Goal: Task Accomplishment & Management: Use online tool/utility

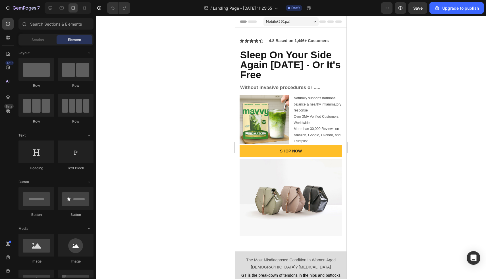
click at [219, 87] on div at bounding box center [291, 147] width 390 height 263
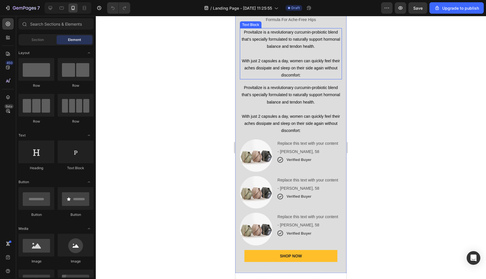
scroll to position [597, 0]
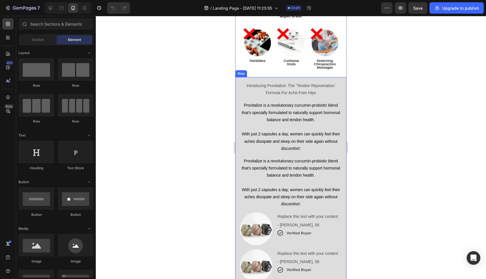
click at [335, 77] on div "Introducing Provitalize: The “Tendon Rejuvenation’ Formula For Ache-Free Hips T…" at bounding box center [290, 211] width 111 height 269
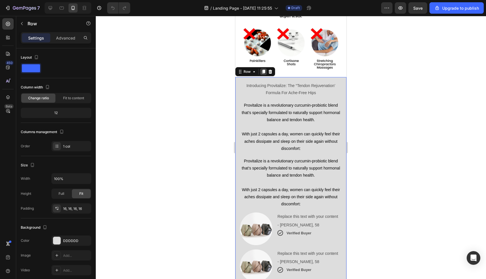
click at [263, 70] on icon at bounding box center [263, 72] width 3 height 4
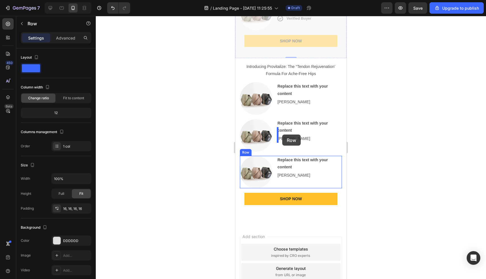
scroll to position [1156, 0]
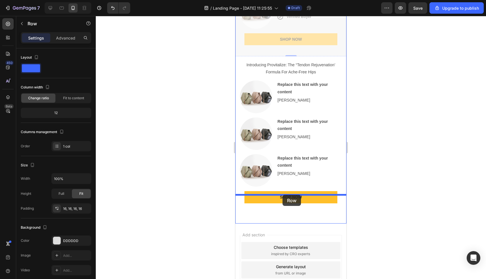
drag, startPoint x: 249, startPoint y: 30, endPoint x: 282, endPoint y: 195, distance: 168.9
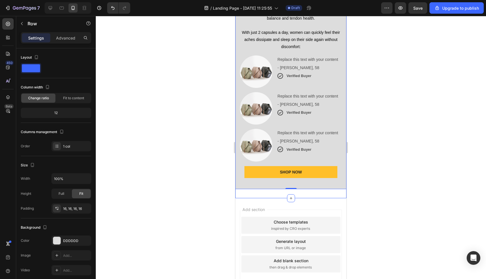
scroll to position [1154, 0]
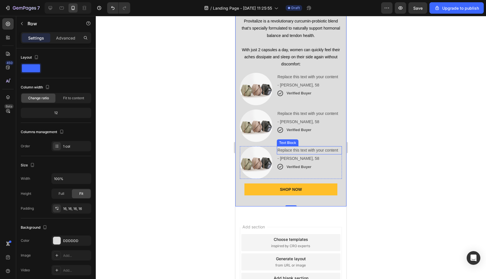
click at [340, 147] on div "Replace this text with your content" at bounding box center [309, 150] width 65 height 8
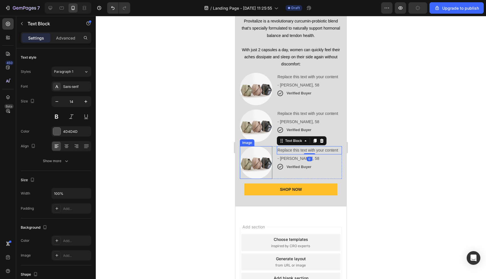
click at [274, 147] on div "Image Replace this text with your content Text Block 0 - Julie, 58 Text Block I…" at bounding box center [291, 162] width 102 height 32
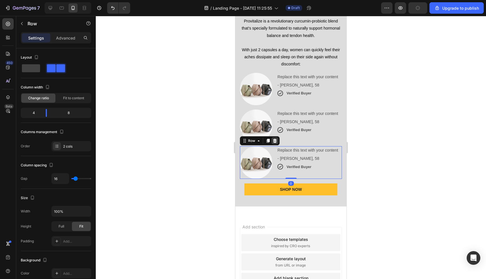
click at [276, 137] on div at bounding box center [274, 140] width 7 height 7
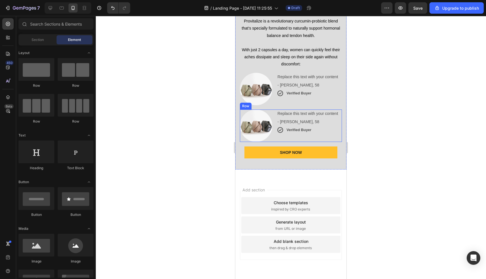
click at [274, 111] on div "Image Replace this text with your content Text Block - Julie, 58 Text Block Ico…" at bounding box center [291, 125] width 102 height 32
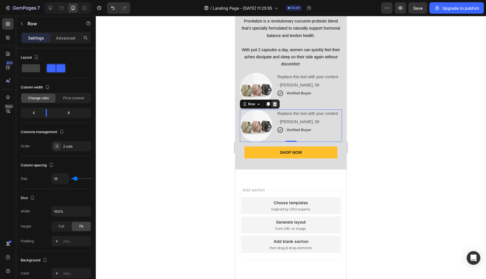
click at [275, 103] on icon at bounding box center [275, 104] width 4 height 4
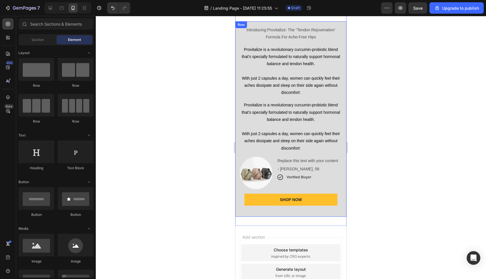
scroll to position [1001, 0]
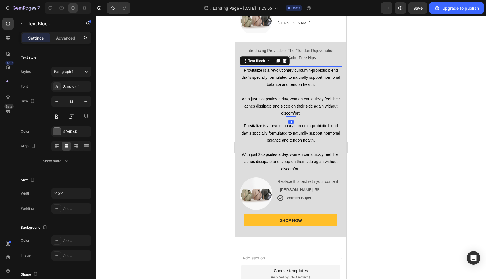
click at [289, 84] on span "Provitalize is a revolutionary curcumin-probiotic blend that’s specially formul…" at bounding box center [290, 77] width 98 height 19
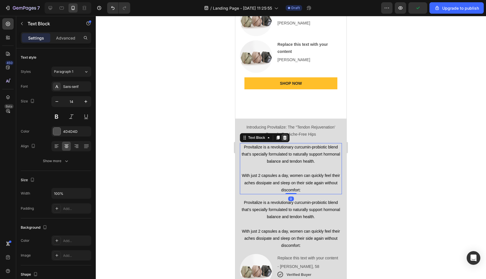
click at [283, 135] on icon at bounding box center [285, 137] width 4 height 4
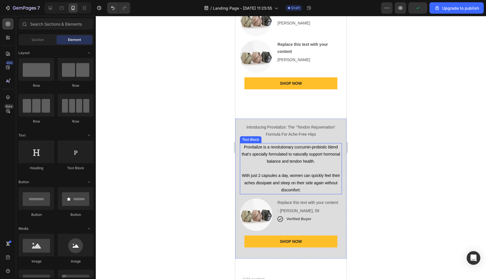
click at [285, 143] on p "Provitalize is a revolutionary curcumin-probiotic blend that’s specially formul…" at bounding box center [290, 154] width 101 height 22
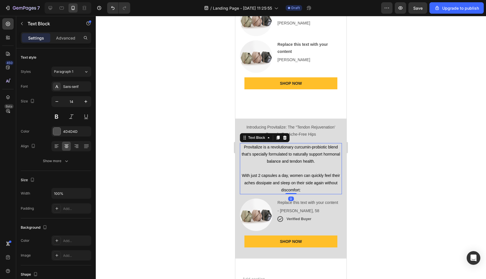
click at [285, 143] on p "Provitalize is a revolutionary curcumin-probiotic blend that’s specially formul…" at bounding box center [290, 154] width 101 height 22
click at [286, 165] on p "With just 2 capsules a day, women can quickly feel their aches dissipate and sl…" at bounding box center [290, 179] width 101 height 29
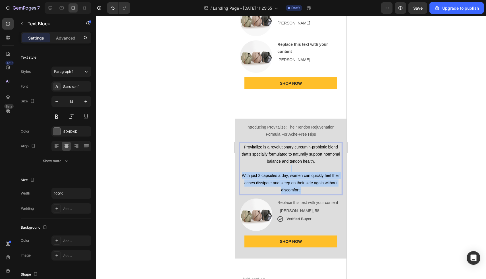
drag, startPoint x: 275, startPoint y: 91, endPoint x: 317, endPoint y: 113, distance: 47.5
click at [317, 165] on p "⁠⁠⁠⁠⁠⁠⁠ With just 2 capsules a day, women can quickly feel their aches dissipat…" at bounding box center [290, 179] width 101 height 29
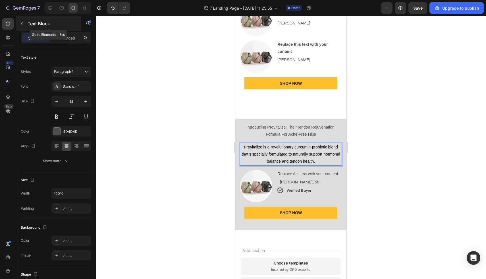
click at [25, 23] on button "button" at bounding box center [21, 23] width 9 height 9
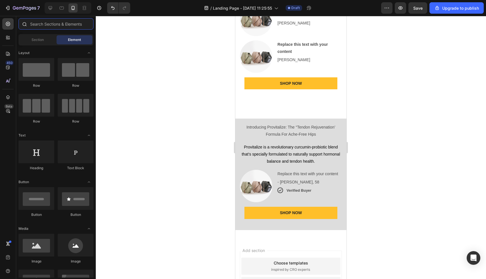
click at [50, 23] on input "text" at bounding box center [55, 23] width 75 height 11
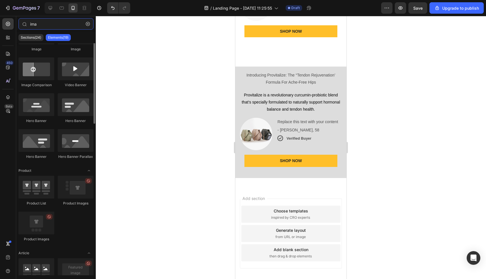
scroll to position [0, 0]
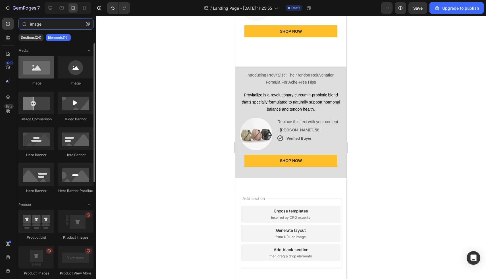
type input "image"
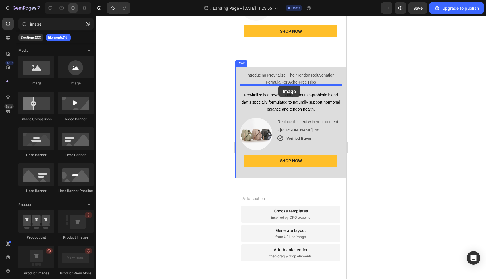
drag, startPoint x: 276, startPoint y: 78, endPoint x: 278, endPoint y: 86, distance: 7.7
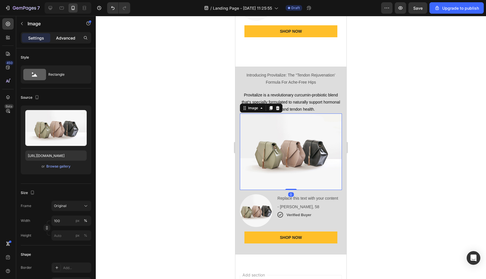
click at [69, 39] on p "Advanced" at bounding box center [65, 38] width 19 height 6
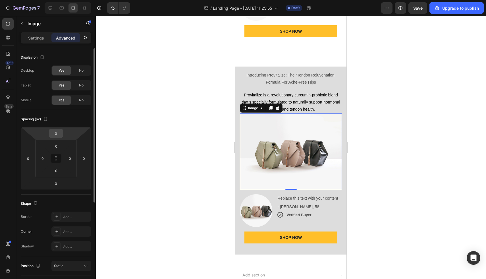
click at [58, 133] on input "0" at bounding box center [55, 133] width 11 height 9
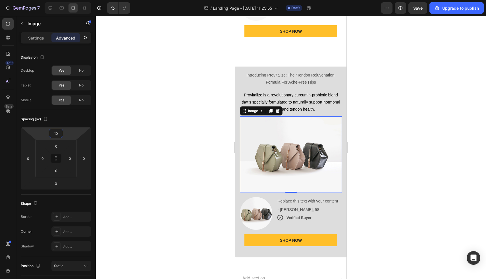
type input "10"
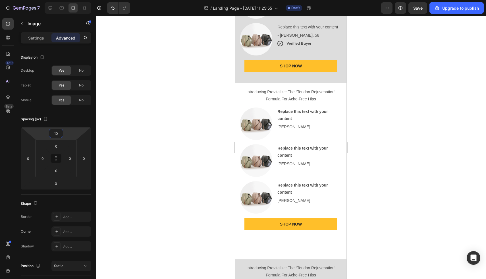
scroll to position [793, 0]
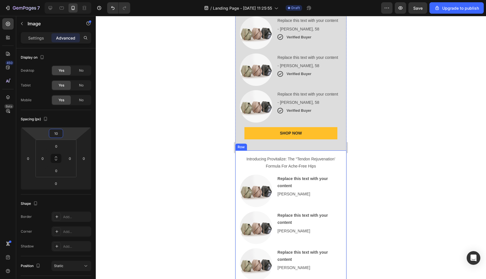
click at [326, 150] on div "Introducing Provitalize: The “Tendon Rejuvenation’ Formula For Ache-Free Hips T…" at bounding box center [290, 229] width 111 height 158
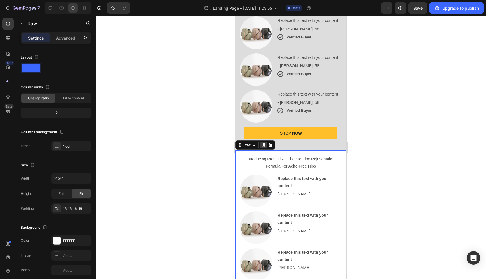
click at [265, 143] on icon at bounding box center [263, 145] width 3 height 4
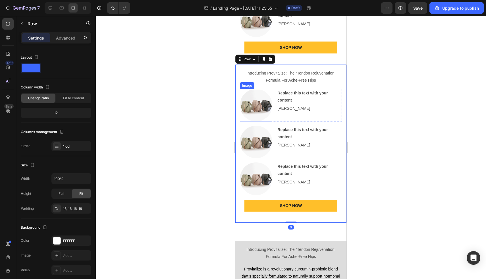
scroll to position [1037, 0]
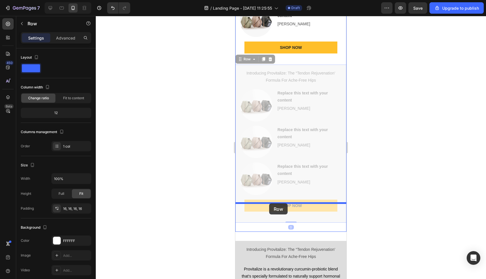
drag, startPoint x: 250, startPoint y: 32, endPoint x: 269, endPoint y: 203, distance: 172.1
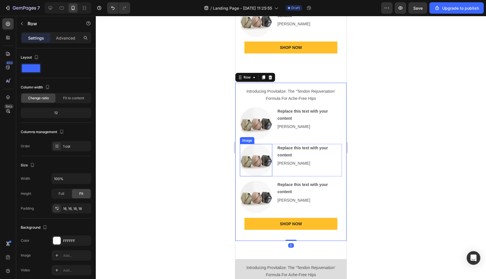
scroll to position [969, 0]
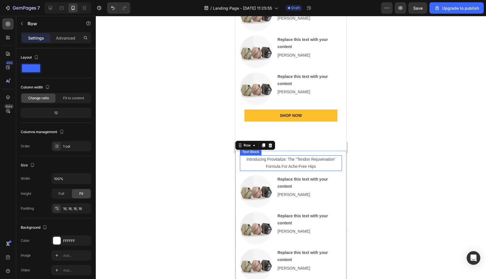
click at [287, 156] on p "Introducing Provitalize: The “Tendon Rejuvenation’ Formula For Ache-Free Hips" at bounding box center [290, 163] width 101 height 14
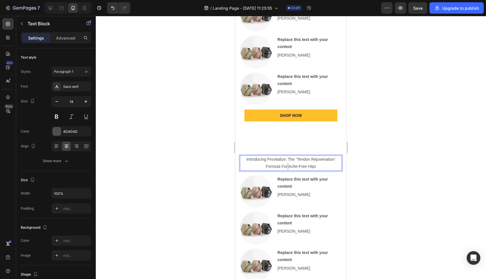
click at [287, 156] on p "Introducing Provitalize: The “Tendon Rejuvenation’ Formula For Ache-Free Hips" at bounding box center [290, 163] width 101 height 14
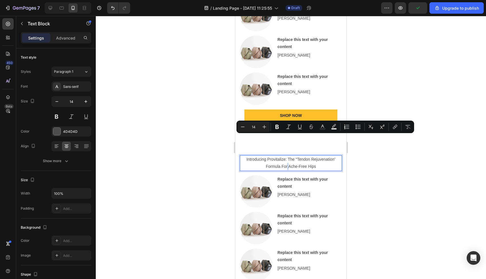
click at [278, 120] on div "Minus 14 Plus Bold Italic Underline Strikethrough Text Color Text Background Co…" at bounding box center [325, 126] width 178 height 13
click at [283, 169] on div "Text Block" at bounding box center [287, 171] width 19 height 5
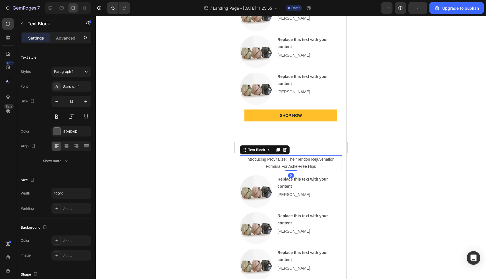
click at [266, 156] on p "Introducing Provitalize: The “Tendon Rejuvenation’ Formula For Ache-Free Hips" at bounding box center [290, 163] width 101 height 14
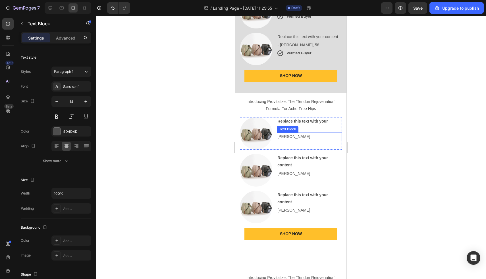
scroll to position [828, 0]
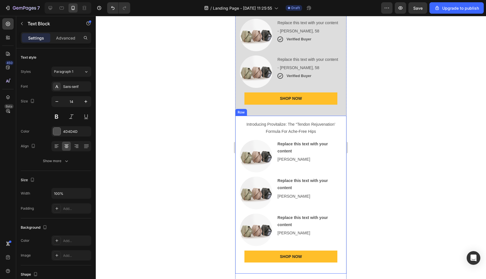
click at [326, 116] on div "Introducing Provitalize: The “Tendon Rejuvenation’ Formula For Ache-Free Hips T…" at bounding box center [290, 195] width 111 height 158
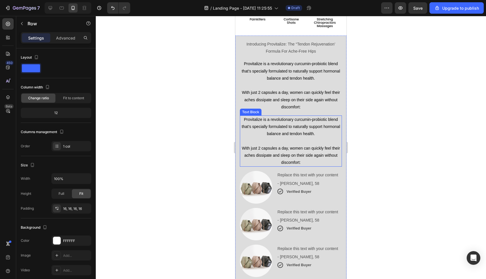
scroll to position [627, 0]
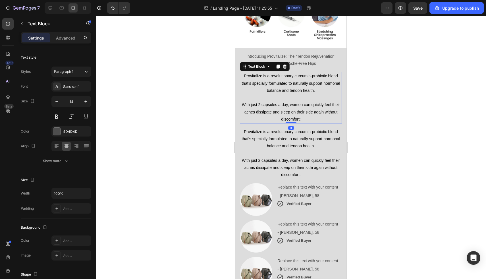
click at [285, 102] on span "With just 2 capsules a day, women can quickly feel their aches dissipate and sl…" at bounding box center [291, 111] width 98 height 19
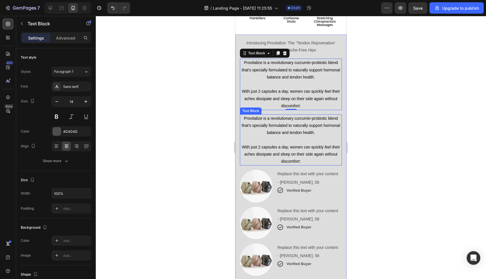
scroll to position [588, 0]
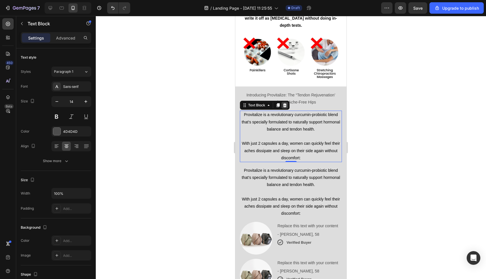
click at [284, 103] on icon at bounding box center [285, 105] width 4 height 4
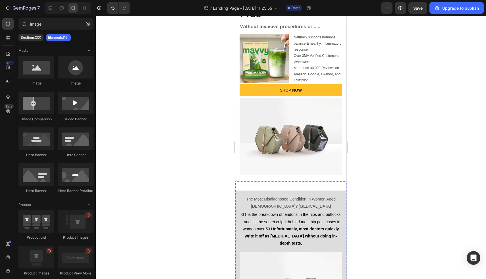
scroll to position [0, 0]
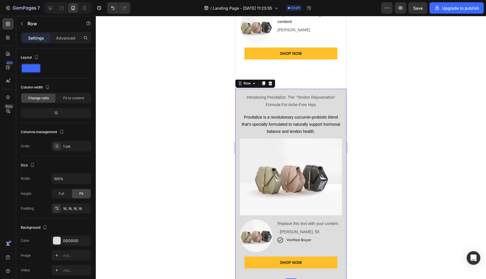
click at [341, 91] on div "Introducing Provitalize: The “Tendon Rejuvenation’ Formula For Ache-Free Hips T…" at bounding box center [290, 184] width 111 height 191
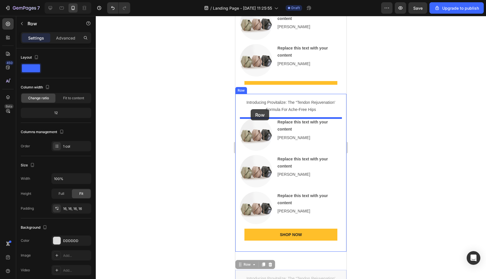
scroll to position [916, 0]
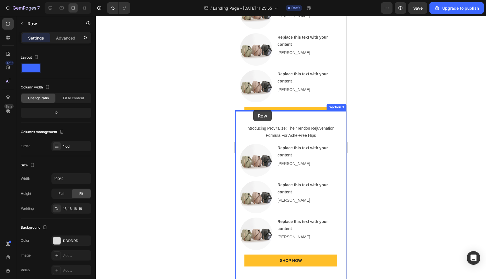
drag, startPoint x: 242, startPoint y: 87, endPoint x: 253, endPoint y: 110, distance: 25.5
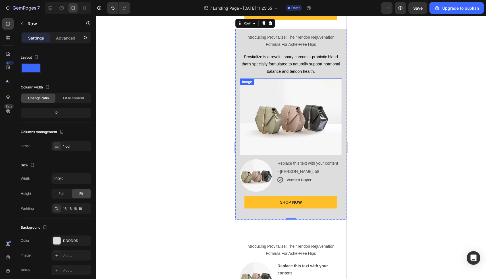
scroll to position [957, 0]
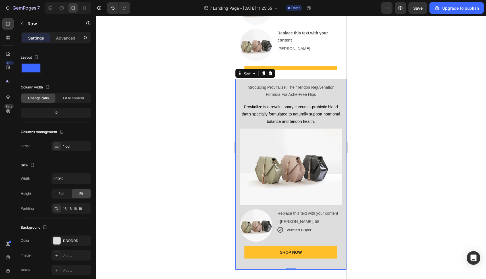
click at [332, 81] on div "Introducing Provitalize: The “Tendon Rejuvenation’ Formula For Ache-Free Hips T…" at bounding box center [290, 174] width 111 height 191
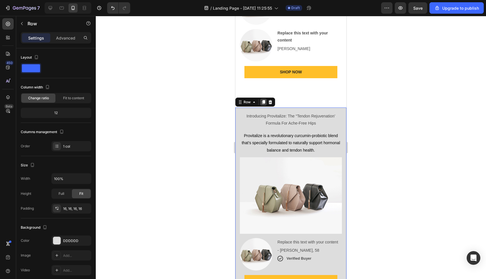
click at [263, 100] on icon at bounding box center [263, 102] width 3 height 4
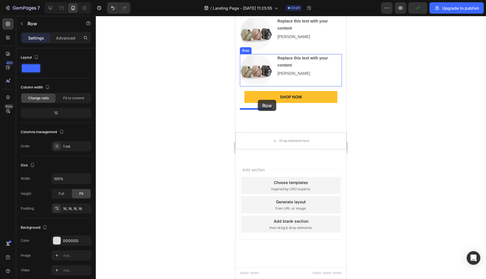
scroll to position [1479, 0]
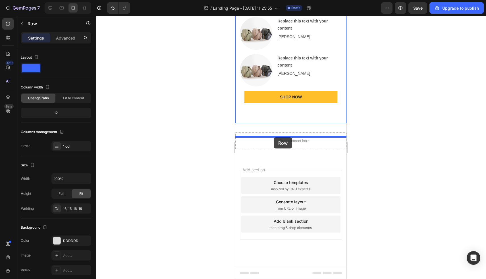
drag, startPoint x: 242, startPoint y: 29, endPoint x: 274, endPoint y: 137, distance: 112.9
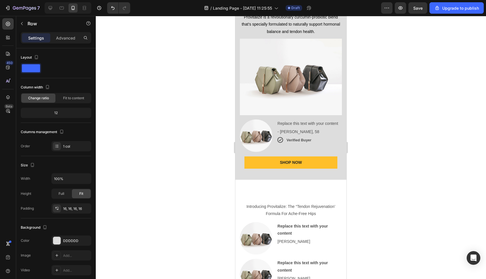
scroll to position [1057, 0]
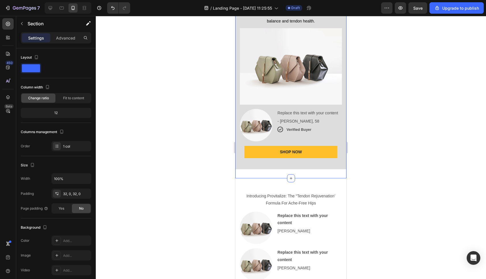
click at [329, 172] on div "Introducing Provitalize: The “Tendon Rejuvenation’ Formula For Ache-Free Hips T…" at bounding box center [290, 73] width 111 height 209
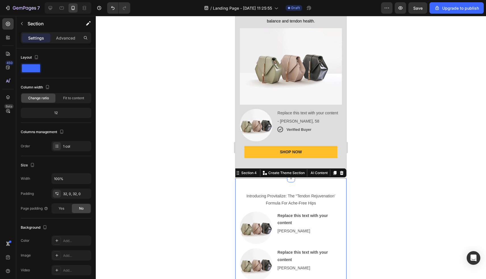
click at [342, 174] on icon at bounding box center [342, 173] width 4 height 4
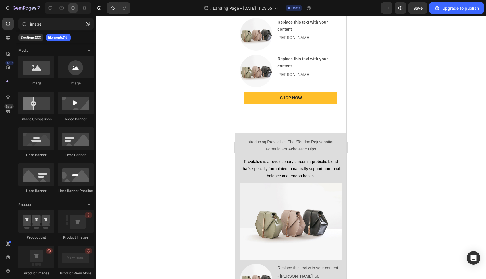
scroll to position [979, 0]
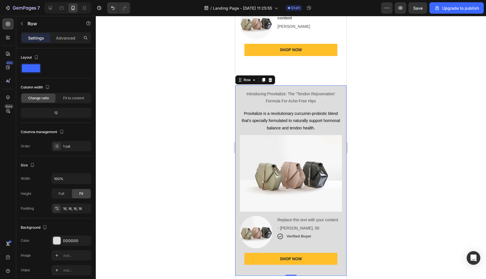
click at [339, 85] on div "Introducing Provitalize: The “Tendon Rejuvenation’ Formula For Ache-Free Hips T…" at bounding box center [290, 180] width 111 height 191
click at [263, 78] on icon at bounding box center [263, 80] width 3 height 4
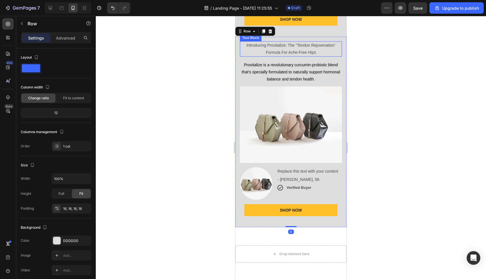
scroll to position [1190, 0]
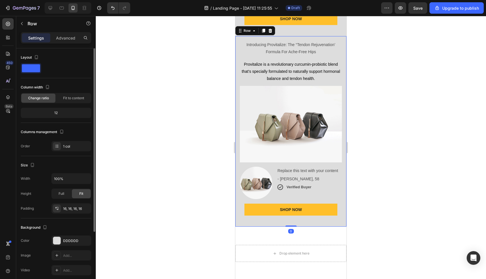
click at [59, 246] on div "The changes might be hidden by the video. Color DDDDDD Image Add... Video Add..." at bounding box center [56, 255] width 70 height 40
click at [58, 241] on div at bounding box center [56, 240] width 7 height 7
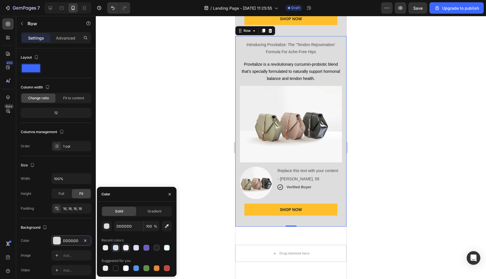
click at [124, 248] on div at bounding box center [126, 248] width 6 height 6
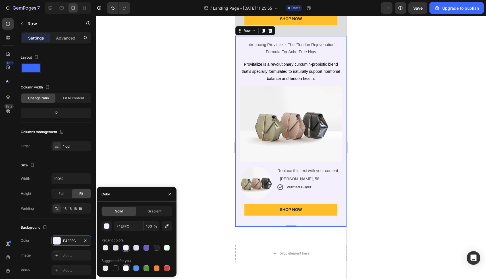
click at [128, 268] on div at bounding box center [126, 268] width 6 height 6
type input "FFFFFF"
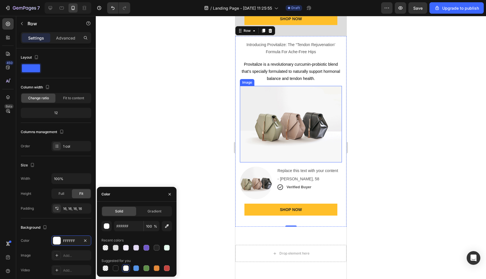
scroll to position [1169, 0]
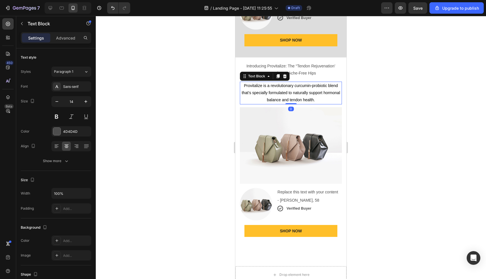
click at [280, 88] on p "Provitalize is a revolutionary curcumin-probiotic blend that’s specially formul…" at bounding box center [290, 93] width 101 height 22
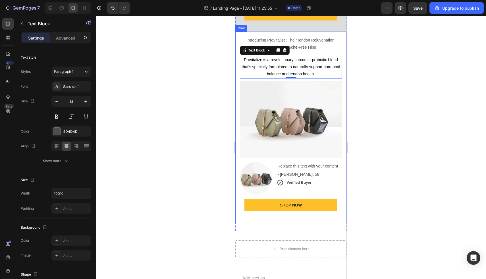
scroll to position [1204, 0]
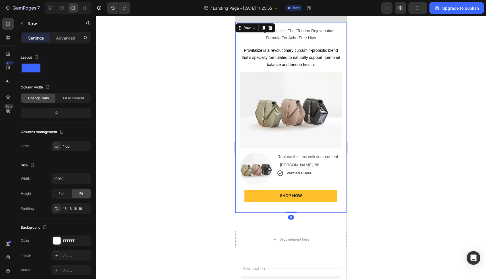
click at [342, 170] on div "Introducing Provitalize: The “Tendon Rejuvenation’ Formula For Ache-Free Hips T…" at bounding box center [290, 117] width 111 height 191
click at [338, 178] on div "Replace this text with your content Text Block - Julie, 58 Text Block Icon Veri…" at bounding box center [309, 169] width 65 height 32
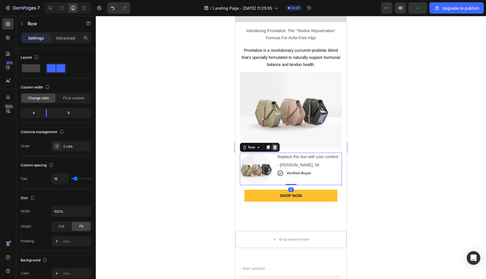
click at [276, 147] on icon at bounding box center [274, 147] width 5 height 5
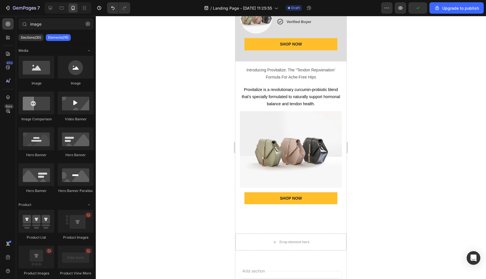
scroll to position [1113, 0]
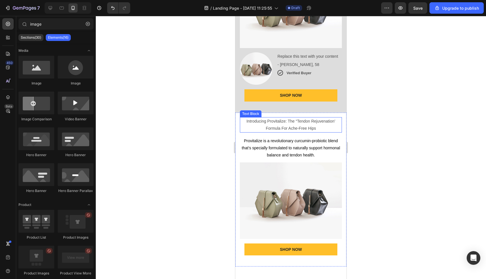
click at [292, 120] on p "Introducing Provitalize: The “Tendon Rejuvenation’ Formula For Ache-Free Hips" at bounding box center [290, 125] width 101 height 14
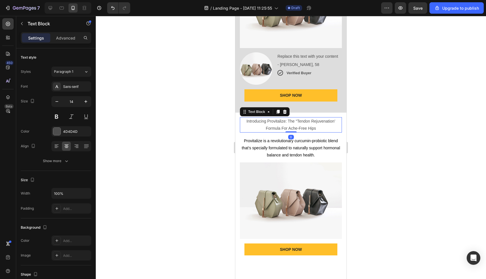
click at [292, 120] on p "Introducing Provitalize: The “Tendon Rejuvenation’ Formula For Ache-Free Hips" at bounding box center [290, 125] width 101 height 14
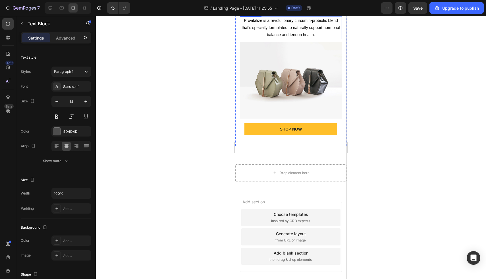
scroll to position [1239, 0]
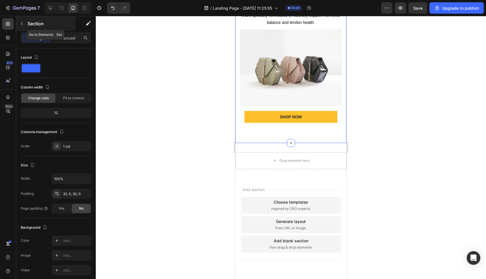
click at [22, 22] on icon "button" at bounding box center [22, 23] width 5 height 5
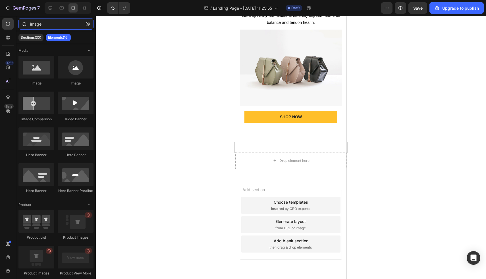
click at [44, 28] on input "image" at bounding box center [55, 23] width 75 height 11
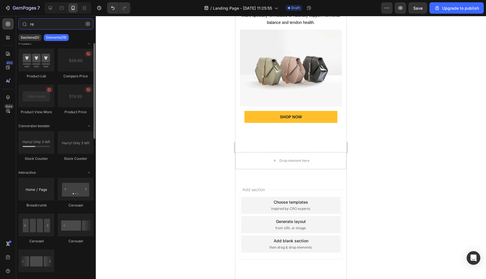
scroll to position [0, 0]
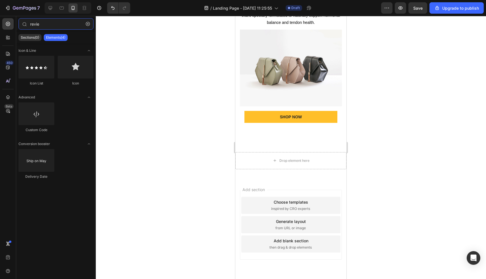
type input "review"
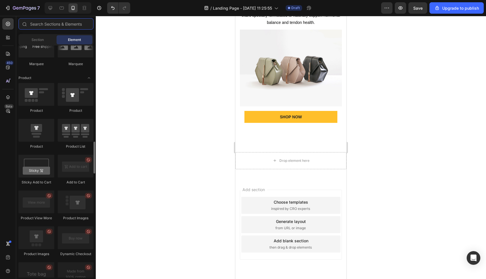
scroll to position [701, 0]
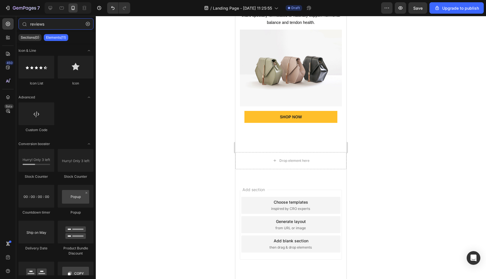
type input "reviews"
click at [87, 22] on icon "button" at bounding box center [88, 24] width 4 height 4
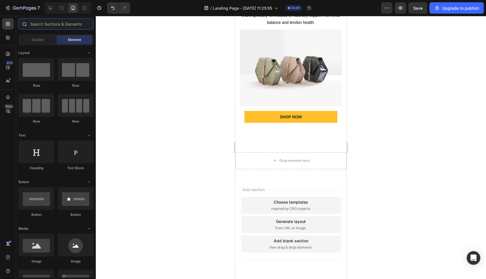
click at [65, 23] on input "text" at bounding box center [55, 23] width 75 height 11
click at [43, 42] on span "Section" at bounding box center [38, 39] width 12 height 5
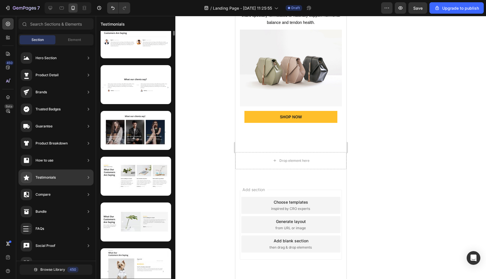
scroll to position [0, 0]
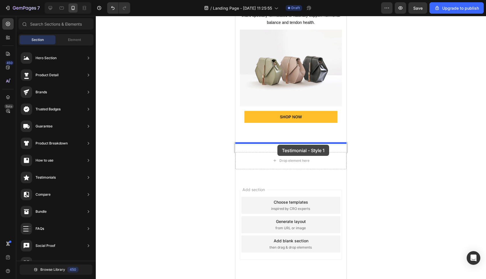
drag, startPoint x: 371, startPoint y: 76, endPoint x: 277, endPoint y: 145, distance: 115.9
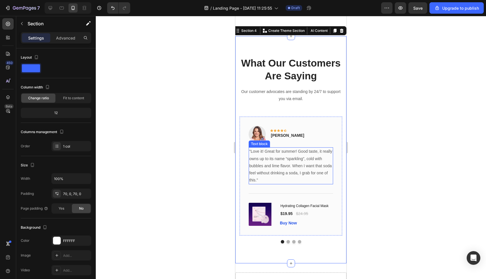
scroll to position [1346, 0]
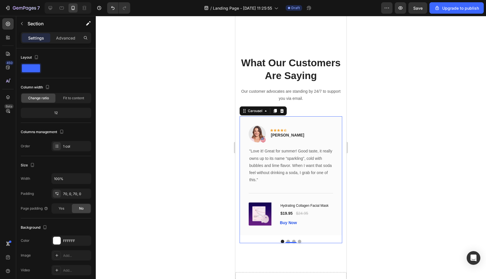
click at [287, 241] on button "Dot" at bounding box center [287, 241] width 3 height 3
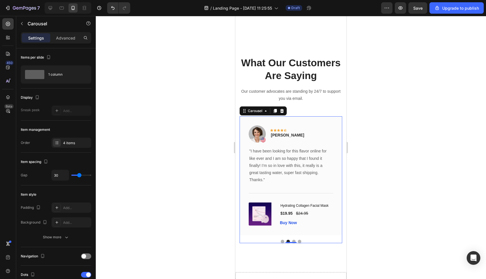
click at [282, 241] on button "Dot" at bounding box center [282, 241] width 3 height 3
click at [294, 125] on div "Image Icon Icon Icon Icon Icon Row Rita Carroll Text block Row "Love it! Great …" at bounding box center [291, 175] width 103 height 119
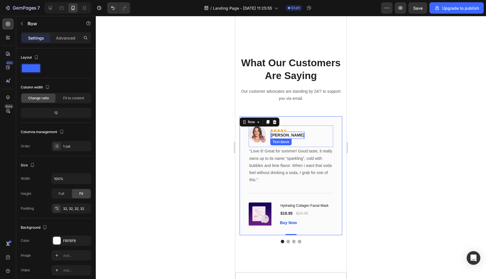
click at [289, 137] on p "[PERSON_NAME]" at bounding box center [287, 135] width 33 height 6
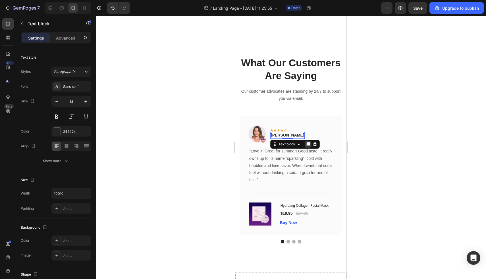
click at [307, 145] on icon at bounding box center [308, 144] width 5 height 5
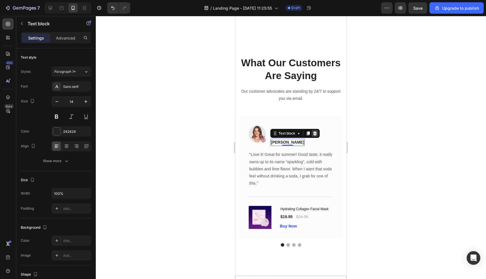
click at [314, 133] on icon at bounding box center [315, 133] width 4 height 4
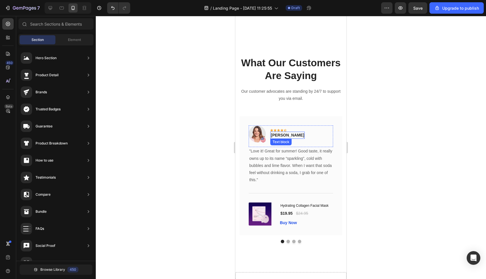
click at [291, 135] on p "[PERSON_NAME]" at bounding box center [287, 135] width 33 height 6
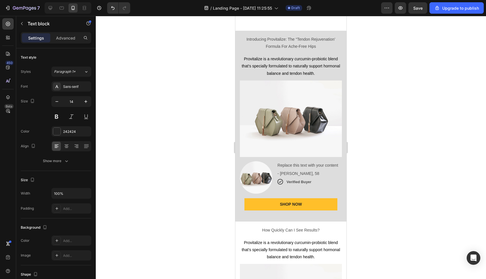
scroll to position [1043, 0]
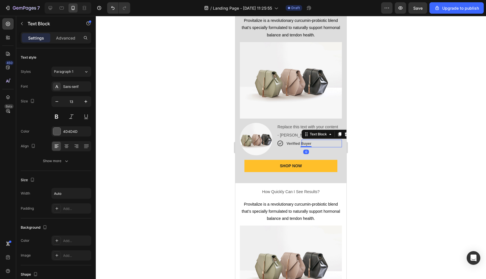
click at [292, 140] on p "Verified Buyer" at bounding box center [298, 143] width 25 height 7
click at [325, 147] on div "Replace this text with your content Text Block - Julie, 58 Text Block Icon Veri…" at bounding box center [309, 139] width 65 height 32
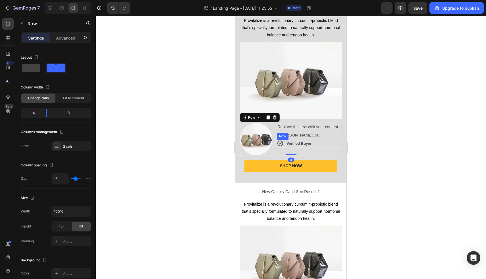
click at [337, 141] on div "Verified Buyer Text Block" at bounding box center [321, 144] width 40 height 8
click at [305, 133] on icon at bounding box center [304, 134] width 3 height 4
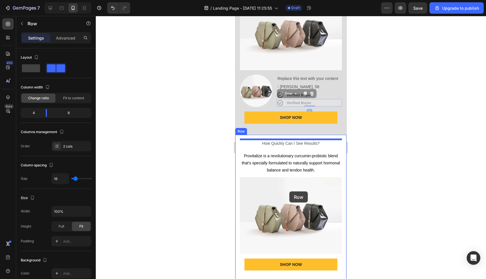
scroll to position [1387, 0]
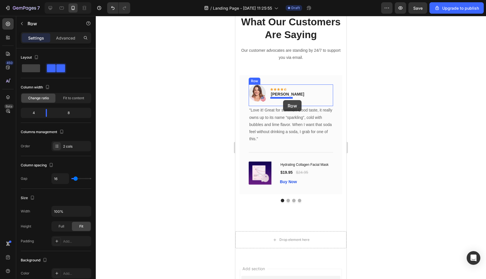
drag, startPoint x: 291, startPoint y: 141, endPoint x: 283, endPoint y: 100, distance: 41.4
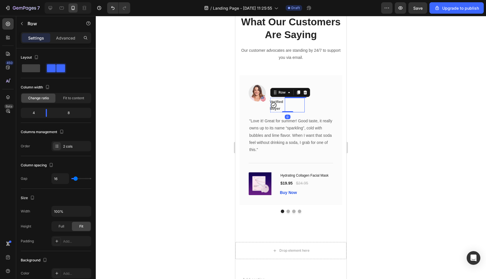
click at [271, 110] on p "Verified Buyer" at bounding box center [279, 104] width 19 height 13
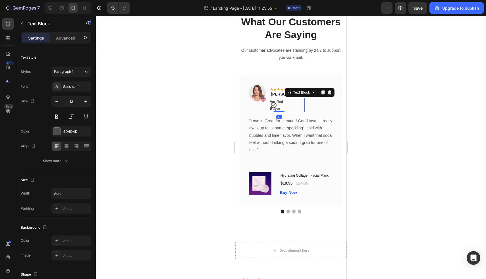
click at [285, 110] on div "Verified Buyer Text Block 0" at bounding box center [295, 105] width 20 height 14
click at [270, 106] on p "Verified Buyer" at bounding box center [279, 104] width 19 height 13
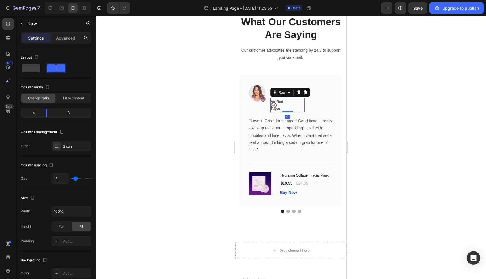
click at [281, 109] on div "Icon Verified Buyer Text Block Row 0" at bounding box center [287, 105] width 34 height 14
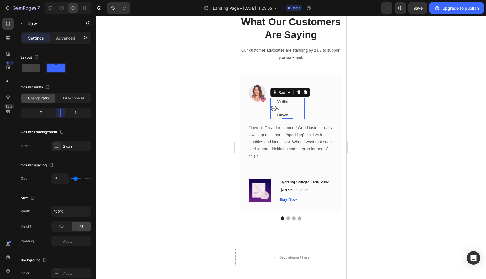
drag, startPoint x: 44, startPoint y: 112, endPoint x: 64, endPoint y: 113, distance: 20.0
click at [64, 0] on body "7 / Landing Page - Sep 29, 11:25:55 Draft Preview Save Upgrade to publish 450 B…" at bounding box center [243, 0] width 486 height 0
click at [304, 91] on icon at bounding box center [305, 92] width 4 height 4
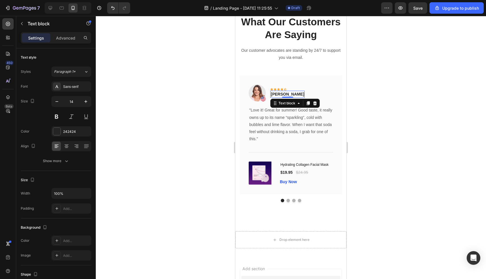
click at [288, 95] on p "[PERSON_NAME]" at bounding box center [287, 94] width 33 height 6
click at [26, 24] on button "button" at bounding box center [21, 23] width 9 height 9
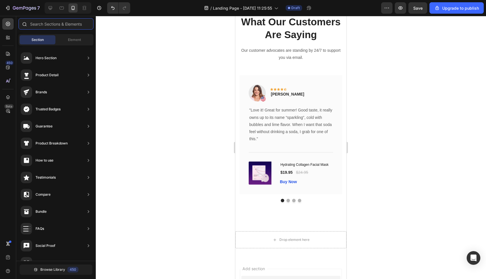
click at [41, 24] on input "text" at bounding box center [55, 23] width 75 height 11
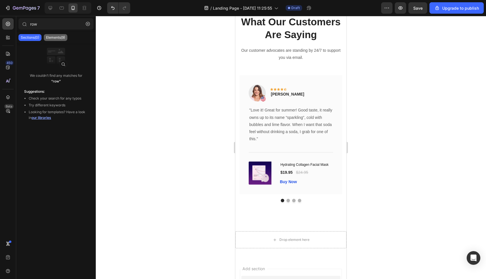
click at [55, 36] on p "Elements(9)" at bounding box center [55, 37] width 19 height 5
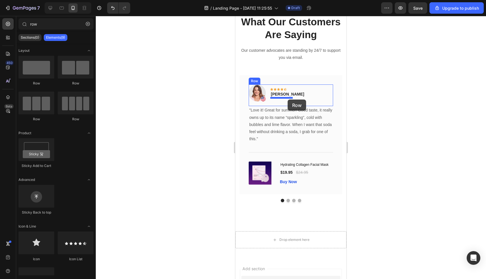
drag, startPoint x: 313, startPoint y: 87, endPoint x: 288, endPoint y: 99, distance: 28.0
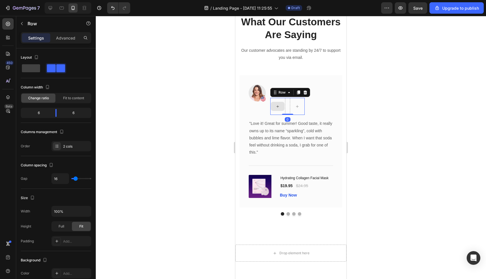
click at [274, 108] on div at bounding box center [278, 106] width 14 height 9
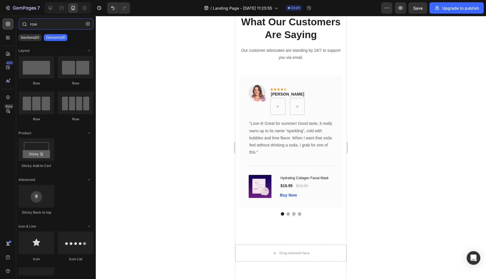
click at [41, 24] on input "row" at bounding box center [55, 23] width 75 height 11
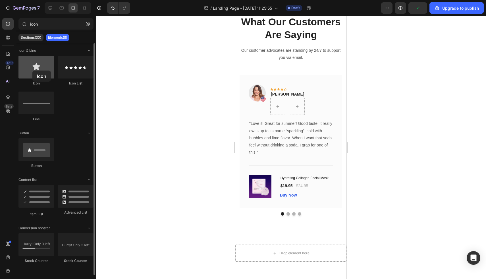
click at [32, 70] on div at bounding box center [36, 67] width 36 height 23
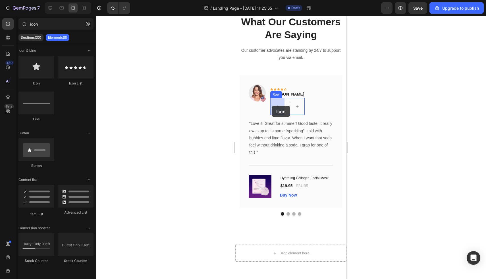
drag, startPoint x: 267, startPoint y: 87, endPoint x: 272, endPoint y: 106, distance: 19.8
click at [297, 107] on icon at bounding box center [297, 106] width 5 height 5
click at [49, 22] on input "icon" at bounding box center [55, 23] width 75 height 11
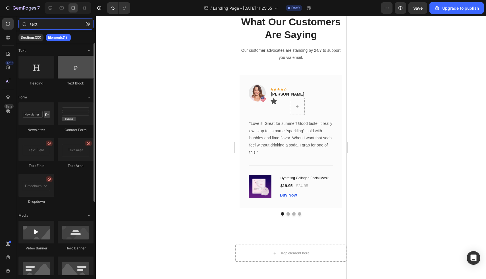
type input "text"
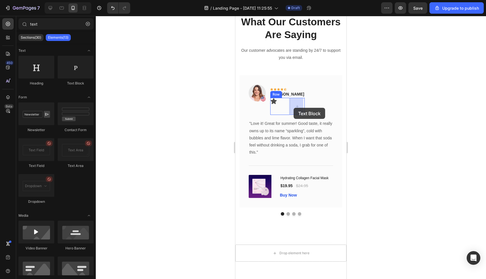
drag, startPoint x: 297, startPoint y: 79, endPoint x: 293, endPoint y: 108, distance: 29.1
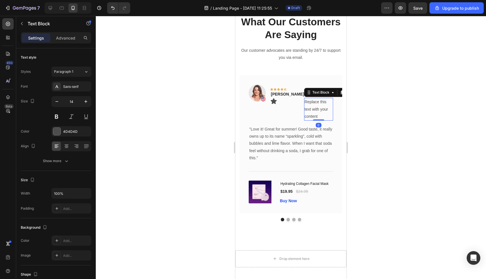
click at [313, 106] on div "Replace this text with your content" at bounding box center [318, 109] width 29 height 23
click at [316, 108] on p "Replace this text with your content" at bounding box center [319, 109] width 28 height 22
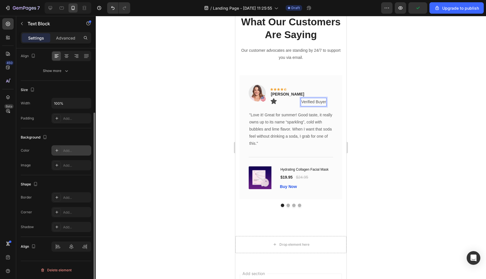
scroll to position [66, 0]
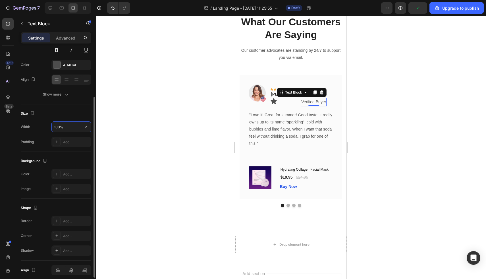
click at [66, 128] on input "100%" at bounding box center [71, 127] width 39 height 10
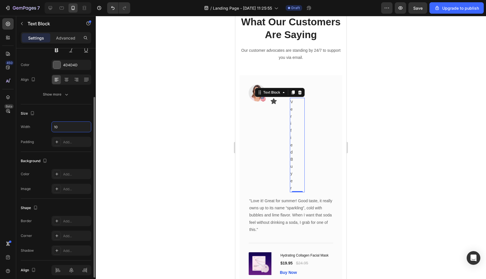
type input "100"
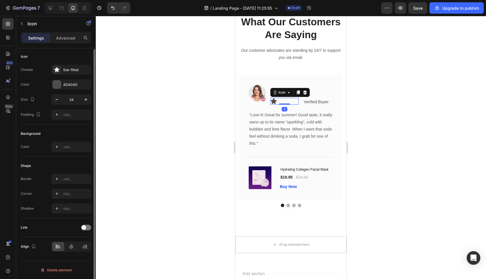
click at [282, 104] on div "Icon 0" at bounding box center [284, 101] width 28 height 7
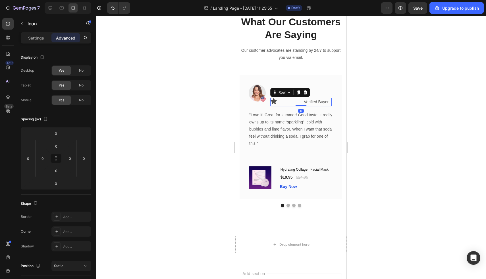
click at [301, 102] on div "Icon Verified Buyer Text Block Row 0" at bounding box center [300, 102] width 61 height 8
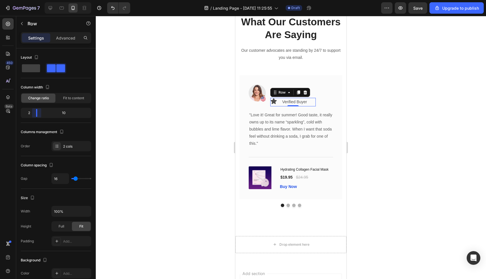
drag, startPoint x: 55, startPoint y: 115, endPoint x: 32, endPoint y: 115, distance: 23.0
click at [32, 0] on body "7 / Landing Page - Sep 29, 11:25:55 Draft Preview Save Upgrade to publish 450 B…" at bounding box center [243, 0] width 486 height 0
click at [66, 100] on span "Fit to content" at bounding box center [73, 97] width 21 height 5
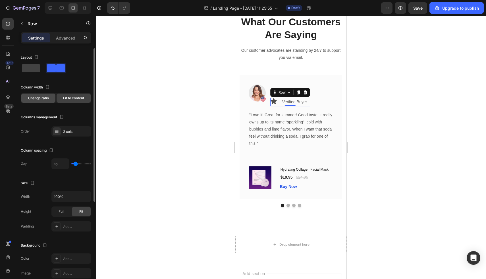
click at [41, 99] on span "Change ratio" at bounding box center [38, 97] width 21 height 5
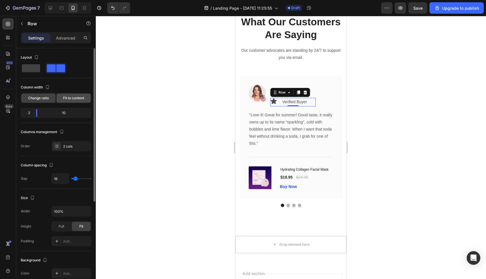
click at [71, 99] on span "Fit to content" at bounding box center [73, 97] width 21 height 5
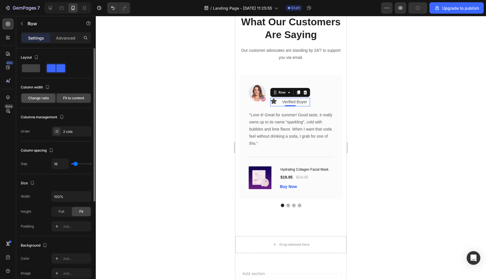
click at [40, 99] on span "Change ratio" at bounding box center [38, 97] width 21 height 5
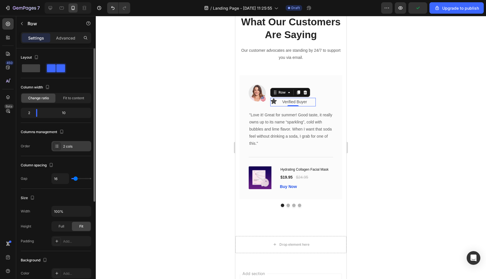
click at [61, 144] on div "2 cols" at bounding box center [71, 146] width 40 height 10
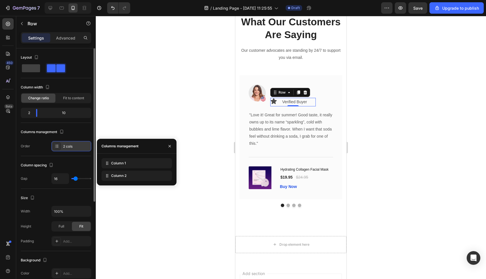
click at [58, 146] on icon at bounding box center [57, 146] width 5 height 5
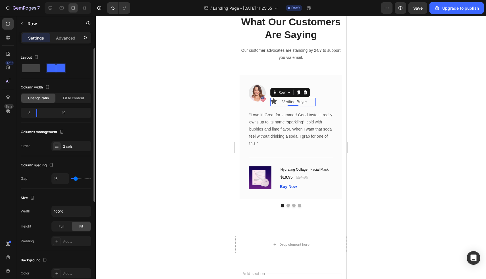
type input "0"
type input "1"
type input "2"
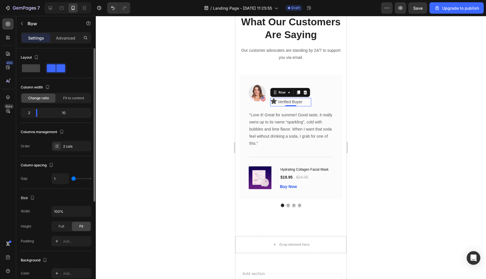
type input "2"
type input "4"
type input "6"
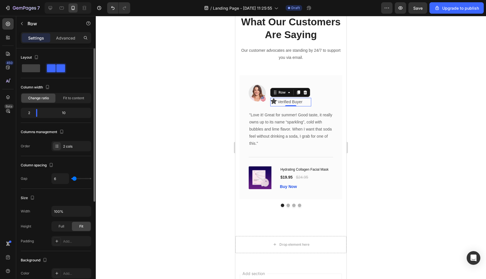
type input "7"
type input "6"
type input "5"
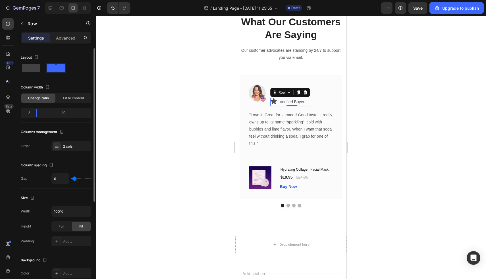
type input "5"
type input "4"
type input "3"
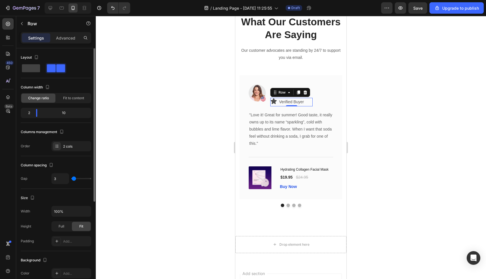
type input "2"
type input "1"
type input "0"
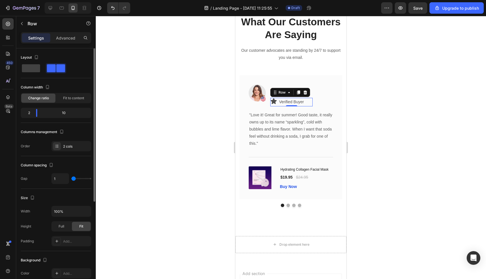
type input "0"
type input "1"
type input "3"
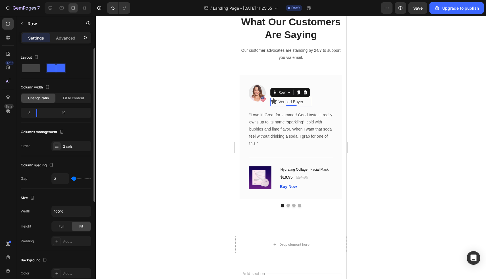
type input "4"
type input "5"
click at [74, 178] on input "range" at bounding box center [81, 178] width 20 height 1
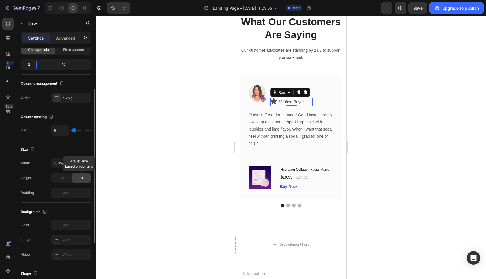
scroll to position [55, 0]
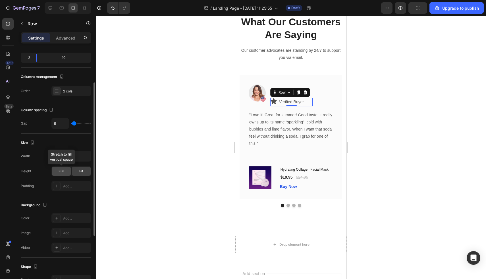
click at [62, 172] on span "Full" at bounding box center [62, 170] width 6 height 5
click at [82, 171] on span "Fit" at bounding box center [81, 170] width 4 height 5
click at [275, 103] on div "Icon" at bounding box center [273, 101] width 7 height 7
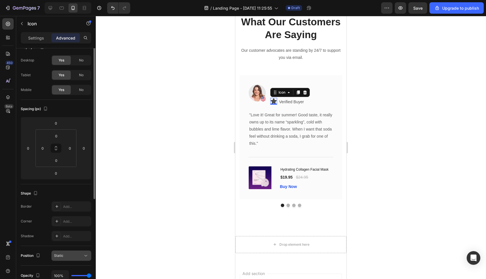
scroll to position [0, 0]
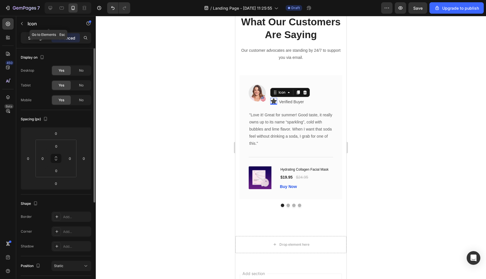
click at [38, 35] on p "Settings" at bounding box center [36, 38] width 16 height 6
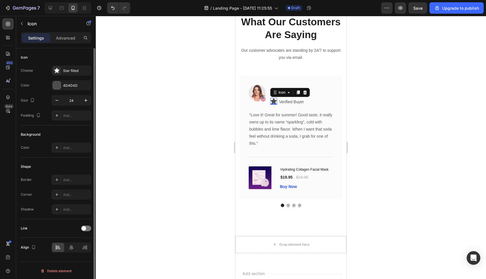
scroll to position [1, 0]
click at [82, 247] on icon at bounding box center [84, 247] width 4 height 1
click at [73, 247] on icon at bounding box center [71, 246] width 4 height 5
click at [66, 247] on div at bounding box center [71, 246] width 12 height 9
click at [59, 246] on icon at bounding box center [57, 245] width 3 height 1
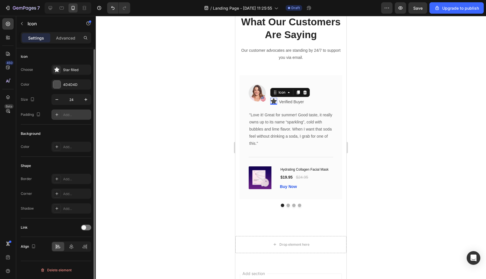
click at [59, 116] on icon at bounding box center [57, 114] width 5 height 5
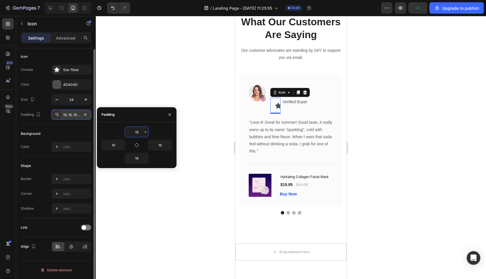
type input "1"
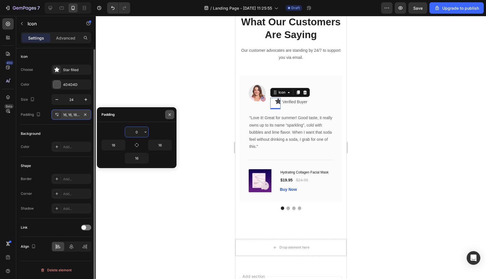
click at [170, 115] on icon "button" at bounding box center [169, 114] width 5 height 5
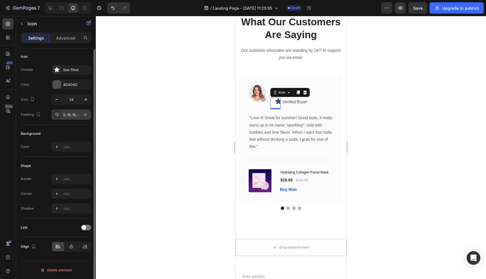
click at [83, 121] on div "Icon Choose Star filled Color 4D4D4D Size 24 Padding 0, 16, 16, 16" at bounding box center [56, 85] width 70 height 77
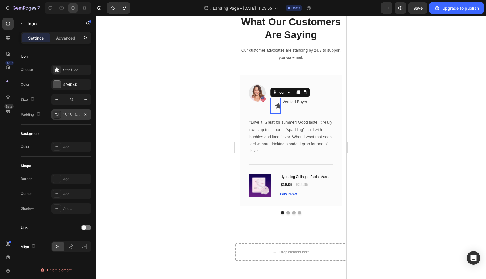
type input "0"
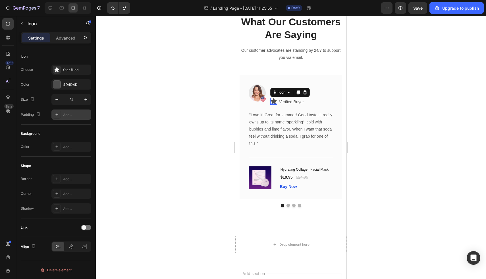
click at [56, 115] on icon at bounding box center [57, 114] width 5 height 5
type input "16"
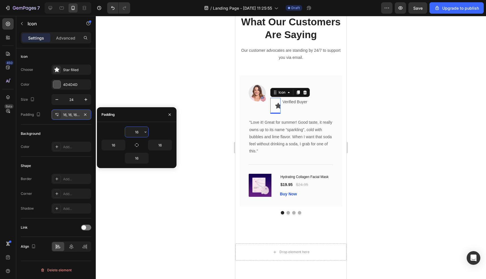
type input "0"
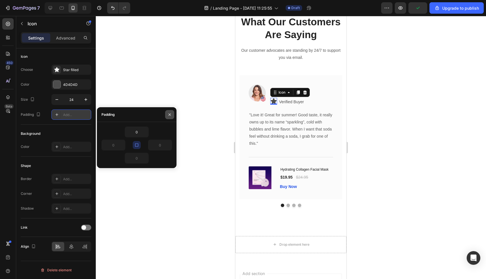
click at [168, 114] on icon "button" at bounding box center [169, 114] width 5 height 5
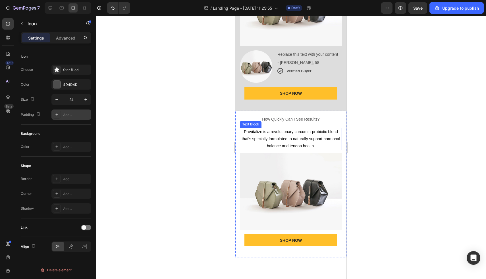
scroll to position [1086, 0]
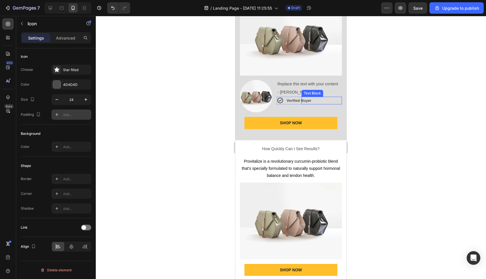
click at [286, 102] on strong "Verified Buyer" at bounding box center [298, 100] width 25 height 4
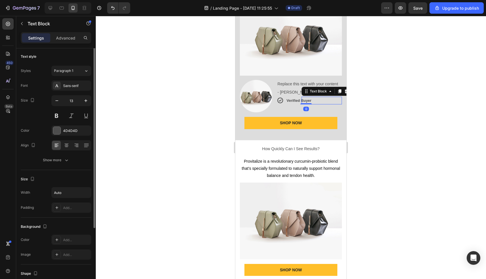
scroll to position [0, 0]
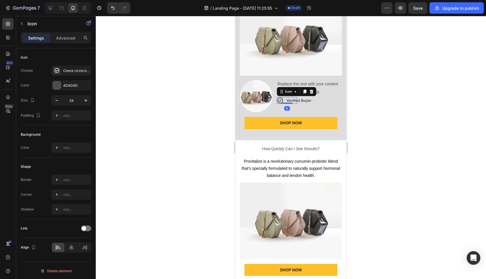
click at [285, 101] on div "Icon 0" at bounding box center [287, 100] width 20 height 7
click at [281, 101] on icon at bounding box center [280, 100] width 7 height 7
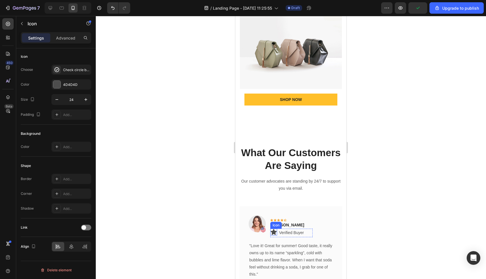
click at [274, 232] on icon at bounding box center [274, 232] width 6 height 6
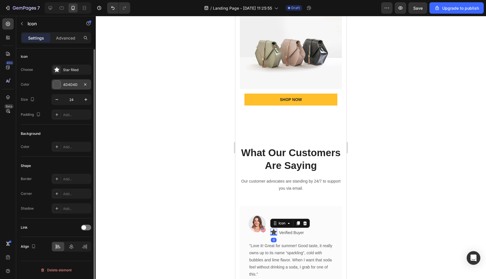
click at [59, 85] on div at bounding box center [56, 84] width 7 height 7
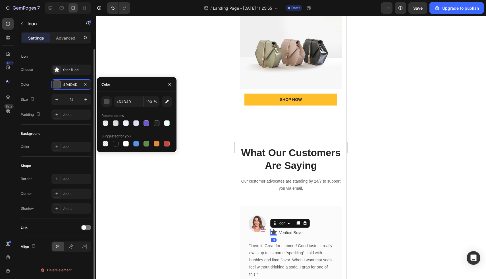
click at [51, 69] on div "Choose Star filled" at bounding box center [56, 69] width 70 height 10
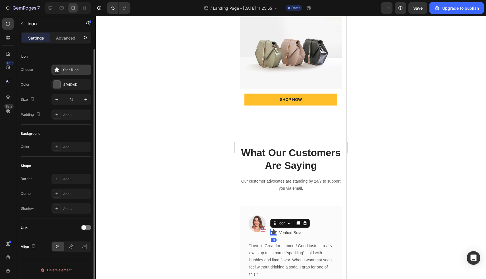
click at [53, 69] on div at bounding box center [57, 70] width 8 height 8
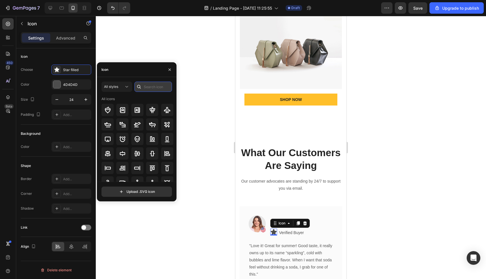
click at [162, 86] on input "text" at bounding box center [153, 87] width 38 height 10
type input "check"
drag, startPoint x: 152, startPoint y: 108, endPoint x: 168, endPoint y: 101, distance: 18.1
click at [169, 101] on div "All icons" at bounding box center [137, 157] width 72 height 122
click at [168, 110] on icon at bounding box center [167, 110] width 6 height 6
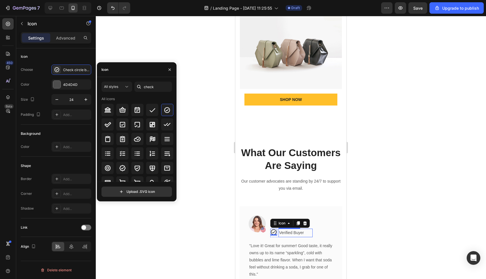
click at [284, 233] on p "Verified Buyer" at bounding box center [292, 232] width 27 height 7
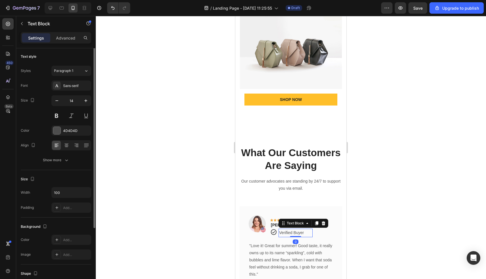
scroll to position [0, 0]
click at [69, 41] on div "Advanced" at bounding box center [65, 37] width 28 height 9
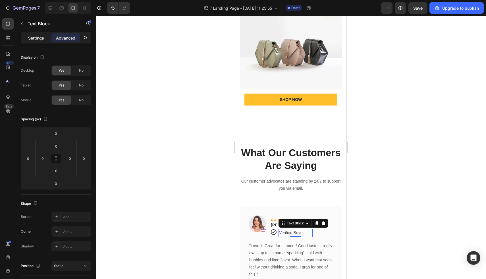
click at [34, 38] on p "Settings" at bounding box center [36, 38] width 16 height 6
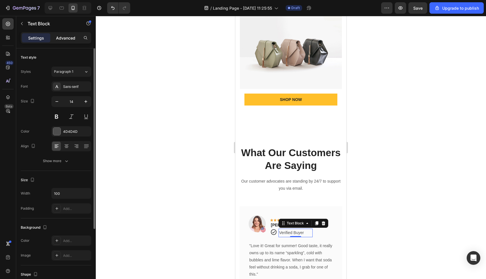
click at [67, 36] on p "Advanced" at bounding box center [65, 38] width 19 height 6
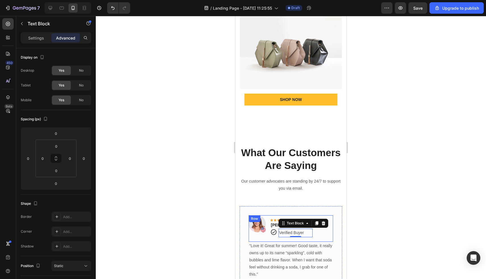
click at [311, 234] on div "Verified Buyer" at bounding box center [295, 232] width 34 height 8
click at [277, 229] on div "Icon Icon Icon Icon Icon Row Rita Carroll Text block Icon Verified Buyer Text B…" at bounding box center [291, 226] width 42 height 22
click at [330, 226] on div "Image Icon Icon Icon Icon Icon Row Rita Carroll Text block 0 Icon Verified Buye…" at bounding box center [291, 228] width 84 height 26
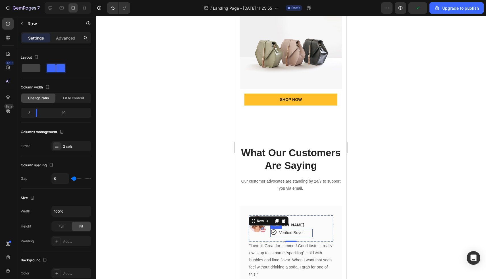
click at [277, 236] on div "Icon Verified Buyer Text Block Row" at bounding box center [291, 232] width 42 height 8
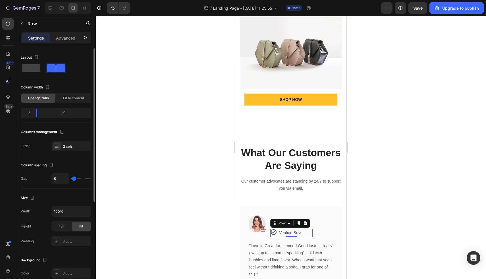
type input "0"
type input "1"
type input "2"
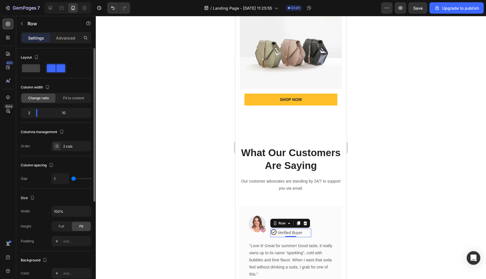
type input "2"
type input "3"
type input "4"
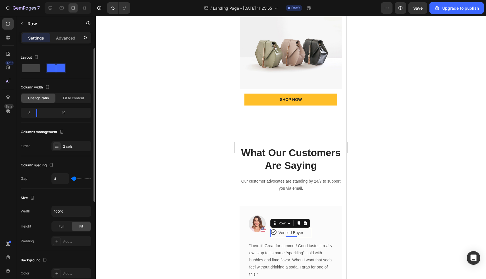
click at [74, 179] on input "range" at bounding box center [81, 178] width 20 height 1
click at [63, 41] on div "Advanced" at bounding box center [65, 37] width 28 height 9
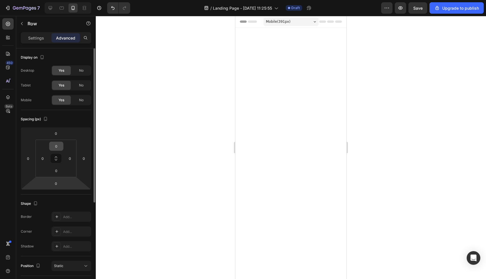
scroll to position [1256, 0]
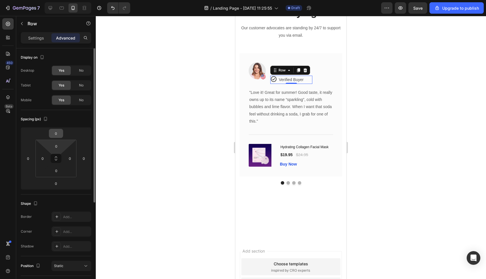
click at [58, 136] on input "0" at bounding box center [55, 133] width 11 height 9
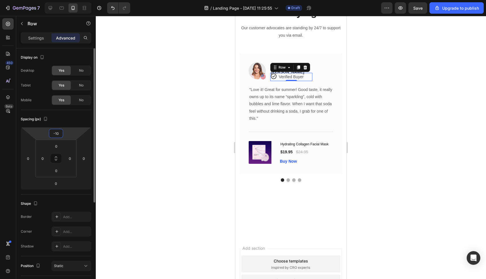
type input "-1"
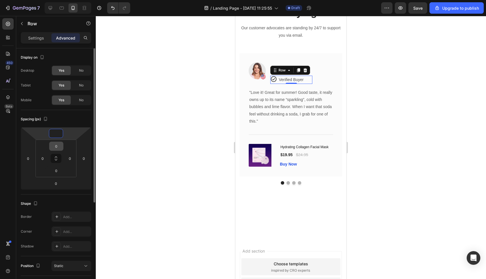
click at [55, 148] on input "0" at bounding box center [56, 146] width 11 height 9
type input "0"
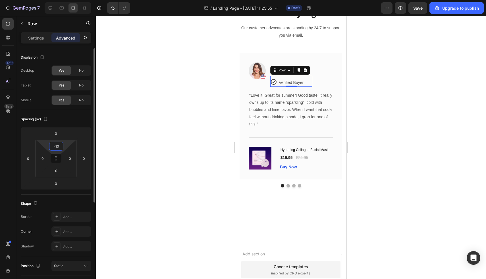
type input "0"
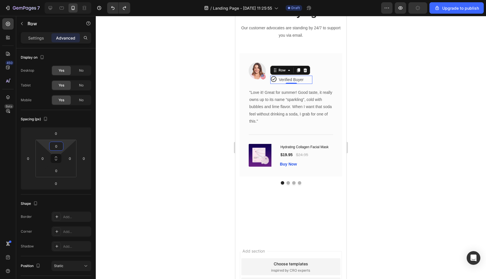
click at [288, 83] on p "Verified Buyer" at bounding box center [292, 79] width 27 height 7
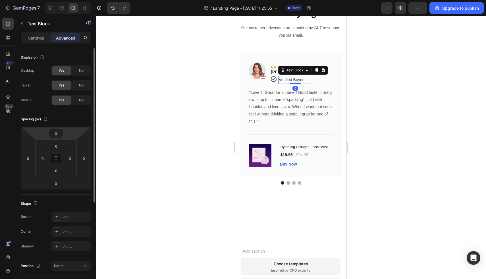
click at [55, 136] on input "0" at bounding box center [55, 133] width 11 height 9
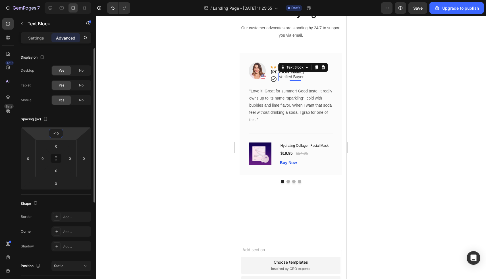
type input "-1"
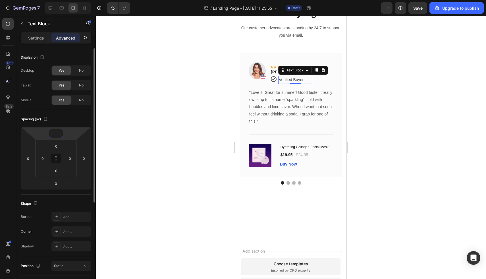
type input "-5"
type input "-3"
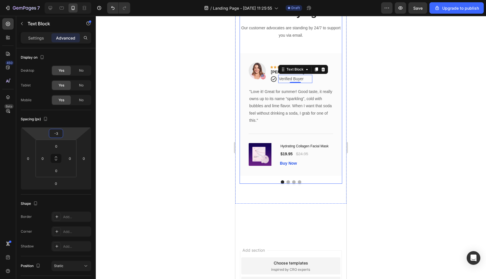
click at [305, 184] on div "What Our Customers Are Saying Heading Our customer advocates are standing by 24…" at bounding box center [291, 87] width 103 height 191
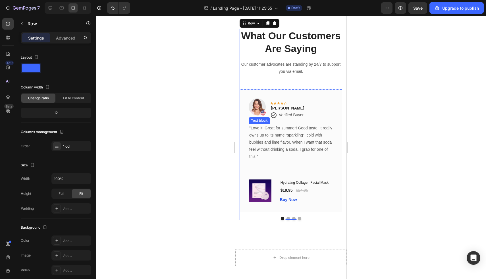
scroll to position [1383, 0]
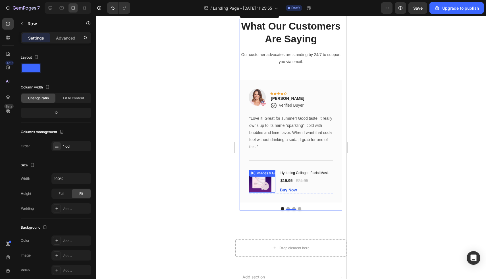
click at [249, 183] on img at bounding box center [260, 181] width 23 height 23
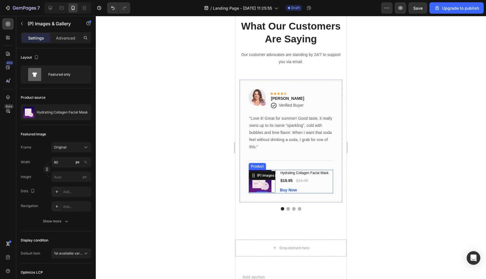
click at [333, 184] on div "Hydrating Collagen Facial Mask (P) Title $19.95 (P) Price (P) Price $24.95 (P) …" at bounding box center [306, 182] width 53 height 24
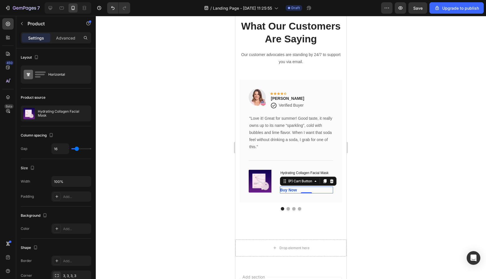
click at [323, 191] on div "Buy Now (P) Cart Button 0" at bounding box center [306, 189] width 53 height 7
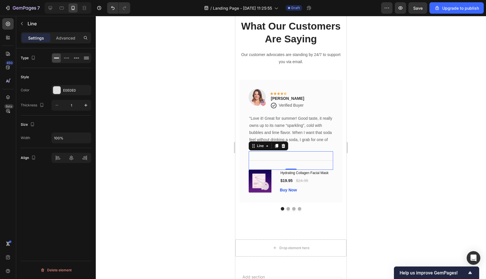
click at [330, 167] on div "Title Line 0" at bounding box center [291, 160] width 84 height 18
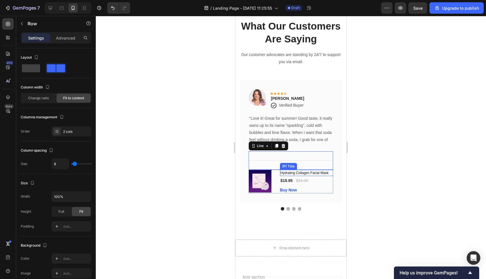
click at [331, 177] on div "$19.95 (P) Price (P) Price $24.95 (P) Price (P) Price Row" at bounding box center [306, 180] width 53 height 7
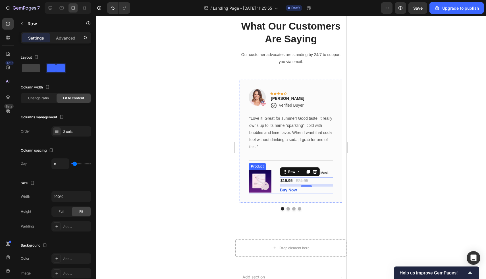
click at [277, 171] on div "(P) Images & Gallery Hydrating Collagen Facial Mask (P) Title $19.95 (P) Price …" at bounding box center [291, 182] width 84 height 24
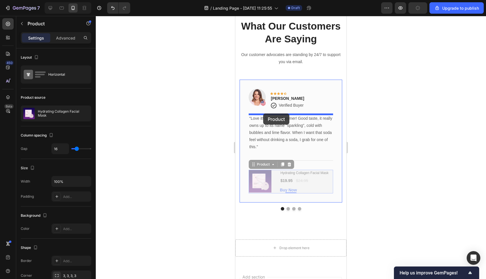
drag, startPoint x: 263, startPoint y: 164, endPoint x: 263, endPoint y: 113, distance: 50.6
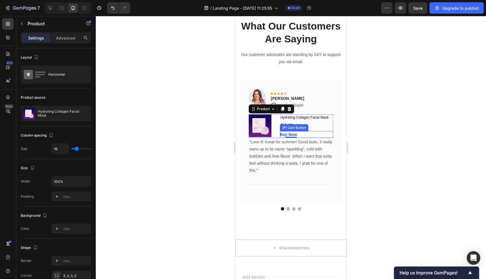
click at [301, 134] on div "Buy Now (P) Cart Button" at bounding box center [306, 134] width 53 height 7
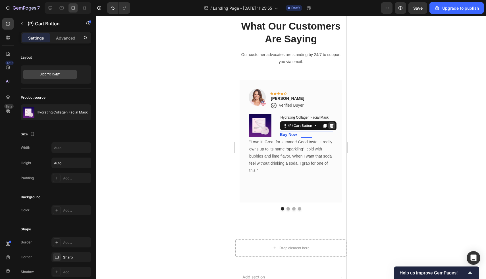
click at [333, 125] on icon at bounding box center [332, 125] width 4 height 4
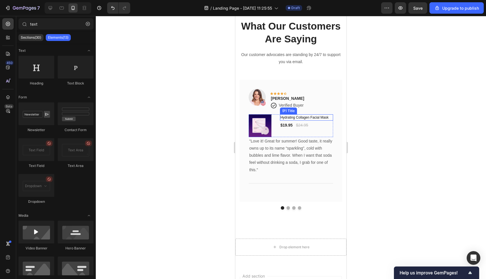
click at [309, 116] on h1 "Hydrating Collagen Facial Mask" at bounding box center [306, 117] width 53 height 6
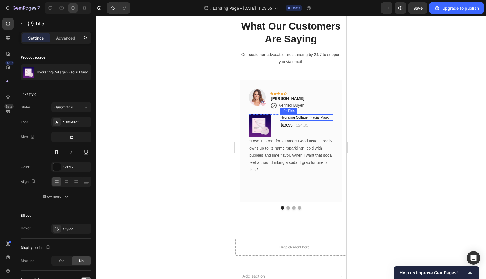
click at [309, 116] on h1 "Hydrating Collagen Facial Mask" at bounding box center [306, 117] width 53 height 6
click at [305, 116] on h1 "Hydrating Collagen Facial Mask" at bounding box center [306, 117] width 53 height 6
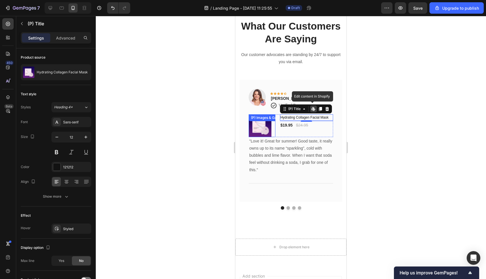
click at [262, 124] on img at bounding box center [260, 125] width 23 height 23
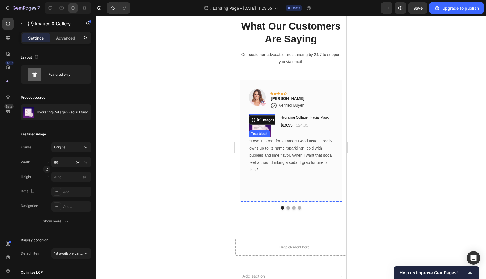
click at [292, 152] on p ""Love it! Great for summer! Good taste, it really owns up to its name “sparklin…" at bounding box center [290, 156] width 83 height 36
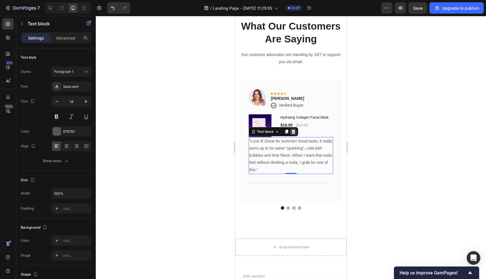
click at [293, 132] on icon at bounding box center [294, 132] width 4 height 4
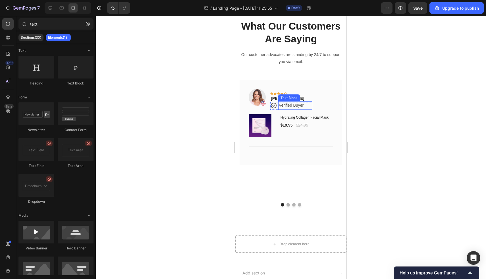
click at [307, 108] on div "Verified Buyer" at bounding box center [295, 105] width 34 height 8
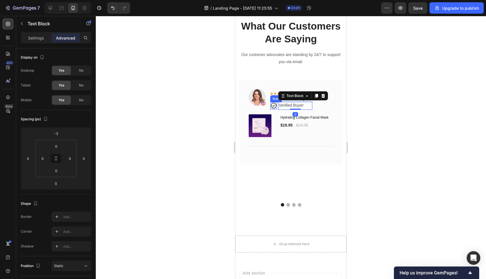
click at [277, 109] on div "Icon Verified Buyer Text Block 0 Row" at bounding box center [291, 105] width 42 height 7
click at [297, 96] on icon at bounding box center [298, 96] width 5 height 5
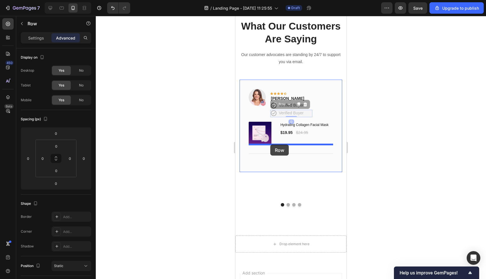
drag, startPoint x: 282, startPoint y: 105, endPoint x: 270, endPoint y: 144, distance: 41.1
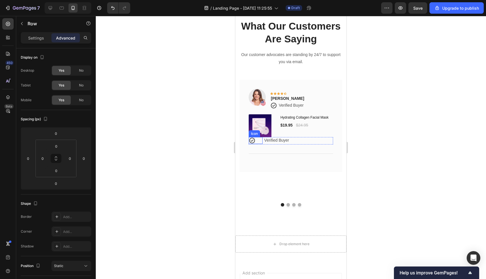
click at [261, 141] on div "Icon" at bounding box center [256, 140] width 14 height 7
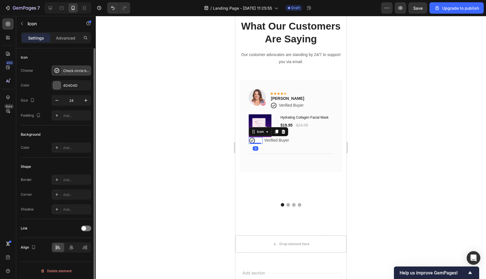
click at [65, 68] on div "Check circle bold" at bounding box center [71, 70] width 40 height 10
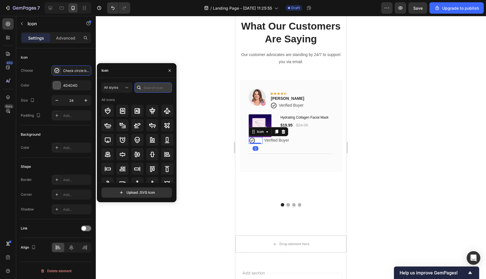
click at [157, 88] on input "text" at bounding box center [153, 87] width 38 height 10
type input "thumbs up"
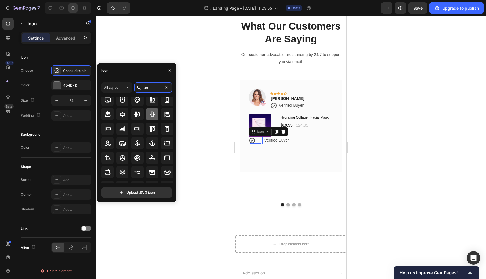
scroll to position [0, 0]
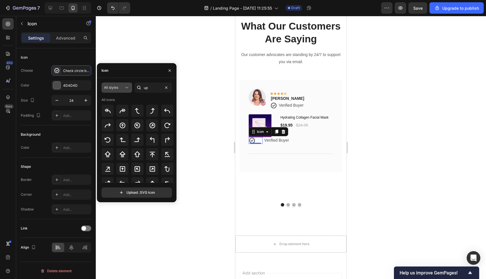
click at [124, 88] on icon at bounding box center [127, 88] width 6 height 6
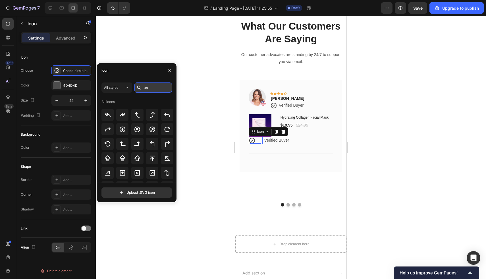
click at [155, 87] on input "up" at bounding box center [153, 87] width 38 height 10
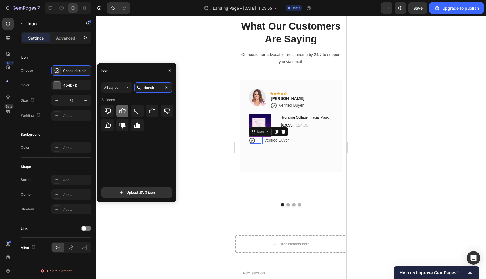
type input "thumb"
click at [123, 107] on icon at bounding box center [122, 110] width 7 height 7
click at [279, 141] on p "Verified Buyer" at bounding box center [277, 140] width 27 height 7
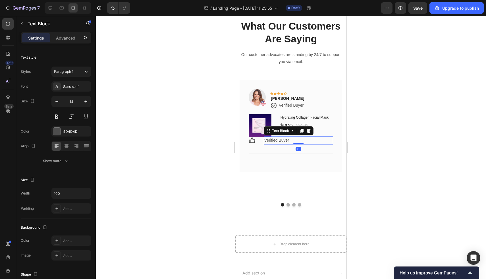
click at [279, 141] on p "Verified Buyer" at bounding box center [277, 140] width 27 height 7
click at [60, 39] on p "Advanced" at bounding box center [65, 38] width 19 height 6
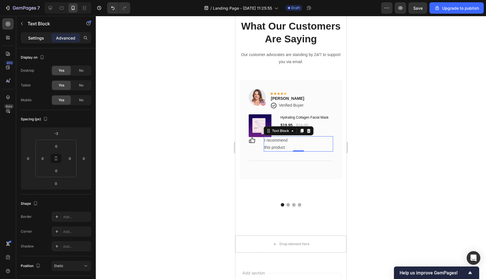
click at [34, 39] on p "Settings" at bounding box center [36, 38] width 16 height 6
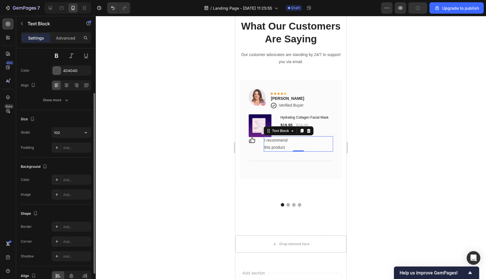
scroll to position [65, 0]
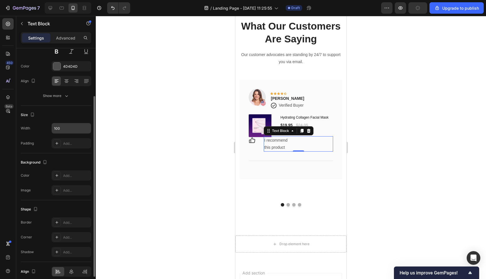
click at [71, 128] on input "100" at bounding box center [71, 128] width 39 height 10
type input "100%"
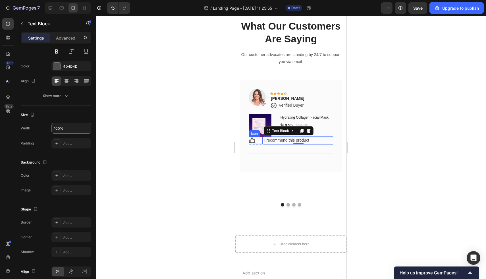
click at [260, 139] on div "Icon" at bounding box center [256, 140] width 14 height 7
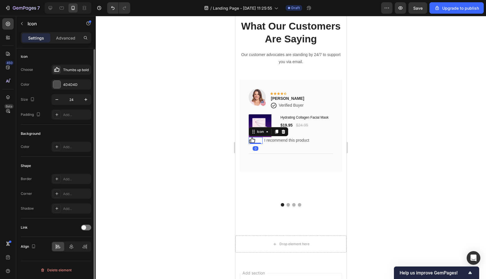
scroll to position [0, 0]
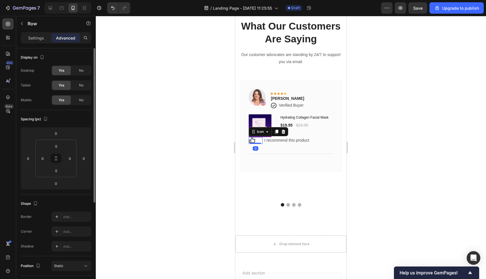
click at [263, 144] on div "Icon 0 I recommend this product Text Block Row" at bounding box center [291, 140] width 84 height 7
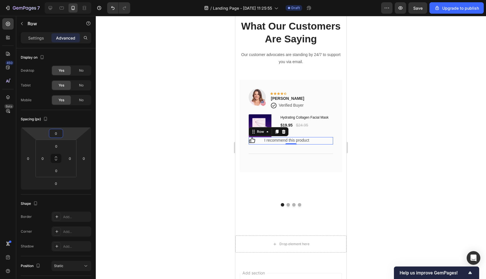
click at [59, 0] on html "7 / Landing Page - Sep 29, 11:25:55 Draft Preview Save Upgrade to publish 450 B…" at bounding box center [243, 0] width 486 height 0
type input "15"
click at [288, 143] on p "I recommend this product" at bounding box center [298, 144] width 68 height 7
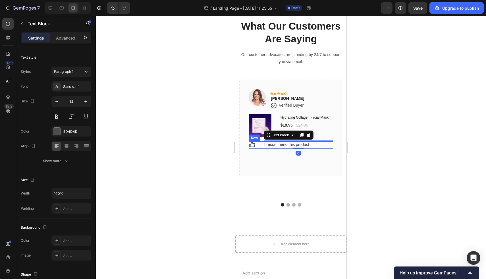
click at [262, 148] on div "Icon" at bounding box center [256, 144] width 14 height 7
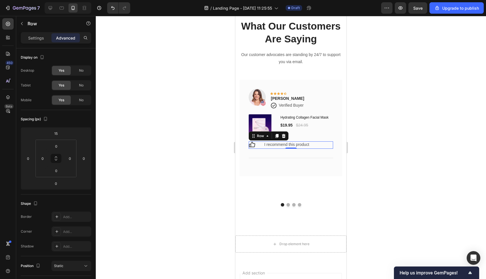
click at [263, 147] on div "Icon I recommend this product Text Block Row 0" at bounding box center [291, 144] width 84 height 7
click at [43, 42] on div "Settings" at bounding box center [36, 37] width 28 height 9
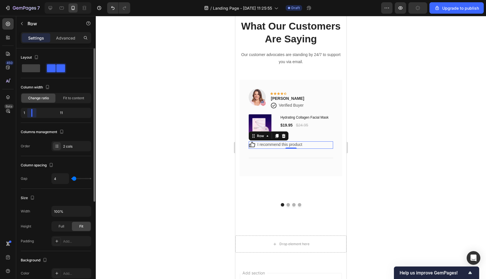
drag, startPoint x: 37, startPoint y: 114, endPoint x: 24, endPoint y: 114, distance: 12.5
click at [24, 114] on div "1 11" at bounding box center [56, 113] width 70 height 10
click at [253, 145] on icon at bounding box center [252, 144] width 7 height 7
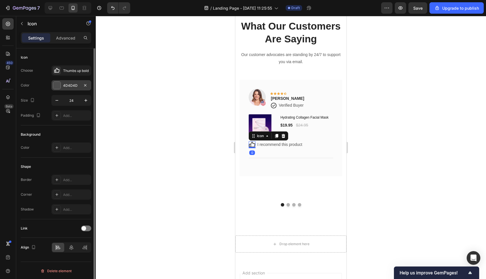
click at [54, 87] on div at bounding box center [56, 85] width 7 height 7
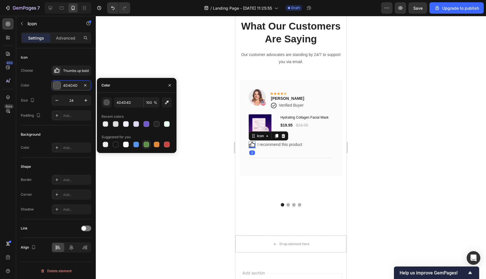
click at [149, 145] on div at bounding box center [146, 144] width 6 height 6
type input "5E8E49"
click at [63, 72] on div "Thumbs up bold" at bounding box center [76, 70] width 27 height 5
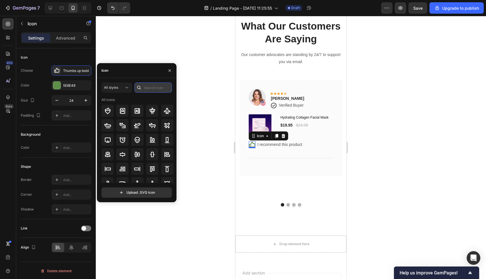
click at [165, 87] on input "text" at bounding box center [153, 87] width 38 height 10
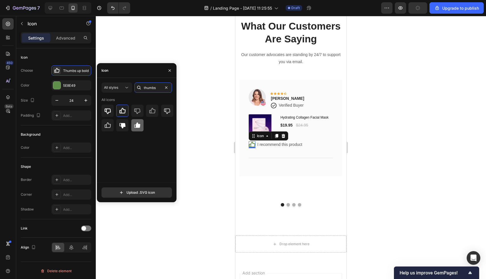
type input "thumbs"
click at [136, 126] on icon at bounding box center [137, 125] width 7 height 7
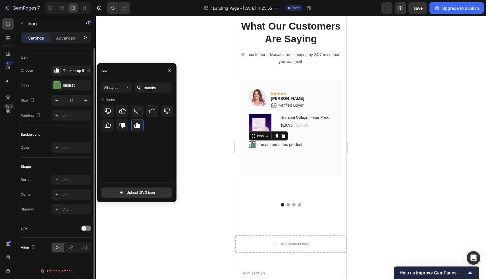
click at [51, 86] on div "Color 5E8E49" at bounding box center [56, 85] width 70 height 10
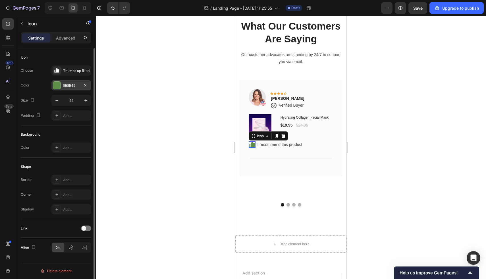
click at [58, 86] on div at bounding box center [56, 85] width 7 height 7
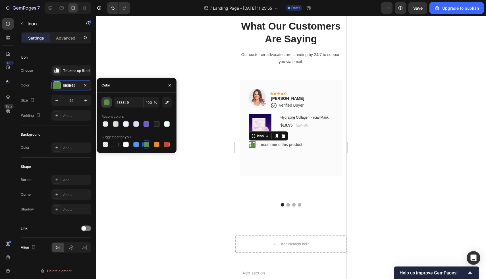
click at [104, 104] on div "button" at bounding box center [107, 102] width 6 height 6
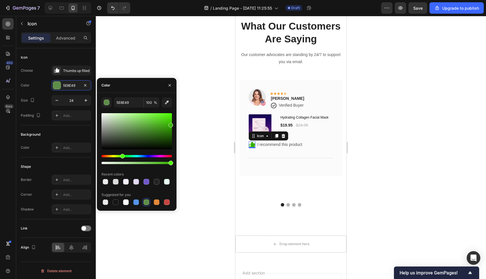
drag, startPoint x: 159, startPoint y: 133, endPoint x: 189, endPoint y: 124, distance: 31.5
click at [189, 0] on div "7 / Landing Page - Sep 29, 11:25:55 Draft Preview Save Upgrade to publish 450 B…" at bounding box center [243, 0] width 486 height 0
type input "35B200"
click at [151, 87] on div "Color" at bounding box center [137, 85] width 80 height 15
click at [265, 109] on div "Image Icon Icon Icon Icon Icon Row Rita Carroll Text block Icon Verified Buyer …" at bounding box center [291, 101] width 84 height 25
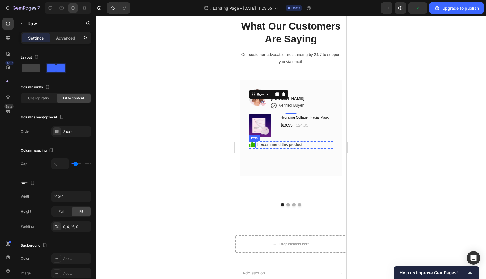
click at [252, 145] on icon at bounding box center [252, 143] width 6 height 5
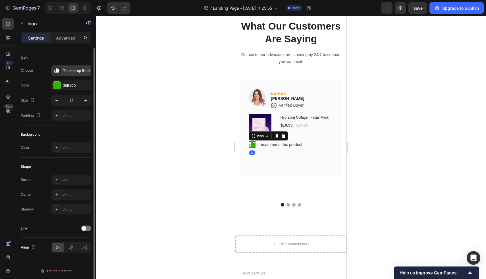
click at [70, 67] on div "Thumbs up filled" at bounding box center [71, 70] width 40 height 10
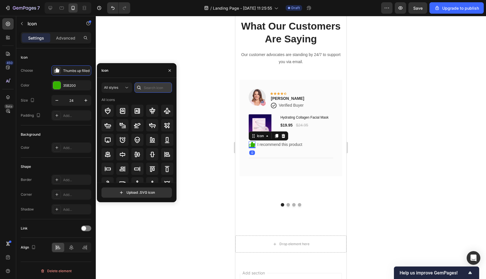
click at [151, 88] on input "text" at bounding box center [153, 87] width 38 height 10
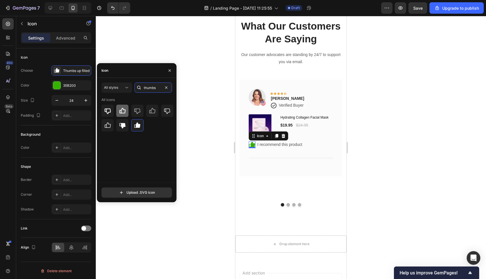
type input "thumbs"
click at [123, 113] on icon at bounding box center [122, 111] width 6 height 6
click at [288, 149] on div "Title Line" at bounding box center [291, 158] width 84 height 18
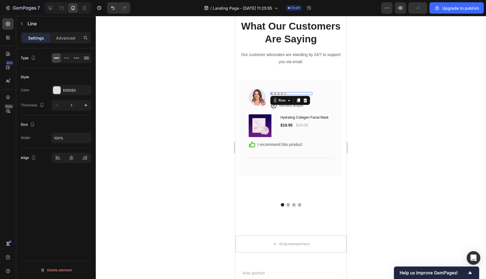
click at [295, 92] on div "Icon Icon Icon Icon Icon Row 0" at bounding box center [291, 93] width 42 height 3
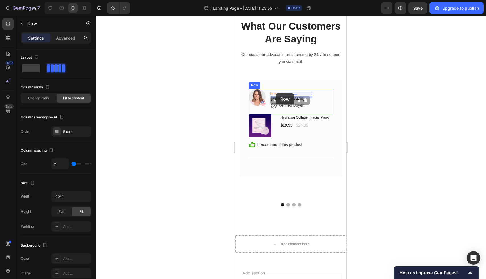
drag, startPoint x: 281, startPoint y: 99, endPoint x: 276, endPoint y: 93, distance: 8.3
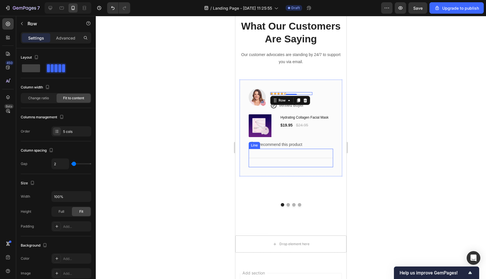
click at [295, 151] on div "Title Line" at bounding box center [291, 158] width 84 height 18
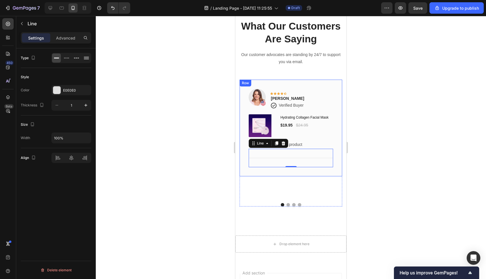
click at [305, 84] on div "Image Icon Icon Icon Icon Icon Row Rita Carroll Text block Icon Verified Buyer …" at bounding box center [291, 128] width 103 height 97
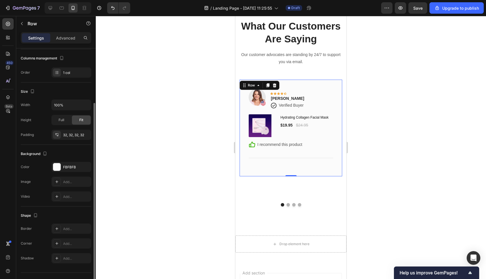
scroll to position [85, 0]
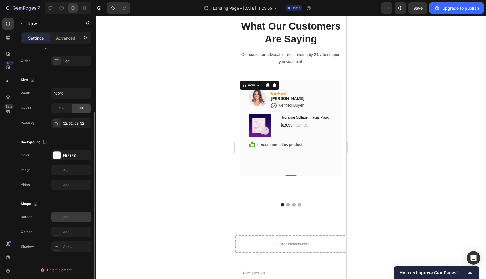
click at [53, 216] on div at bounding box center [57, 217] width 8 height 8
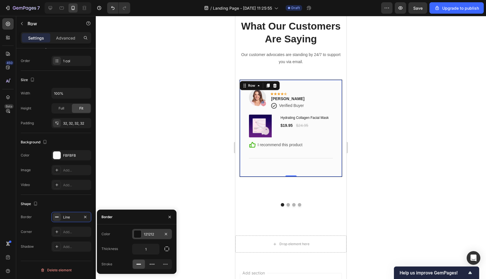
click at [140, 234] on div at bounding box center [137, 233] width 7 height 7
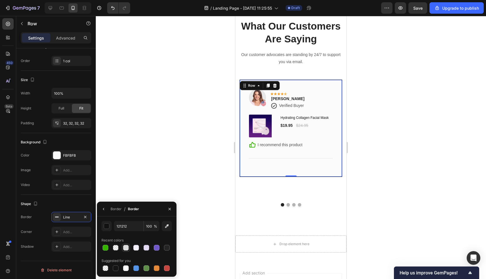
click at [125, 248] on div at bounding box center [126, 248] width 6 height 6
click at [116, 268] on div at bounding box center [116, 268] width 6 height 6
type input "151515"
click at [317, 152] on div "Title Line" at bounding box center [291, 158] width 84 height 18
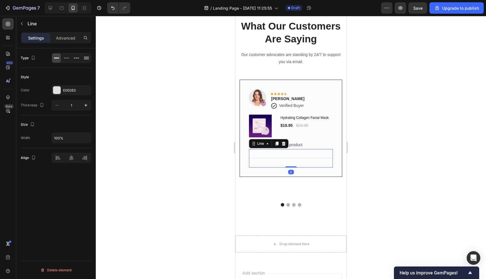
scroll to position [0, 0]
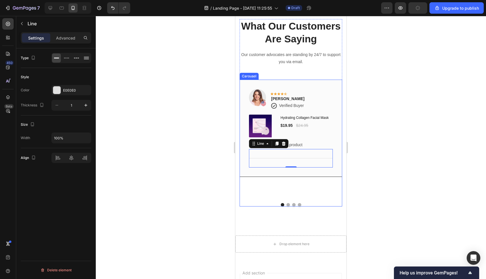
click at [303, 182] on div "Image Icon Icon Icon Icon Icon Row Rita Carroll Text block Icon Verified Buyer …" at bounding box center [291, 139] width 103 height 119
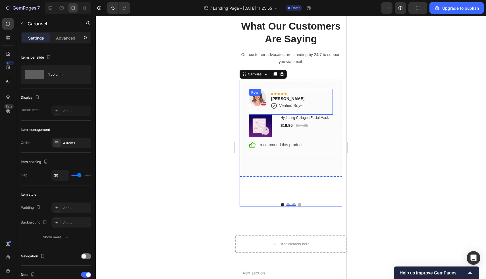
click at [319, 109] on div "Image Icon Icon Icon Icon Icon Row Rita Carroll Text block Icon Verified Buyer …" at bounding box center [291, 101] width 84 height 25
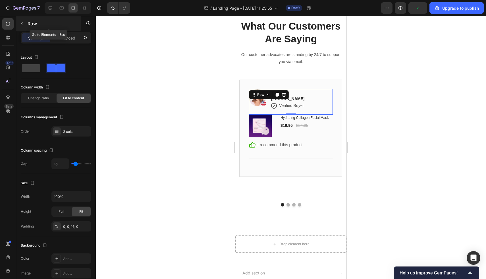
click at [23, 22] on icon "button" at bounding box center [22, 23] width 5 height 5
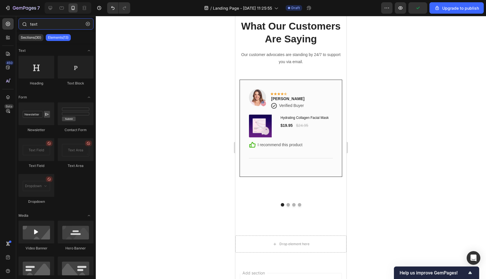
click at [49, 26] on input "text" at bounding box center [55, 23] width 75 height 11
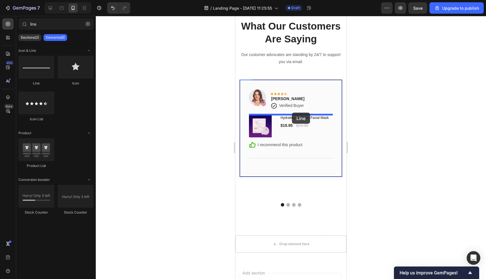
drag, startPoint x: 269, startPoint y: 87, endPoint x: 292, endPoint y: 113, distance: 33.6
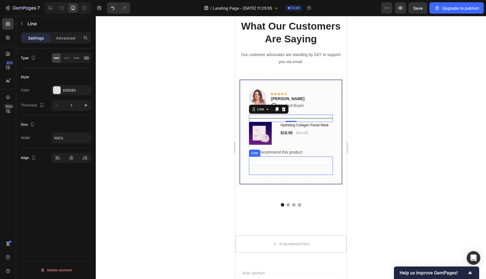
click at [265, 157] on div "Title Line" at bounding box center [291, 165] width 84 height 18
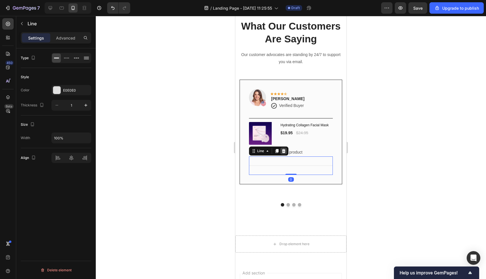
click at [283, 152] on icon at bounding box center [284, 151] width 4 height 4
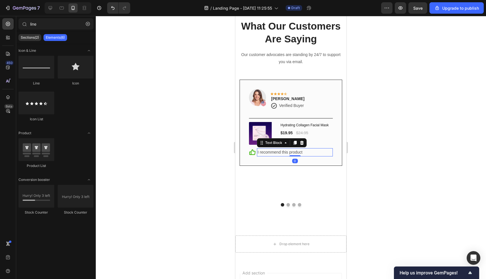
click at [281, 155] on p "I recommend this product" at bounding box center [294, 152] width 75 height 7
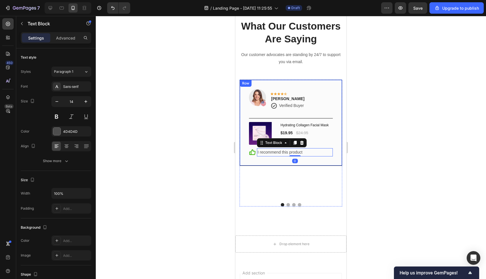
click at [274, 159] on div "Image Icon Icon Icon Icon Icon Row Rita Carroll Text block Icon Verified Buyer …" at bounding box center [291, 123] width 103 height 86
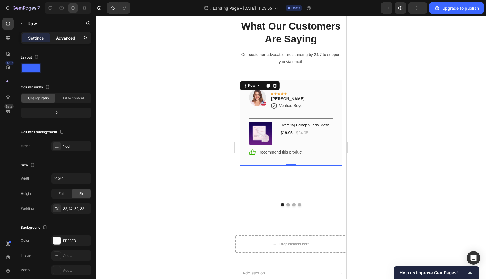
click at [63, 41] on div "Advanced" at bounding box center [65, 37] width 28 height 9
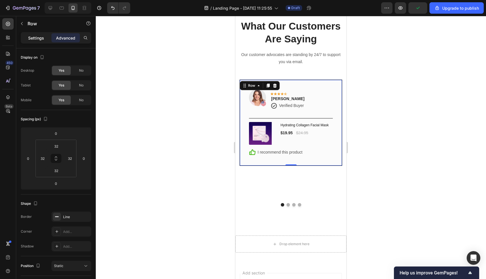
click at [30, 39] on p "Settings" at bounding box center [36, 38] width 16 height 6
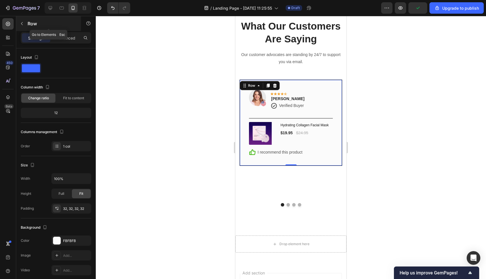
click at [23, 25] on icon "button" at bounding box center [22, 23] width 5 height 5
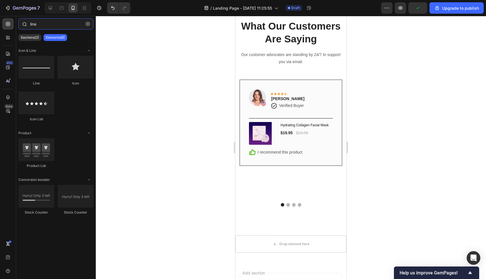
click at [53, 22] on input "line" at bounding box center [55, 23] width 75 height 11
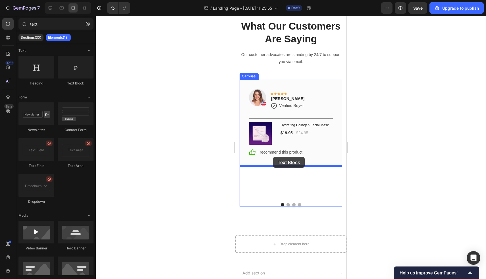
drag, startPoint x: 311, startPoint y: 92, endPoint x: 273, endPoint y: 157, distance: 75.0
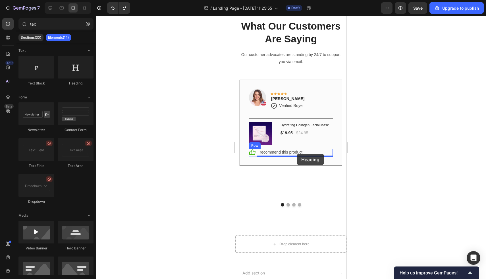
drag, startPoint x: 316, startPoint y: 86, endPoint x: 297, endPoint y: 154, distance: 70.6
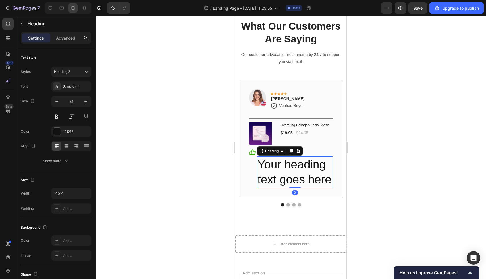
click at [261, 169] on h2 "Your heading text goes here" at bounding box center [295, 172] width 76 height 32
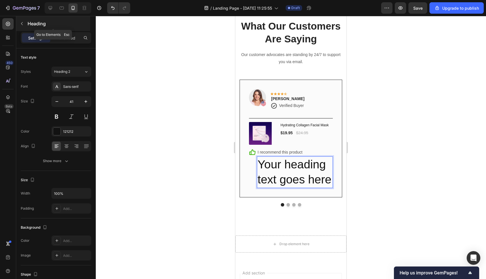
click at [25, 26] on button "button" at bounding box center [21, 23] width 9 height 9
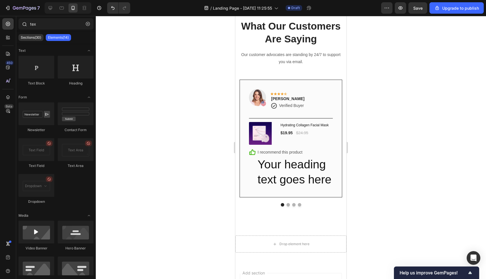
click at [21, 24] on div at bounding box center [23, 23] width 11 height 11
click at [310, 175] on p "Your heading text goes here" at bounding box center [294, 172] width 75 height 30
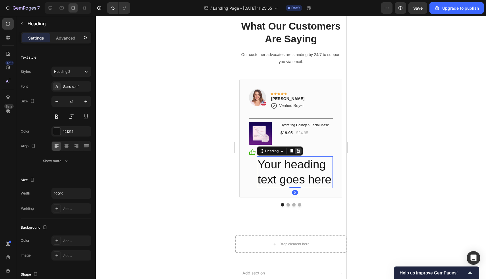
click at [298, 152] on icon at bounding box center [298, 151] width 4 height 4
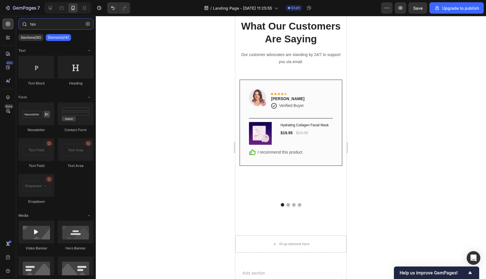
click at [55, 21] on input "tex" at bounding box center [55, 23] width 75 height 11
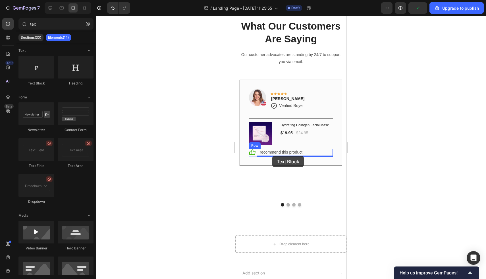
drag, startPoint x: 282, startPoint y: 85, endPoint x: 272, endPoint y: 155, distance: 71.4
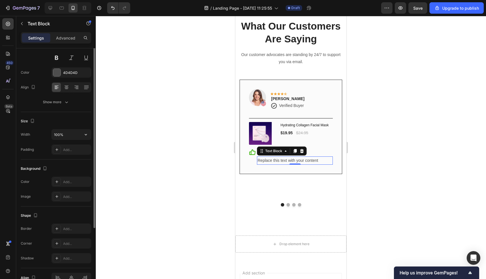
scroll to position [15, 0]
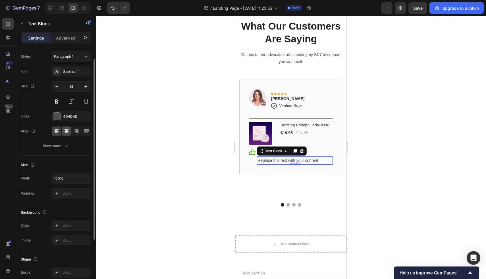
click at [66, 131] on icon at bounding box center [66, 131] width 4 height 1
click at [54, 132] on icon at bounding box center [57, 131] width 6 height 6
click at [253, 157] on div "Icon" at bounding box center [252, 157] width 7 height 16
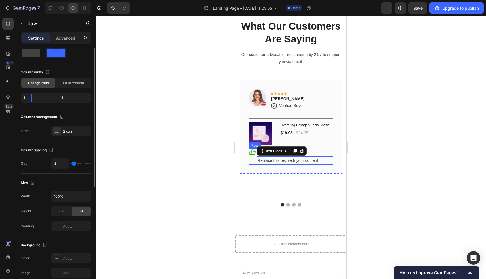
scroll to position [0, 0]
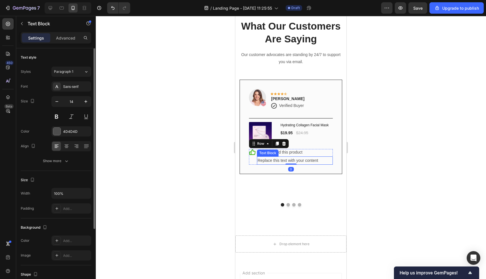
click at [292, 161] on div "Replace this text with your content" at bounding box center [295, 160] width 76 height 8
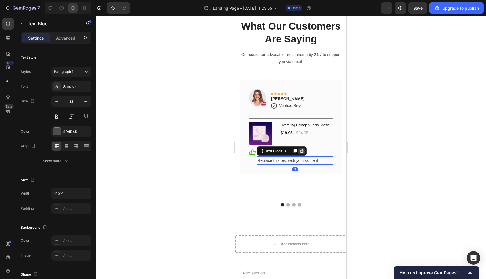
click at [303, 153] on icon at bounding box center [301, 151] width 5 height 5
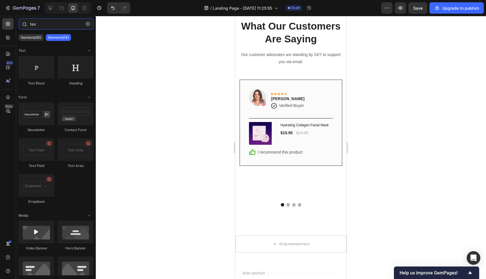
click at [44, 25] on input "tex" at bounding box center [55, 23] width 75 height 11
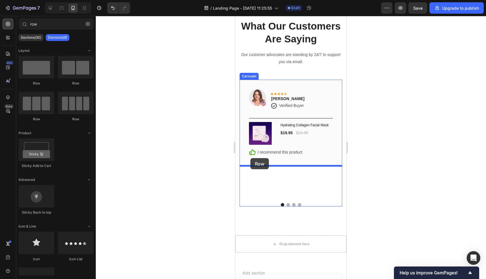
drag, startPoint x: 276, startPoint y: 82, endPoint x: 250, endPoint y: 158, distance: 80.1
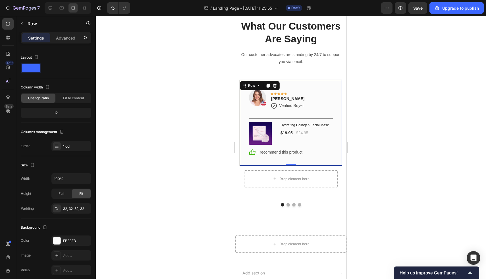
click at [296, 163] on div "Image Icon Icon Icon Icon Icon Row Rita Carroll Text block Icon Verified Buyer …" at bounding box center [291, 123] width 103 height 86
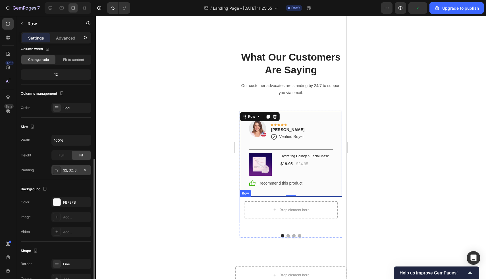
scroll to position [85, 0]
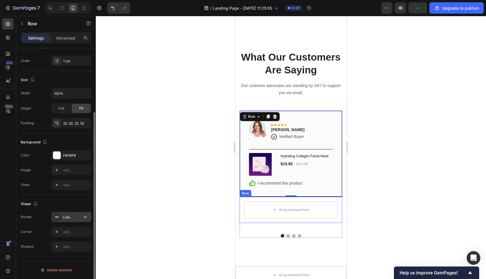
click at [59, 216] on div at bounding box center [57, 217] width 8 height 8
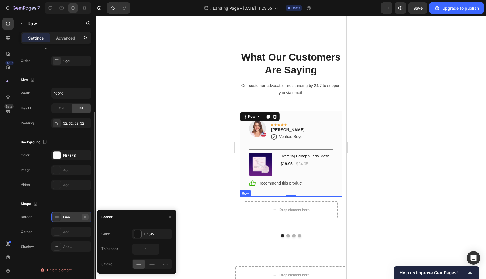
click at [86, 216] on icon "button" at bounding box center [85, 216] width 2 height 2
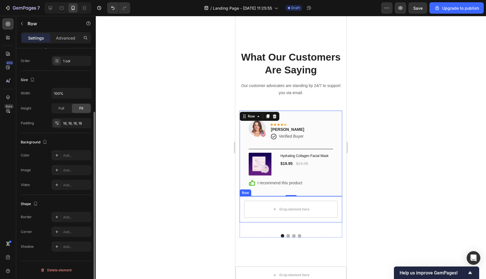
click at [242, 207] on div "Drop element here Row" at bounding box center [291, 209] width 103 height 26
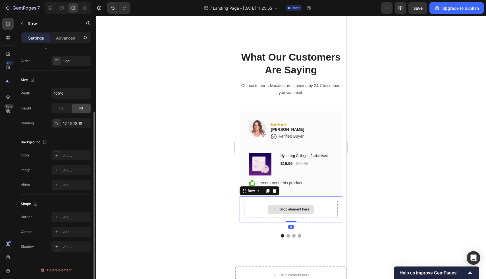
click at [268, 210] on div "Drop element here" at bounding box center [291, 209] width 46 height 9
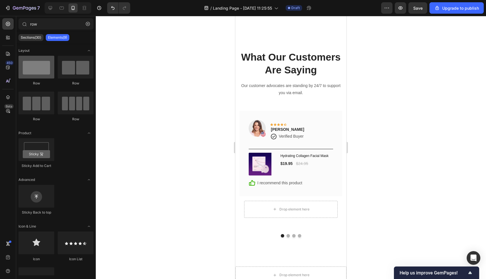
click at [22, 66] on div at bounding box center [36, 67] width 36 height 23
click at [39, 26] on input "row" at bounding box center [55, 23] width 75 height 11
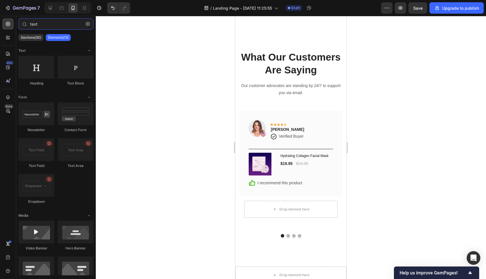
type input "text"
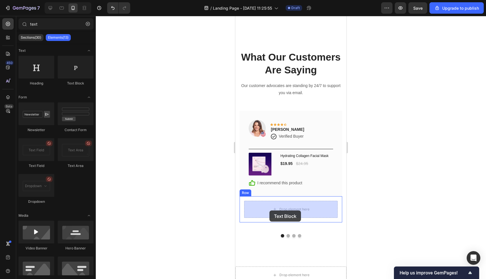
drag, startPoint x: 371, startPoint y: 126, endPoint x: 269, endPoint y: 210, distance: 131.9
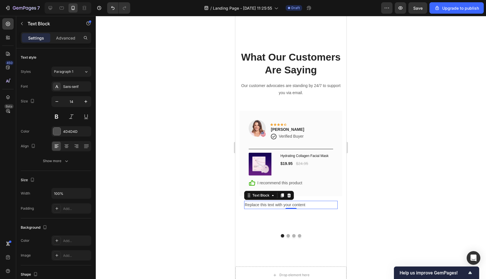
click at [307, 205] on div "Replace this text with your content" at bounding box center [290, 205] width 93 height 8
click at [307, 205] on p "Replace this text with your content" at bounding box center [291, 204] width 92 height 7
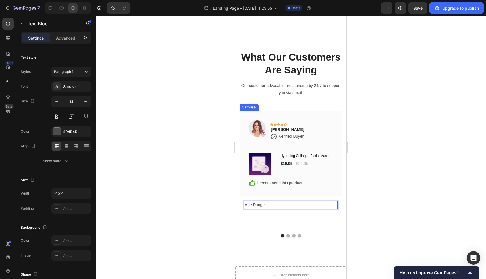
click at [293, 217] on div "Image Icon Icon Icon Icon Icon Row Rita Carroll Text block Icon Verified Buyer …" at bounding box center [291, 170] width 103 height 119
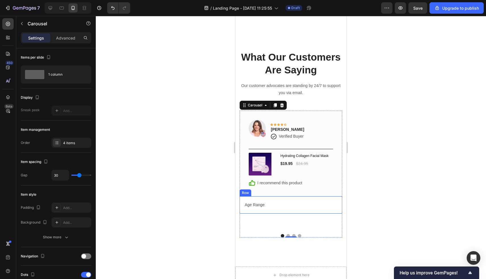
click at [289, 205] on p "Age Range" at bounding box center [291, 204] width 92 height 7
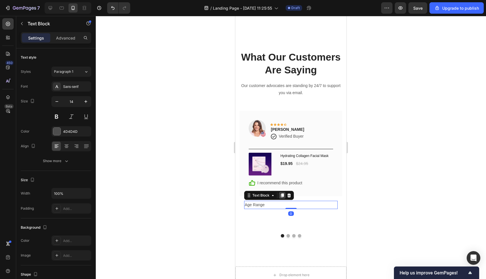
click at [284, 195] on icon at bounding box center [282, 195] width 3 height 4
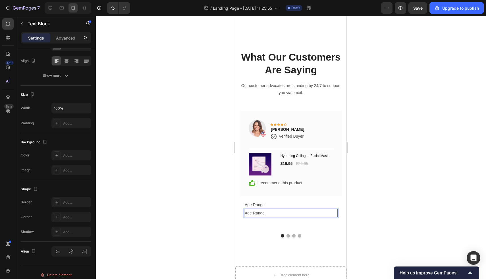
click at [271, 211] on p "Age Range" at bounding box center [291, 212] width 92 height 7
click at [271, 204] on p "Age Range" at bounding box center [291, 204] width 92 height 7
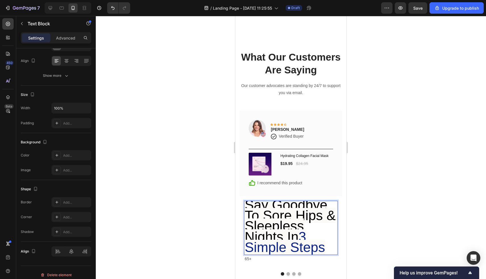
scroll to position [0, 0]
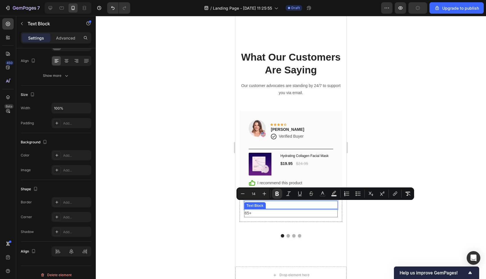
click at [270, 212] on p "65+" at bounding box center [291, 212] width 92 height 7
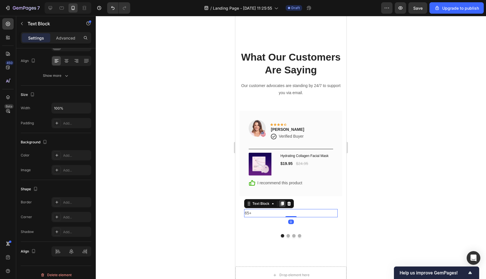
click at [282, 204] on icon at bounding box center [282, 203] width 3 height 4
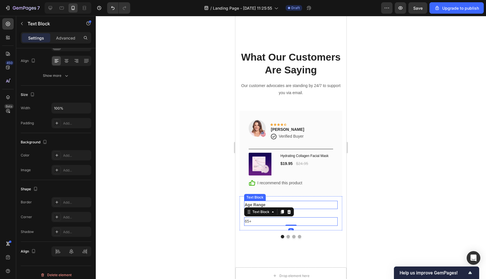
click at [309, 206] on p "Age Range" at bounding box center [291, 204] width 92 height 7
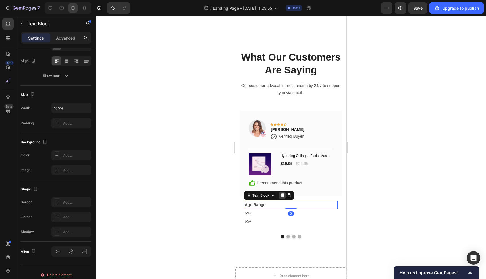
click at [282, 194] on icon at bounding box center [282, 195] width 3 height 4
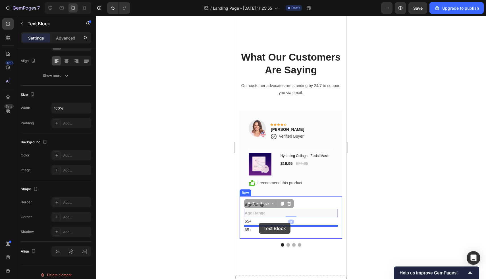
drag, startPoint x: 259, startPoint y: 205, endPoint x: 259, endPoint y: 224, distance: 19.0
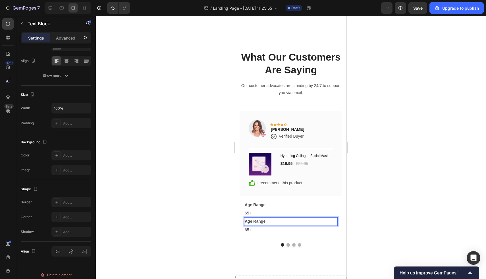
click at [317, 221] on p "Age Range" at bounding box center [291, 221] width 92 height 7
click at [66, 40] on p "Advanced" at bounding box center [65, 38] width 19 height 6
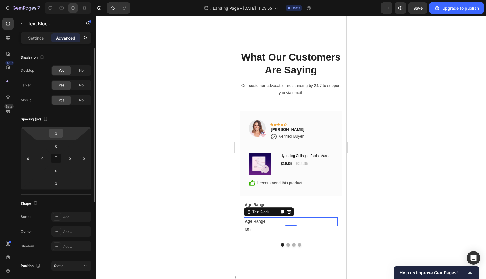
click at [59, 132] on input "0" at bounding box center [55, 133] width 11 height 9
type input "10"
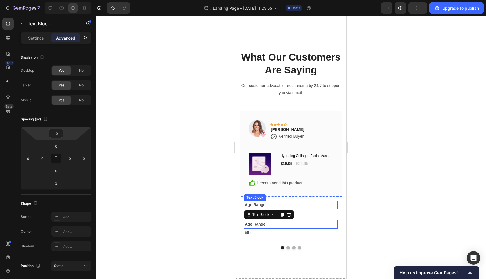
click at [318, 195] on div "Image Icon Icon Icon Icon Icon Row Rita Carroll Text block Icon Verified Buyer …" at bounding box center [291, 154] width 103 height 86
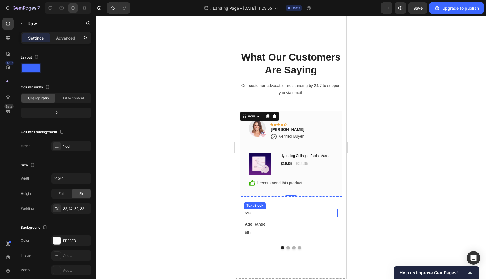
click at [298, 210] on p "65+" at bounding box center [291, 212] width 92 height 7
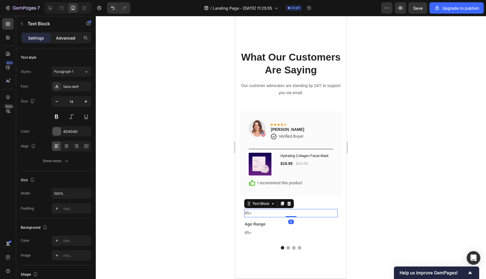
click at [70, 34] on div "Advanced" at bounding box center [65, 37] width 28 height 9
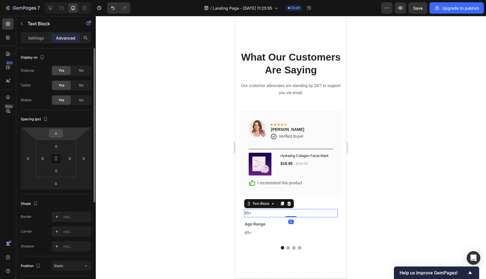
click at [60, 136] on input "0" at bounding box center [55, 133] width 11 height 9
type input "-10"
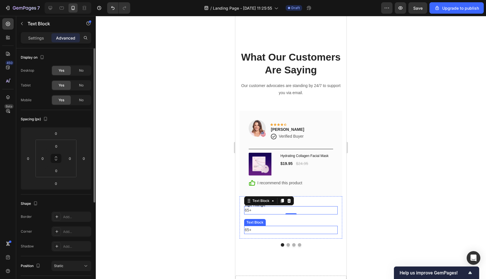
click at [259, 232] on p "65+" at bounding box center [291, 229] width 92 height 7
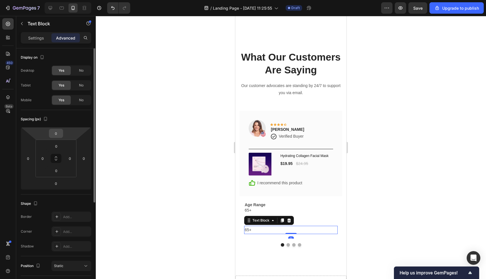
click at [59, 130] on input "0" at bounding box center [55, 133] width 11 height 9
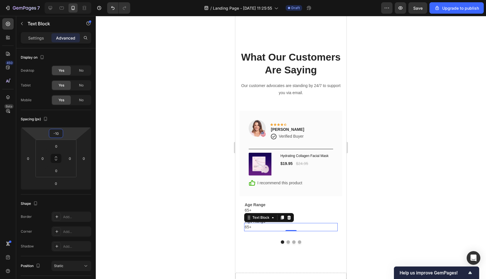
type input "-10"
click at [251, 207] on p "65+" at bounding box center [291, 210] width 92 height 7
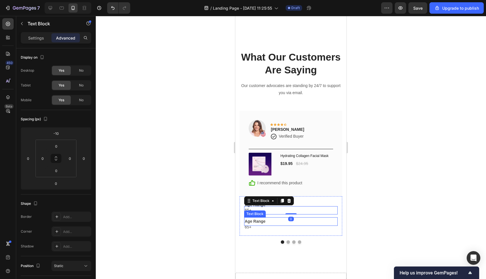
click at [252, 221] on strong "Age Range" at bounding box center [255, 221] width 21 height 5
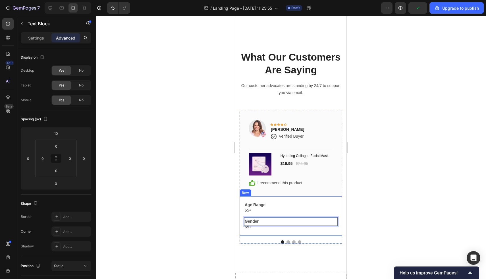
click at [262, 232] on div "Age Range Text Block 65+ Text Block Gender Text Block 0 65+ Text Block Row" at bounding box center [291, 215] width 103 height 39
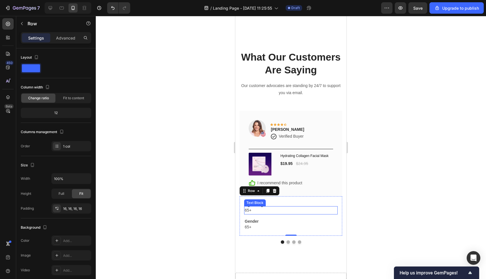
click at [252, 210] on p "65+" at bounding box center [291, 210] width 92 height 7
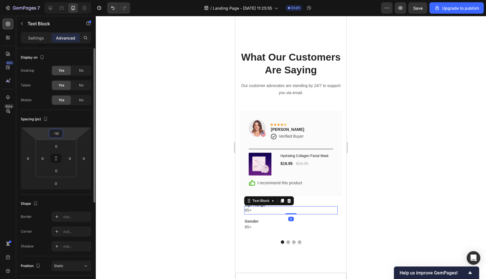
click at [56, 132] on input "-10" at bounding box center [55, 133] width 11 height 9
type input "-5"
click at [259, 228] on p "65+" at bounding box center [291, 228] width 92 height 7
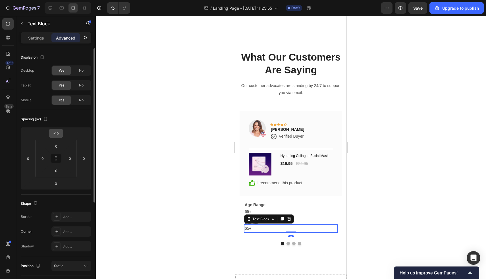
click at [61, 132] on input "-10" at bounding box center [55, 133] width 11 height 9
type input "-5"
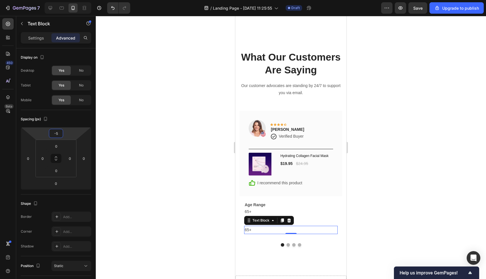
click at [260, 197] on div "Age Range Text Block 65+ Text Block Gender Text Block 65+ Text Block 0 Row" at bounding box center [291, 217] width 103 height 42
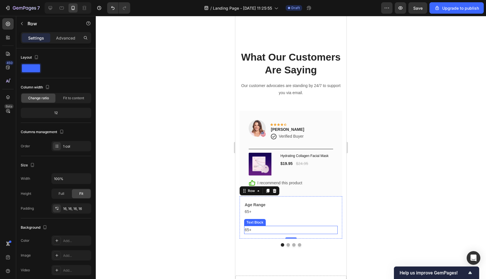
click at [255, 230] on p "65+" at bounding box center [291, 229] width 92 height 7
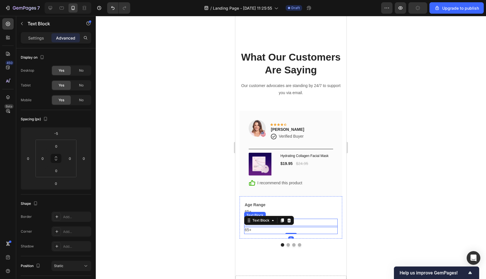
click at [311, 220] on p "Gender" at bounding box center [291, 222] width 92 height 7
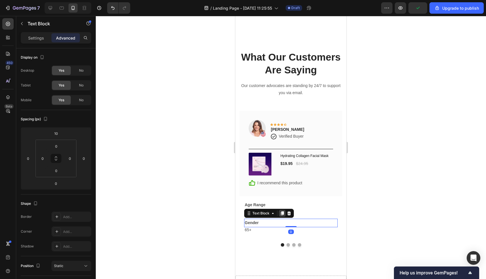
click at [282, 213] on icon at bounding box center [282, 213] width 3 height 4
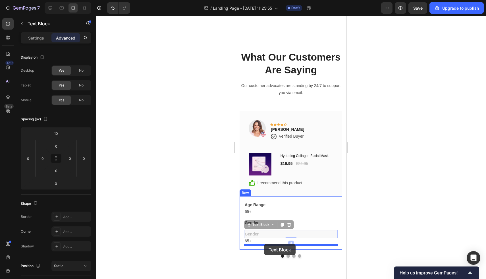
drag, startPoint x: 264, startPoint y: 225, endPoint x: 264, endPoint y: 243, distance: 18.2
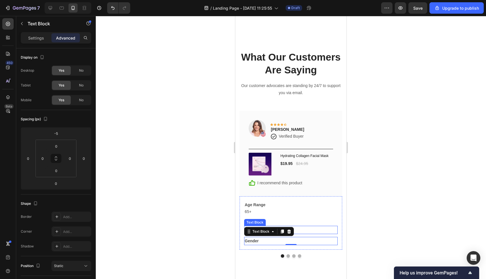
click at [318, 232] on p "65+" at bounding box center [291, 229] width 92 height 7
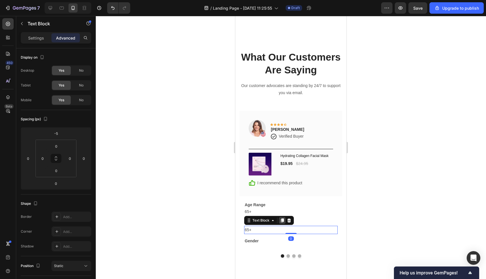
click at [282, 221] on icon at bounding box center [282, 220] width 5 height 5
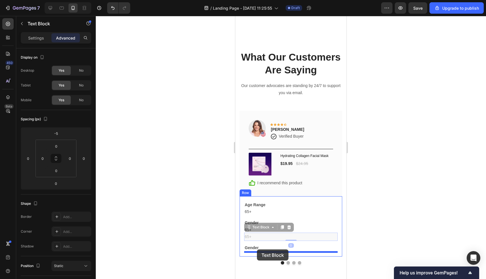
drag, startPoint x: 257, startPoint y: 226, endPoint x: 257, endPoint y: 249, distance: 23.0
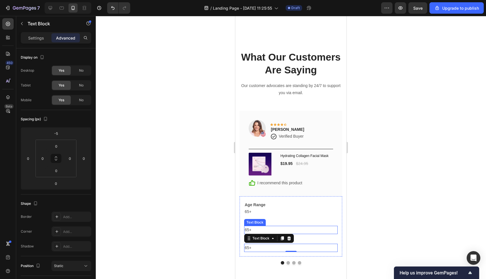
click at [252, 228] on p "65+" at bounding box center [291, 229] width 92 height 7
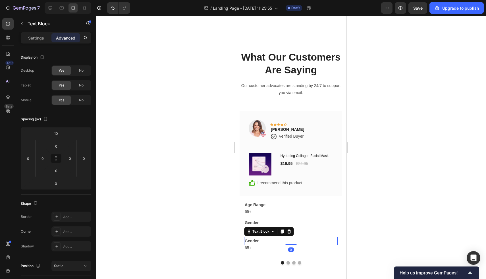
click at [253, 240] on strong "Gender" at bounding box center [252, 240] width 14 height 5
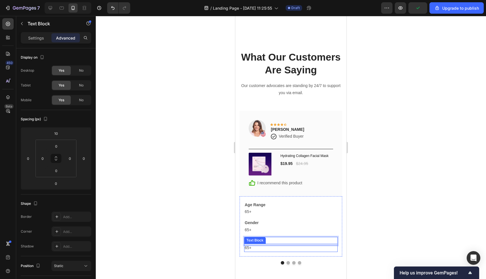
click at [270, 247] on p "65+" at bounding box center [291, 247] width 92 height 7
click at [275, 240] on p "My Results" at bounding box center [291, 240] width 92 height 7
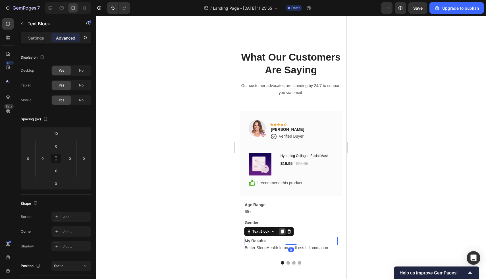
click at [282, 232] on icon at bounding box center [282, 231] width 3 height 4
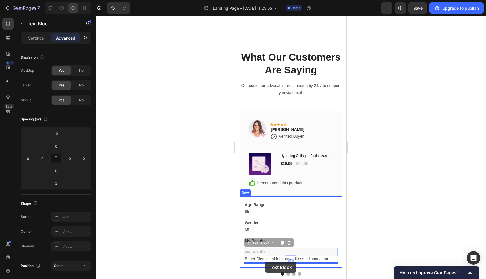
drag, startPoint x: 267, startPoint y: 243, endPoint x: 265, endPoint y: 261, distance: 18.6
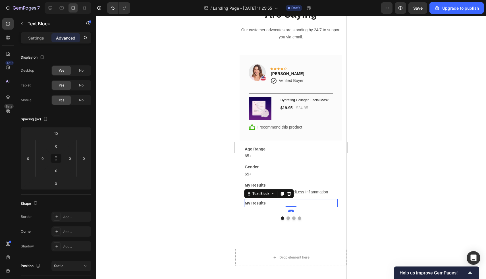
scroll to position [1413, 0]
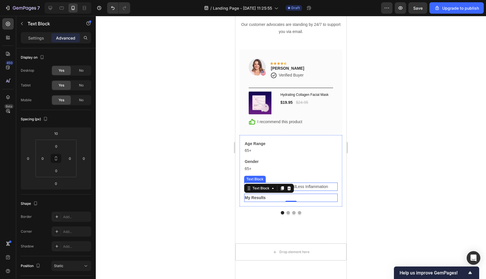
click at [326, 183] on p "Better SleepHealth ImprovedLess Inflammation" at bounding box center [291, 186] width 92 height 7
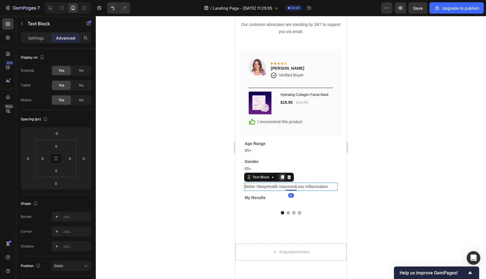
click at [280, 179] on icon at bounding box center [282, 177] width 5 height 5
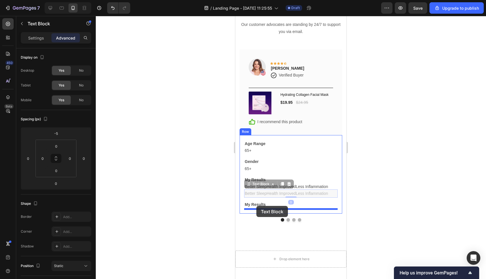
drag, startPoint x: 257, startPoint y: 184, endPoint x: 256, endPoint y: 207, distance: 22.5
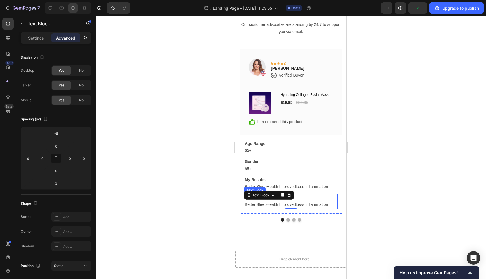
click at [309, 196] on p "My Results" at bounding box center [291, 197] width 92 height 7
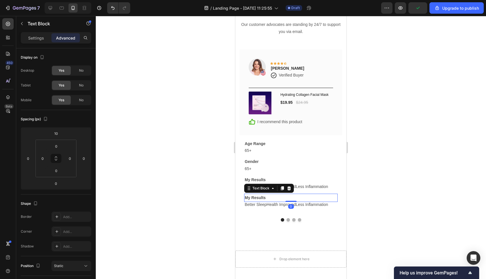
click at [309, 196] on p "My Results" at bounding box center [291, 197] width 92 height 7
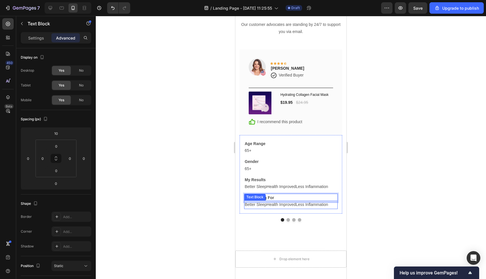
click at [306, 205] on p "Better SleepHealth ImprovedLess Inflammation" at bounding box center [291, 204] width 92 height 7
click at [276, 86] on div "Title Line" at bounding box center [291, 87] width 84 height 7
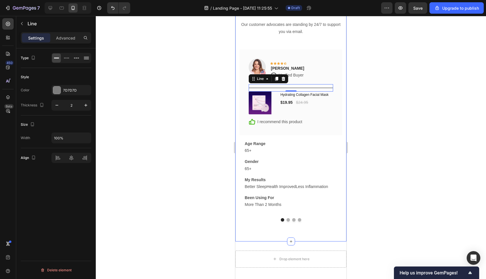
click at [238, 172] on div "What Our Customers Are Saying Heading Our customer advocates are standing by 24…" at bounding box center [290, 105] width 111 height 272
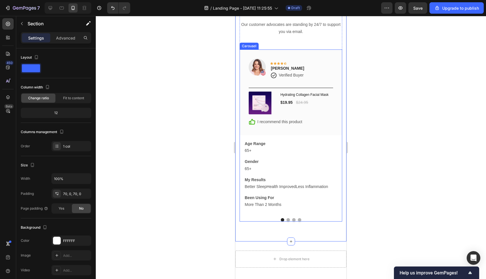
click at [289, 219] on div "Image Icon Icon Icon Icon Icon Row Rita Carroll Text block Icon Verified Buyer …" at bounding box center [291, 135] width 103 height 172
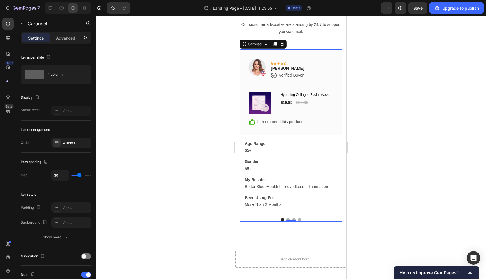
click at [289, 219] on button "Dot" at bounding box center [287, 219] width 3 height 3
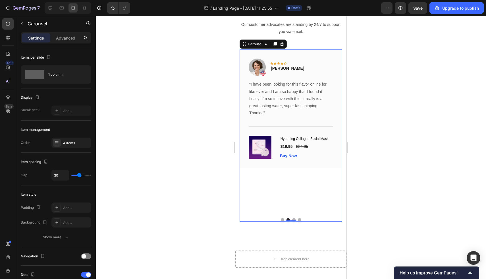
click at [282, 219] on button "Dot" at bounding box center [282, 219] width 3 height 3
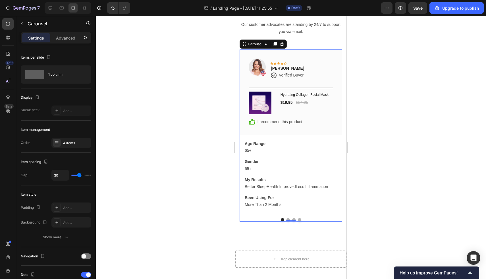
click at [292, 218] on div at bounding box center [291, 219] width 103 height 3
click at [290, 219] on div "0" at bounding box center [291, 221] width 6 height 5
click at [288, 219] on button "Dot" at bounding box center [287, 219] width 3 height 3
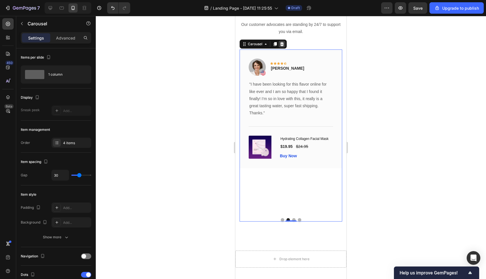
click at [283, 45] on icon at bounding box center [282, 44] width 5 height 5
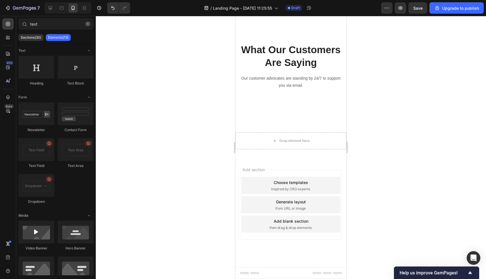
scroll to position [1359, 0]
click at [111, 8] on icon "Undo/Redo" at bounding box center [113, 8] width 6 height 6
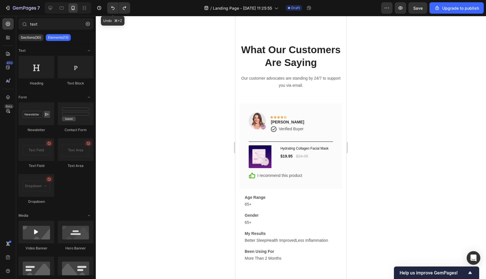
scroll to position [1413, 0]
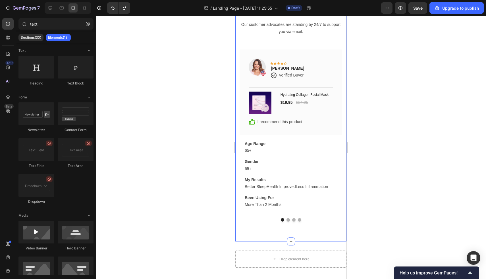
click at [342, 187] on div "What Our Customers Are Saying Heading Our customer advocates are standing by 24…" at bounding box center [290, 105] width 111 height 272
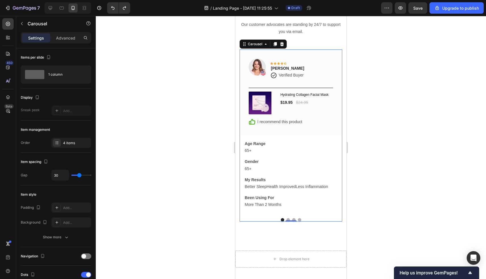
click at [284, 221] on div at bounding box center [291, 219] width 103 height 3
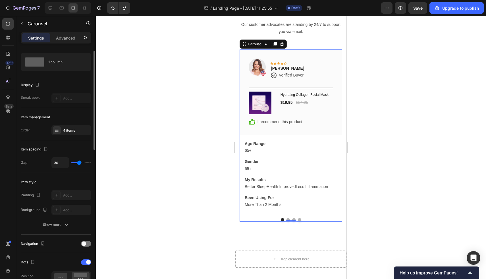
scroll to position [0, 0]
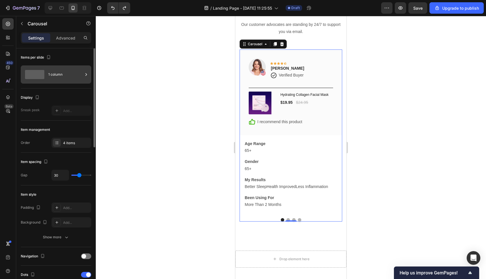
click at [45, 82] on div "1 column" at bounding box center [56, 74] width 70 height 18
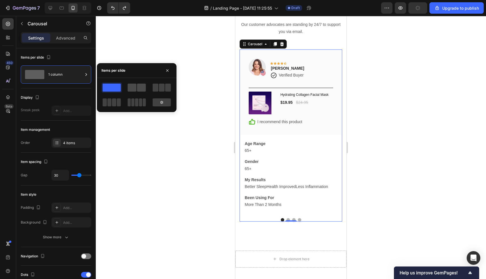
click at [137, 89] on div at bounding box center [137, 88] width 18 height 8
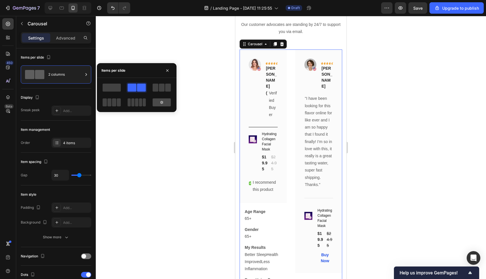
click at [157, 102] on div at bounding box center [162, 102] width 18 height 8
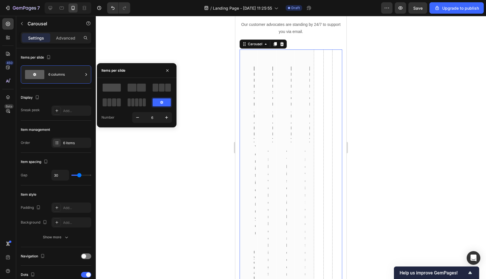
click at [118, 88] on span at bounding box center [112, 88] width 18 height 8
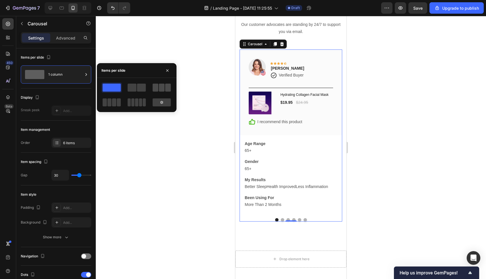
click at [161, 88] on span at bounding box center [162, 88] width 6 height 8
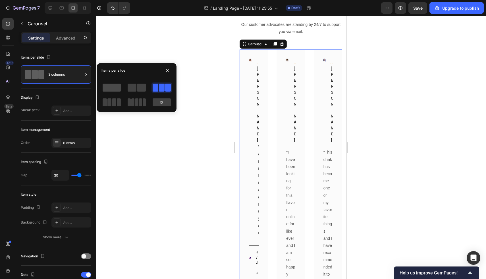
click at [107, 86] on span at bounding box center [112, 88] width 18 height 8
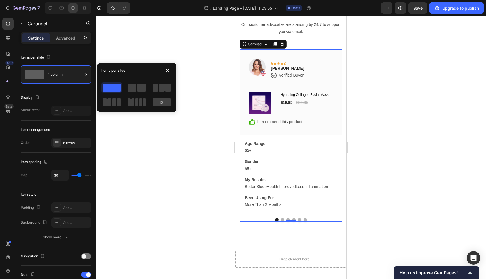
click at [115, 88] on span at bounding box center [112, 88] width 18 height 8
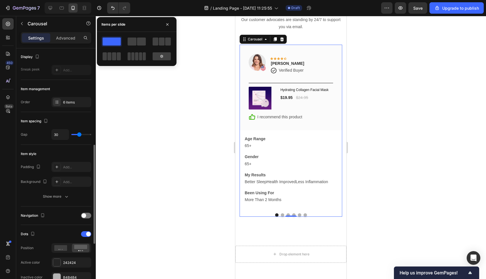
scroll to position [143, 0]
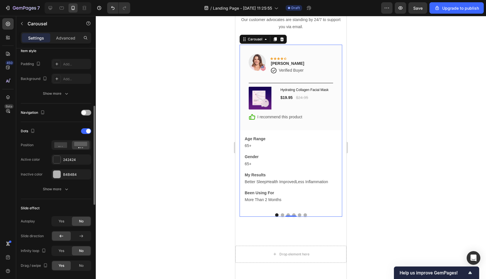
click at [87, 115] on div at bounding box center [86, 113] width 10 height 6
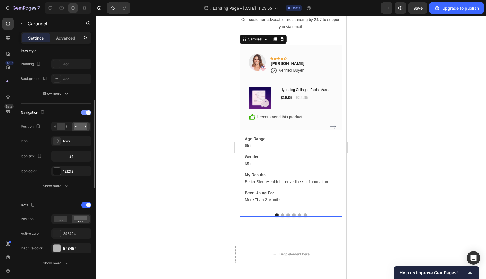
click at [87, 114] on span at bounding box center [88, 112] width 5 height 5
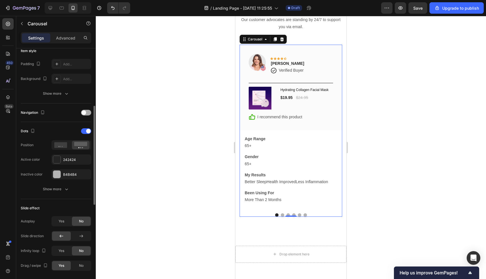
click at [87, 114] on div at bounding box center [86, 113] width 10 height 6
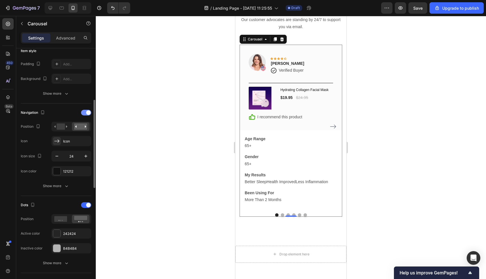
click at [87, 114] on span at bounding box center [88, 112] width 5 height 5
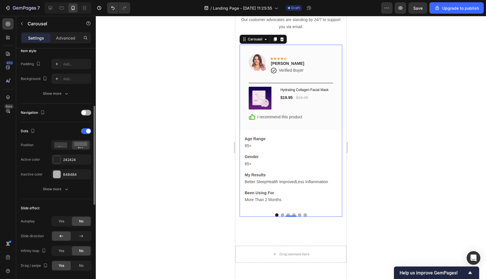
click at [87, 114] on div at bounding box center [86, 113] width 10 height 6
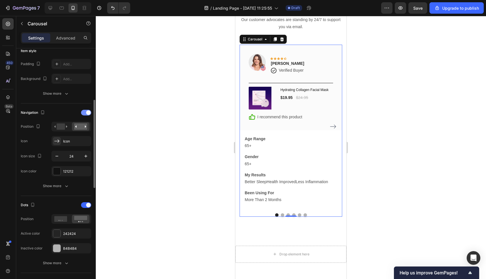
click at [87, 114] on span at bounding box center [88, 112] width 5 height 5
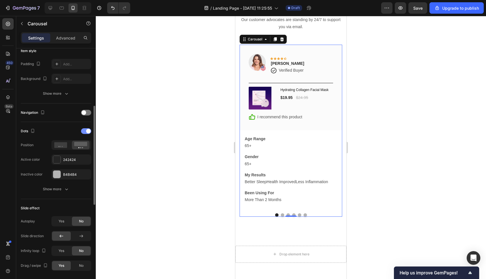
click at [87, 130] on span at bounding box center [88, 131] width 5 height 5
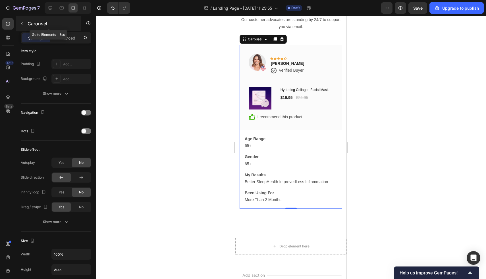
click at [21, 23] on icon "button" at bounding box center [22, 23] width 5 height 5
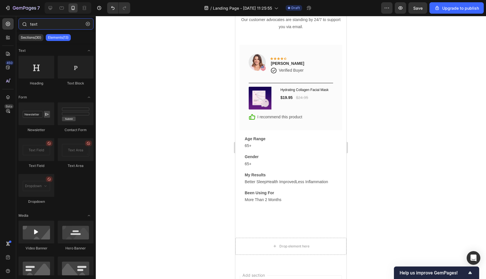
click at [59, 27] on input "text" at bounding box center [55, 23] width 75 height 11
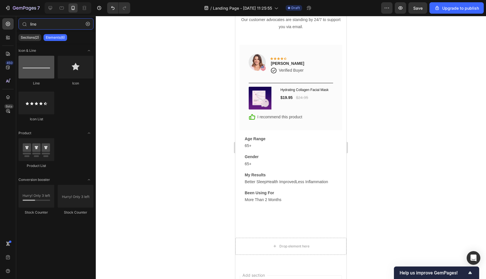
type input "line"
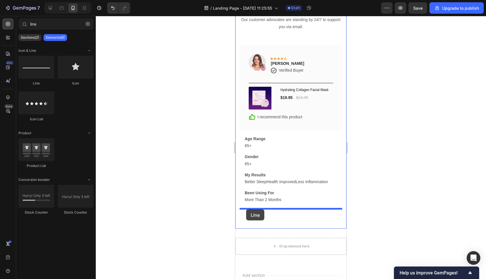
drag, startPoint x: 277, startPoint y: 78, endPoint x: 246, endPoint y: 209, distance: 133.8
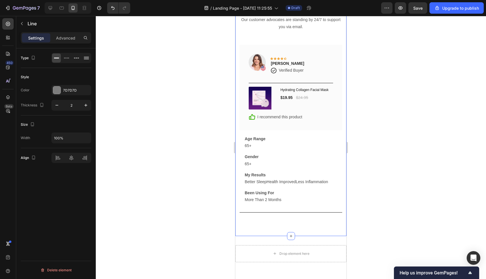
click at [278, 220] on div "What Our Customers Are Saying Heading Our customer advocates are standing by 24…" at bounding box center [290, 100] width 111 height 272
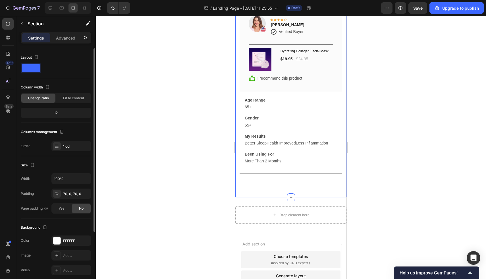
scroll to position [1460, 0]
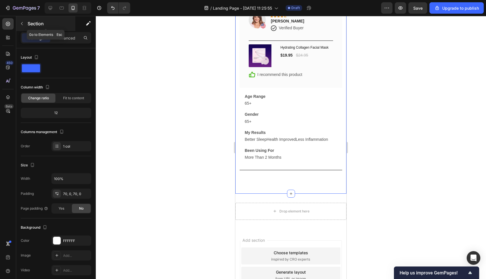
click at [20, 24] on icon "button" at bounding box center [22, 23] width 5 height 5
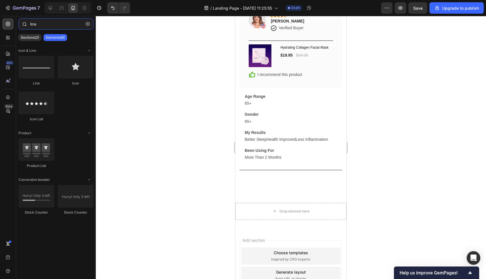
click at [52, 28] on input "line" at bounding box center [55, 23] width 75 height 11
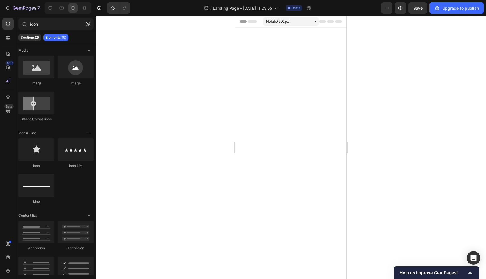
scroll to position [1460, 0]
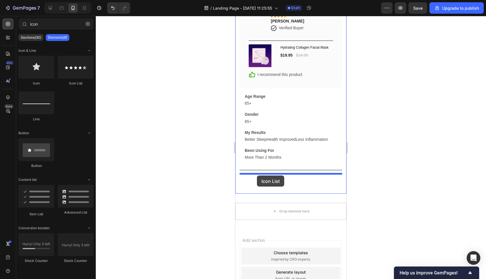
drag, startPoint x: 299, startPoint y: 85, endPoint x: 257, endPoint y: 175, distance: 99.7
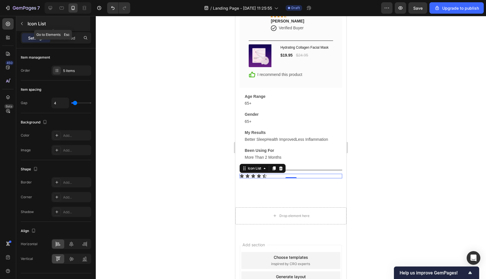
click at [20, 21] on icon "button" at bounding box center [22, 23] width 5 height 5
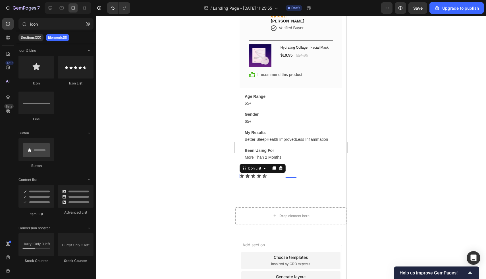
click at [267, 177] on div "Icon Icon Icon Icon Icon" at bounding box center [291, 176] width 103 height 5
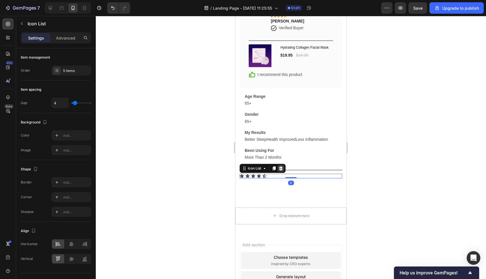
click at [283, 170] on icon at bounding box center [280, 168] width 5 height 5
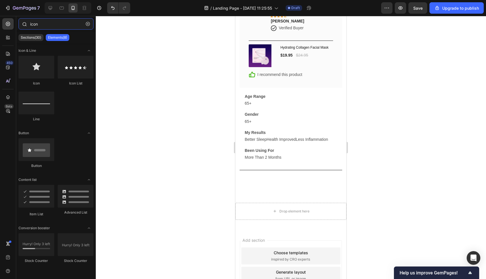
click at [39, 24] on input "icon" at bounding box center [55, 23] width 75 height 11
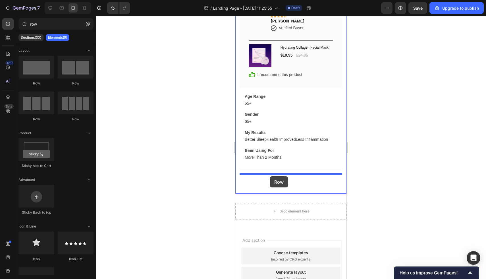
drag, startPoint x: 319, startPoint y: 90, endPoint x: 270, endPoint y: 176, distance: 99.7
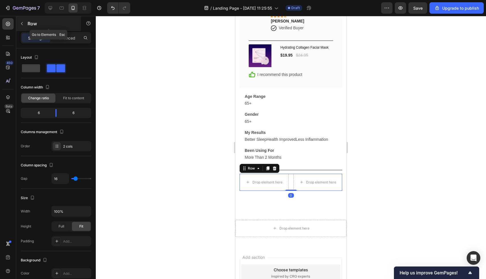
click at [21, 24] on icon "button" at bounding box center [22, 23] width 5 height 5
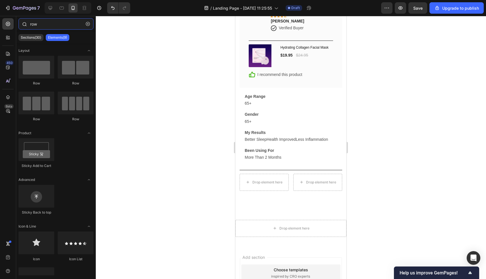
click at [43, 26] on input "row" at bounding box center [55, 23] width 75 height 11
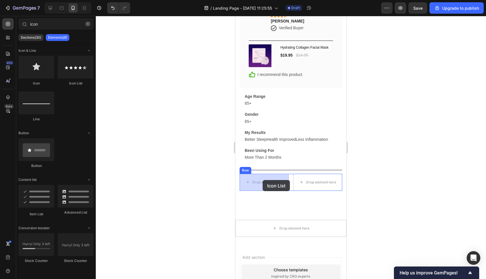
drag, startPoint x: 310, startPoint y: 91, endPoint x: 263, endPoint y: 180, distance: 100.5
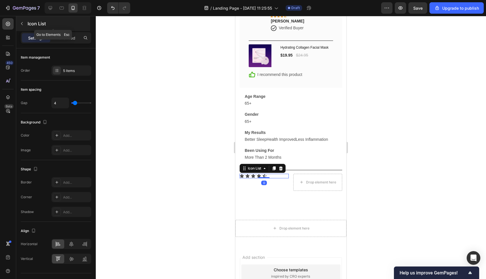
click at [22, 23] on icon "button" at bounding box center [22, 23] width 5 height 5
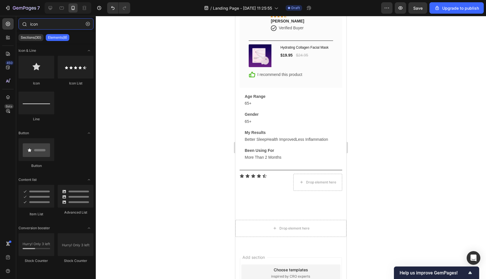
click at [53, 25] on input "icon" at bounding box center [55, 23] width 75 height 11
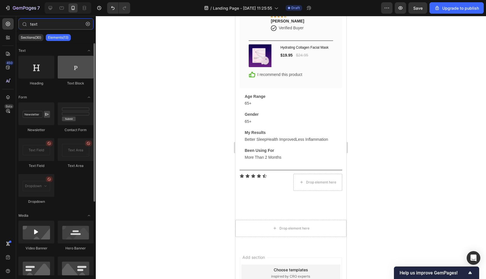
type input "text"
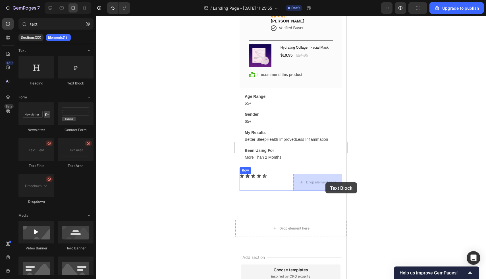
drag, startPoint x: 306, startPoint y: 86, endPoint x: 324, endPoint y: 180, distance: 96.1
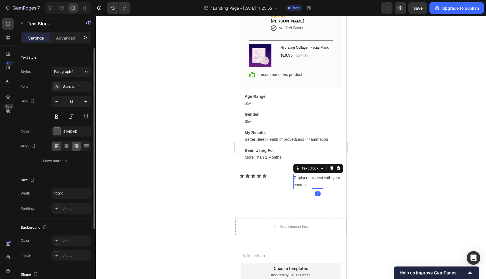
click at [78, 149] on icon at bounding box center [77, 146] width 6 height 6
click at [308, 180] on div "Replace this text with your content" at bounding box center [317, 181] width 49 height 15
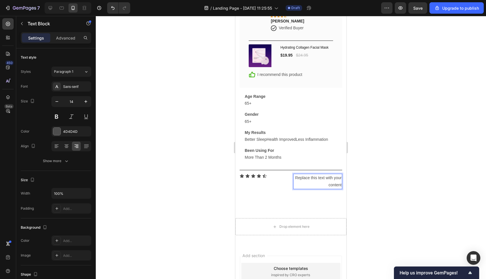
click at [308, 180] on p "Replace this text with your content" at bounding box center [318, 181] width 48 height 14
click at [61, 40] on p "Advanced" at bounding box center [65, 38] width 19 height 6
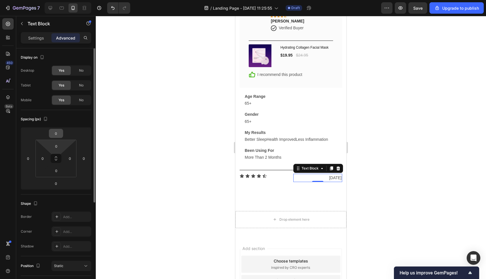
click at [55, 134] on input "0" at bounding box center [55, 133] width 11 height 9
type input "-5"
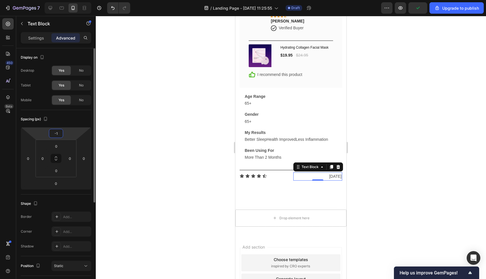
type input "-10"
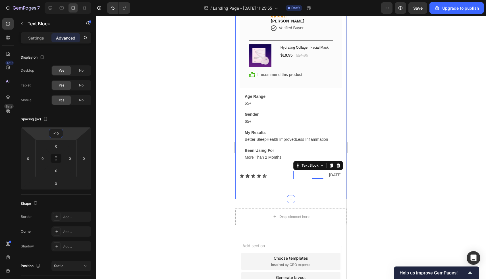
click at [292, 184] on div "What Our Customers Are Saying Heading Our customer advocates are standing by 24…" at bounding box center [290, 60] width 111 height 277
click at [326, 175] on p "[DATE]" at bounding box center [318, 174] width 48 height 7
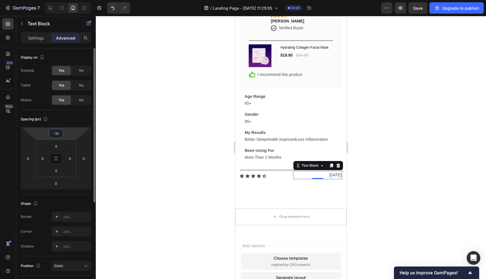
click at [59, 134] on input "-10" at bounding box center [55, 133] width 11 height 9
type input "-8"
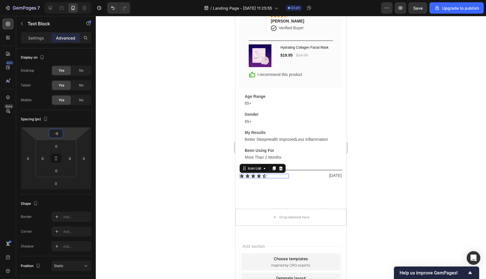
click at [275, 174] on div "Icon Icon Icon Icon Icon" at bounding box center [264, 176] width 49 height 5
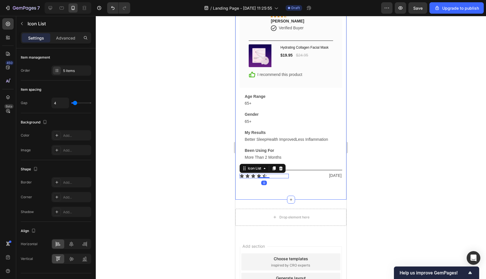
click at [306, 181] on div "What Our Customers Are Saying Heading Our customer advocates are standing by 24…" at bounding box center [290, 61] width 111 height 278
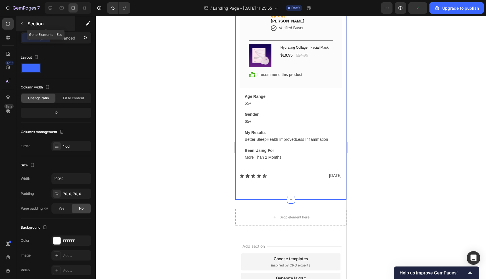
click at [22, 25] on icon "button" at bounding box center [22, 23] width 2 height 3
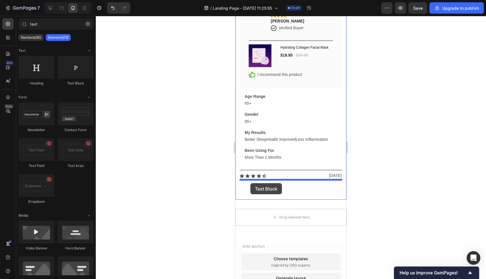
drag, startPoint x: 307, startPoint y: 84, endPoint x: 250, endPoint y: 183, distance: 114.0
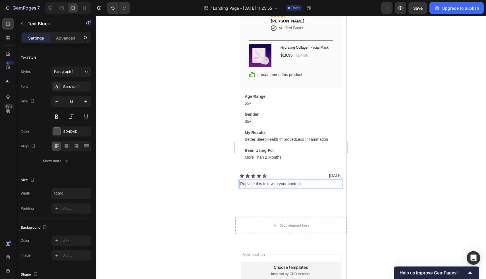
click at [300, 184] on div "Replace this text with your content" at bounding box center [291, 184] width 103 height 8
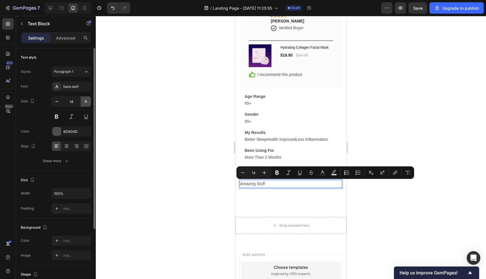
click at [86, 101] on icon "button" at bounding box center [85, 101] width 3 height 3
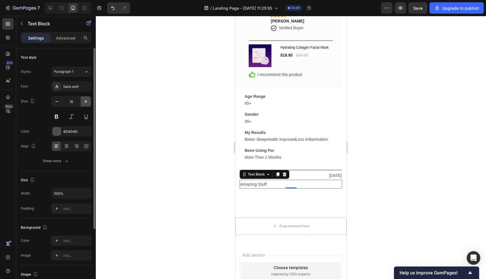
click at [86, 101] on icon "button" at bounding box center [85, 101] width 3 height 3
click at [87, 99] on icon "button" at bounding box center [86, 102] width 6 height 6
type input "18"
click at [54, 120] on button at bounding box center [56, 116] width 10 height 10
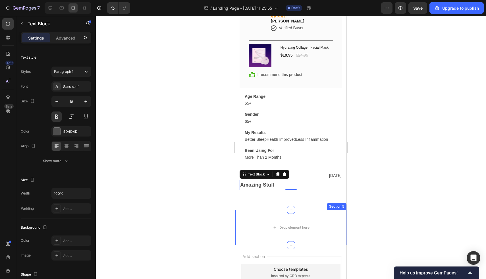
click at [328, 185] on p "Amazing Stuff" at bounding box center [290, 184] width 101 height 9
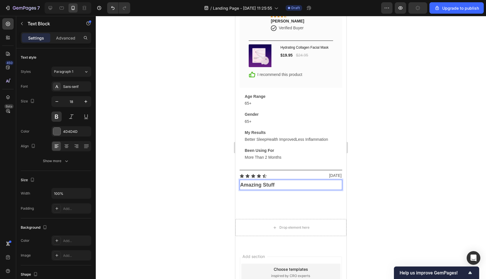
click at [323, 194] on div "What Our Customers Are Saying Heading Our customer advocates are standing by 24…" at bounding box center [290, 66] width 111 height 288
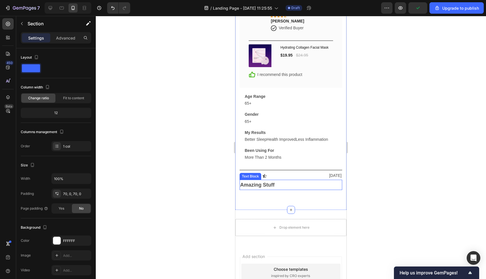
click at [320, 184] on p "Amazing Stuff" at bounding box center [290, 184] width 101 height 9
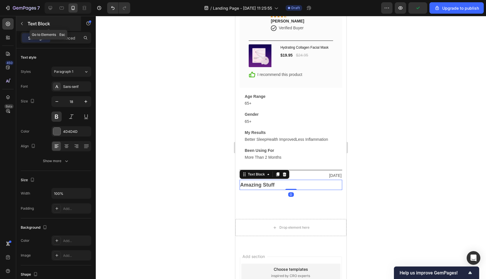
click at [24, 25] on button "button" at bounding box center [21, 23] width 9 height 9
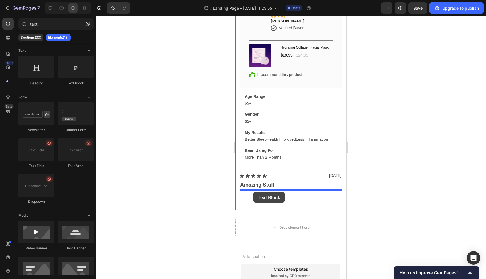
drag, startPoint x: 303, startPoint y: 82, endPoint x: 253, endPoint y: 191, distance: 120.6
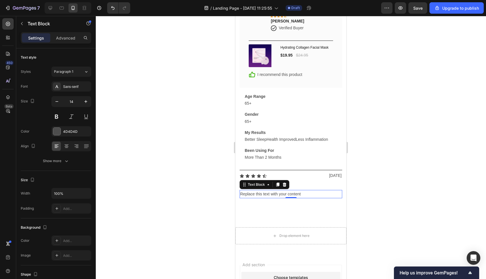
click at [267, 195] on div "Replace this text with your content" at bounding box center [291, 194] width 103 height 8
click at [267, 195] on p "Replace this text with your content" at bounding box center [290, 193] width 101 height 7
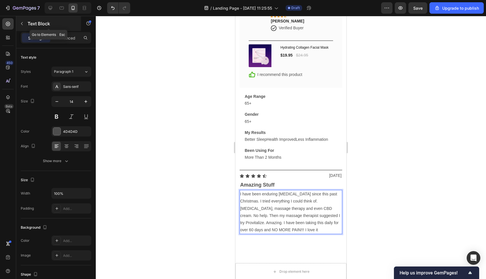
click at [17, 24] on div "Text Block" at bounding box center [48, 23] width 65 height 15
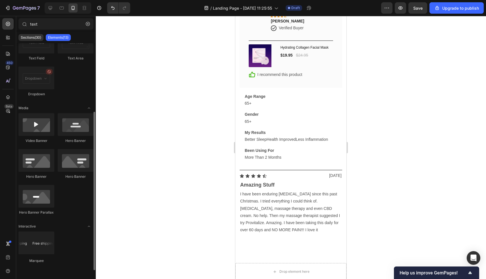
scroll to position [103, 0]
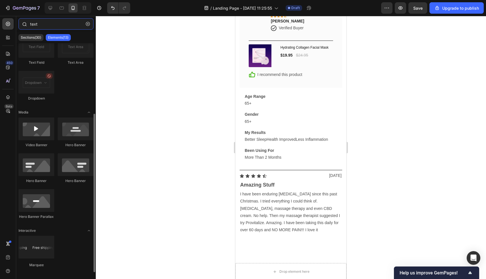
click at [59, 27] on input "text" at bounding box center [55, 23] width 75 height 11
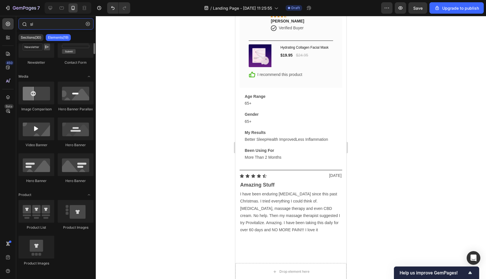
scroll to position [0, 0]
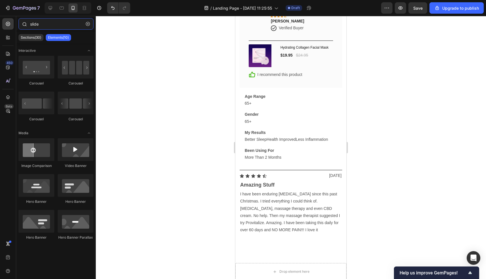
type input "slider"
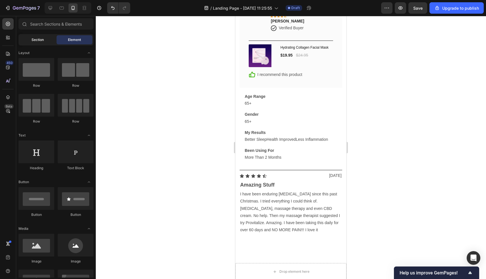
click at [47, 40] on div "Section" at bounding box center [38, 39] width 36 height 9
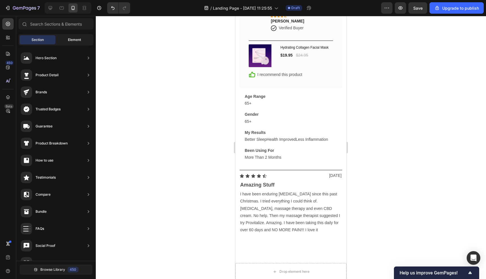
click at [70, 41] on span "Element" at bounding box center [74, 39] width 13 height 5
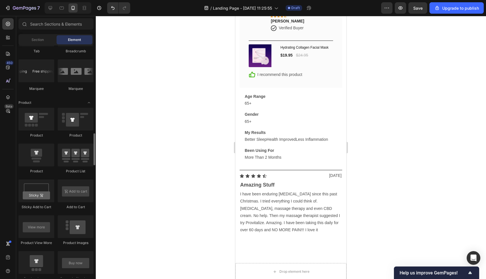
scroll to position [669, 0]
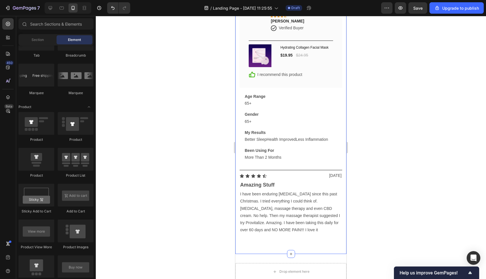
click at [266, 240] on div "What Our Customers Are Saying Heading Our customer advocates are standing by 24…" at bounding box center [290, 88] width 111 height 332
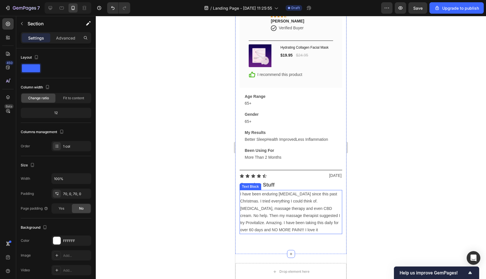
click at [280, 231] on p "I have been enduring [MEDICAL_DATA] since this past Christmas. I tried everythi…" at bounding box center [290, 211] width 101 height 43
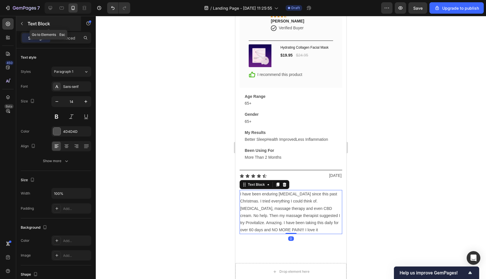
click at [20, 22] on icon "button" at bounding box center [22, 23] width 5 height 5
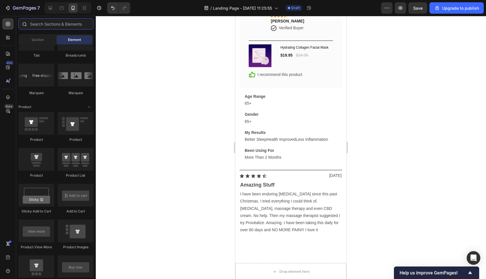
click at [47, 25] on input "text" at bounding box center [55, 23] width 75 height 11
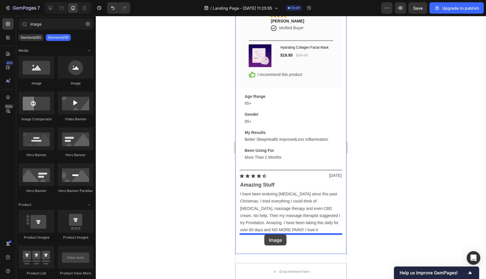
drag, startPoint x: 268, startPoint y: 89, endPoint x: 262, endPoint y: 234, distance: 144.8
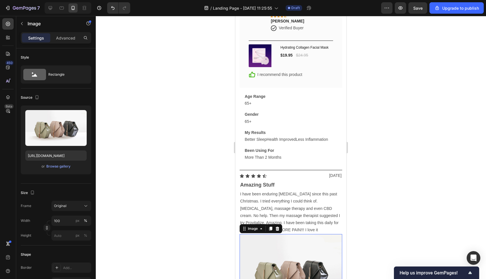
click at [280, 241] on img at bounding box center [291, 272] width 103 height 77
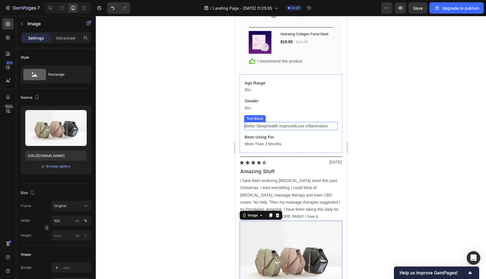
scroll to position [1410, 0]
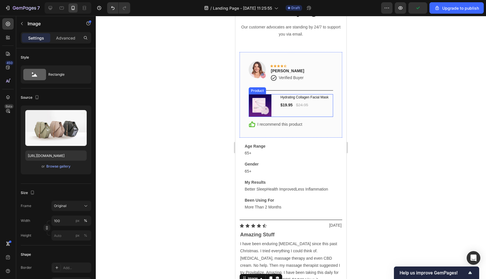
click at [277, 95] on div "(P) Images & Gallery Hydrating Collagen Facial Mask (P) Title $19.95 (P) Price …" at bounding box center [291, 105] width 84 height 23
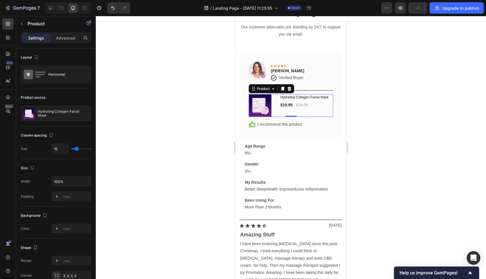
click at [289, 88] on icon at bounding box center [289, 88] width 5 height 5
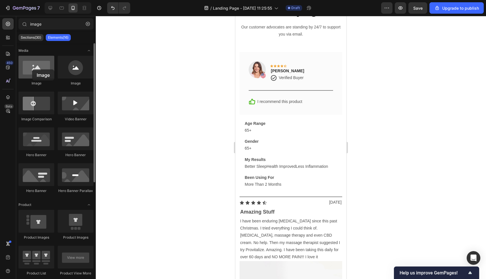
drag, startPoint x: 31, startPoint y: 67, endPoint x: 29, endPoint y: 70, distance: 4.0
click at [29, 70] on div at bounding box center [36, 67] width 36 height 23
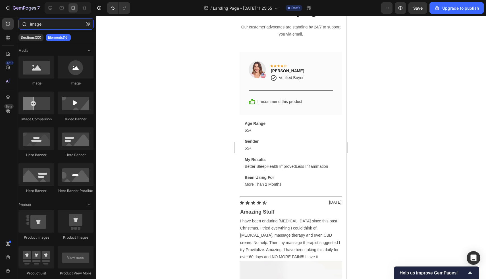
click at [49, 24] on input "image" at bounding box center [55, 23] width 75 height 11
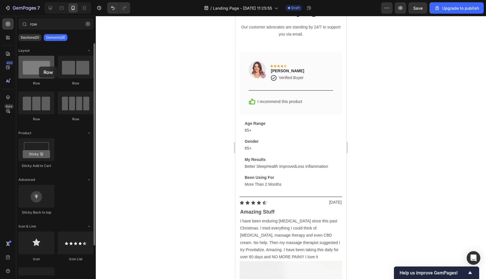
drag, startPoint x: 33, startPoint y: 72, endPoint x: 37, endPoint y: 65, distance: 7.6
click at [37, 65] on div at bounding box center [36, 67] width 36 height 23
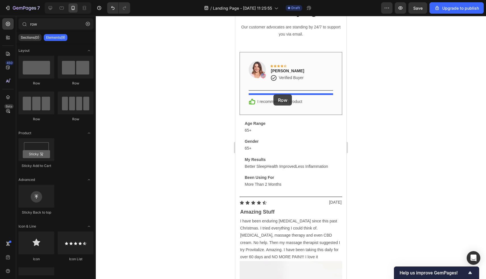
drag, startPoint x: 318, startPoint y: 82, endPoint x: 273, endPoint y: 94, distance: 46.6
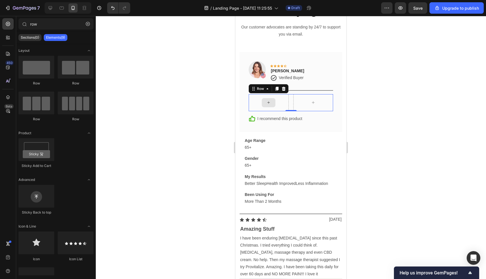
click at [264, 100] on div at bounding box center [269, 102] width 14 height 9
click at [48, 24] on input "row" at bounding box center [55, 23] width 75 height 11
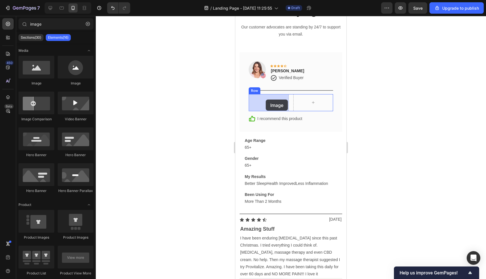
drag, startPoint x: 335, startPoint y: 92, endPoint x: 267, endPoint y: 100, distance: 68.9
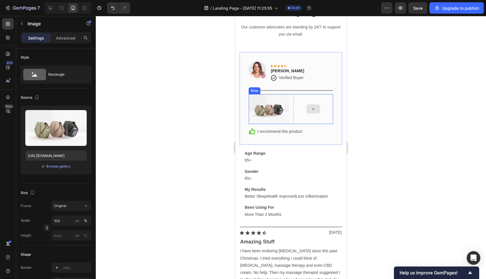
click at [307, 112] on div at bounding box center [313, 108] width 14 height 9
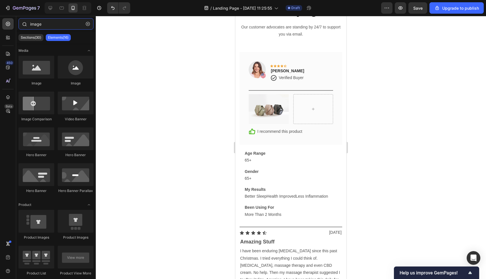
click at [54, 25] on input "image" at bounding box center [55, 23] width 75 height 11
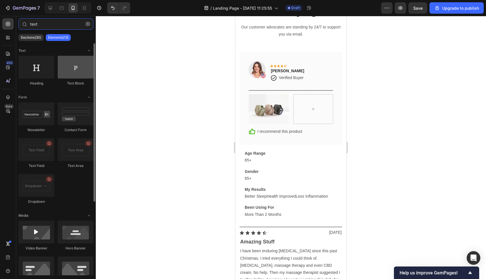
type input "text"
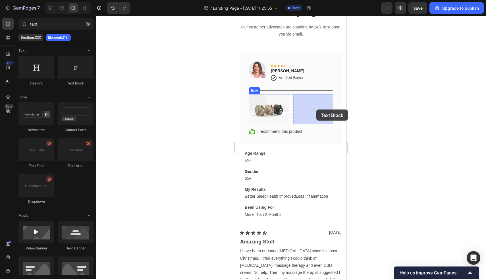
drag, startPoint x: 301, startPoint y: 86, endPoint x: 316, endPoint y: 109, distance: 27.9
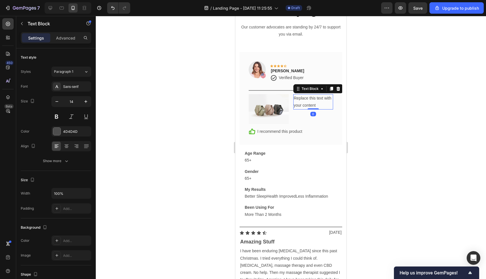
click at [313, 102] on div "Replace this text with your content" at bounding box center [313, 101] width 40 height 15
click at [313, 102] on p "Replace this text with your content" at bounding box center [313, 102] width 39 height 14
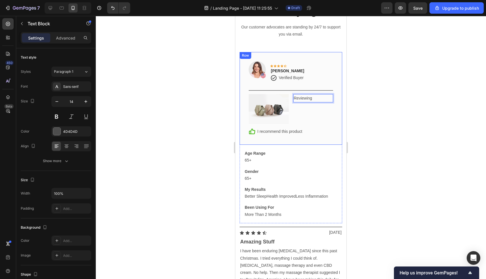
click at [328, 110] on div "Reviewing Text Block 0" at bounding box center [313, 109] width 40 height 30
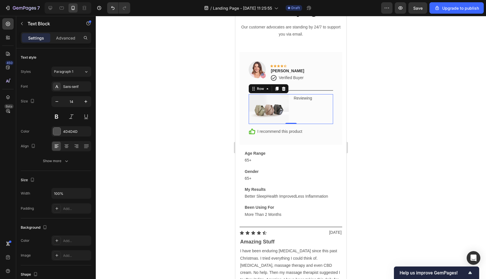
click at [323, 101] on p "Reviewing" at bounding box center [313, 98] width 39 height 7
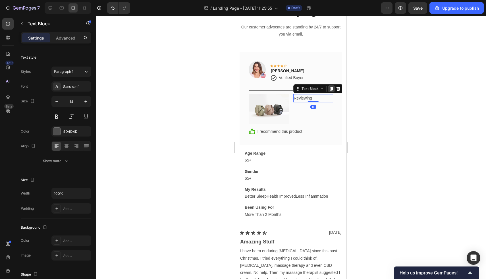
click at [331, 88] on icon at bounding box center [331, 89] width 3 height 4
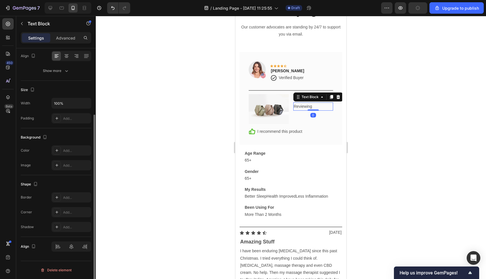
click at [311, 107] on p "Reviewing" at bounding box center [313, 106] width 39 height 7
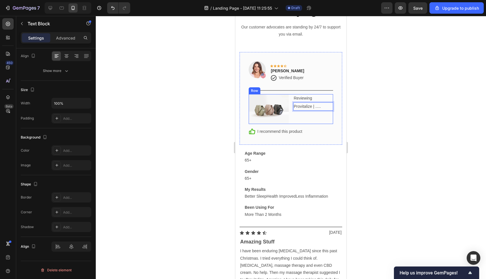
click at [297, 121] on div "Reviewing Text Block Provitalize | ..... Text Block 0" at bounding box center [313, 109] width 40 height 30
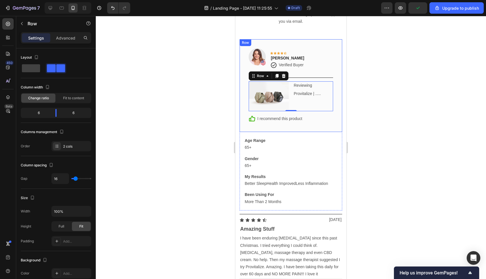
scroll to position [1425, 0]
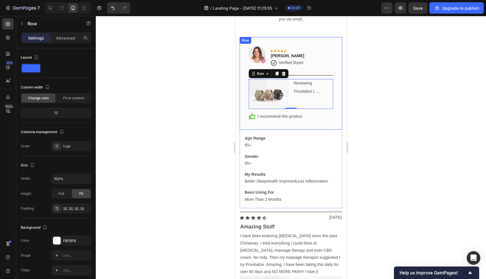
click at [244, 126] on div "Image Icon Icon Icon Icon Icon Row Rita Carroll Text block Icon Verified Buyer …" at bounding box center [291, 83] width 103 height 93
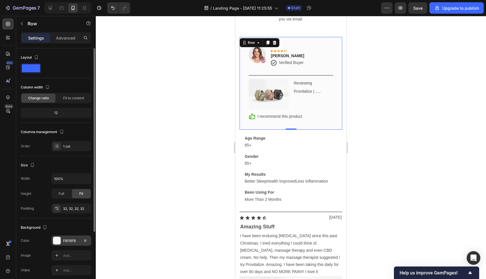
click at [59, 236] on div "FBFBFB" at bounding box center [71, 240] width 40 height 10
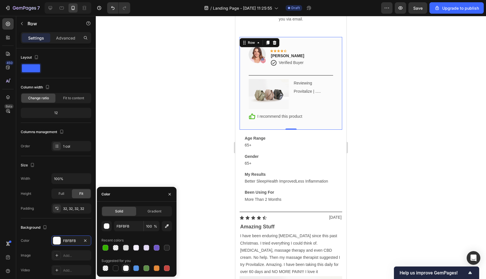
click at [125, 269] on div at bounding box center [126, 268] width 6 height 6
type input "FFFFFF"
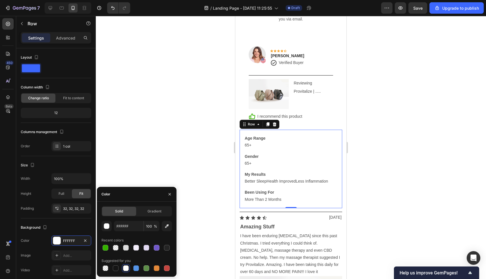
click at [312, 149] on div "Age Range Text Block 65+ Text Block Gender Text Block 65+ Text Block My Results…" at bounding box center [290, 168] width 93 height 69
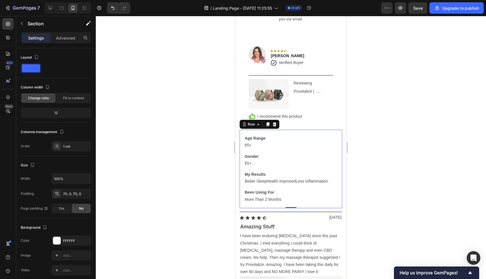
click at [239, 157] on div "What Our Customers Are Saying Heading Our customer advocates are standing by 24…" at bounding box center [290, 165] width 111 height 416
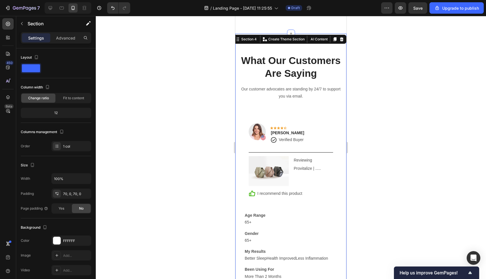
scroll to position [1323, 0]
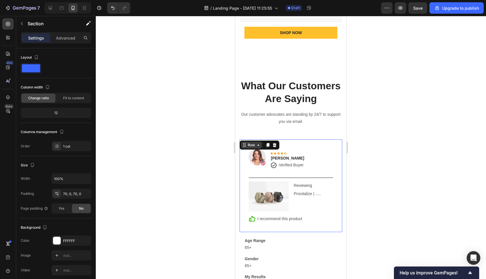
click at [241, 141] on div "Row" at bounding box center [260, 144] width 40 height 9
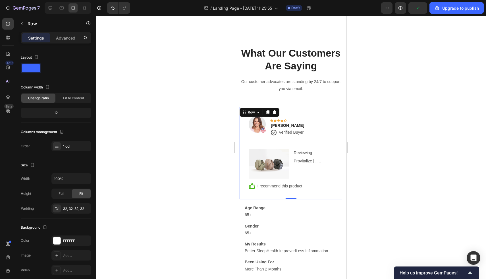
scroll to position [1409, 0]
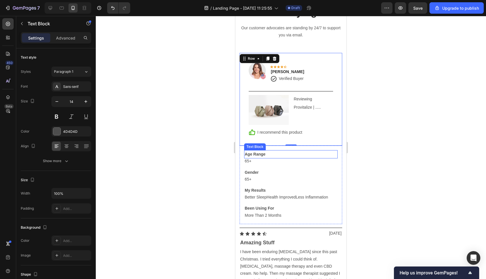
click at [264, 152] on strong "Age Range" at bounding box center [255, 154] width 21 height 5
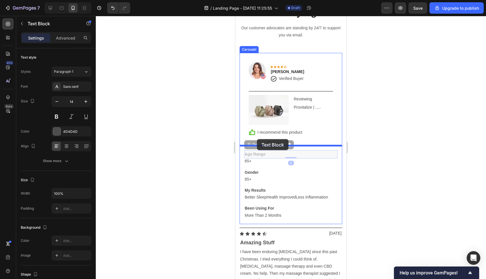
drag, startPoint x: 263, startPoint y: 143, endPoint x: 257, endPoint y: 139, distance: 7.6
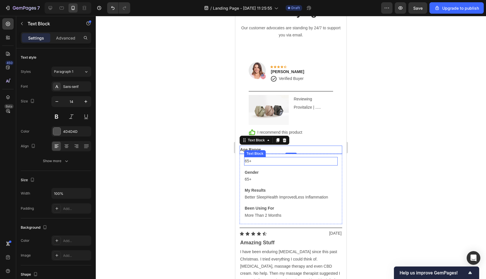
click at [261, 164] on p "65+" at bounding box center [291, 160] width 92 height 7
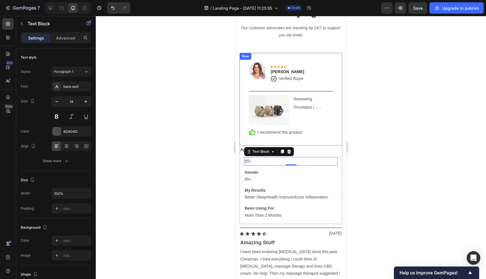
click at [260, 140] on div "Image Icon Icon Icon Icon Icon Row Rita Carroll Text block Icon Verified Buyer …" at bounding box center [291, 99] width 103 height 93
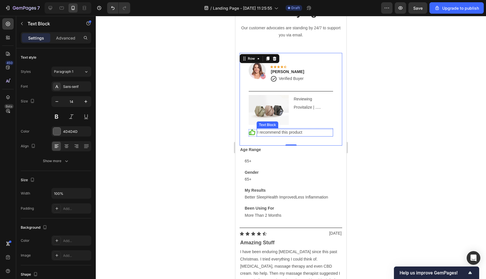
click at [258, 132] on p "I recommend this product" at bounding box center [294, 132] width 75 height 7
click at [247, 140] on div "Image Icon Icon Icon Icon Icon Row Rita Carroll Text block Icon Verified Buyer …" at bounding box center [291, 99] width 103 height 93
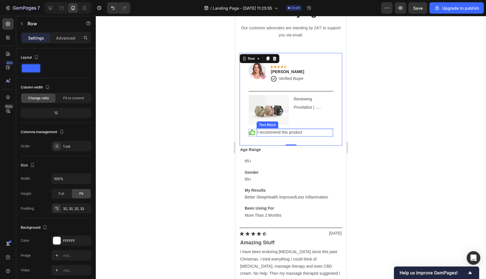
click at [258, 132] on p "I recommend this product" at bounding box center [294, 132] width 75 height 7
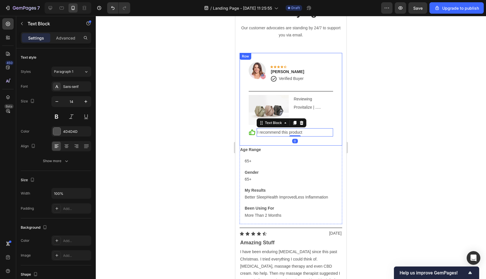
click at [255, 140] on div "Image Icon Icon Icon Icon Icon Row Rita Carroll Text block Icon Verified Buyer …" at bounding box center [291, 99] width 103 height 93
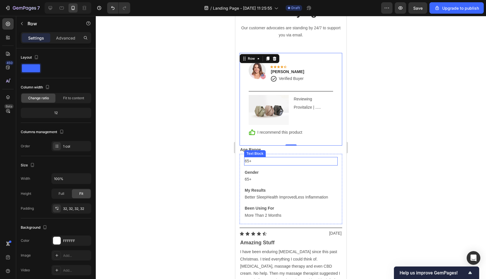
click at [249, 159] on p "65+" at bounding box center [291, 160] width 92 height 7
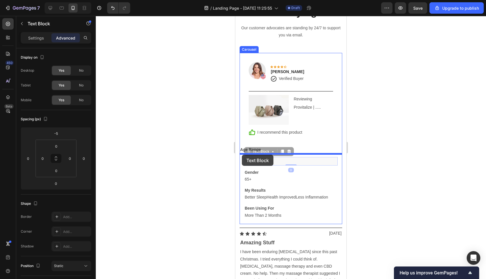
drag, startPoint x: 257, startPoint y: 149, endPoint x: 242, endPoint y: 154, distance: 15.3
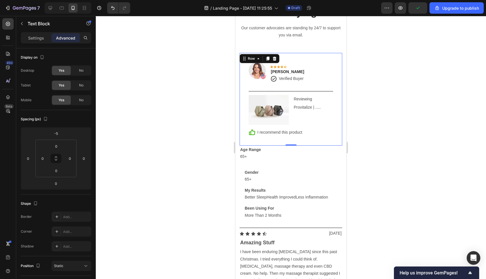
click at [243, 138] on div "Image Icon Icon Icon Icon Icon Row [PERSON_NAME] Text block Icon Verified Buyer…" at bounding box center [291, 99] width 103 height 93
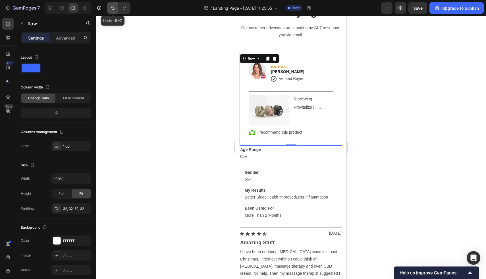
click at [110, 8] on icon "Undo/Redo" at bounding box center [113, 8] width 6 height 6
click at [325, 163] on p "65+" at bounding box center [291, 160] width 92 height 7
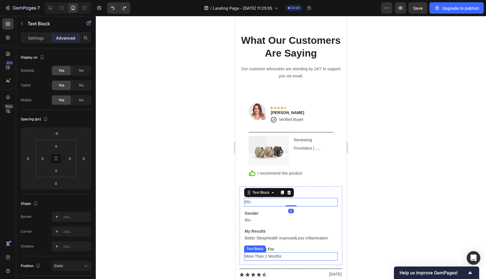
scroll to position [1321, 0]
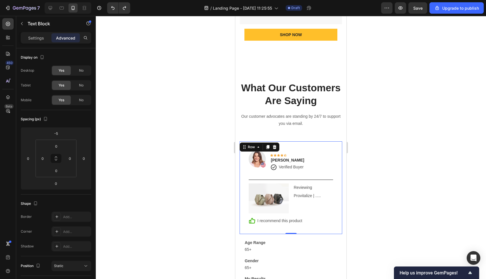
click at [274, 143] on div "Image Icon Icon Icon Icon Icon Row [PERSON_NAME] Text block Icon Verified Buyer…" at bounding box center [291, 187] width 103 height 93
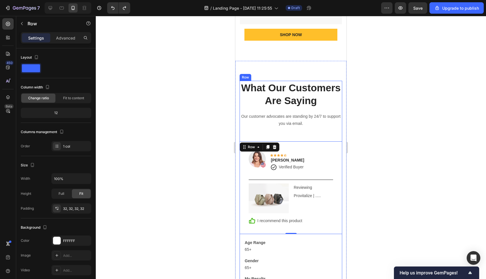
click at [301, 138] on div "What Our Customers Are Saying Heading Our customer advocates are standing by 24…" at bounding box center [291, 197] width 103 height 232
click at [305, 147] on div "Image Icon Icon Icon Icon Icon Row Rita Carroll Text block Icon Verified Buyer …" at bounding box center [291, 187] width 103 height 93
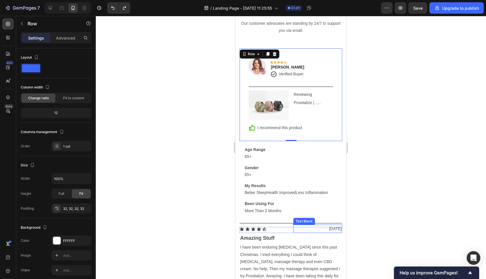
scroll to position [1544, 0]
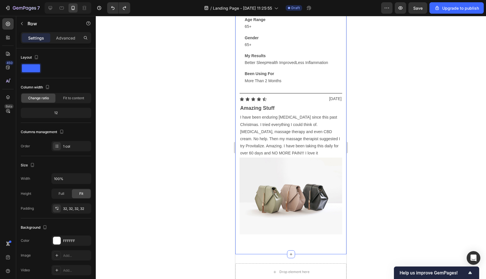
click at [267, 240] on div "What Our Customers Are Saying Heading Our customer advocates are standing by 24…" at bounding box center [290, 46] width 111 height 416
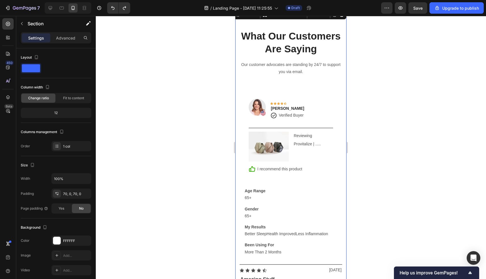
scroll to position [1325, 0]
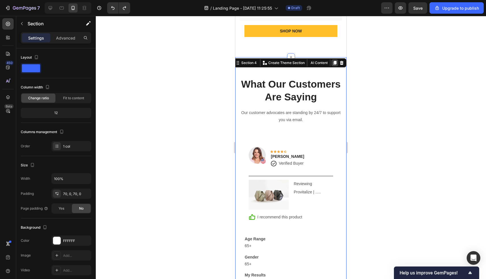
click at [334, 63] on icon at bounding box center [334, 63] width 3 height 4
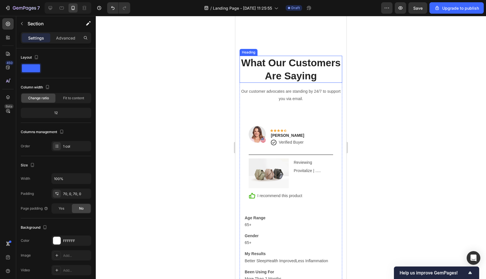
scroll to position [1762, 0]
click at [113, 11] on button "Undo/Redo" at bounding box center [112, 7] width 11 height 11
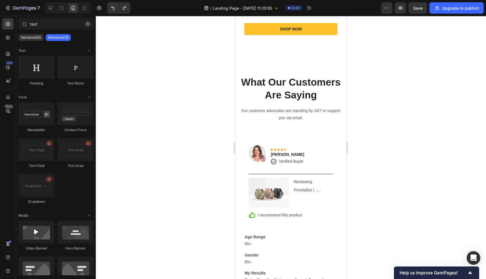
scroll to position [1248, 0]
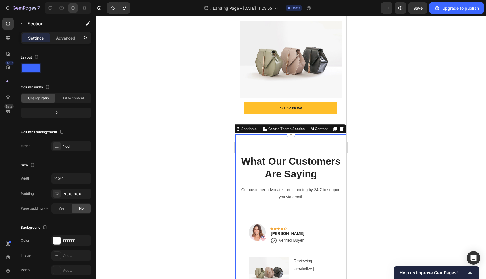
click at [334, 129] on icon at bounding box center [334, 129] width 3 height 4
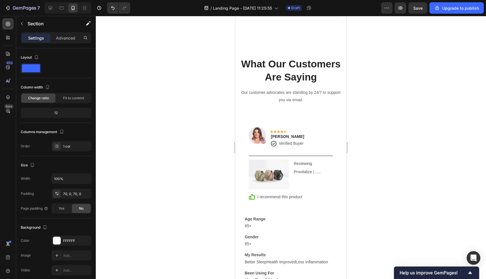
scroll to position [1762, 0]
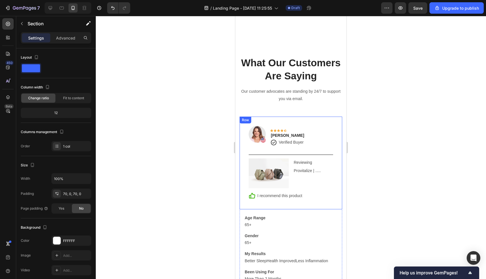
click at [315, 124] on div "Image Icon Icon Icon Icon Icon Row Rita Carroll Text block Icon Verified Buyer …" at bounding box center [291, 162] width 103 height 93
click at [276, 122] on icon at bounding box center [274, 122] width 5 height 5
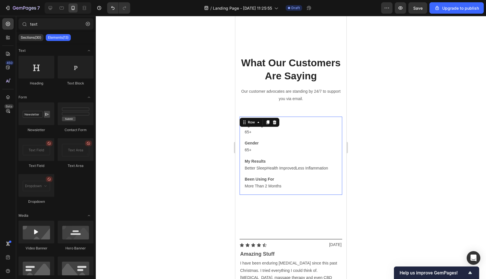
click at [281, 120] on div "Age Range Text Block 65+ Text Block Gender Text Block 65+ Text Block My Results…" at bounding box center [291, 155] width 103 height 78
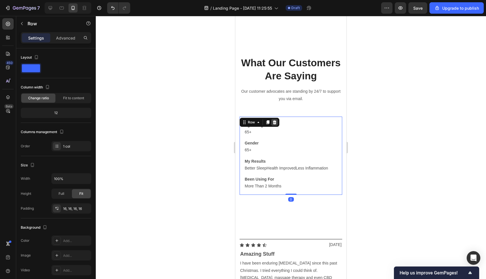
click at [273, 121] on icon at bounding box center [275, 122] width 4 height 4
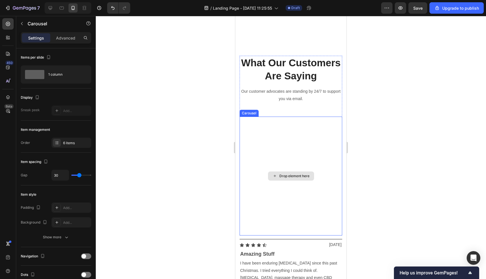
click at [285, 124] on div "Drop element here" at bounding box center [291, 175] width 103 height 119
click at [283, 110] on icon at bounding box center [282, 111] width 5 height 5
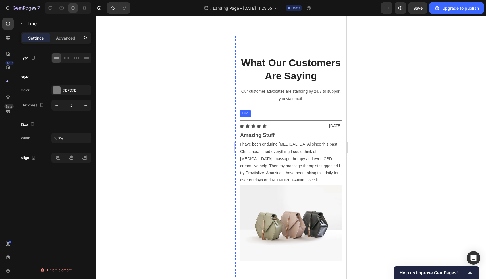
click at [288, 122] on div "Title Line" at bounding box center [291, 119] width 103 height 7
click at [273, 111] on icon at bounding box center [274, 111] width 4 height 4
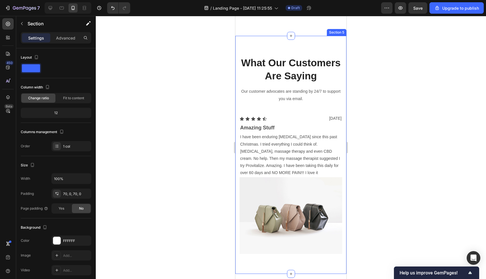
click at [342, 130] on div "What Our Customers Are Saying Heading Our customer advocates are standing by 24…" at bounding box center [290, 155] width 111 height 238
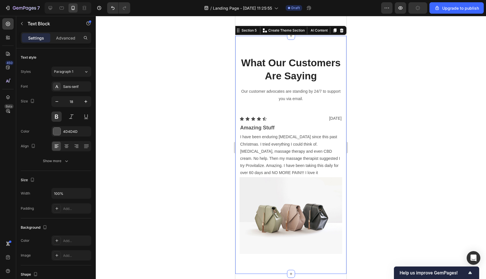
click at [337, 130] on p "Amazing Stuff" at bounding box center [290, 127] width 101 height 9
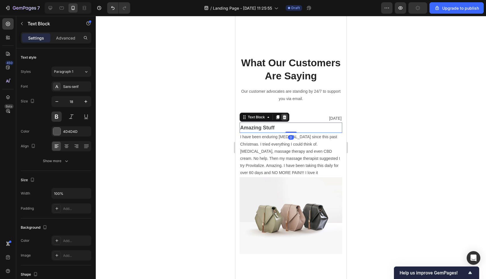
click at [283, 119] on icon at bounding box center [284, 117] width 5 height 5
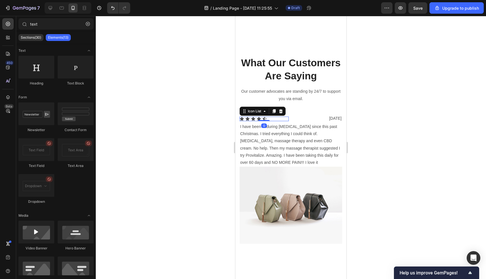
click at [283, 117] on div "Icon Icon Icon Icon Icon" at bounding box center [264, 118] width 49 height 5
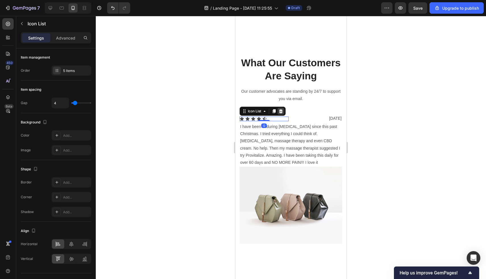
click at [282, 111] on icon at bounding box center [281, 111] width 4 height 4
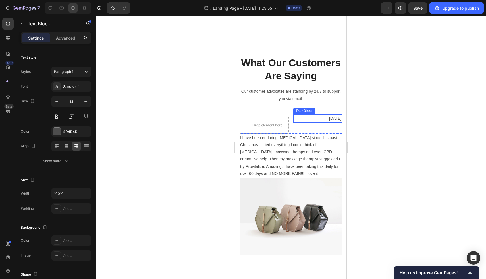
click at [332, 117] on p "[DATE]" at bounding box center [318, 118] width 48 height 7
click at [336, 108] on icon at bounding box center [338, 109] width 4 height 4
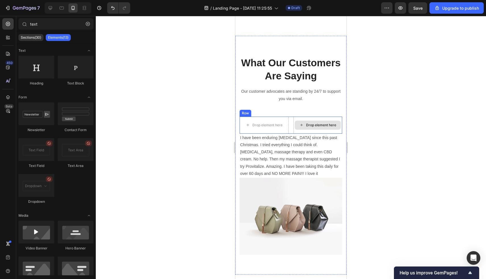
click at [328, 121] on div "Drop element here" at bounding box center [318, 124] width 46 height 9
click at [290, 121] on div "Drop element here Drop element here Row" at bounding box center [291, 124] width 103 height 17
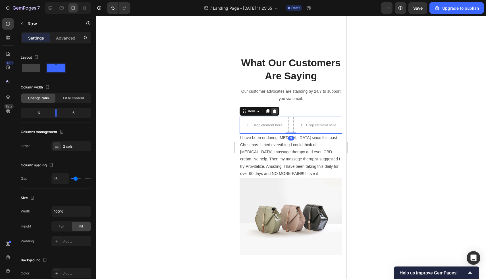
click at [275, 113] on div at bounding box center [274, 111] width 7 height 7
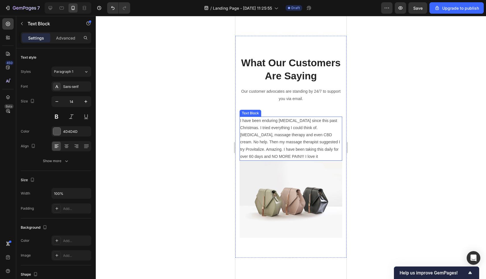
click at [278, 122] on p "I have been enduring [MEDICAL_DATA] since this past Christmas. I tried everythi…" at bounding box center [290, 138] width 101 height 43
click at [286, 112] on icon at bounding box center [284, 111] width 5 height 5
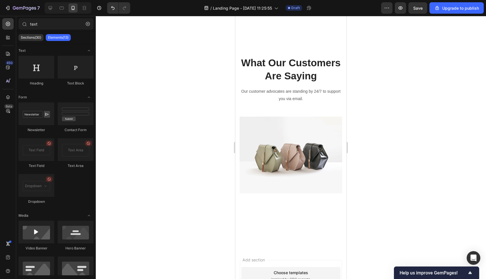
click at [284, 119] on img at bounding box center [291, 154] width 103 height 77
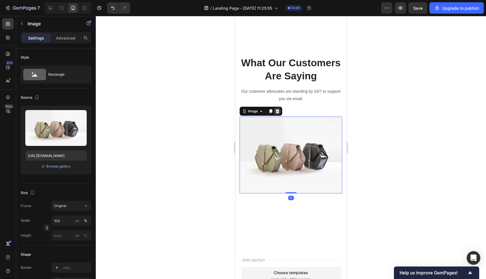
click at [278, 111] on icon at bounding box center [278, 111] width 4 height 4
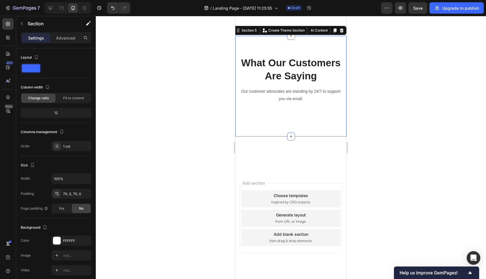
click at [285, 124] on div "What Our Customers Are Saying Heading Our customer advocates are standing by 24…" at bounding box center [290, 86] width 111 height 100
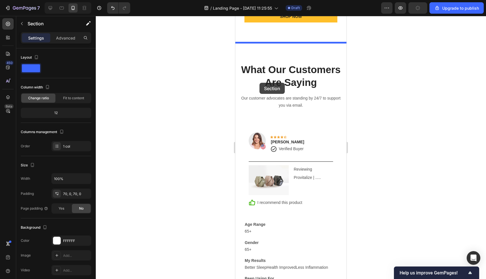
scroll to position [1282, 0]
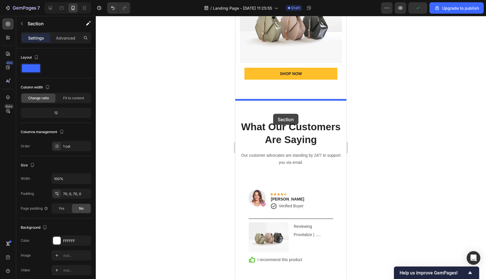
drag, startPoint x: 243, startPoint y: 117, endPoint x: 273, endPoint y: 113, distance: 30.4
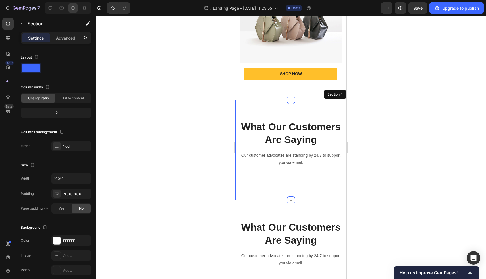
click at [301, 190] on div "What Our Customers Are Saying Heading Our customer advocates are standing by 24…" at bounding box center [290, 150] width 111 height 100
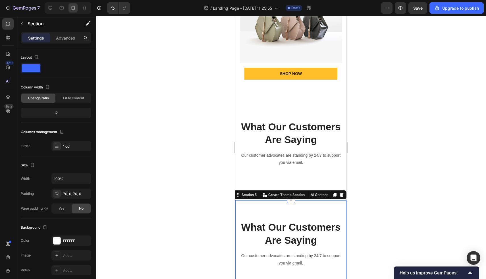
scroll to position [1338, 0]
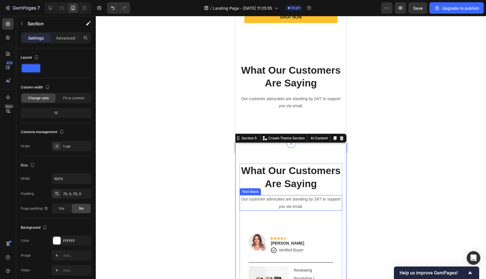
click at [308, 202] on p "Our customer advocates are standing by 24/7 to support you via email." at bounding box center [290, 202] width 101 height 14
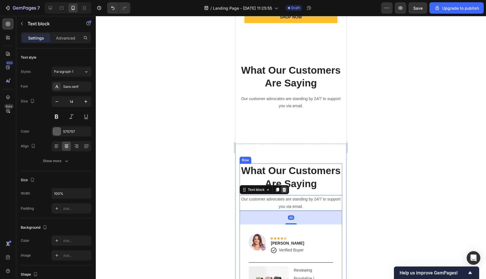
click at [284, 191] on div at bounding box center [284, 189] width 7 height 7
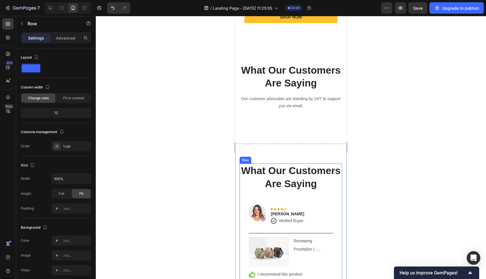
click at [292, 193] on div "What Our Customers Are Saying Heading Image Icon Icon Icon Icon Icon Row Rita C…" at bounding box center [291, 264] width 103 height 202
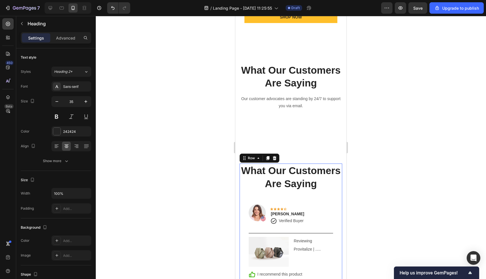
click at [291, 185] on p "What Our Customers Are Saying" at bounding box center [290, 177] width 101 height 26
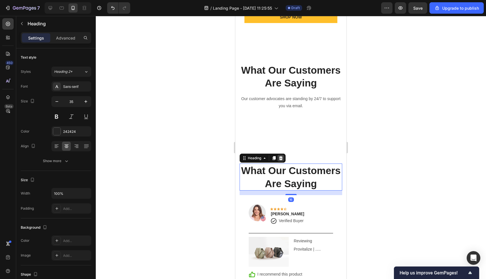
click at [279, 156] on icon at bounding box center [280, 158] width 5 height 5
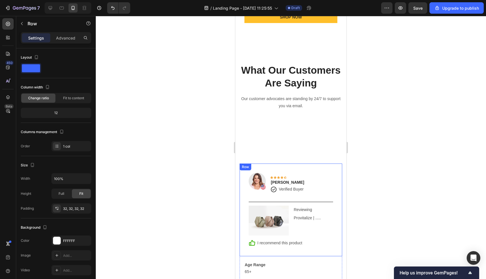
click at [277, 165] on div "Image Icon Icon Icon Icon Icon Row Rita Carroll Text block Icon Verified Buyer …" at bounding box center [291, 209] width 103 height 93
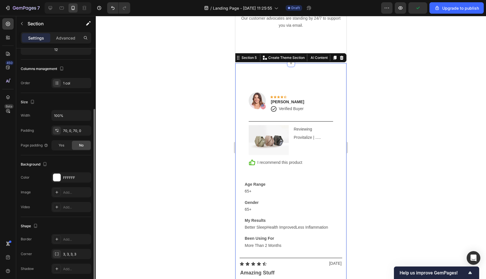
scroll to position [79, 0]
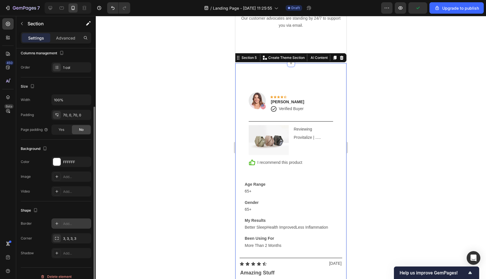
click at [58, 224] on icon at bounding box center [57, 223] width 5 height 5
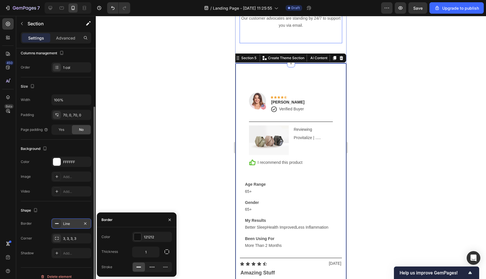
click at [258, 35] on div "What Our Customers Are Saying Heading Our customer advocates are standing by 24…" at bounding box center [291, 13] width 103 height 61
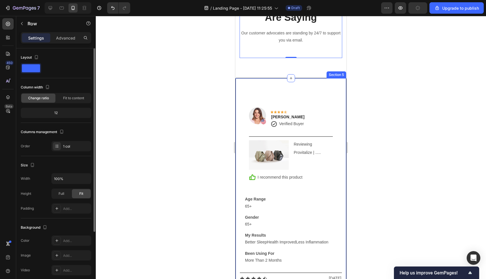
scroll to position [1364, 0]
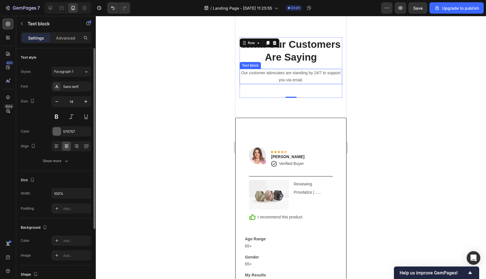
click at [290, 73] on p "Our customer advocates are standing by 24/7 to support you via email." at bounding box center [290, 76] width 101 height 14
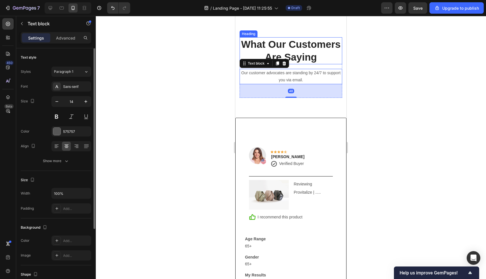
click at [293, 51] on p "What Our Customers Are Saying" at bounding box center [290, 51] width 101 height 26
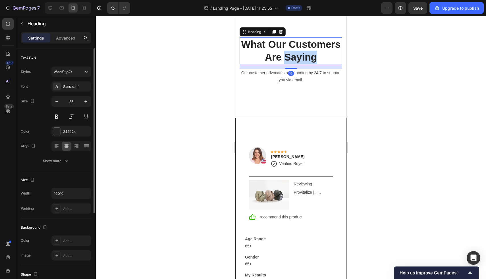
click at [293, 51] on p "What Our Customers Are Saying" at bounding box center [290, 51] width 101 height 26
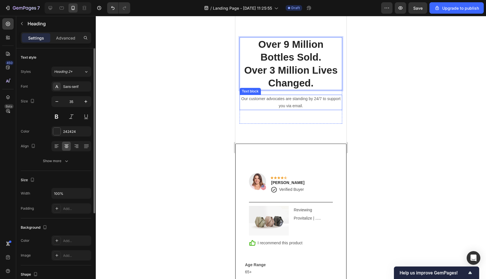
click at [316, 95] on p "Our customer advocates are standing by 24/7 to support you via email." at bounding box center [290, 102] width 101 height 14
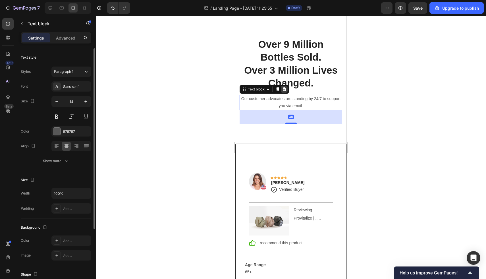
click at [282, 89] on icon at bounding box center [284, 89] width 5 height 5
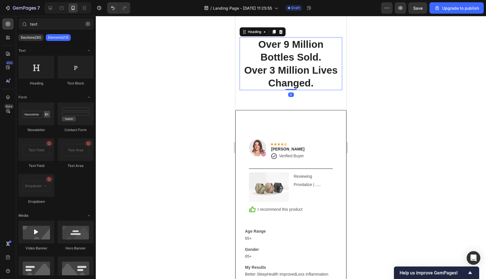
click at [287, 86] on p "Over 9 Million Bottles Sold. Over 3 Million Lives Changed." at bounding box center [290, 64] width 101 height 52
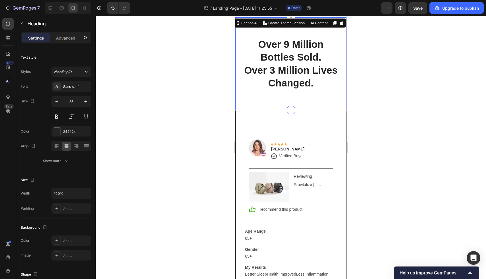
click at [286, 103] on div "Over 9 Million Bottles Sold. Over 3 Million Lives Changed. Heading Row Section …" at bounding box center [290, 63] width 111 height 93
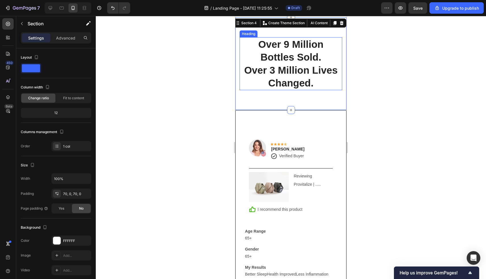
click at [248, 77] on p "Over 9 Million Bottles Sold. Over 3 Million Lives Changed." at bounding box center [290, 64] width 101 height 52
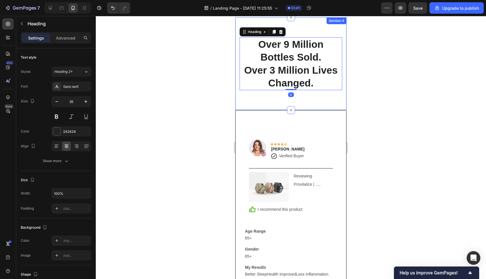
click at [270, 107] on div "Over 9 Million Bottles Sold. Over 3 Million Lives Changed. Heading 0 Row Sectio…" at bounding box center [290, 63] width 111 height 93
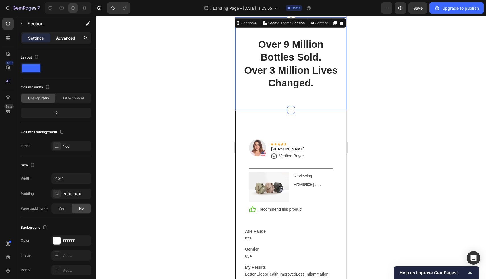
click at [69, 39] on p "Advanced" at bounding box center [65, 38] width 19 height 6
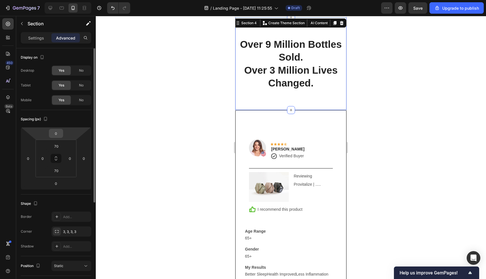
click at [58, 134] on input "0" at bounding box center [55, 133] width 11 height 9
type input "0"
click at [59, 124] on div "Spacing (px) 0 0 0 0 70 0 70 0" at bounding box center [56, 152] width 70 height 84
click at [57, 181] on input "0" at bounding box center [55, 183] width 11 height 9
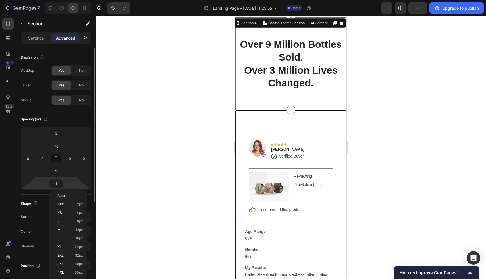
type input "10"
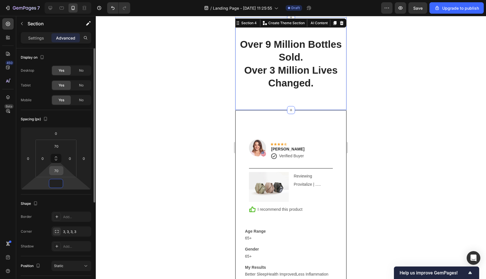
click at [57, 170] on input "70" at bounding box center [56, 170] width 11 height 9
type input "0"
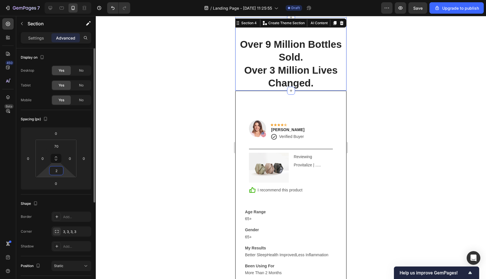
type input "20"
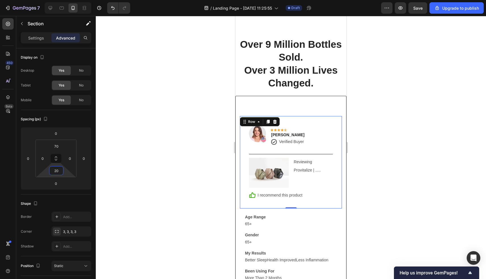
click at [268, 119] on div "Image Icon Icon Icon Icon Icon Row [PERSON_NAME] Text block Icon Verified Buyer…" at bounding box center [291, 162] width 102 height 92
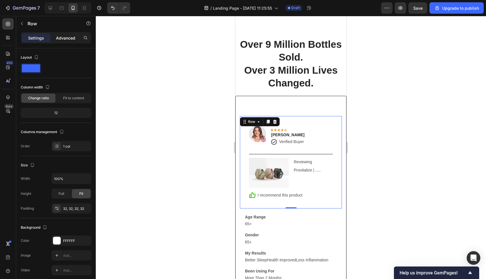
click at [61, 39] on p "Advanced" at bounding box center [65, 38] width 19 height 6
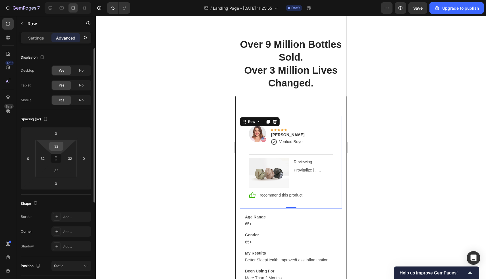
click at [55, 145] on input "32" at bounding box center [56, 146] width 11 height 9
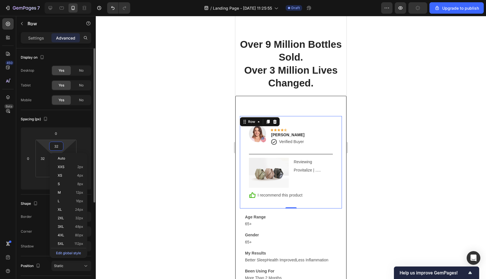
type input "0"
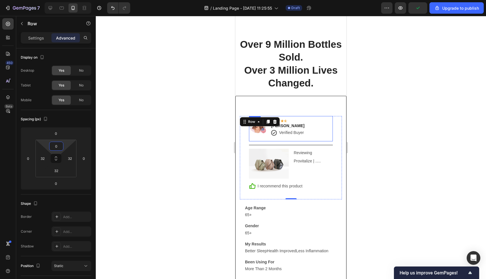
click at [294, 113] on div "Image Icon Icon Icon Icon Icon Row Rita Carroll Text block Icon Verified Buyer …" at bounding box center [290, 269] width 111 height 346
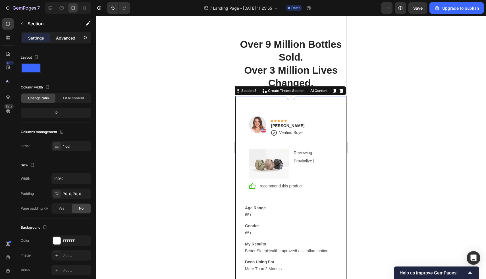
click at [61, 38] on p "Advanced" at bounding box center [65, 38] width 19 height 6
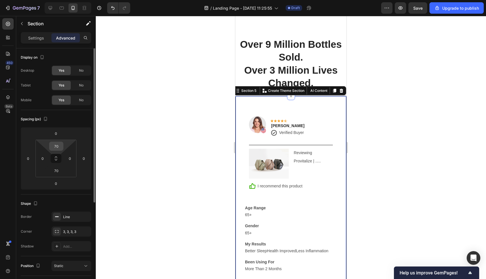
click at [54, 148] on input "70" at bounding box center [56, 146] width 11 height 9
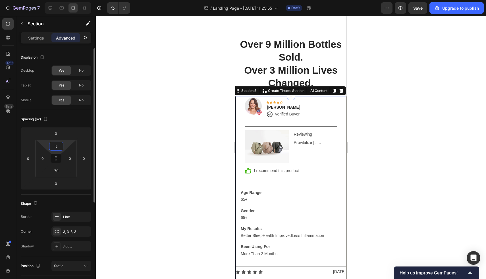
type input "50"
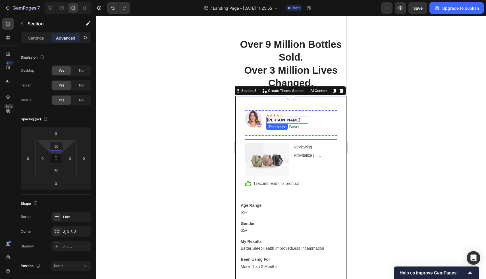
click at [277, 58] on p "Over 9 Million Bottles Sold. Over 3 Million Lives Changed." at bounding box center [291, 64] width 110 height 52
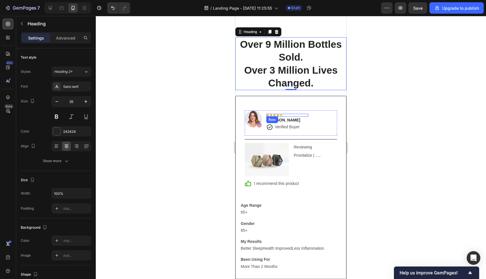
click at [284, 114] on div "Icon Icon Icon Icon Icon Row" at bounding box center [287, 115] width 42 height 3
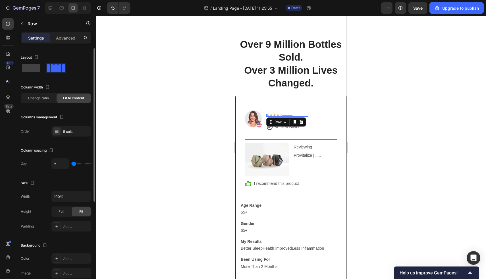
type input "14"
type input "15"
type input "16"
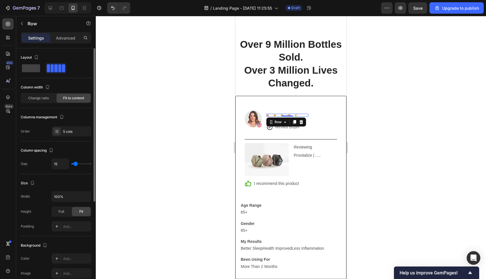
type input "16"
type input "18"
type input "19"
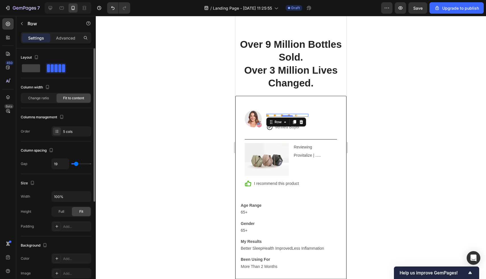
type input "20"
type input "17"
type input "15"
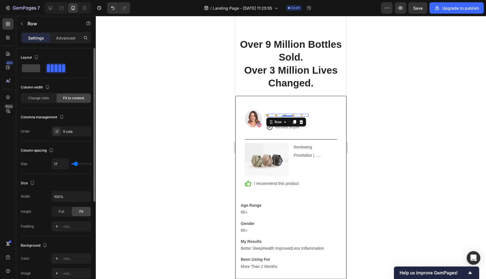
type input "15"
type input "12"
type input "8"
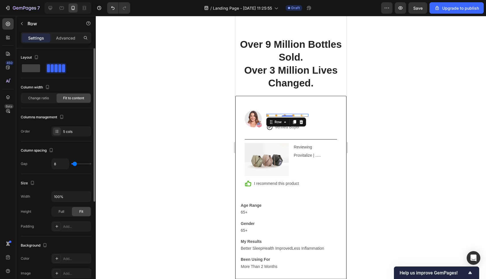
type input "4"
type input "0"
type input "1"
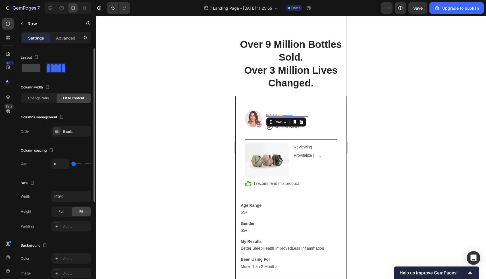
type input "1"
type input "2"
type input "3"
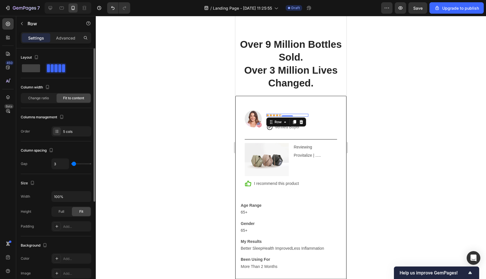
type input "4"
type input "3"
type input "2"
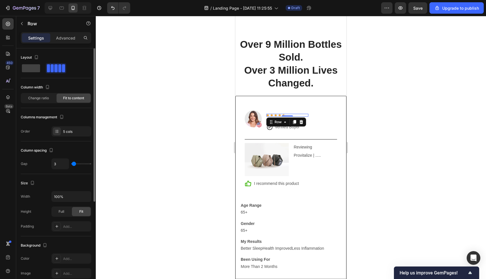
type input "2"
click at [74, 163] on input "range" at bounding box center [81, 163] width 20 height 1
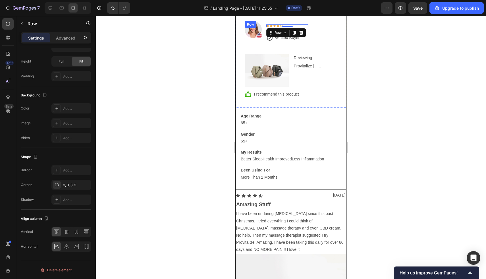
scroll to position [1473, 0]
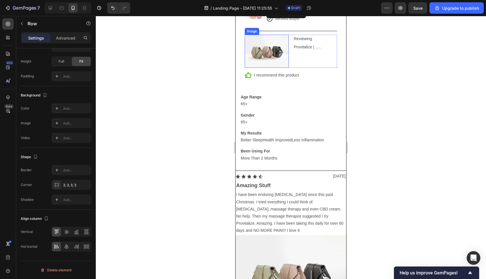
click at [285, 52] on img at bounding box center [267, 51] width 44 height 33
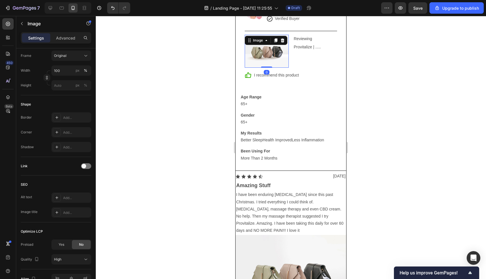
scroll to position [0, 0]
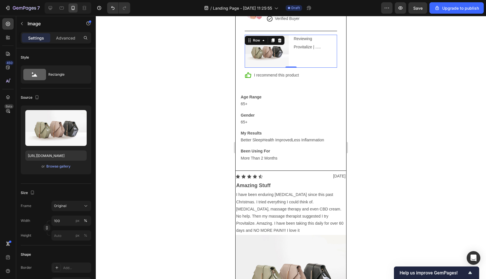
click at [293, 65] on div "Reviewing Text Block Provitalize | ..... Text Block" at bounding box center [315, 51] width 44 height 33
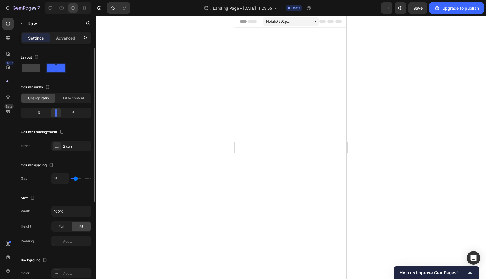
scroll to position [1473, 0]
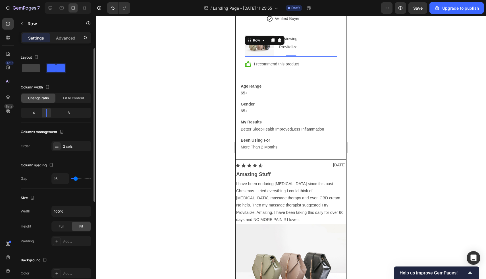
drag, startPoint x: 55, startPoint y: 112, endPoint x: 46, endPoint y: 113, distance: 9.7
click at [46, 113] on div at bounding box center [46, 113] width 1 height 8
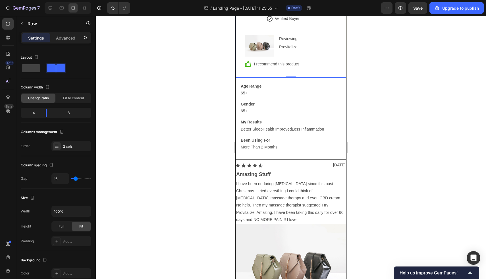
click at [311, 70] on div "Image Icon Icon Icon Icon Icon Row [PERSON_NAME] Text block Icon Verified Buyer…" at bounding box center [291, 40] width 111 height 76
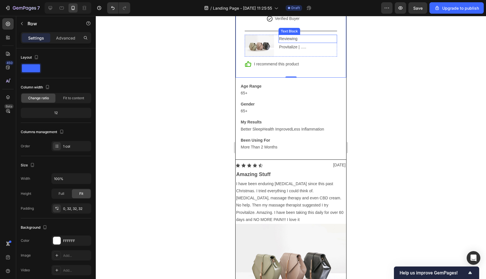
click at [311, 36] on p "Reviewing" at bounding box center [307, 38] width 57 height 7
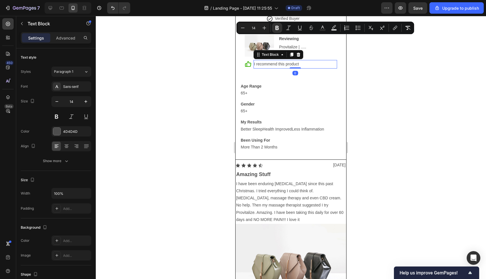
click at [287, 66] on p "I recommend this product" at bounding box center [295, 64] width 82 height 7
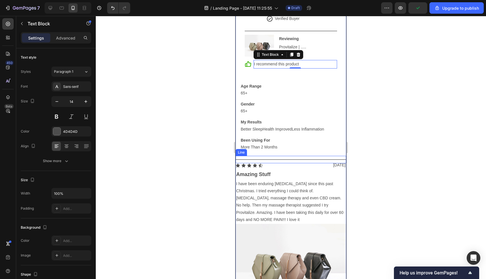
click at [265, 156] on div "Title Line" at bounding box center [291, 159] width 111 height 7
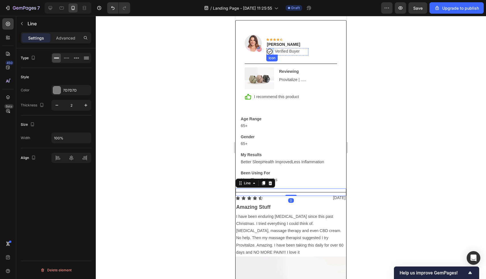
scroll to position [1459, 0]
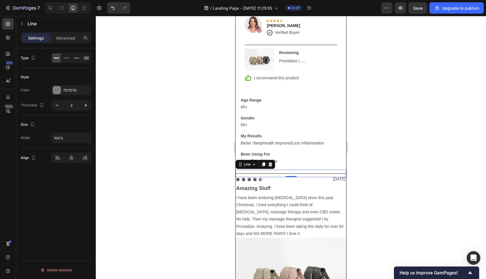
click at [292, 174] on div "Title Line 0" at bounding box center [291, 173] width 111 height 7
click at [290, 185] on p "Amazing Stuff" at bounding box center [290, 188] width 109 height 9
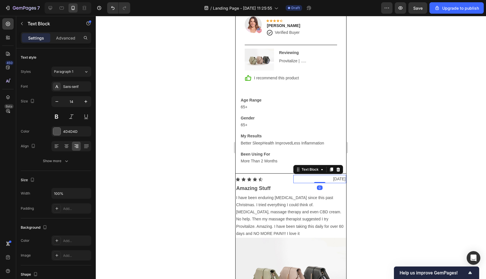
click at [302, 176] on p "[DATE]" at bounding box center [320, 178] width 52 height 7
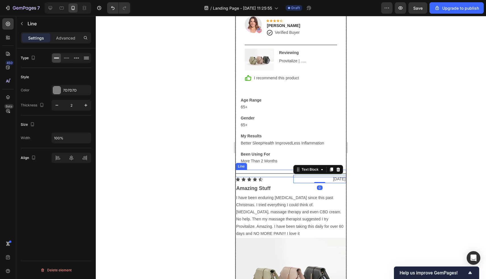
click at [278, 173] on div "Title Line" at bounding box center [291, 173] width 111 height 7
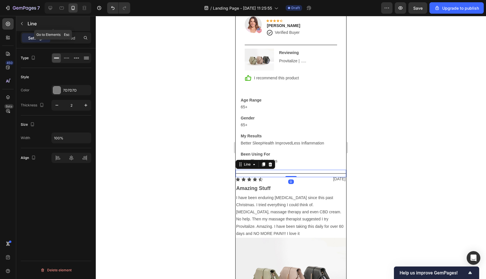
click at [18, 18] on div "Line" at bounding box center [53, 23] width 74 height 15
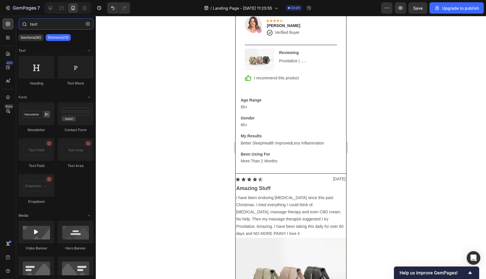
click at [64, 26] on input "text" at bounding box center [55, 23] width 75 height 11
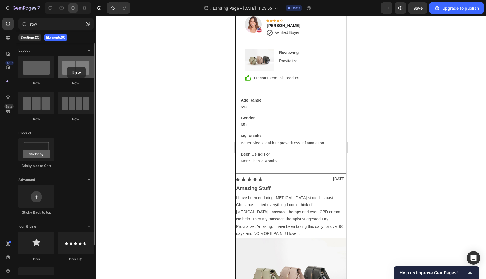
drag, startPoint x: 73, startPoint y: 73, endPoint x: 67, endPoint y: 67, distance: 9.0
click at [67, 67] on div at bounding box center [76, 67] width 36 height 23
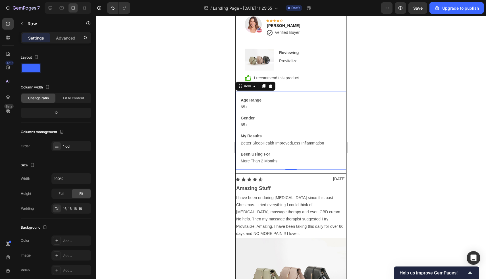
click at [296, 166] on div "Age Range Text Block 65+ Text Block Gender Text Block 65+ Text Block My Results…" at bounding box center [291, 130] width 111 height 78
click at [21, 22] on icon "button" at bounding box center [22, 23] width 5 height 5
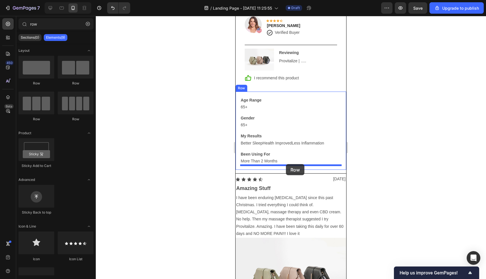
drag, startPoint x: 306, startPoint y: 86, endPoint x: 286, endPoint y: 164, distance: 80.6
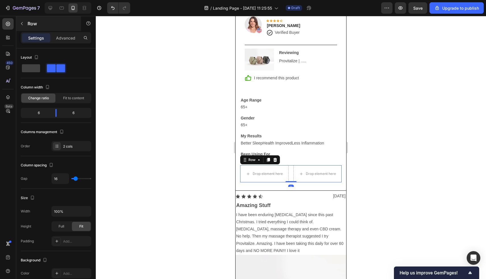
click at [20, 25] on icon "button" at bounding box center [22, 23] width 5 height 5
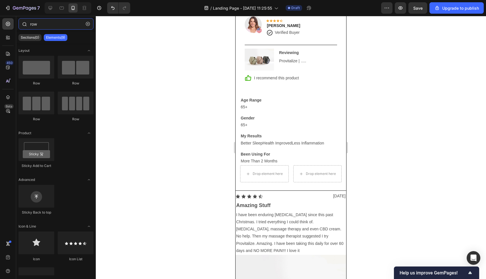
click at [56, 26] on input "row" at bounding box center [55, 23] width 75 height 11
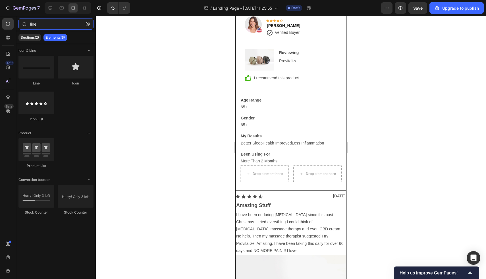
type input "line"
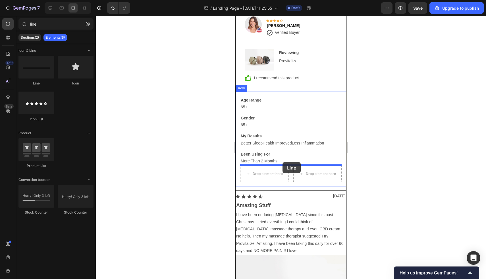
drag, startPoint x: 268, startPoint y: 95, endPoint x: 282, endPoint y: 162, distance: 68.8
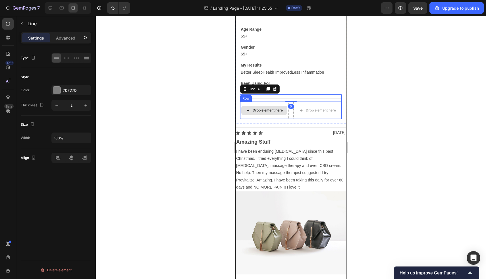
scroll to position [1541, 0]
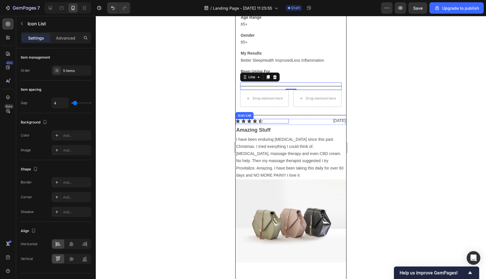
click at [267, 122] on div "Icon Icon Icon Icon Icon Icon List" at bounding box center [262, 121] width 53 height 5
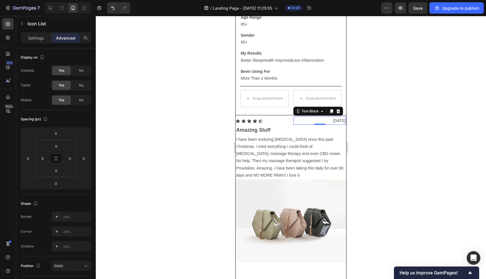
click at [294, 120] on p "[DATE]" at bounding box center [320, 120] width 52 height 7
click at [290, 121] on div "Icon Icon Icon Icon Icon Icon List [DATE] Text Block 0 Row" at bounding box center [291, 122] width 111 height 6
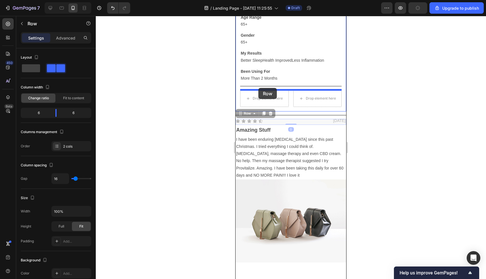
drag, startPoint x: 245, startPoint y: 113, endPoint x: 258, endPoint y: 88, distance: 28.5
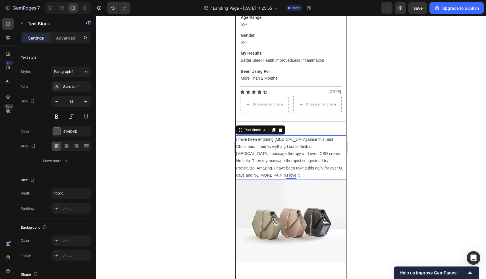
click at [265, 142] on p "I have been enduring [MEDICAL_DATA] since this past Christmas. I tried everythi…" at bounding box center [290, 157] width 109 height 43
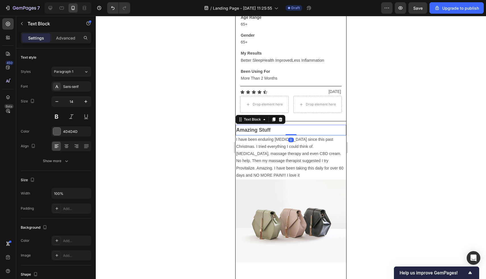
click at [296, 129] on p "Amazing Stuff" at bounding box center [290, 129] width 109 height 9
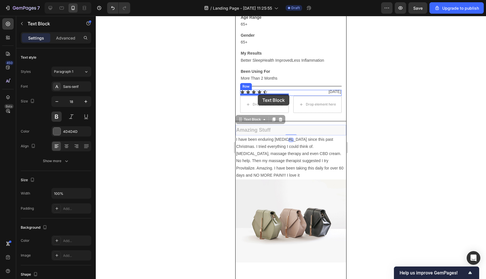
drag, startPoint x: 257, startPoint y: 119, endPoint x: 258, endPoint y: 94, distance: 24.4
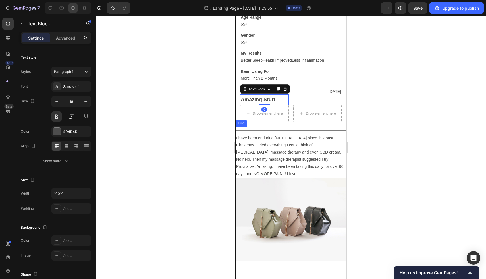
click at [273, 142] on p "I have been enduring [MEDICAL_DATA] since this past Christmas. I tried everythi…" at bounding box center [290, 155] width 109 height 43
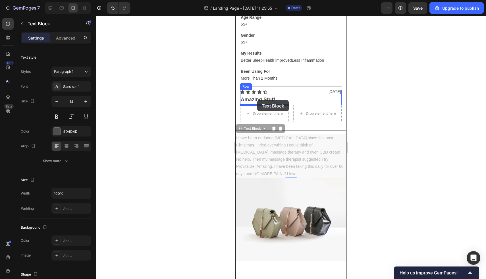
drag, startPoint x: 247, startPoint y: 128, endPoint x: 257, endPoint y: 100, distance: 29.9
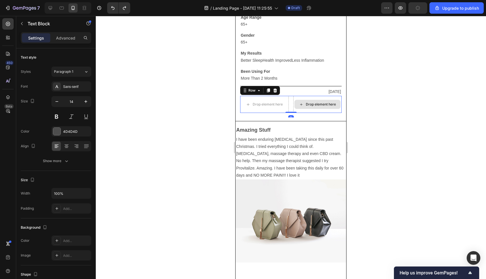
click at [293, 99] on div "Drop element here" at bounding box center [317, 104] width 49 height 17
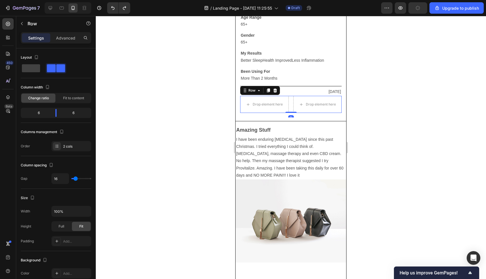
click at [292, 100] on div "Drop element here Drop element here Row 0" at bounding box center [290, 104] width 101 height 17
click at [274, 90] on icon at bounding box center [275, 90] width 5 height 5
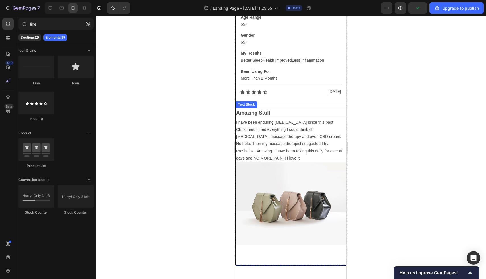
click at [263, 110] on p "Amazing Stuff" at bounding box center [290, 112] width 109 height 9
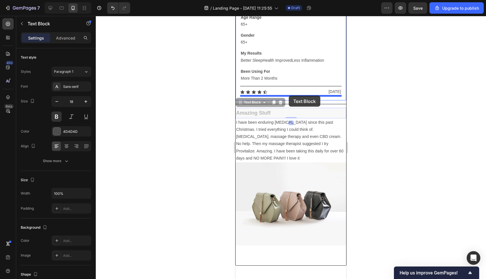
drag, startPoint x: 254, startPoint y: 103, endPoint x: 289, endPoint y: 95, distance: 35.8
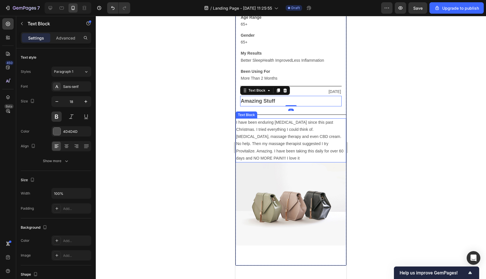
click at [269, 129] on p "I have been enduring [MEDICAL_DATA] since this past Christmas. I tried everythi…" at bounding box center [290, 140] width 109 height 43
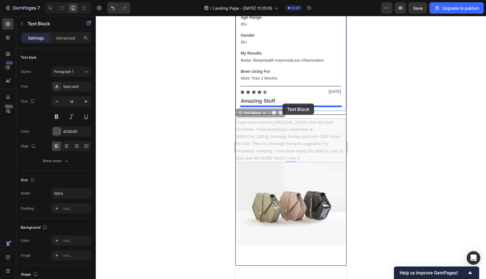
drag, startPoint x: 257, startPoint y: 112, endPoint x: 282, endPoint y: 104, distance: 26.7
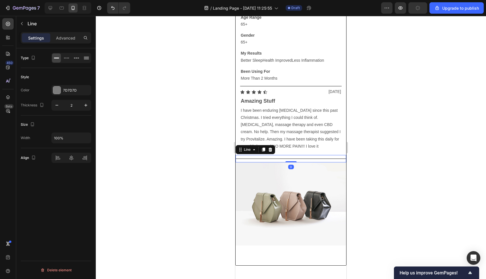
click at [281, 159] on div at bounding box center [291, 158] width 111 height 1
click at [258, 194] on img at bounding box center [291, 203] width 111 height 83
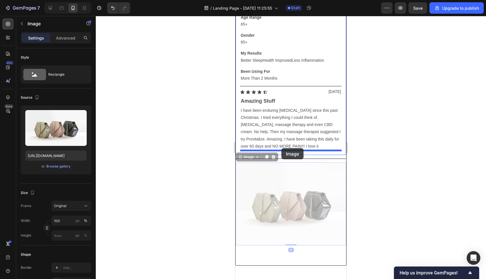
drag, startPoint x: 251, startPoint y: 157, endPoint x: 282, endPoint y: 147, distance: 32.7
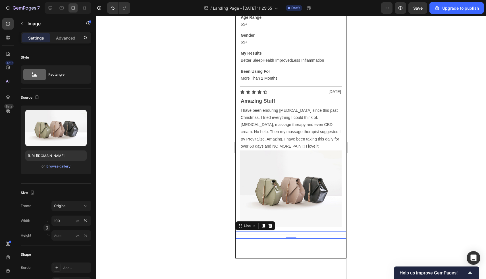
click at [326, 237] on div "Title Line 0" at bounding box center [291, 234] width 111 height 7
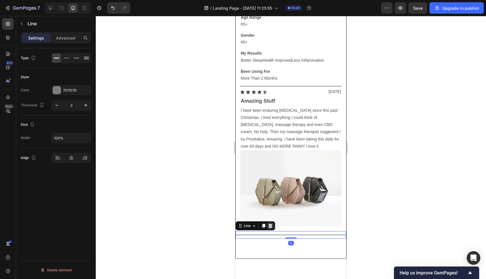
click at [269, 226] on icon at bounding box center [270, 226] width 4 height 4
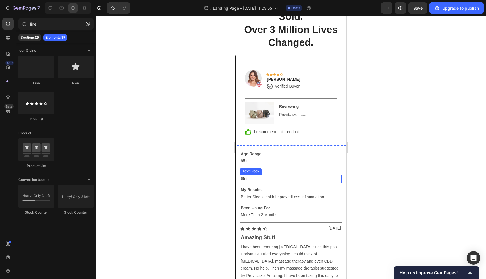
scroll to position [1402, 0]
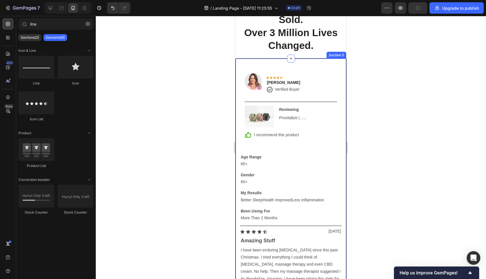
click at [331, 65] on div "Image Icon Icon Icon Icon Icon Row [PERSON_NAME] Text block Icon Verified Buyer…" at bounding box center [290, 224] width 111 height 332
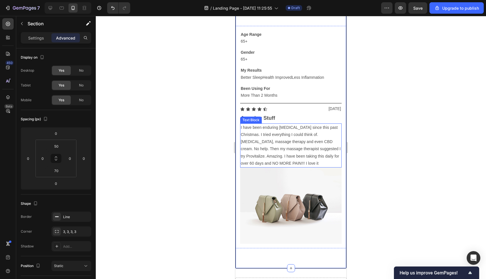
scroll to position [1524, 0]
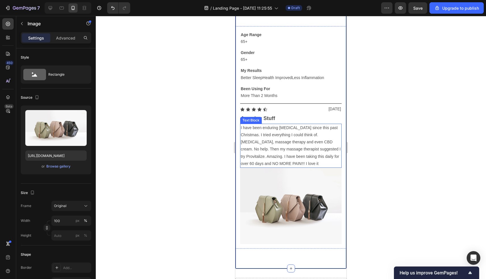
click at [281, 187] on img at bounding box center [290, 206] width 101 height 76
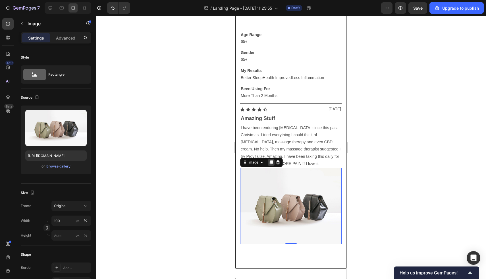
click at [270, 163] on icon at bounding box center [271, 162] width 3 height 4
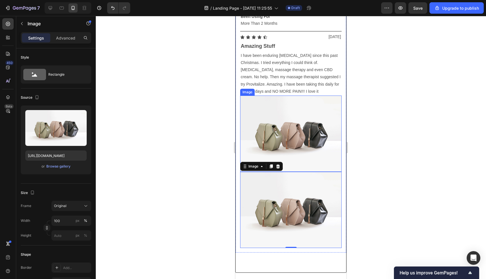
scroll to position [1603, 0]
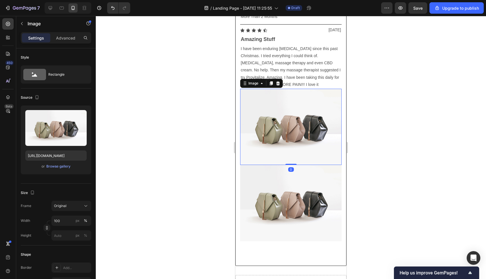
click at [275, 116] on img at bounding box center [290, 127] width 101 height 76
click at [273, 183] on img at bounding box center [290, 203] width 101 height 76
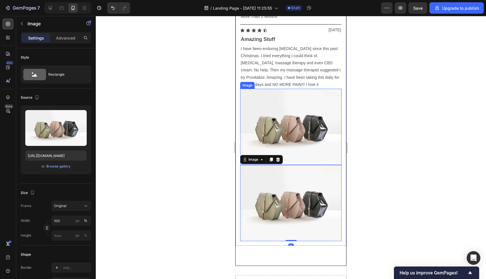
click at [274, 144] on img at bounding box center [290, 127] width 101 height 76
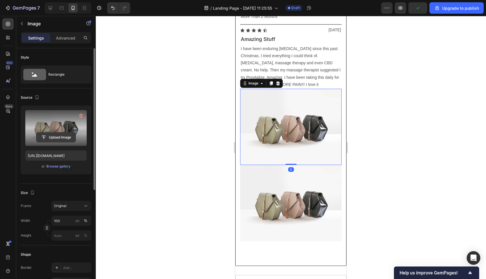
click at [59, 136] on input "file" at bounding box center [55, 137] width 39 height 10
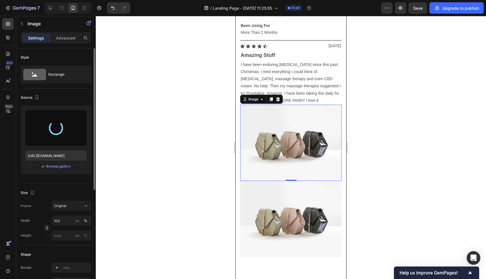
scroll to position [1561, 0]
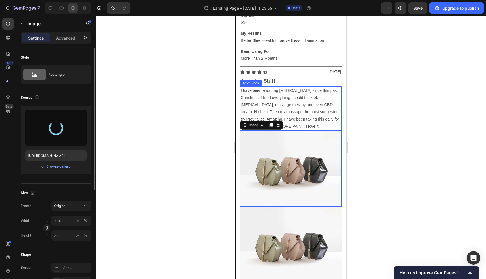
type input "[URL][DOMAIN_NAME]"
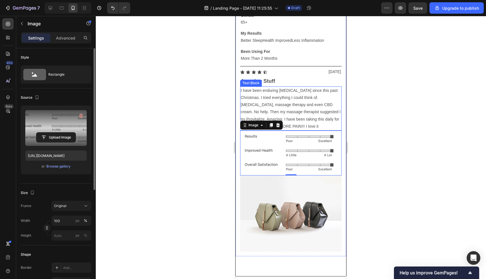
click at [305, 110] on p "I have been enduring [MEDICAL_DATA] since this past Christmas. I tried everythi…" at bounding box center [291, 108] width 100 height 43
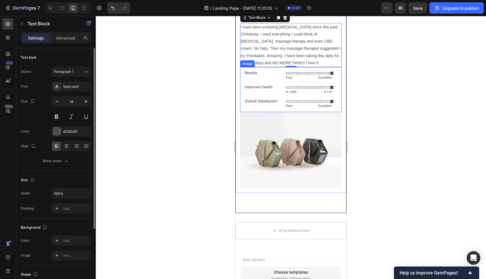
scroll to position [1643, 0]
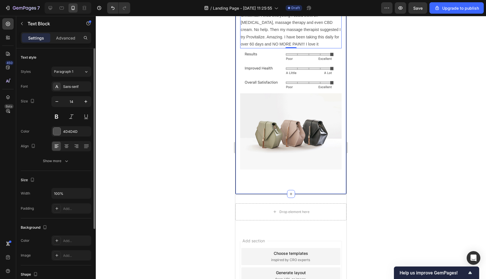
click at [248, 184] on div "Image Icon Icon Icon Icon Icon Row [PERSON_NAME] Text block Icon Verified Buyer…" at bounding box center [290, 5] width 111 height 377
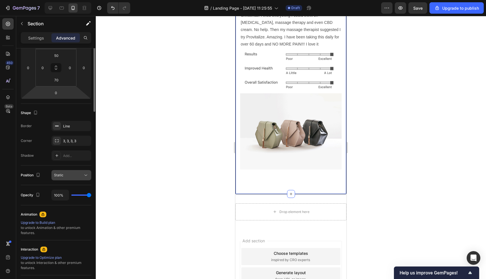
scroll to position [0, 0]
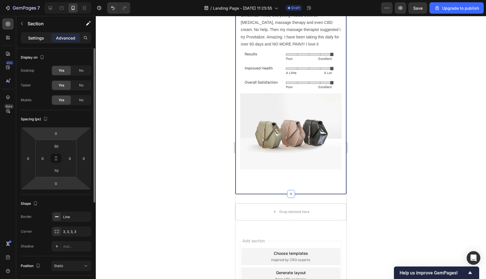
click at [31, 38] on p "Settings" at bounding box center [36, 38] width 16 height 6
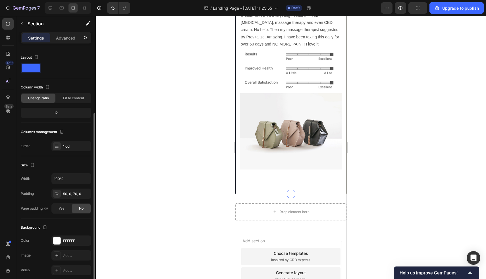
scroll to position [85, 0]
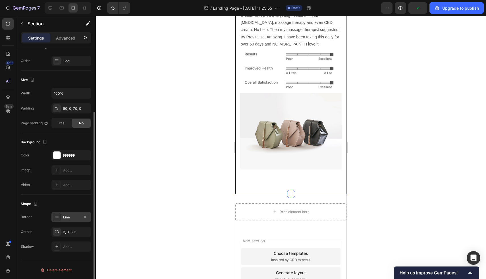
click at [58, 217] on rect at bounding box center [57, 216] width 4 height 1
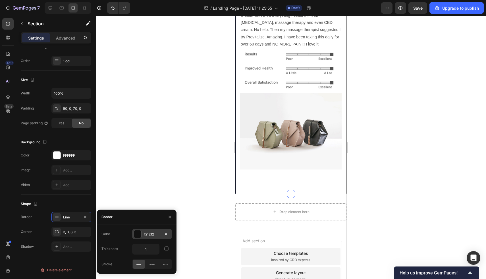
click at [134, 235] on div at bounding box center [137, 233] width 7 height 7
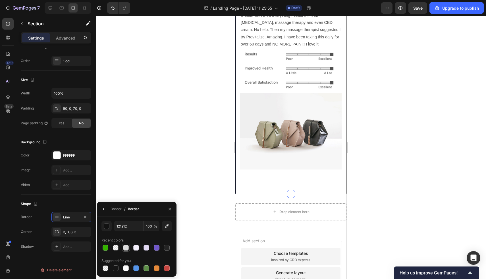
click at [125, 249] on div at bounding box center [126, 248] width 6 height 6
type input "DDDDDD"
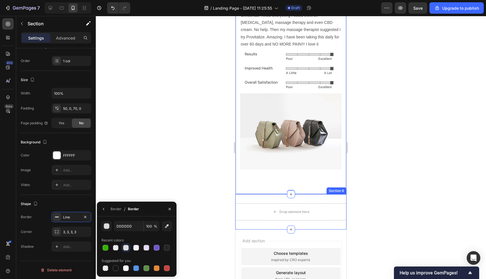
click at [275, 199] on div "Drop element here Section 6" at bounding box center [290, 211] width 111 height 35
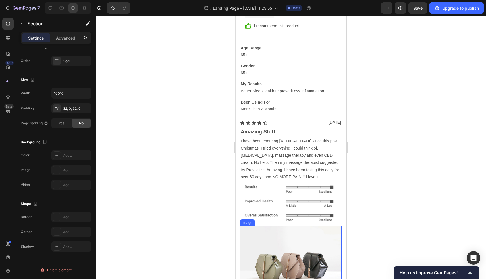
scroll to position [1433, 0]
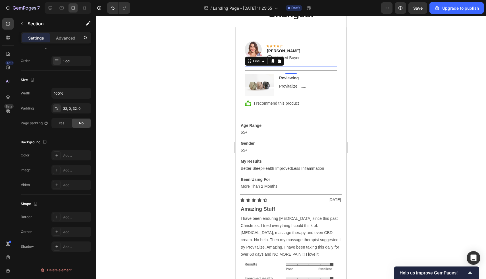
click at [264, 72] on div "Title Line 0" at bounding box center [291, 69] width 92 height 7
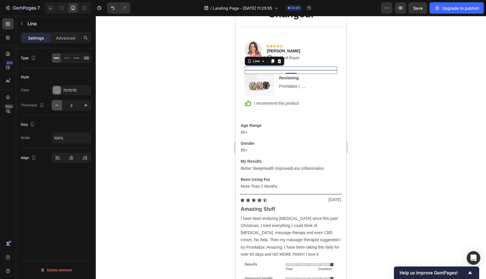
click at [56, 104] on icon "button" at bounding box center [57, 105] width 6 height 6
type input "1"
click at [57, 93] on div at bounding box center [56, 89] width 7 height 7
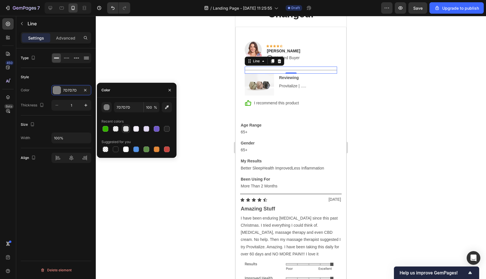
click at [127, 129] on div at bounding box center [126, 129] width 6 height 6
type input "DDDDDD"
click at [240, 70] on div "Image Icon Icon Icon Icon Icon Row [PERSON_NAME] Text block Icon Verified Buyer…" at bounding box center [291, 78] width 111 height 75
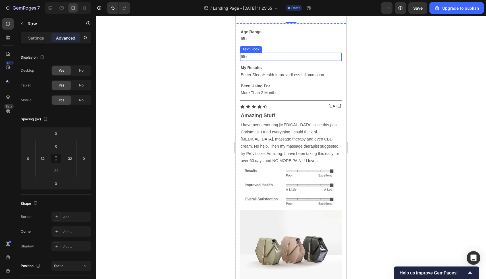
scroll to position [1560, 0]
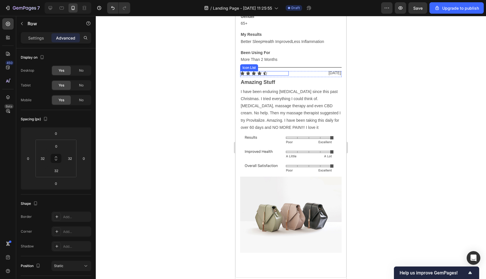
click at [264, 74] on div "Icon" at bounding box center [265, 73] width 5 height 5
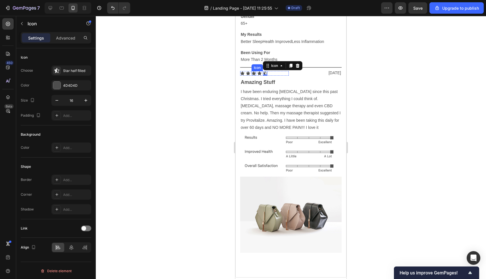
click at [253, 73] on icon at bounding box center [254, 73] width 4 height 4
click at [272, 74] on div "Icon Icon Icon 0 Icon Icon" at bounding box center [264, 73] width 49 height 5
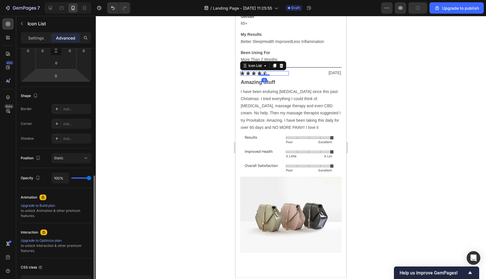
scroll to position [0, 0]
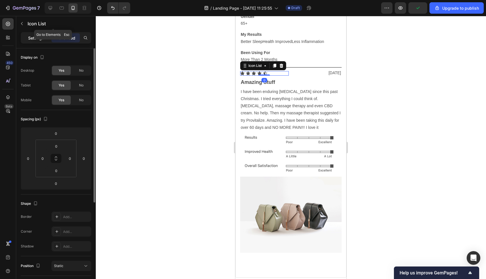
click at [39, 41] on div "Settings" at bounding box center [36, 37] width 28 height 9
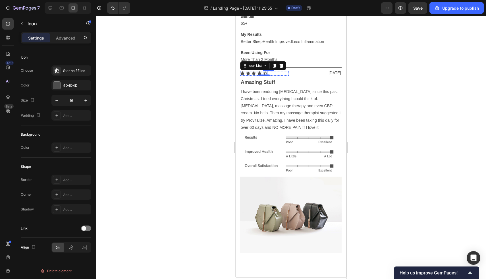
click at [265, 73] on icon at bounding box center [265, 73] width 4 height 4
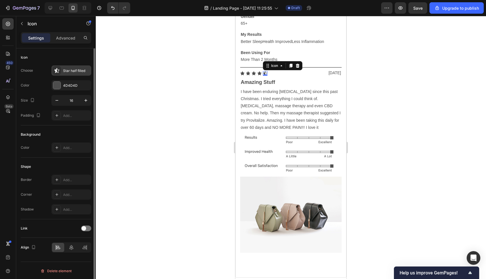
click at [61, 72] on div "Star half filled" at bounding box center [71, 70] width 40 height 10
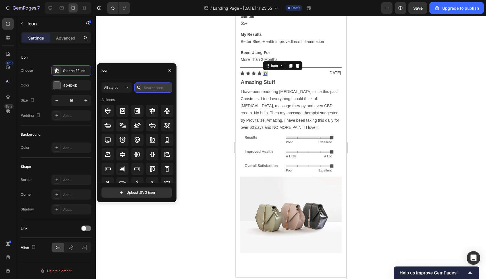
click at [144, 86] on input "text" at bounding box center [153, 87] width 38 height 10
click at [155, 88] on input "star" at bounding box center [153, 87] width 38 height 10
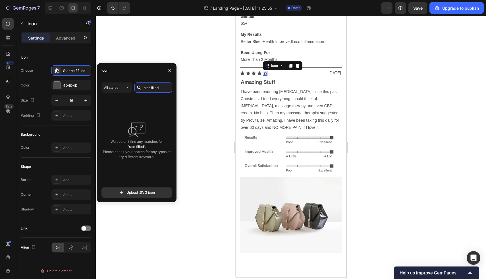
type input "f"
type input "star"
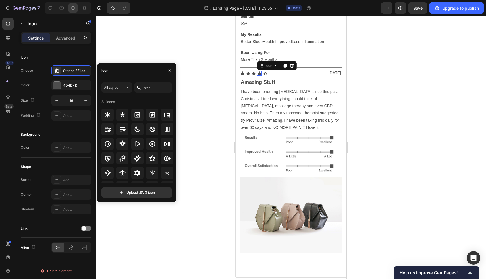
click at [259, 74] on div "Icon 0" at bounding box center [259, 73] width 5 height 5
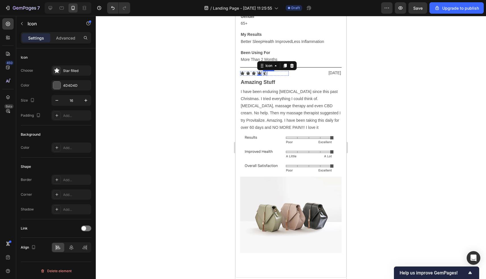
click at [265, 73] on icon at bounding box center [265, 73] width 5 height 5
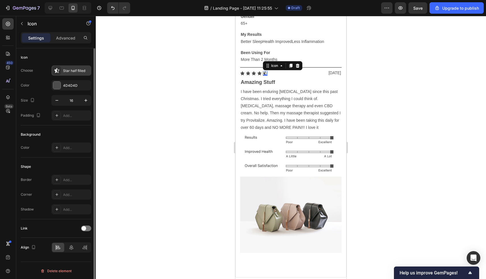
click at [73, 70] on div "Star half filled" at bounding box center [76, 70] width 27 height 5
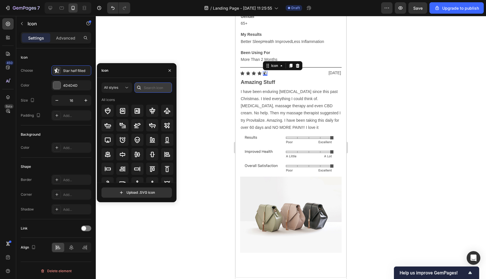
click at [147, 87] on input "text" at bounding box center [153, 87] width 38 height 10
type input "star filled"
click at [259, 73] on icon at bounding box center [259, 73] width 4 height 4
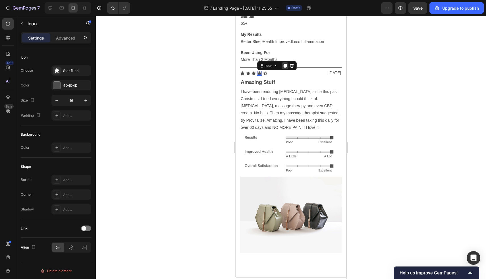
click at [286, 66] on icon at bounding box center [285, 66] width 3 height 4
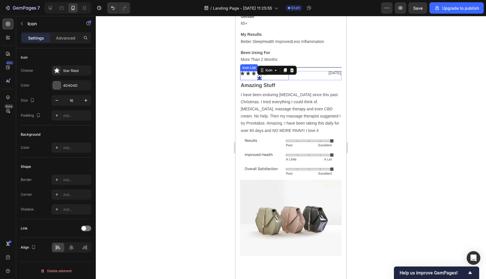
click at [265, 78] on div "Icon Icon Icon Icon Icon 0 Icon" at bounding box center [264, 75] width 49 height 9
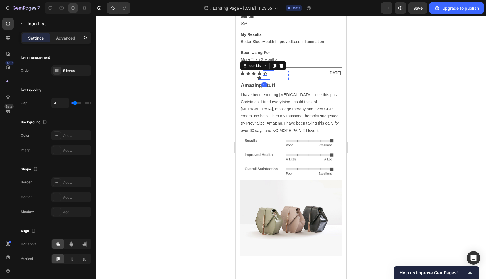
click at [265, 75] on div "Icon" at bounding box center [265, 73] width 5 height 5
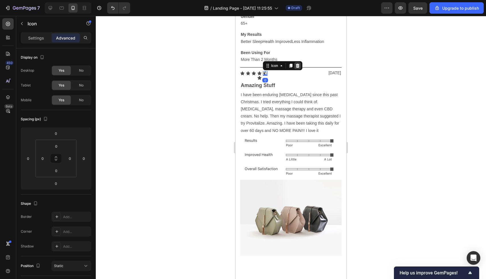
click at [298, 65] on icon at bounding box center [297, 65] width 5 height 5
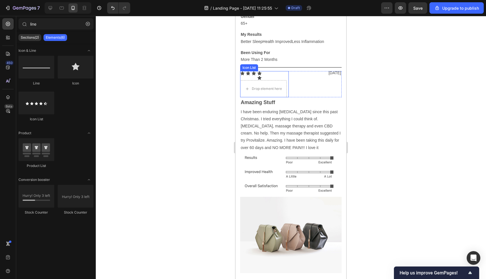
click at [259, 78] on icon at bounding box center [259, 78] width 4 height 4
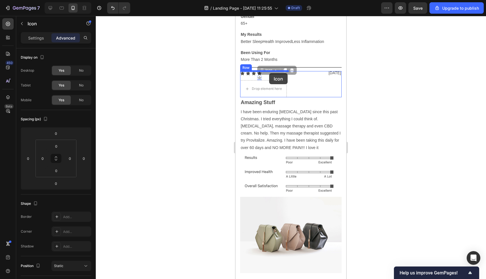
drag, startPoint x: 264, startPoint y: 74, endPoint x: 268, endPoint y: 74, distance: 4.8
type input "0"
click at [260, 77] on icon at bounding box center [259, 78] width 4 height 4
click at [260, 78] on icon at bounding box center [259, 78] width 4 height 4
click at [259, 77] on icon at bounding box center [259, 78] width 4 height 4
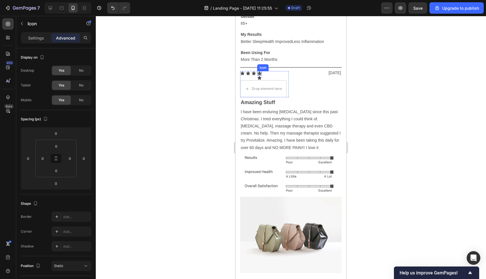
click at [259, 73] on icon at bounding box center [259, 73] width 4 height 4
click at [259, 79] on div "Icon" at bounding box center [259, 78] width 5 height 5
drag, startPoint x: 266, startPoint y: 72, endPoint x: 261, endPoint y: 74, distance: 5.3
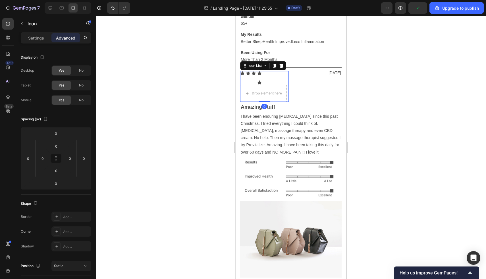
click at [267, 83] on div "Icon Icon Icon Icon Icon Row Drop element here" at bounding box center [264, 86] width 49 height 31
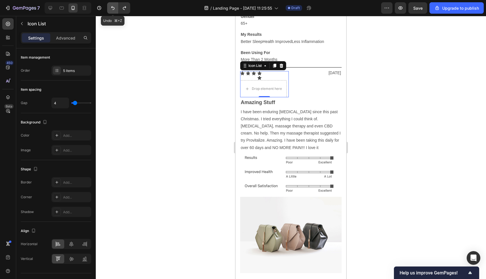
click at [110, 7] on icon "Undo/Redo" at bounding box center [113, 8] width 6 height 6
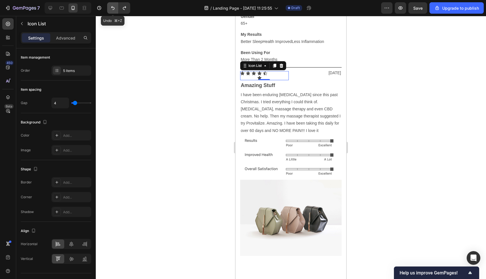
click at [110, 7] on icon "Undo/Redo" at bounding box center [113, 8] width 6 height 6
click at [260, 78] on div "Icon" at bounding box center [259, 78] width 5 height 5
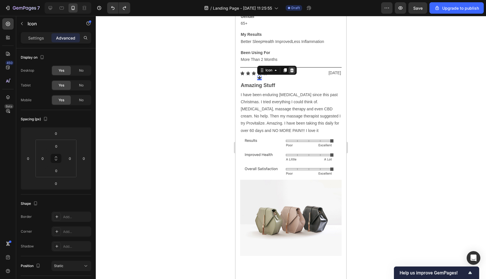
click at [292, 72] on icon at bounding box center [292, 70] width 4 height 4
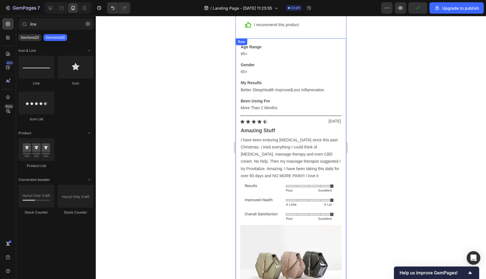
scroll to position [1502, 0]
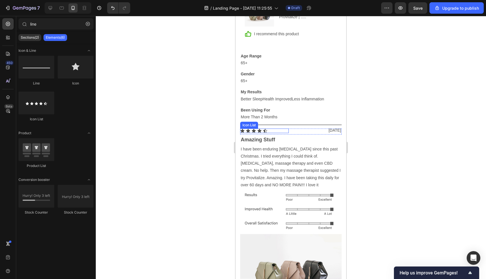
click at [271, 129] on div "Icon Icon Icon Icon Icon" at bounding box center [264, 130] width 49 height 5
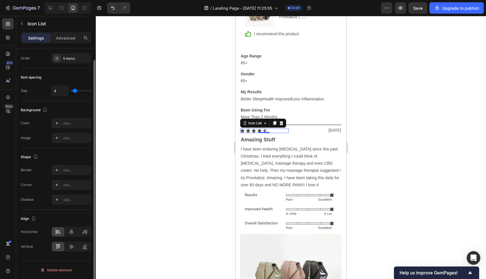
scroll to position [0, 0]
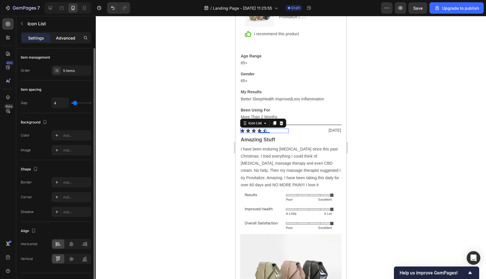
click at [61, 35] on p "Advanced" at bounding box center [65, 38] width 19 height 6
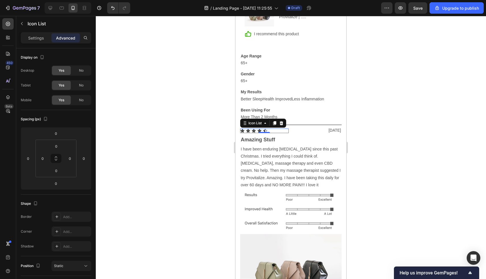
click at [35, 33] on div "Settings Advanced" at bounding box center [56, 37] width 70 height 11
click at [34, 39] on p "Settings" at bounding box center [36, 38] width 16 height 6
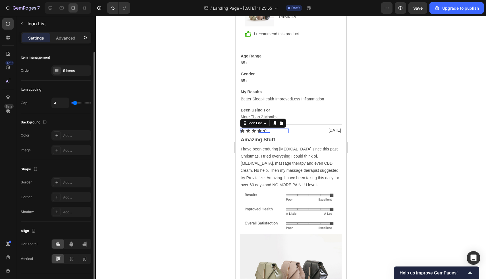
scroll to position [12, 0]
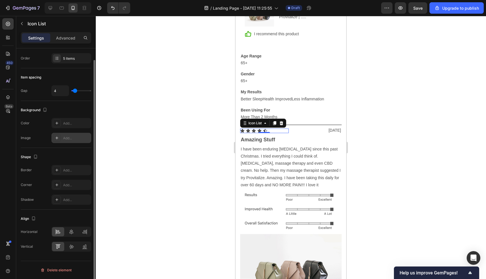
click at [59, 136] on icon at bounding box center [57, 138] width 5 height 5
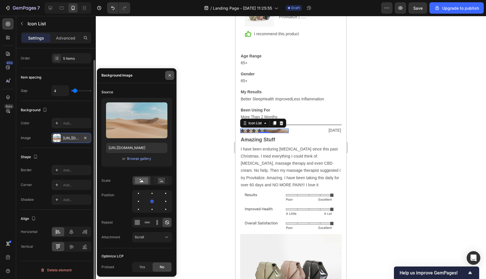
click at [170, 74] on icon "button" at bounding box center [169, 75] width 5 height 5
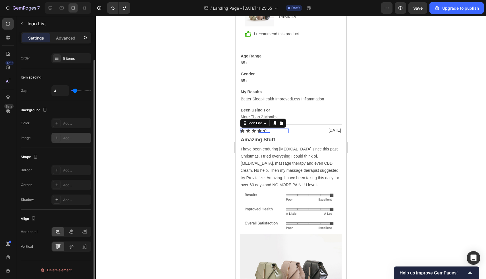
scroll to position [0, 0]
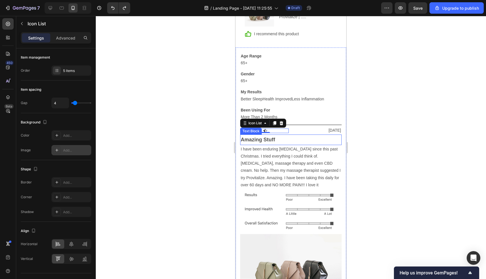
click at [274, 136] on p "Amazing Stuff" at bounding box center [291, 139] width 100 height 9
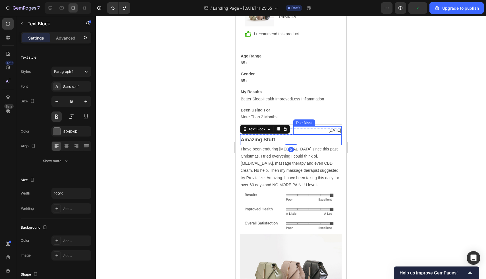
click at [332, 132] on p "[DATE]" at bounding box center [317, 130] width 47 height 7
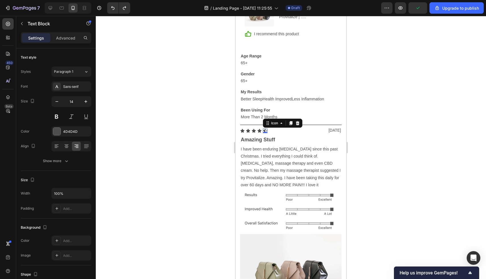
click at [265, 132] on div "Icon 0" at bounding box center [265, 130] width 5 height 5
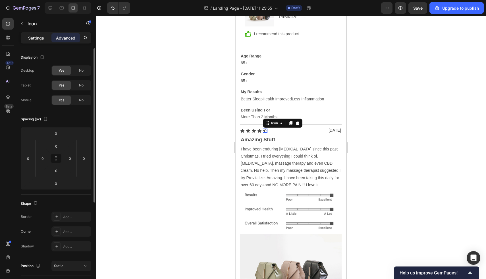
click at [36, 37] on p "Settings" at bounding box center [36, 38] width 16 height 6
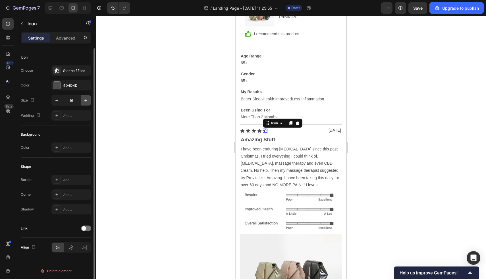
click at [84, 100] on icon "button" at bounding box center [86, 100] width 6 height 6
type input "20"
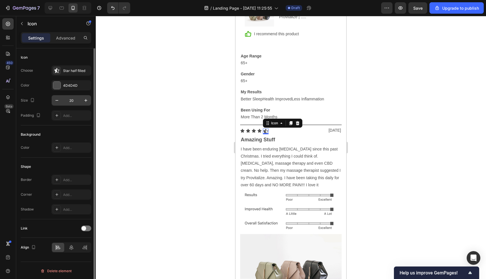
click at [74, 99] on input "20" at bounding box center [71, 100] width 19 height 10
click at [260, 132] on div "Icon 0" at bounding box center [259, 130] width 5 height 5
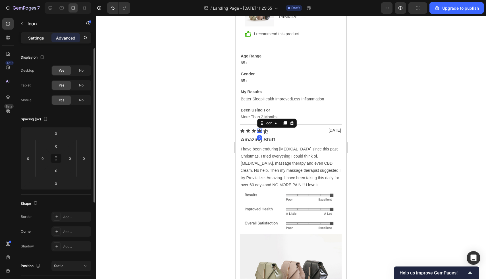
click at [39, 42] on div "Settings" at bounding box center [36, 37] width 28 height 9
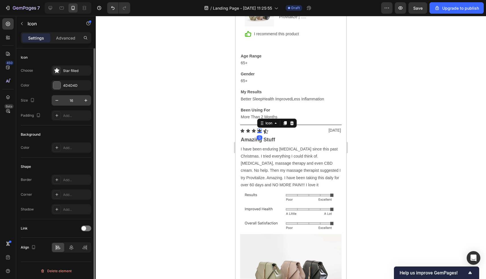
click at [70, 101] on input "16" at bounding box center [71, 100] width 19 height 10
paste input "20"
type input "20"
click at [254, 131] on icon at bounding box center [254, 131] width 4 height 4
click at [69, 99] on input "16" at bounding box center [71, 100] width 19 height 10
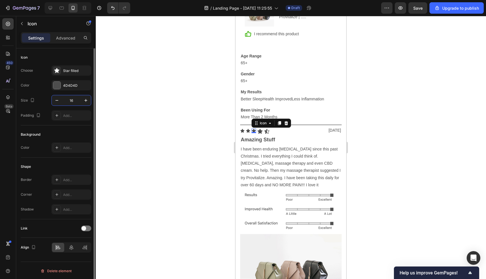
paste input "20"
type input "20"
click at [248, 130] on icon at bounding box center [248, 131] width 4 height 4
click at [72, 100] on input "16" at bounding box center [71, 100] width 19 height 10
paste input "20"
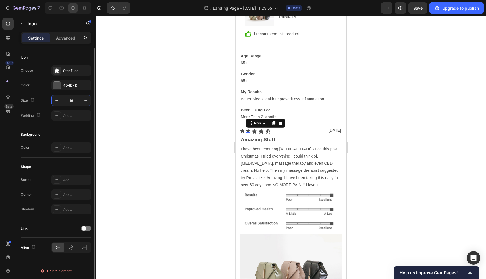
type input "20"
click at [243, 131] on div "Icon" at bounding box center [242, 130] width 5 height 5
click at [74, 101] on input "16" at bounding box center [71, 100] width 19 height 10
paste input "20"
type input "20"
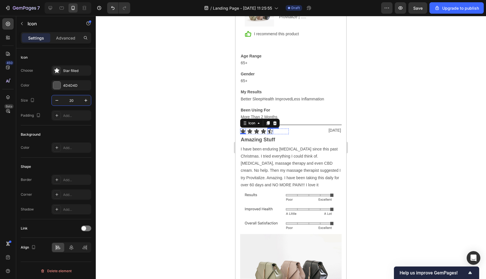
click at [269, 131] on icon at bounding box center [270, 131] width 5 height 5
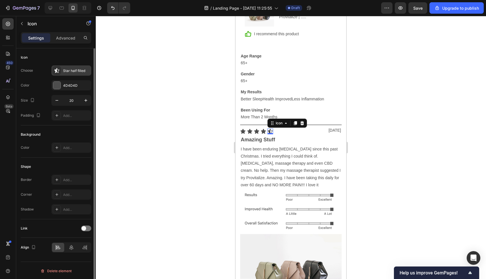
click at [63, 75] on div "Star half filled" at bounding box center [71, 70] width 40 height 10
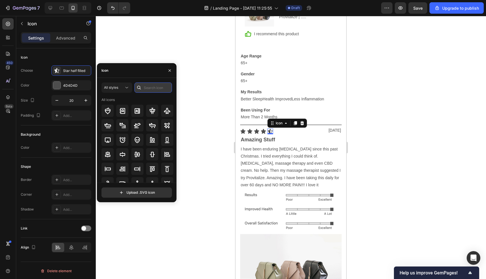
click at [151, 92] on input "text" at bounding box center [153, 87] width 38 height 10
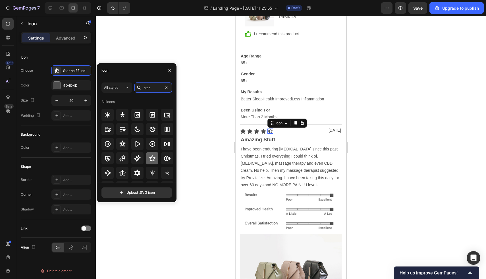
type input "star"
click at [149, 159] on icon at bounding box center [152, 158] width 7 height 7
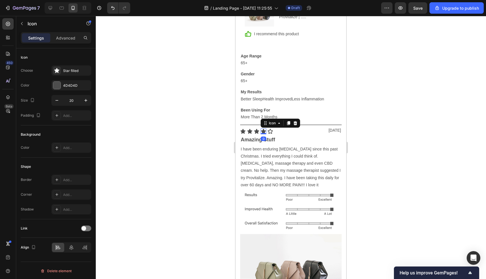
click at [263, 132] on icon at bounding box center [263, 131] width 5 height 5
click at [288, 124] on icon at bounding box center [288, 123] width 3 height 4
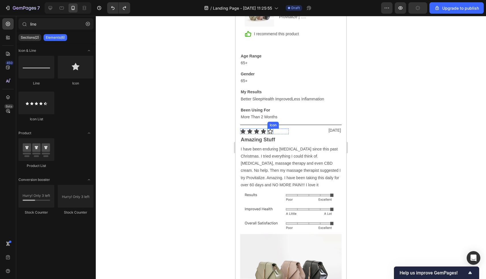
click at [271, 131] on icon at bounding box center [270, 131] width 6 height 6
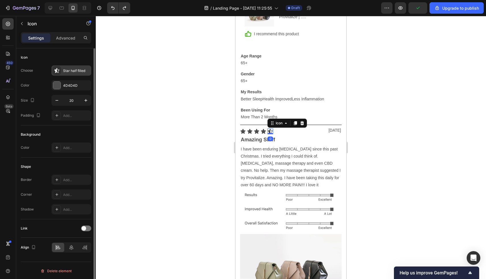
click at [64, 72] on div "Star half filled" at bounding box center [76, 70] width 27 height 5
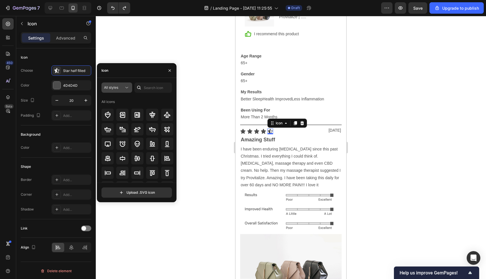
click at [114, 87] on span "All styles" at bounding box center [111, 87] width 14 height 4
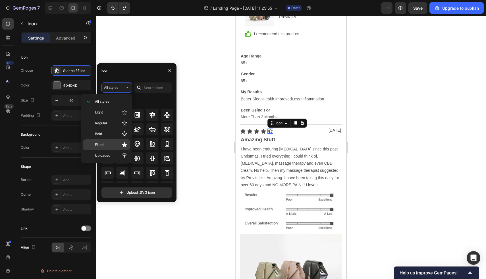
click at [113, 144] on p "Filled" at bounding box center [111, 145] width 32 height 6
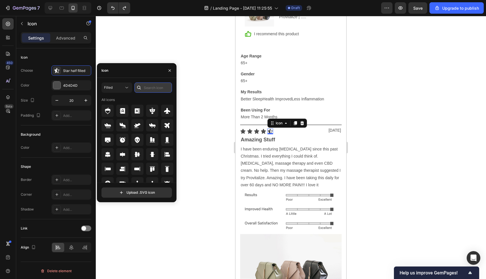
click at [147, 91] on input "text" at bounding box center [153, 87] width 38 height 10
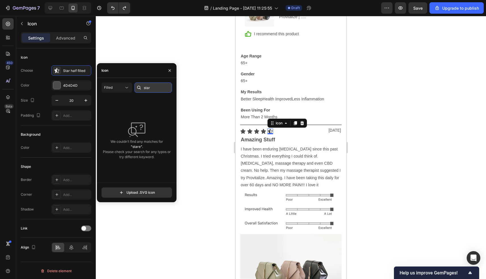
type input "star"
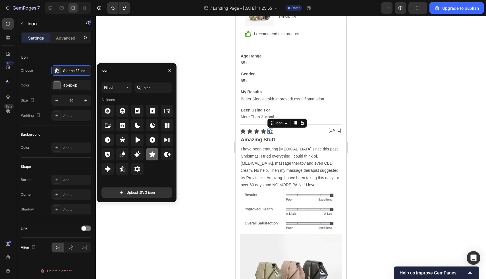
click at [146, 155] on div at bounding box center [152, 154] width 12 height 12
click at [267, 140] on p "Amazing Stuff" at bounding box center [291, 139] width 100 height 9
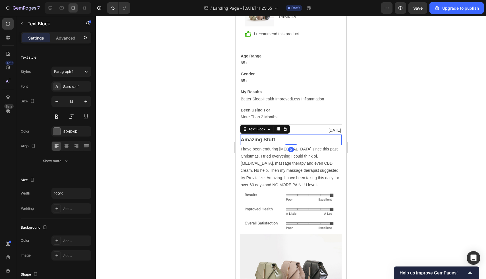
click at [256, 97] on p "Better SleepHealth ImprovedLess Inflammation" at bounding box center [291, 98] width 100 height 7
click at [242, 130] on icon at bounding box center [243, 131] width 6 height 6
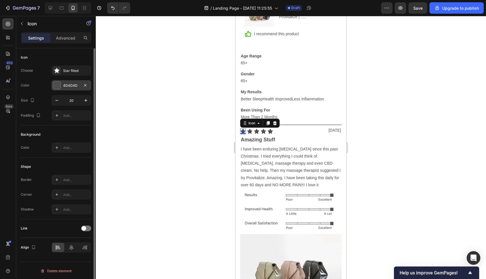
click at [58, 84] on div at bounding box center [56, 85] width 7 height 7
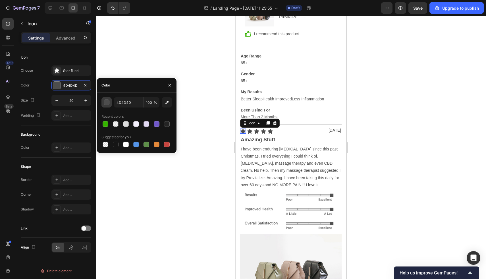
click at [108, 101] on div "button" at bounding box center [107, 103] width 6 height 6
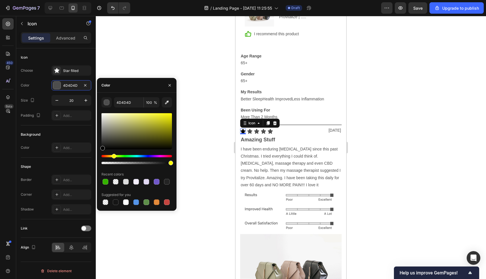
click at [113, 156] on div "Hue" at bounding box center [136, 156] width 70 height 2
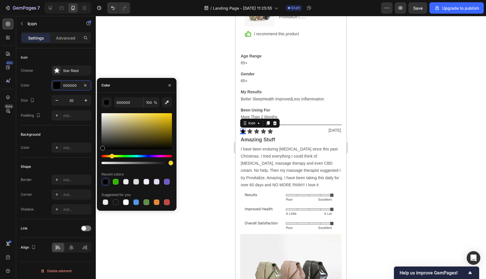
drag, startPoint x: 114, startPoint y: 156, endPoint x: 111, endPoint y: 156, distance: 3.1
click at [111, 156] on div "Hue" at bounding box center [112, 156] width 5 height 5
drag, startPoint x: 165, startPoint y: 120, endPoint x: 187, endPoint y: 106, distance: 26.3
click at [187, 0] on div "7 / Landing Page - Sep 29, 11:25:55 Draft Preview Upgrade to publish 450 Beta l…" at bounding box center [243, 0] width 486 height 0
type input "FFD000"
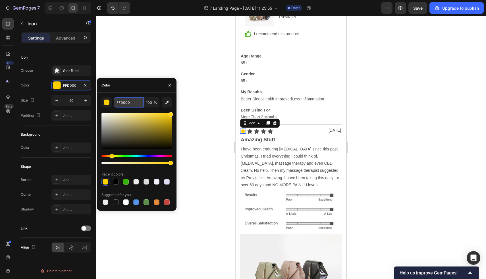
click at [130, 102] on input "FFD000" at bounding box center [129, 102] width 30 height 10
click at [251, 132] on div "Text Block" at bounding box center [250, 130] width 19 height 5
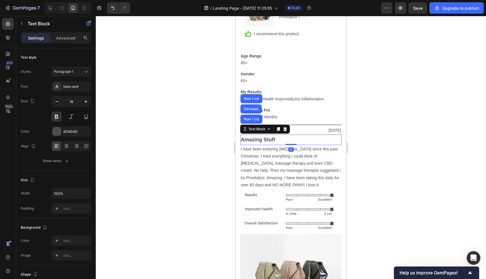
click at [268, 144] on div "Amazing Stuff" at bounding box center [290, 139] width 101 height 10
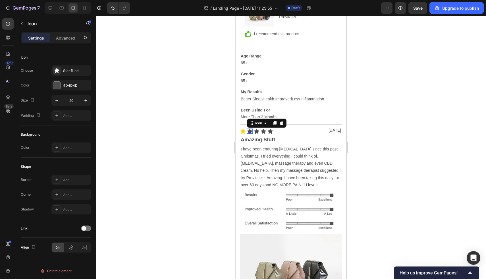
click at [251, 131] on icon at bounding box center [249, 131] width 5 height 5
click at [59, 87] on div at bounding box center [56, 85] width 7 height 7
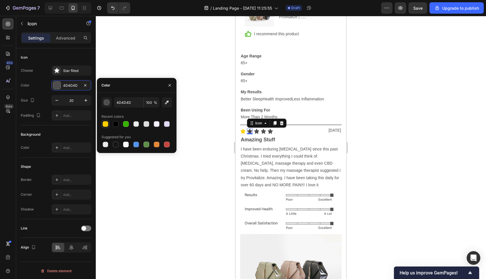
click at [106, 124] on div at bounding box center [106, 124] width 6 height 6
type input "FFD000"
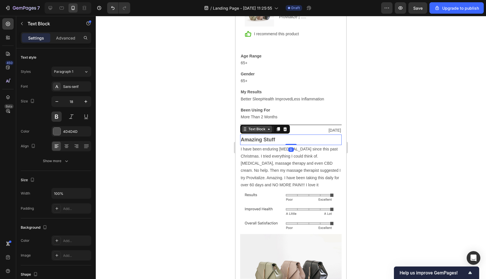
click at [256, 131] on div "Text Block" at bounding box center [256, 128] width 19 height 5
click at [282, 148] on p "I have been enduring [MEDICAL_DATA] since this past Christmas. I tried everythi…" at bounding box center [291, 166] width 100 height 43
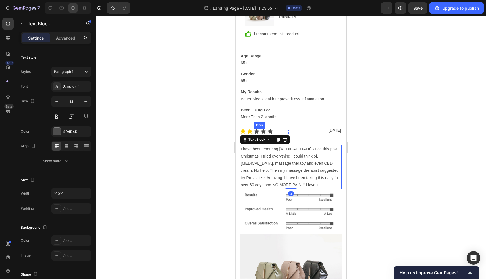
click at [255, 131] on icon at bounding box center [256, 131] width 5 height 5
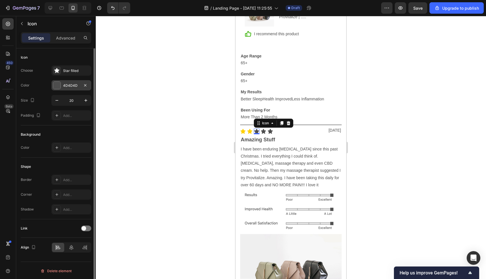
click at [56, 87] on div at bounding box center [56, 85] width 7 height 7
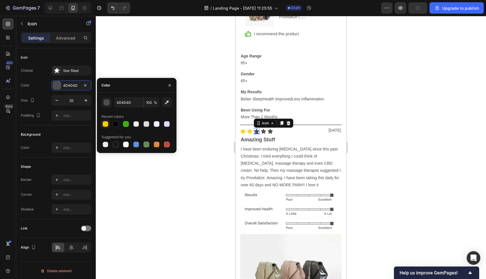
click at [107, 125] on div at bounding box center [106, 124] width 6 height 6
type input "FFD000"
click at [269, 131] on icon at bounding box center [270, 131] width 5 height 5
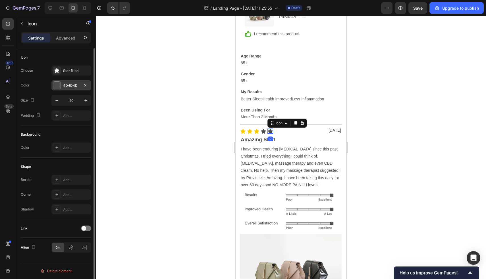
click at [59, 86] on div at bounding box center [56, 85] width 7 height 7
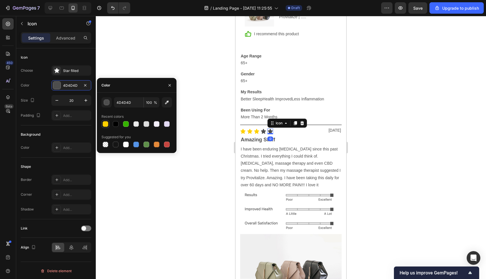
click at [107, 126] on div at bounding box center [105, 123] width 7 height 7
type input "FFD000"
click at [263, 132] on icon at bounding box center [263, 131] width 5 height 5
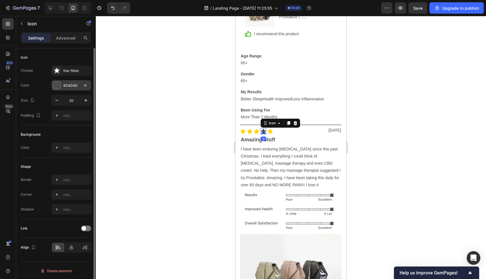
click at [61, 86] on div "4D4D4D" at bounding box center [71, 85] width 40 height 10
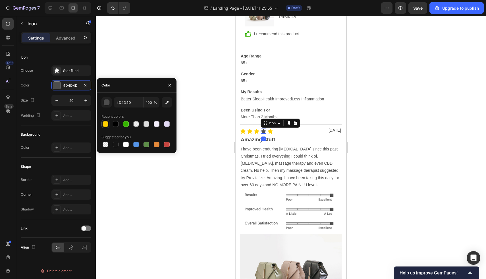
click at [106, 124] on div at bounding box center [106, 124] width 6 height 6
type input "FFD000"
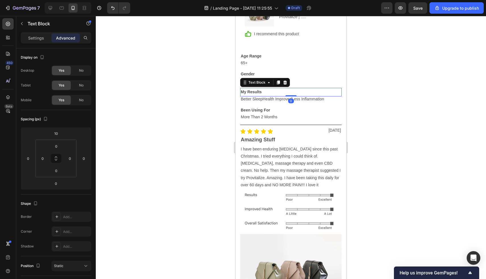
click at [304, 91] on p "My Results" at bounding box center [291, 91] width 100 height 7
click at [308, 99] on p "Better SleepHealth ImprovedLess Inflammation" at bounding box center [291, 98] width 100 height 7
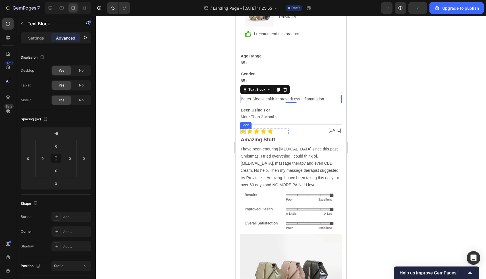
click at [243, 131] on icon at bounding box center [242, 131] width 5 height 5
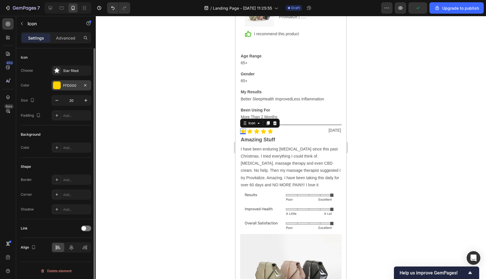
click at [56, 86] on div at bounding box center [56, 85] width 7 height 7
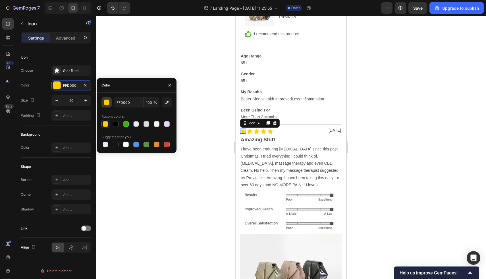
click at [107, 102] on div "button" at bounding box center [107, 103] width 6 height 6
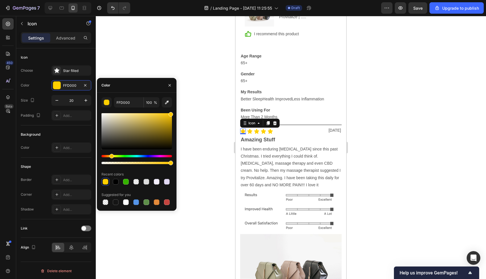
click at [111, 156] on div "Hue" at bounding box center [111, 156] width 5 height 5
type input "FFC700"
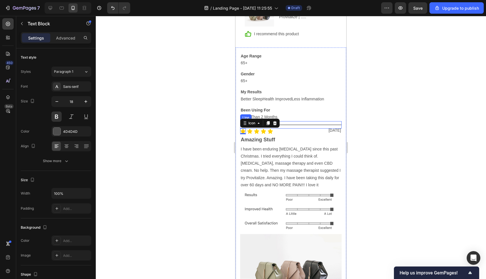
click at [272, 143] on p "Amazing Stuff" at bounding box center [291, 139] width 100 height 9
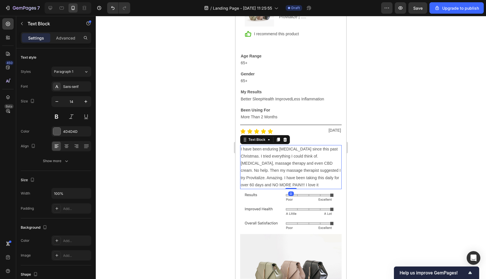
click at [266, 163] on p "I have been enduring [MEDICAL_DATA] since this past Christmas. I tried everythi…" at bounding box center [291, 166] width 100 height 43
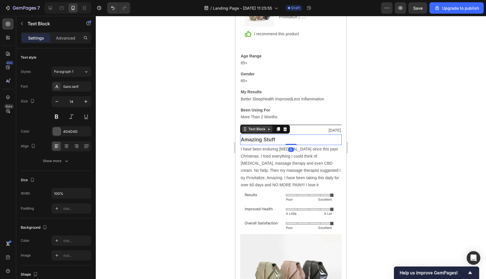
click at [243, 132] on div "Text Block" at bounding box center [256, 129] width 31 height 7
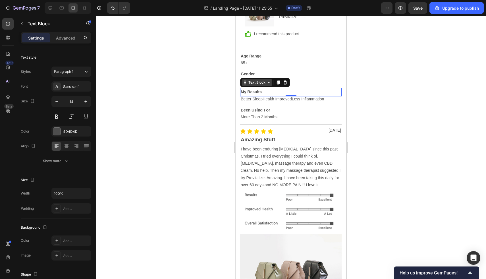
click at [243, 83] on div "Text Block" at bounding box center [256, 82] width 31 height 7
click at [243, 131] on icon at bounding box center [242, 131] width 5 height 5
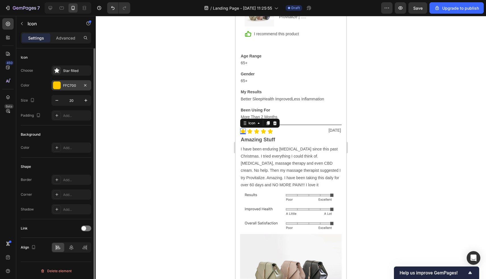
click at [71, 86] on div "FFC700" at bounding box center [71, 85] width 16 height 5
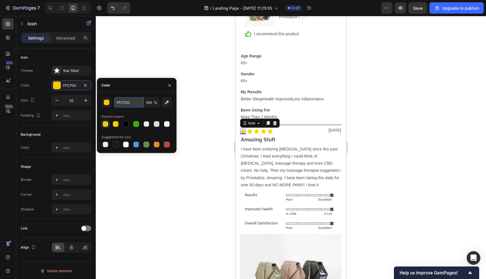
click at [128, 107] on input "FFC700" at bounding box center [129, 102] width 30 height 10
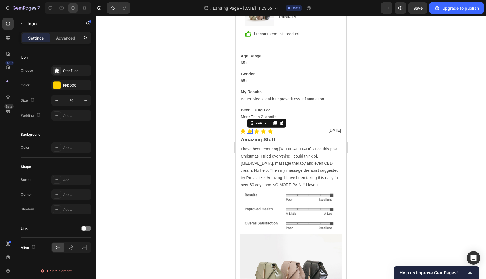
click at [250, 130] on icon at bounding box center [249, 131] width 5 height 5
click at [60, 85] on div at bounding box center [56, 85] width 7 height 7
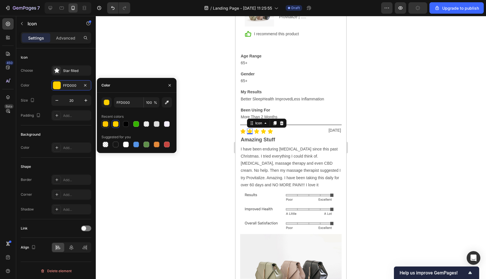
click at [107, 123] on div at bounding box center [106, 124] width 6 height 6
type input "FFC700"
click at [263, 132] on icon at bounding box center [263, 131] width 5 height 5
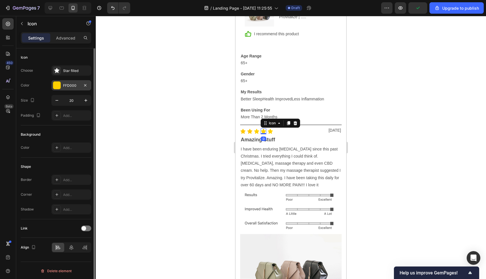
click at [63, 83] on div "FFD000" at bounding box center [71, 85] width 40 height 10
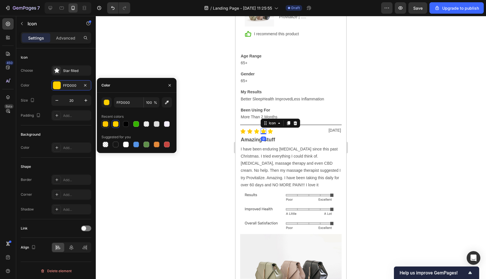
click at [105, 124] on div at bounding box center [106, 124] width 6 height 6
type input "FFC700"
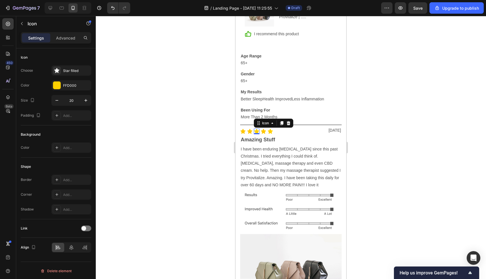
click at [256, 130] on icon at bounding box center [256, 131] width 5 height 5
click at [54, 88] on div at bounding box center [56, 85] width 7 height 7
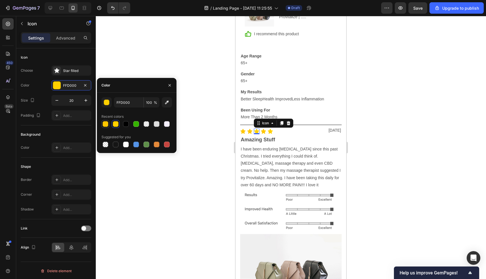
click at [105, 122] on div at bounding box center [106, 124] width 6 height 6
type input "FFC700"
click at [270, 131] on icon at bounding box center [270, 131] width 5 height 5
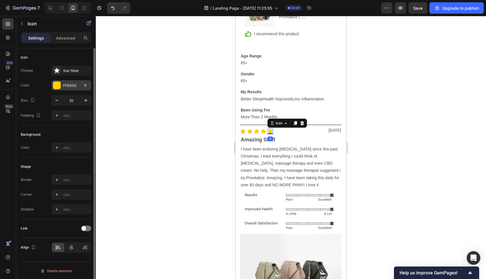
click at [72, 89] on div "FFD000" at bounding box center [71, 85] width 40 height 10
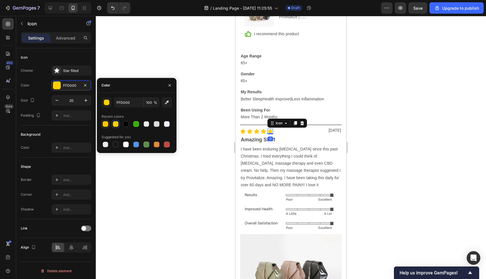
click at [107, 125] on div at bounding box center [106, 124] width 6 height 6
type input "FFC700"
click at [280, 166] on p "I have been enduring [MEDICAL_DATA] since this past Christmas. I tried everythi…" at bounding box center [291, 166] width 100 height 43
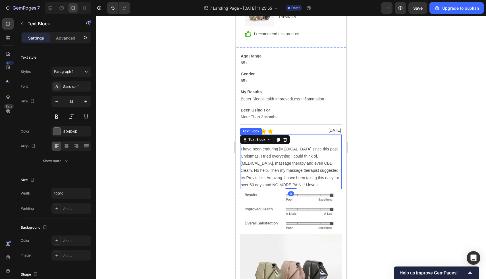
click at [328, 140] on p "Amazing Stuff" at bounding box center [291, 139] width 100 height 9
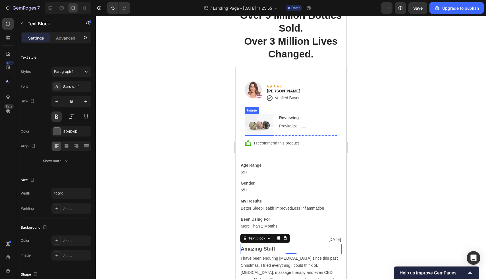
scroll to position [1374, 0]
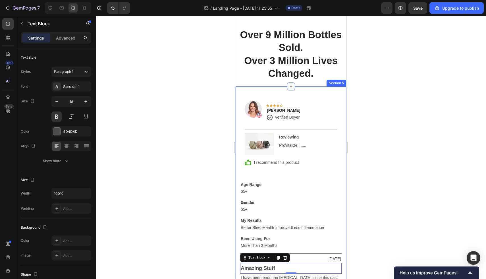
click at [259, 91] on div "Image Icon Icon Icon Icon Icon Row Rita Carroll Text block Icon Verified Buyer …" at bounding box center [290, 274] width 111 height 377
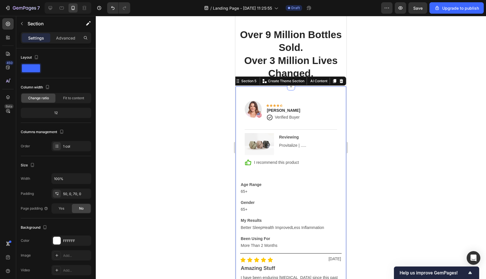
click at [38, 36] on p "Settings" at bounding box center [36, 38] width 16 height 6
click at [20, 21] on button "button" at bounding box center [21, 23] width 9 height 9
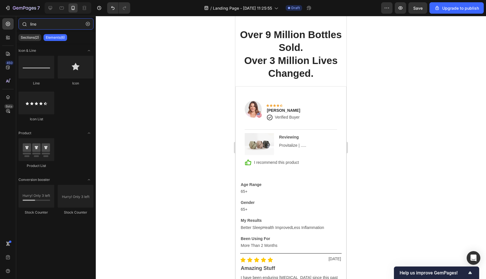
click at [54, 21] on input "line" at bounding box center [55, 23] width 75 height 11
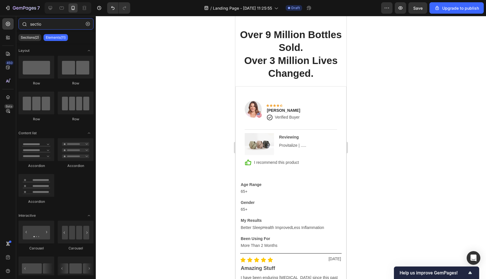
type input "section"
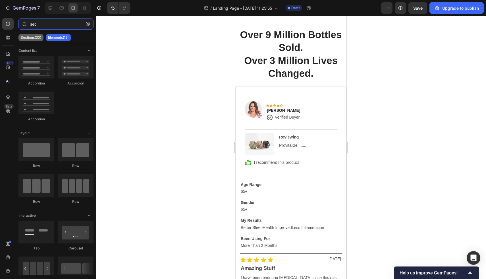
type input "sec"
click at [37, 39] on p "Sections(30)" at bounding box center [31, 37] width 20 height 5
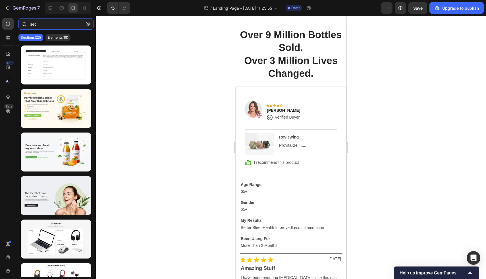
click at [56, 25] on input "sec" at bounding box center [55, 23] width 75 height 11
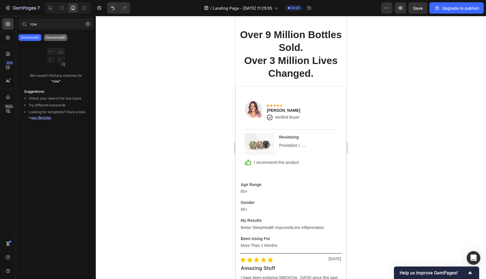
click at [57, 36] on p "Elements(9)" at bounding box center [55, 37] width 19 height 5
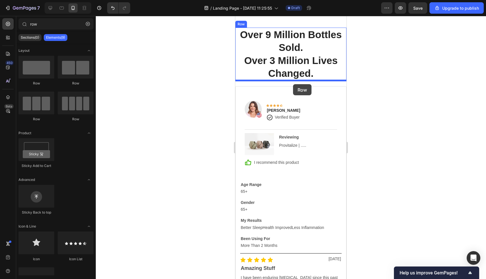
drag, startPoint x: 293, startPoint y: 88, endPoint x: 293, endPoint y: 83, distance: 4.3
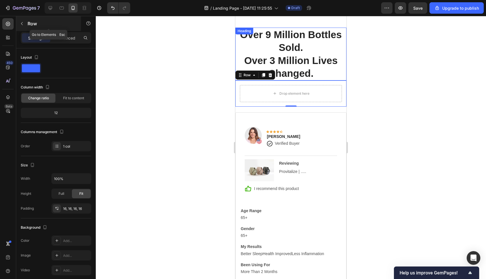
click at [21, 24] on icon "button" at bounding box center [22, 23] width 2 height 3
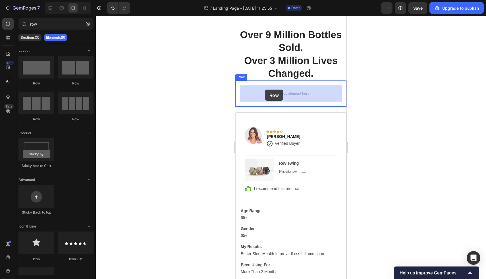
drag, startPoint x: 304, startPoint y: 85, endPoint x: 265, endPoint y: 89, distance: 39.5
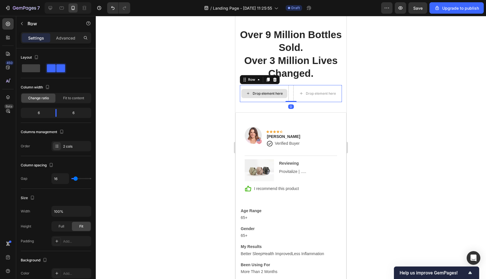
click at [268, 93] on div "Drop element here" at bounding box center [268, 93] width 30 height 5
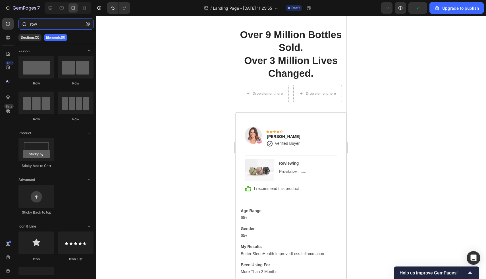
click at [41, 24] on input "row" at bounding box center [55, 23] width 75 height 11
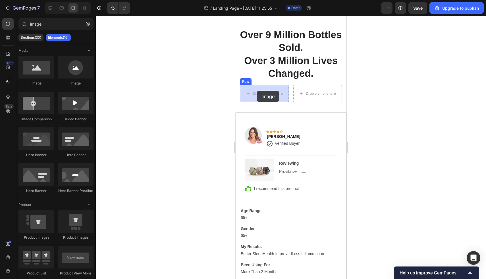
drag, startPoint x: 277, startPoint y: 89, endPoint x: 257, endPoint y: 91, distance: 19.9
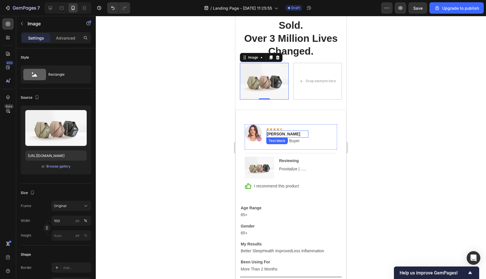
scroll to position [1413, 0]
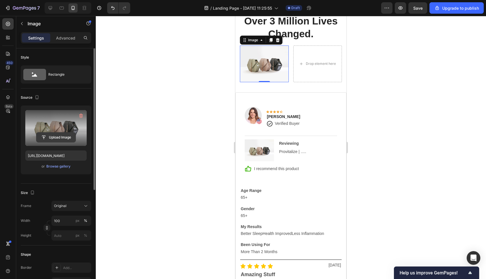
click at [62, 138] on input "file" at bounding box center [55, 137] width 39 height 10
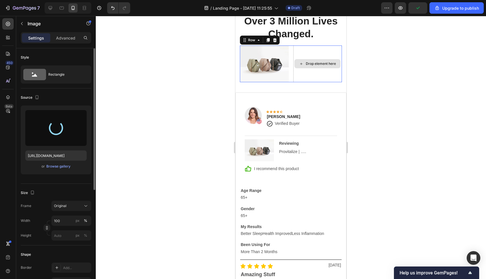
click at [324, 54] on div "Drop element here" at bounding box center [317, 63] width 49 height 37
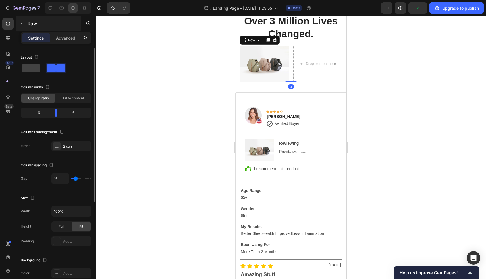
click at [20, 26] on button "button" at bounding box center [21, 23] width 9 height 9
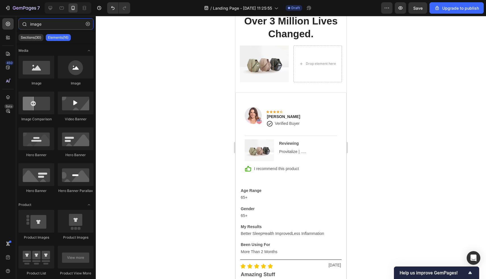
click at [48, 22] on input "image" at bounding box center [55, 23] width 75 height 11
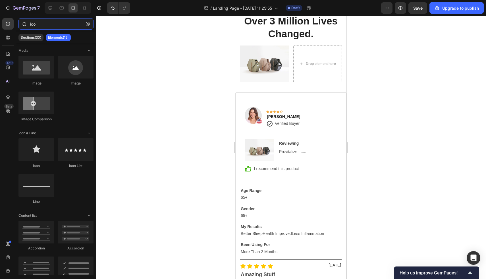
type input "icon"
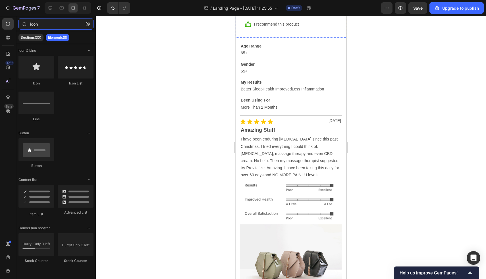
scroll to position [1593, 0]
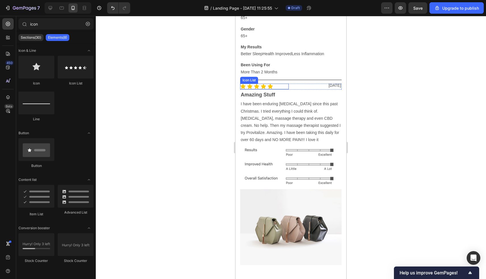
click at [277, 87] on div "Icon Icon Icon Icon Icon" at bounding box center [264, 87] width 49 height 6
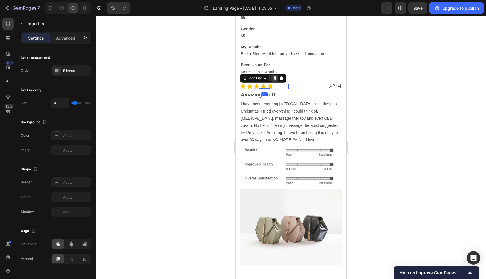
click at [276, 78] on icon at bounding box center [274, 78] width 3 height 4
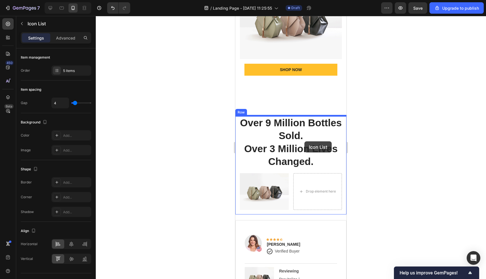
scroll to position [1263, 0]
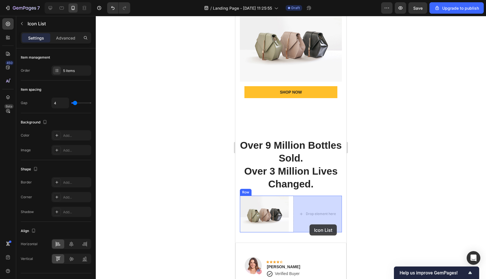
drag, startPoint x: 261, startPoint y: 85, endPoint x: 311, endPoint y: 215, distance: 138.9
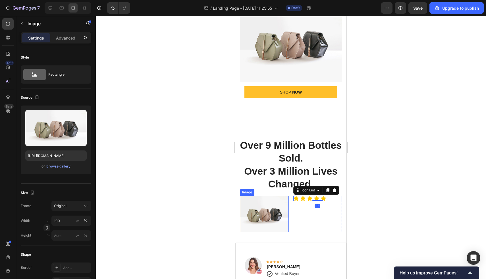
click at [285, 212] on img at bounding box center [264, 213] width 49 height 37
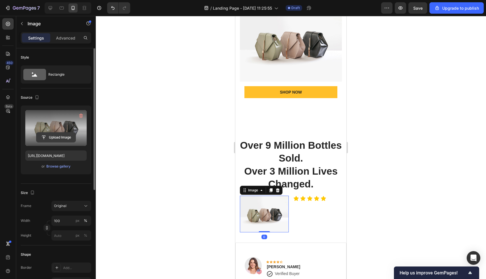
click at [51, 135] on input "file" at bounding box center [55, 137] width 39 height 10
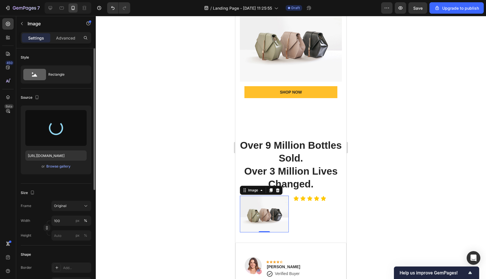
type input "https://cdn.shopify.com/s/files/1/0706/2526/3768/files/gempages_584460454521209…"
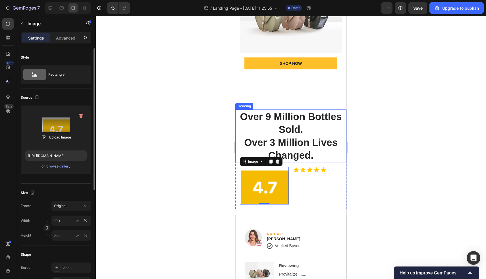
scroll to position [1332, 0]
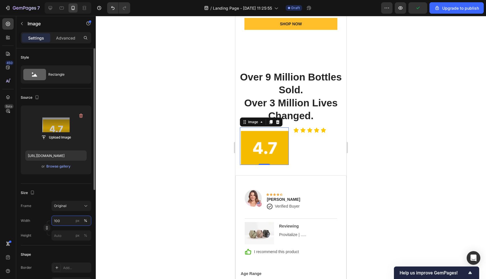
click at [63, 221] on input "100" at bounding box center [71, 220] width 40 height 10
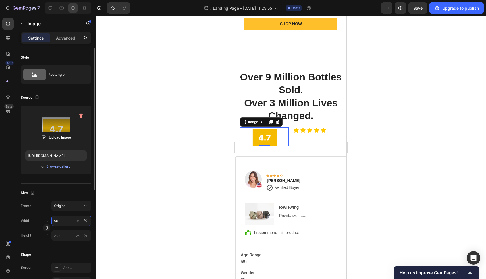
type input "4"
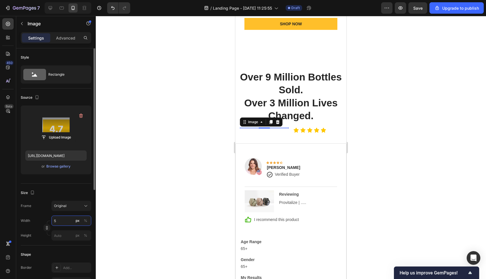
type input "50"
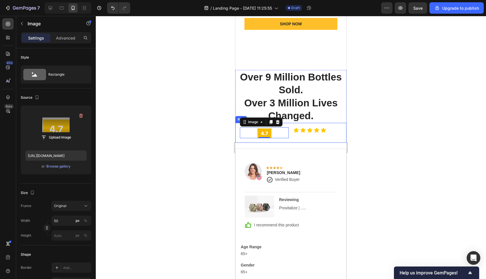
click at [298, 125] on div "Image 0 Icon Icon Icon Icon Icon Icon List Row Row" at bounding box center [290, 133] width 111 height 20
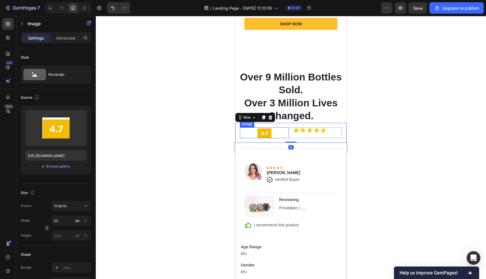
click at [256, 132] on div at bounding box center [264, 132] width 49 height 11
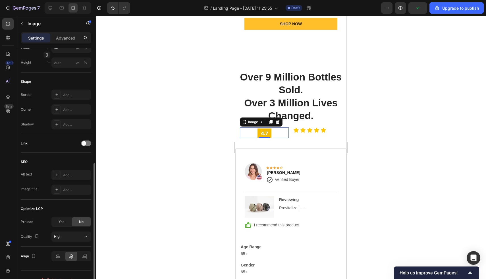
scroll to position [182, 0]
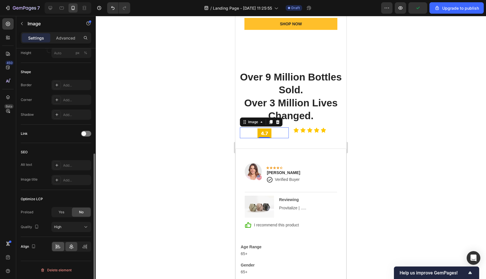
click at [59, 243] on div at bounding box center [58, 246] width 12 height 9
click at [287, 135] on div at bounding box center [264, 132] width 49 height 11
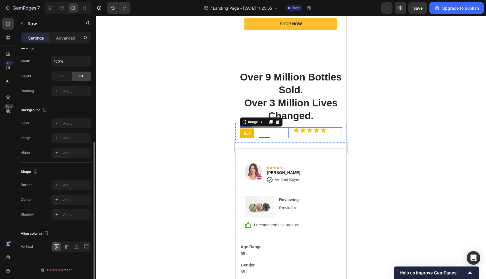
click at [313, 137] on div "Icon Icon Icon Icon Icon Icon List" at bounding box center [317, 132] width 49 height 11
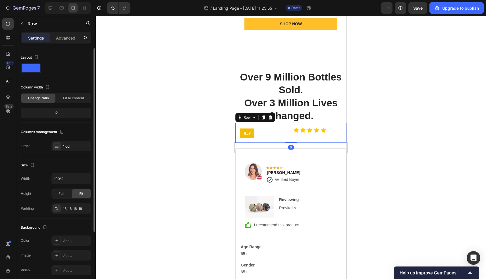
click at [344, 134] on div "Image Icon Icon Icon Icon Icon Icon List Row Row 0" at bounding box center [290, 133] width 111 height 20
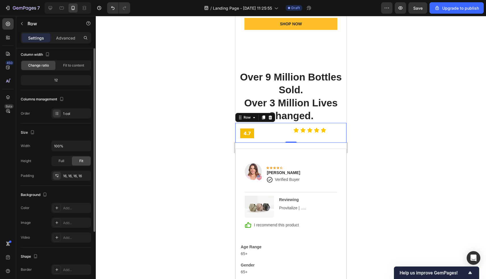
scroll to position [34, 0]
click at [279, 136] on div at bounding box center [264, 132] width 49 height 11
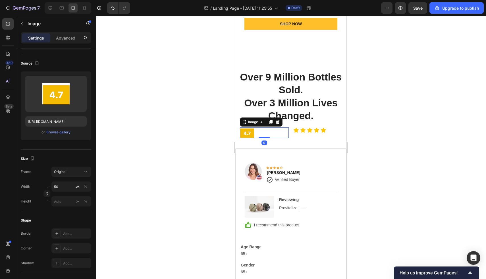
scroll to position [0, 0]
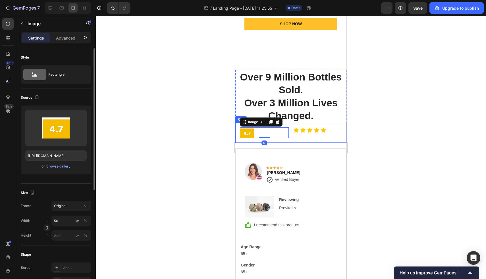
click at [291, 139] on div "Image 0 Icon Icon Icon Icon Icon Icon List Row Row" at bounding box center [290, 133] width 111 height 20
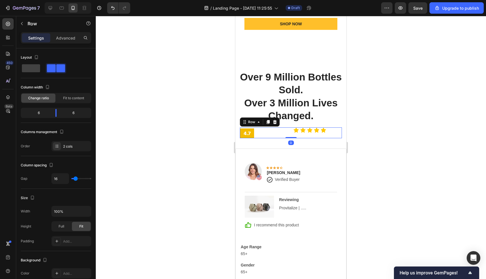
click at [291, 134] on div "Image Icon Icon Icon Icon Icon Icon List Row 0" at bounding box center [291, 132] width 102 height 11
drag, startPoint x: 56, startPoint y: 111, endPoint x: 30, endPoint y: 108, distance: 25.7
click at [30, 108] on div "2 10" at bounding box center [56, 113] width 70 height 10
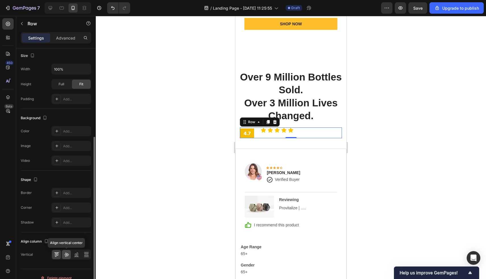
click at [69, 255] on div at bounding box center [66, 254] width 9 height 9
click at [261, 134] on div "Icon" at bounding box center [264, 133] width 6 height 6
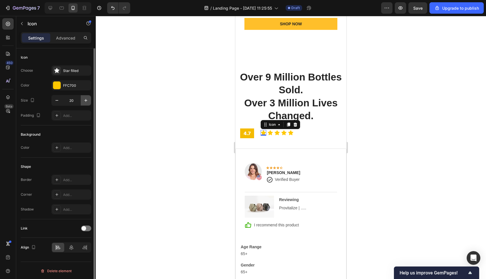
click at [87, 100] on icon "button" at bounding box center [86, 100] width 6 height 6
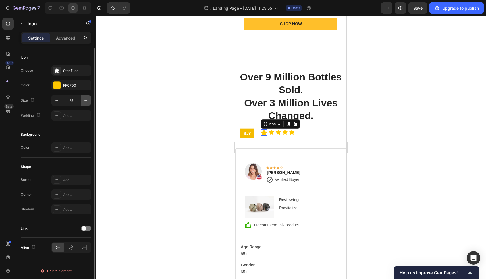
click at [87, 100] on icon "button" at bounding box center [86, 100] width 6 height 6
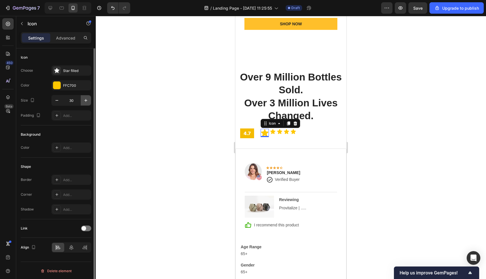
click at [87, 100] on icon "button" at bounding box center [86, 100] width 6 height 6
click at [55, 102] on icon "button" at bounding box center [57, 100] width 6 height 6
type input "30"
click at [274, 132] on div "Icon" at bounding box center [273, 131] width 6 height 6
click at [74, 97] on input "20" at bounding box center [71, 100] width 19 height 10
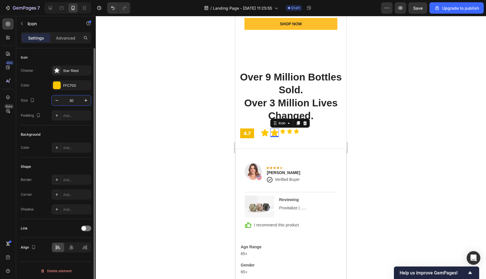
type input "30"
click at [266, 134] on icon at bounding box center [264, 132] width 7 height 7
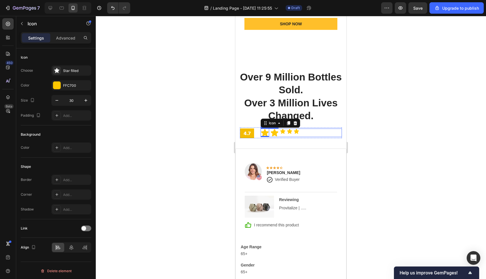
click at [283, 131] on icon at bounding box center [282, 131] width 5 height 5
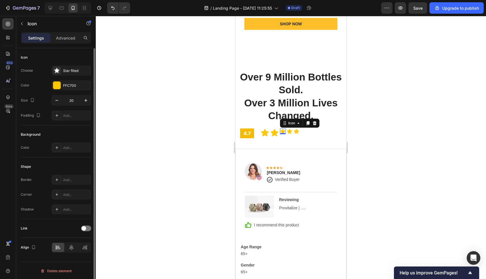
click at [74, 99] on input "20" at bounding box center [71, 100] width 19 height 10
paste input "3"
type input "30"
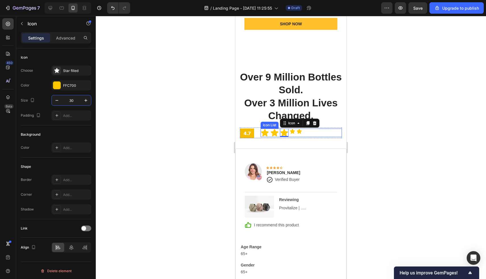
click at [293, 132] on icon at bounding box center [292, 131] width 5 height 5
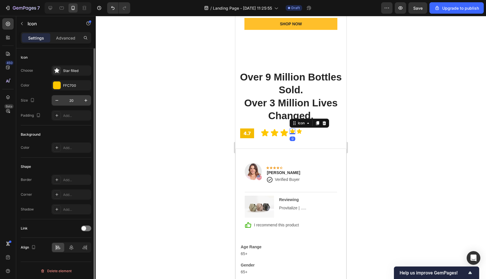
click at [69, 96] on input "20" at bounding box center [71, 100] width 19 height 10
paste input "3"
type input "30"
click at [301, 131] on icon at bounding box center [301, 131] width 5 height 5
click at [77, 102] on input "20" at bounding box center [71, 100] width 19 height 10
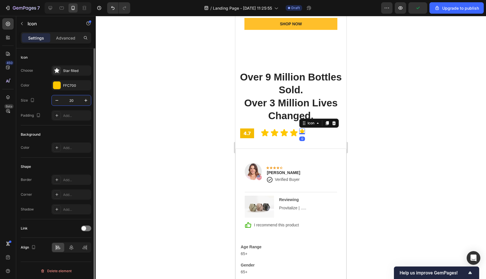
paste input "3"
type input "30"
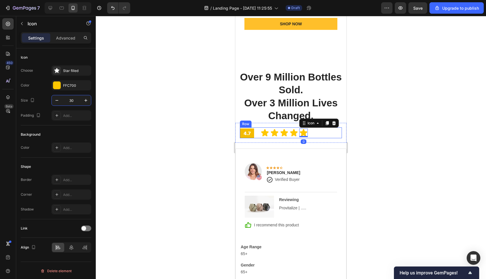
click at [256, 136] on div "Image Icon Icon Icon Icon Icon 0 Icon List Row" at bounding box center [291, 132] width 102 height 11
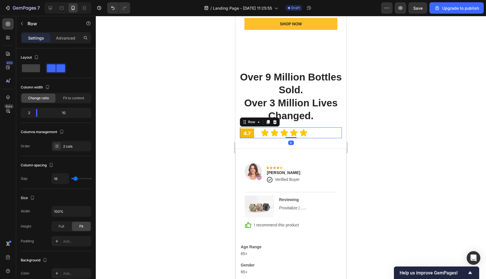
click at [268, 137] on div "Icon Icon Icon Icon Icon Icon List" at bounding box center [301, 132] width 81 height 11
click at [34, 112] on div at bounding box center [37, 113] width 10 height 8
click at [313, 136] on div "Icon Icon Icon Icon Icon" at bounding box center [301, 132] width 81 height 9
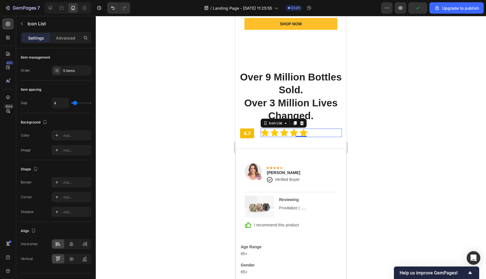
click at [269, 134] on div "Icon Icon Icon Icon Icon" at bounding box center [301, 132] width 81 height 9
type input "0"
drag, startPoint x: 68, startPoint y: 102, endPoint x: 59, endPoint y: 102, distance: 8.5
type input "0"
click at [71, 102] on input "range" at bounding box center [81, 102] width 20 height 1
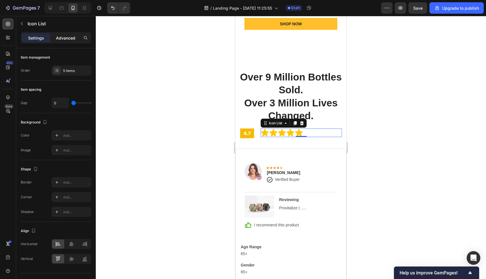
click at [69, 37] on p "Advanced" at bounding box center [65, 38] width 19 height 6
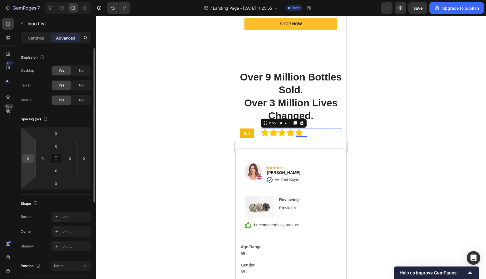
click at [28, 159] on input "0" at bounding box center [28, 158] width 9 height 9
type input "1"
type input "-15"
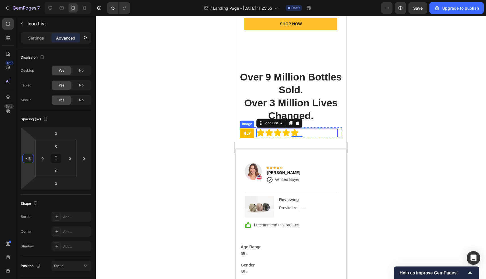
click at [253, 137] on img at bounding box center [247, 132] width 14 height 11
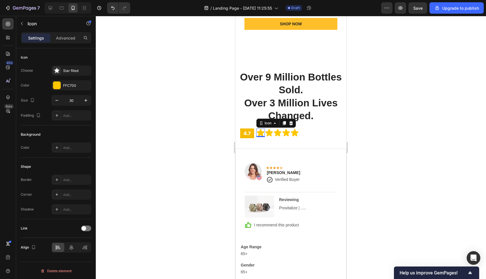
click at [259, 137] on div "Icon 0" at bounding box center [260, 132] width 9 height 9
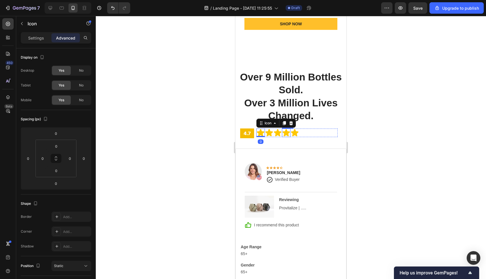
click at [318, 132] on div "Icon 0 Icon Icon Icon Icon" at bounding box center [296, 132] width 81 height 9
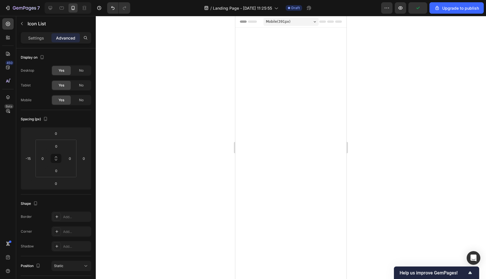
scroll to position [1332, 0]
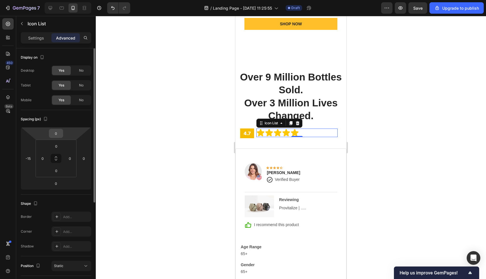
click at [59, 135] on input "0" at bounding box center [55, 133] width 11 height 9
type input "5"
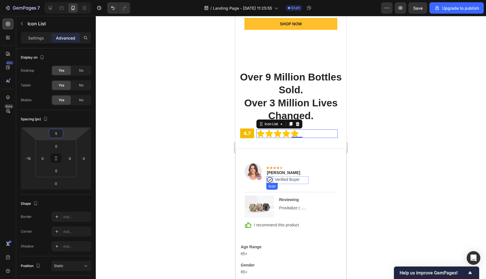
click at [271, 180] on icon at bounding box center [269, 179] width 7 height 7
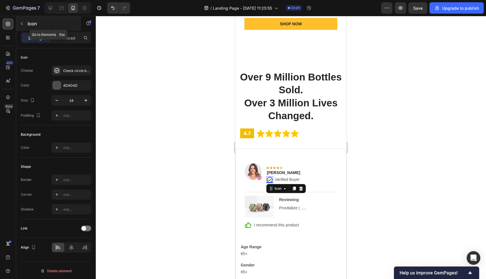
click at [18, 20] on button "button" at bounding box center [21, 23] width 9 height 9
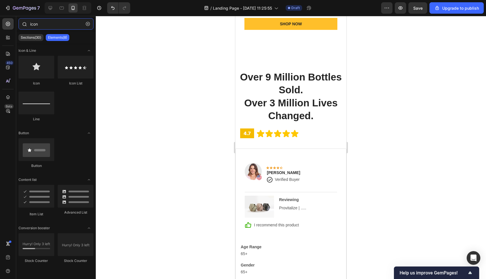
click at [57, 26] on input "icon" at bounding box center [55, 23] width 75 height 11
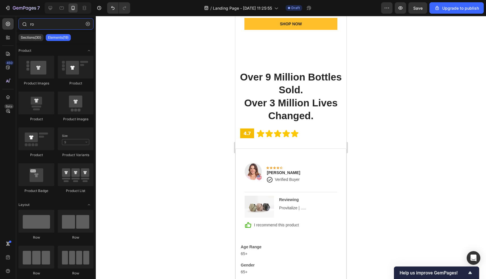
type input "r"
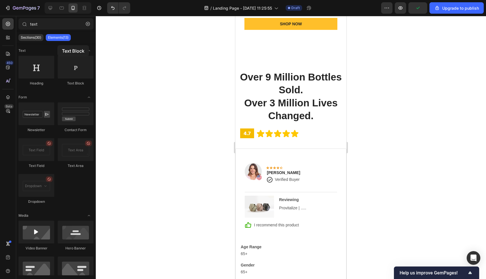
drag, startPoint x: 73, startPoint y: 66, endPoint x: 56, endPoint y: 38, distance: 33.0
click at [56, 39] on div "text Sections(30) Elements(13) Text Heading Text Block Form Newsletter Contact …" at bounding box center [56, 146] width 80 height 257
click at [52, 25] on input "text" at bounding box center [55, 23] width 75 height 11
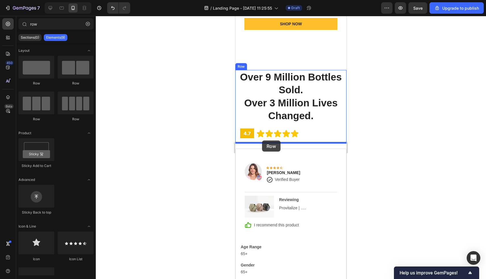
drag, startPoint x: 276, startPoint y: 85, endPoint x: 262, endPoint y: 142, distance: 59.3
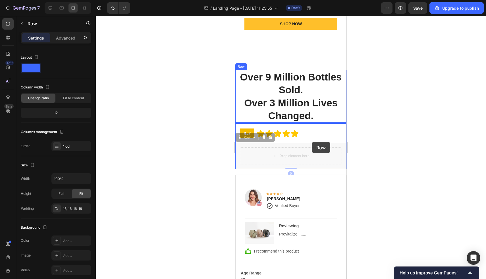
drag, startPoint x: 250, startPoint y: 138, endPoint x: 312, endPoint y: 142, distance: 61.5
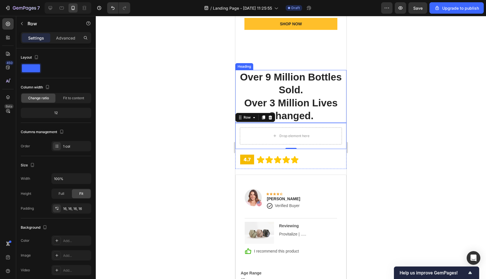
click at [270, 117] on icon at bounding box center [270, 117] width 5 height 5
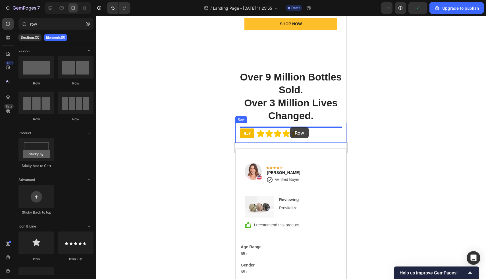
drag, startPoint x: 357, startPoint y: 91, endPoint x: 290, endPoint y: 127, distance: 76.0
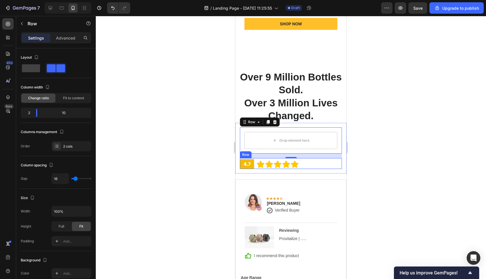
click at [340, 165] on div "Icon Icon Icon Icon Icon Icon List" at bounding box center [301, 163] width 81 height 11
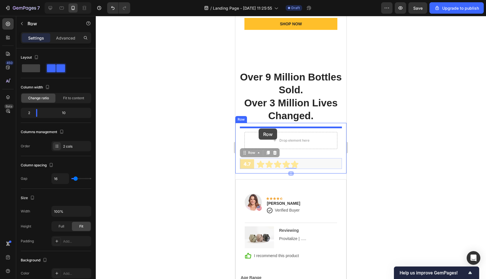
drag, startPoint x: 252, startPoint y: 152, endPoint x: 259, endPoint y: 128, distance: 24.7
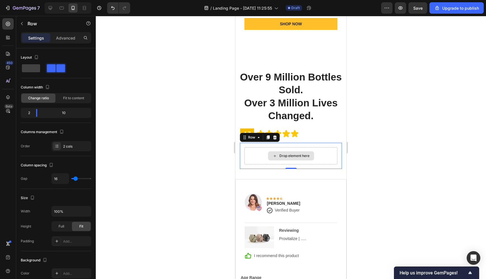
click at [260, 156] on div "Drop element here" at bounding box center [290, 155] width 93 height 17
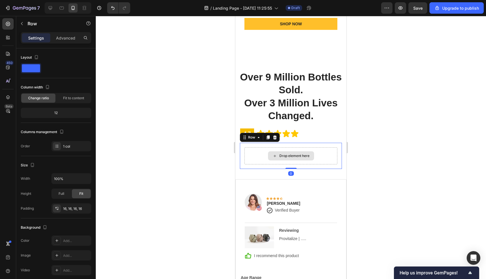
click at [275, 157] on icon at bounding box center [274, 155] width 5 height 5
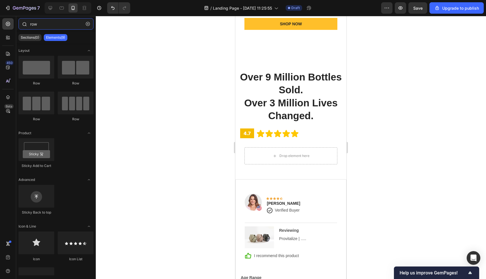
click at [44, 24] on input "row" at bounding box center [55, 23] width 75 height 11
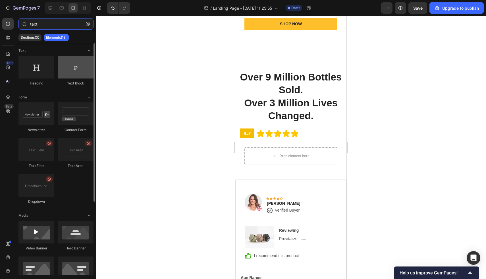
type input "text"
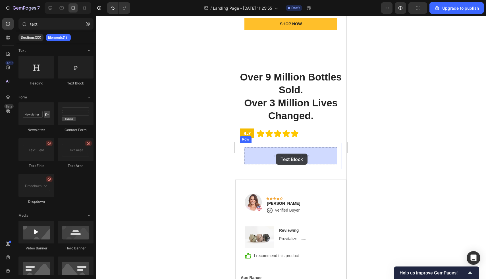
drag, startPoint x: 301, startPoint y: 87, endPoint x: 261, endPoint y: 148, distance: 73.5
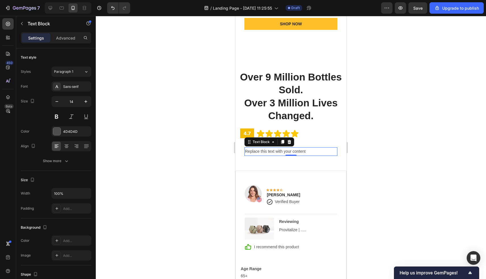
click at [289, 150] on div "Replace this text with your content" at bounding box center [290, 151] width 93 height 8
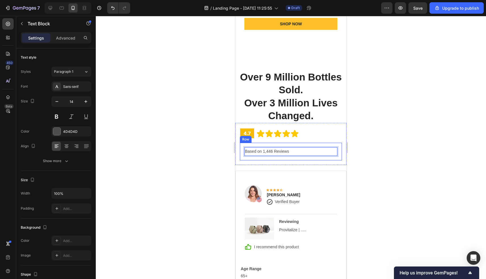
click at [243, 152] on div "Based on 1,446 Reviews Text Block 0 Row" at bounding box center [291, 151] width 102 height 17
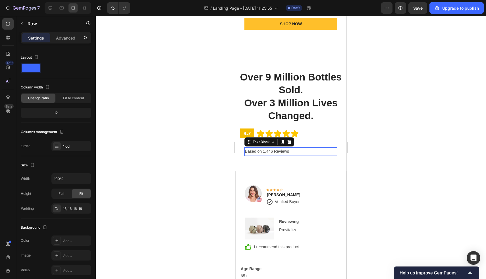
click at [251, 153] on p "Based on 1,446 Reviews" at bounding box center [291, 151] width 92 height 7
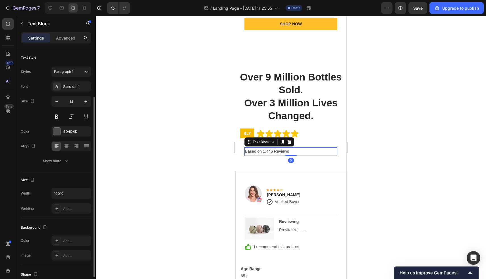
scroll to position [90, 0]
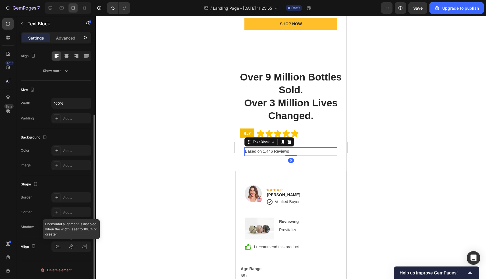
click at [58, 246] on div at bounding box center [71, 246] width 40 height 10
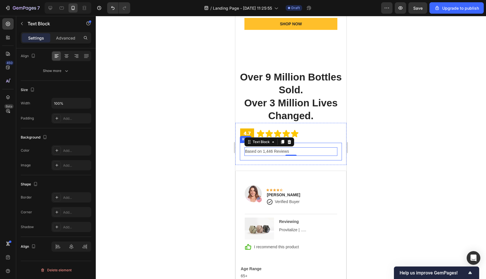
click at [242, 151] on div "Based on 1,446 Reviews Text Block 0 Row" at bounding box center [291, 151] width 102 height 17
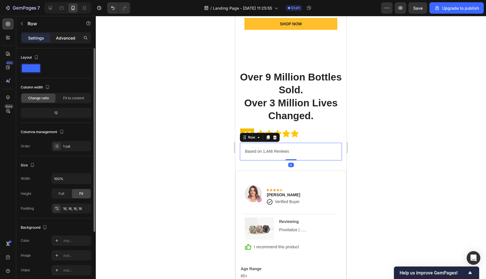
click at [66, 36] on p "Advanced" at bounding box center [65, 38] width 19 height 6
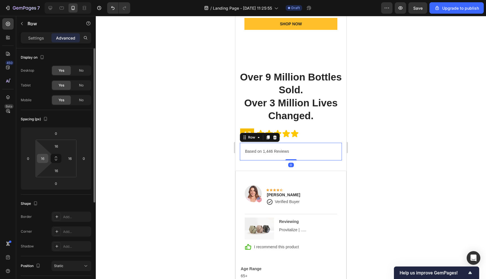
click at [41, 154] on input "16" at bounding box center [42, 158] width 9 height 9
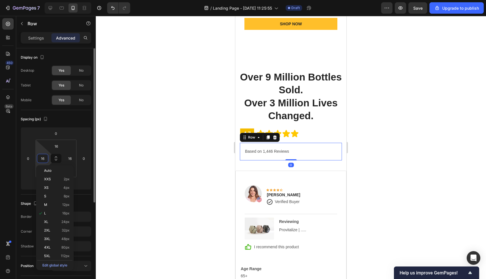
type input "0"
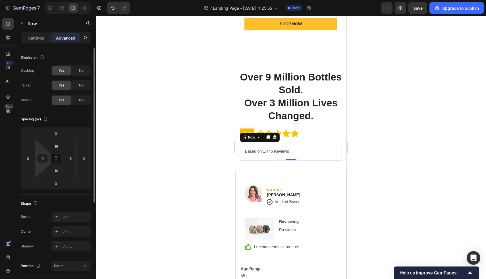
type input "0"
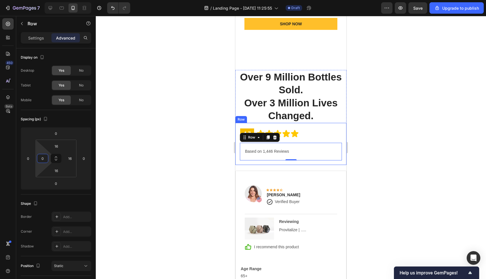
click at [265, 154] on p "Based on 1,446 Reviews" at bounding box center [291, 151] width 92 height 7
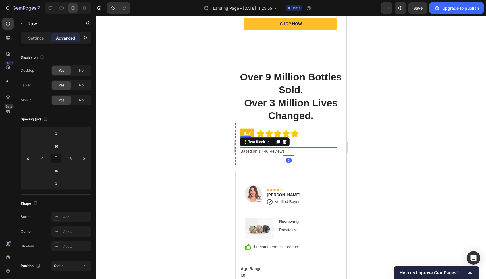
click at [256, 157] on div "Based on 1,446 Reviews Text Block 0 Row" at bounding box center [291, 151] width 102 height 17
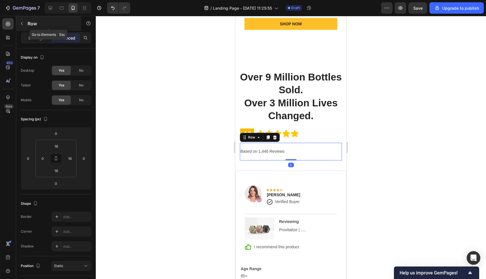
click at [20, 24] on icon "button" at bounding box center [22, 23] width 5 height 5
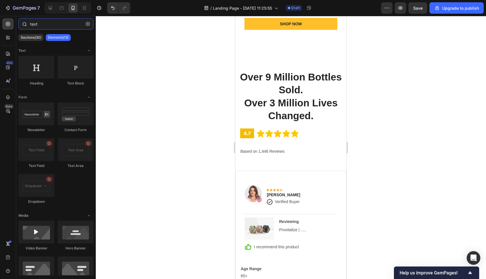
click at [50, 26] on input "text" at bounding box center [55, 23] width 75 height 11
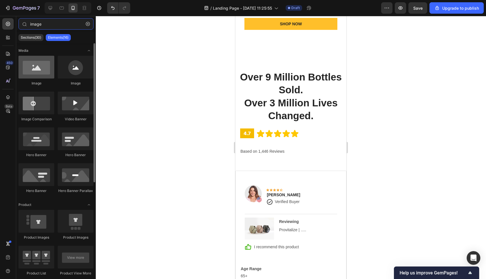
type input "image"
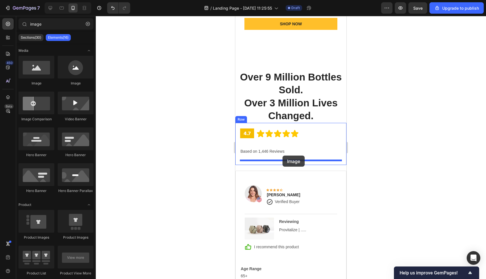
drag, startPoint x: 279, startPoint y: 83, endPoint x: 282, endPoint y: 156, distance: 72.5
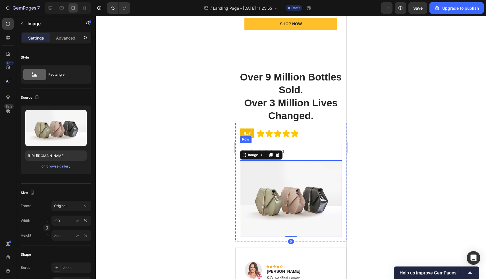
click at [292, 156] on div "Based on 1,446 Reviews Text Block Row" at bounding box center [291, 151] width 102 height 17
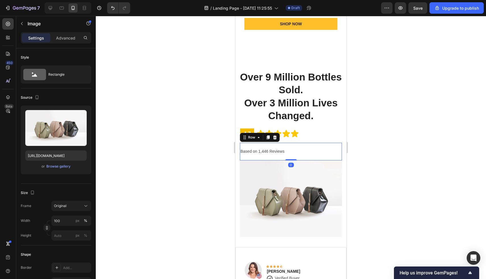
click at [288, 171] on img at bounding box center [291, 198] width 102 height 76
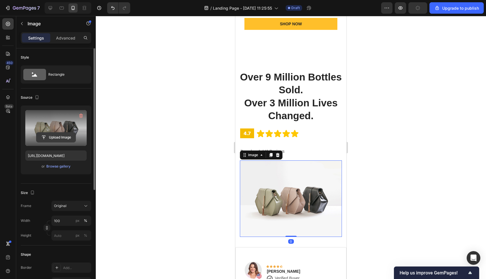
click at [49, 134] on input "file" at bounding box center [55, 137] width 39 height 10
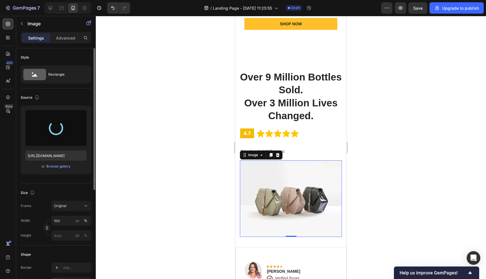
type input "https://cdn.shopify.com/s/files/1/0706/2526/3768/files/gempages_584460454521209…"
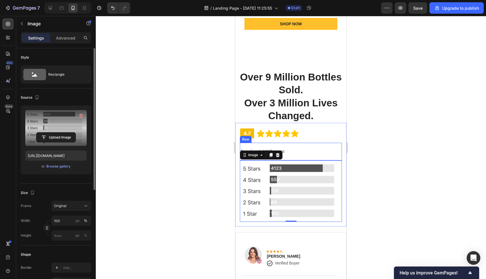
click at [315, 147] on div "Based on 1,446 Reviews Text Block Row" at bounding box center [291, 151] width 102 height 17
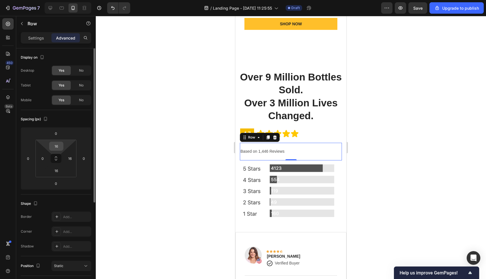
click at [57, 148] on input "16" at bounding box center [56, 146] width 11 height 9
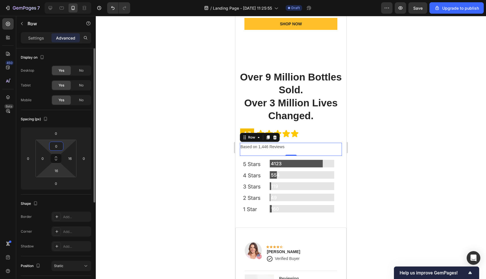
type input "0"
click at [55, 0] on html "7 / Landing Page - [DATE] 11:25:55 Draft Preview Save Upgrade to publish 450 Be…" at bounding box center [243, 0] width 486 height 0
type input "-"
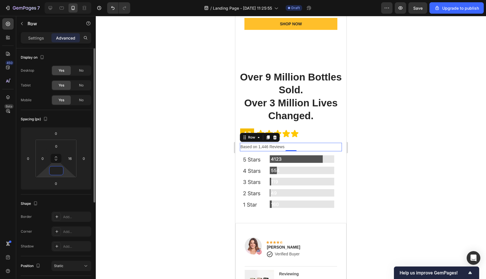
type input "0"
click at [292, 152] on img at bounding box center [291, 181] width 102 height 61
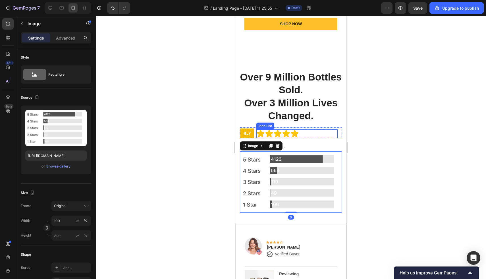
click at [301, 128] on div "Icon Icon Icon Icon Icon Icon List" at bounding box center [301, 132] width 81 height 11
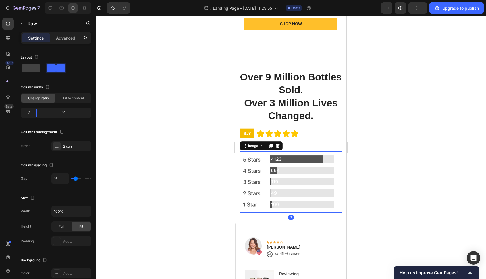
click at [291, 162] on img at bounding box center [291, 181] width 102 height 61
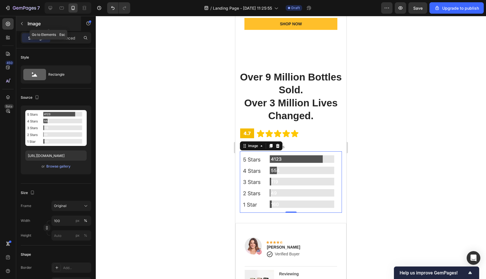
click at [50, 31] on div "Image" at bounding box center [48, 23] width 65 height 15
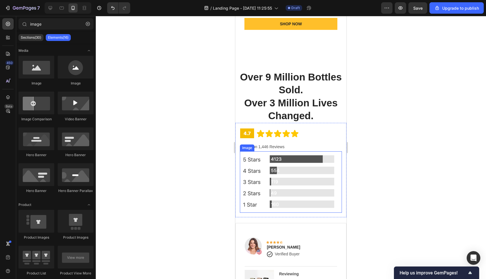
click at [278, 170] on img at bounding box center [291, 181] width 102 height 61
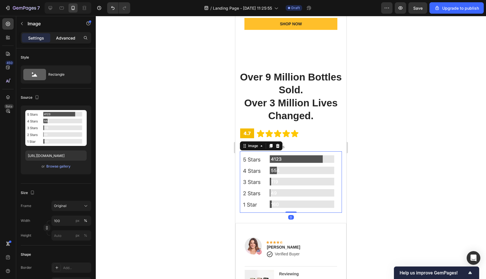
click at [63, 39] on p "Advanced" at bounding box center [65, 38] width 19 height 6
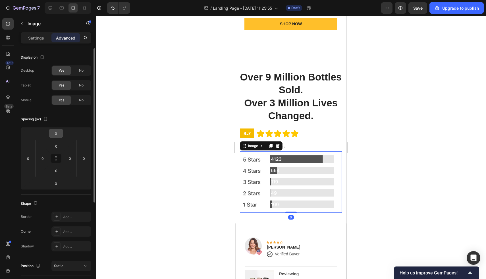
click at [57, 132] on input "0" at bounding box center [55, 133] width 11 height 9
type input "15"
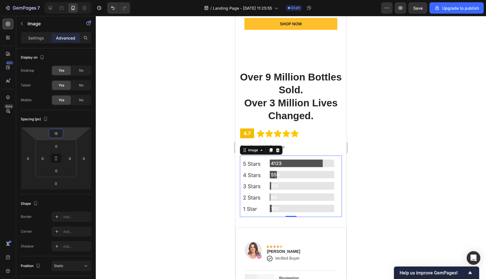
click at [313, 106] on h2 "Over 9 Million Bottles Sold. Over 3 Million Lives Changed." at bounding box center [290, 96] width 111 height 53
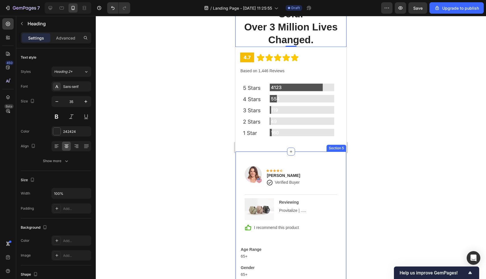
scroll to position [1416, 0]
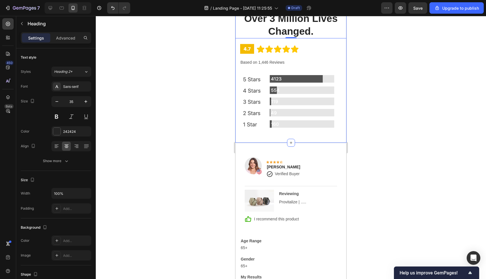
click at [257, 139] on div "Over 9 Million Bottles Sold. Over 3 Million Lives Changed. Heading 0 Image Icon…" at bounding box center [290, 54] width 111 height 177
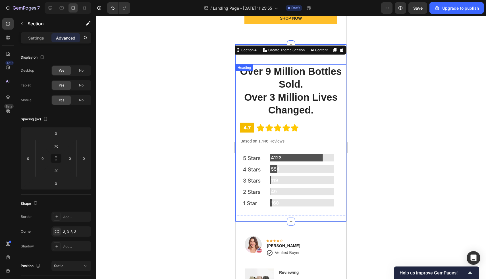
scroll to position [1285, 0]
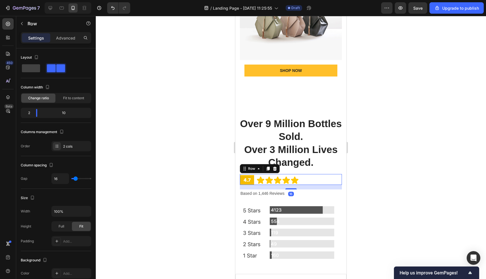
click at [316, 174] on div "Icon Icon Icon Icon Icon Icon List" at bounding box center [301, 179] width 81 height 11
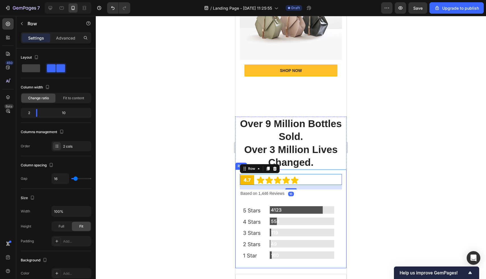
click at [323, 170] on div "Image Icon Icon Icon Icon Icon Icon List Row 16 Based on 1,446 Reviews Text Blo…" at bounding box center [290, 218] width 111 height 99
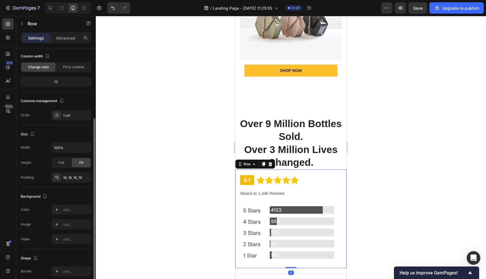
scroll to position [85, 0]
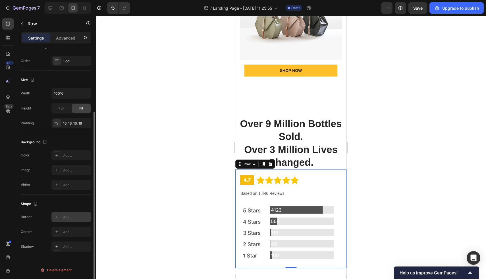
click at [57, 221] on div "Add..." at bounding box center [71, 217] width 40 height 10
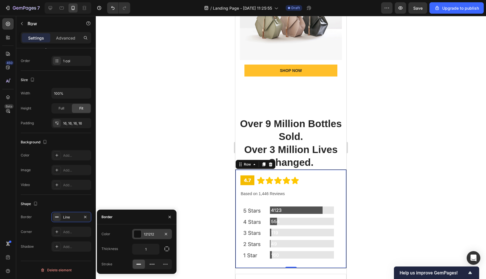
click at [138, 232] on div at bounding box center [137, 233] width 7 height 7
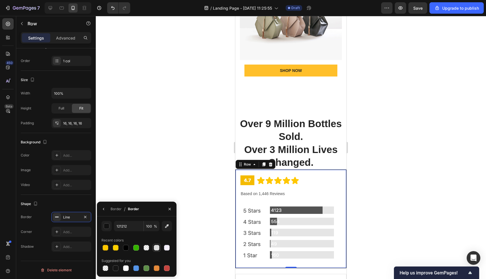
click at [156, 247] on div at bounding box center [157, 248] width 6 height 6
type input "DDDDDD"
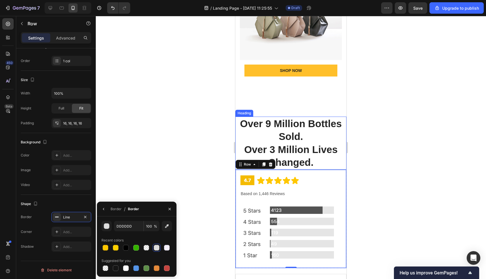
click at [296, 143] on h2 "Over 9 Million Bottles Sold. Over 3 Million Lives Changed." at bounding box center [290, 142] width 111 height 53
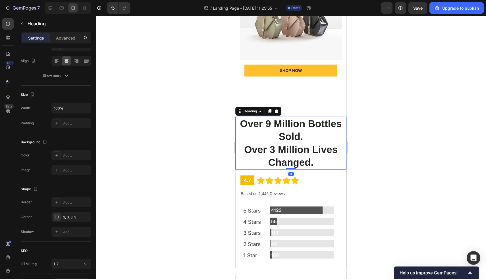
scroll to position [0, 0]
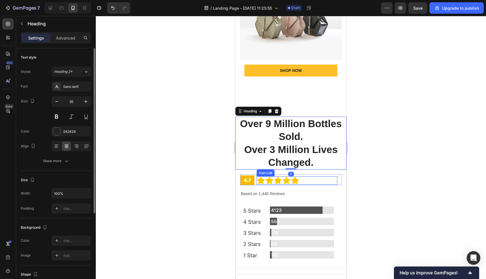
click at [326, 182] on div "Icon Icon Icon Icon Icon" at bounding box center [297, 180] width 81 height 9
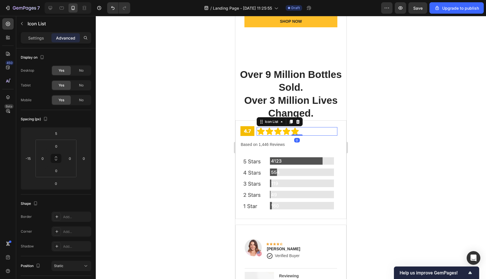
scroll to position [1349, 0]
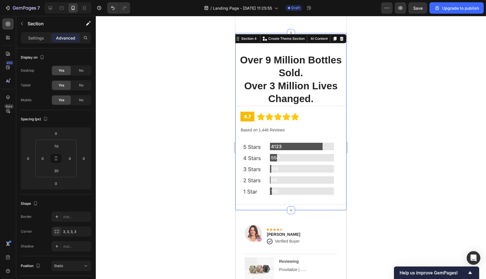
click at [315, 207] on div "Over 9 Million Bottles Sold. Over 3 Million Lives Changed. Heading Image Icon I…" at bounding box center [290, 121] width 111 height 177
click at [61, 168] on input "20" at bounding box center [56, 170] width 11 height 9
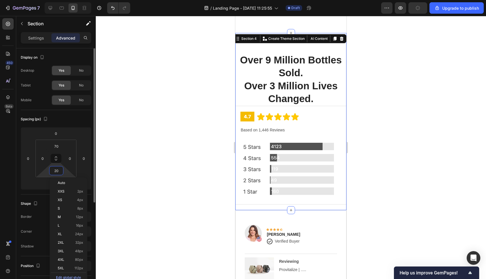
type input "0"
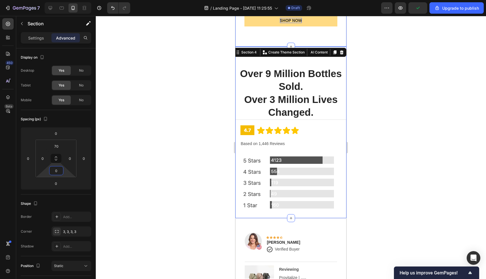
scroll to position [1328, 0]
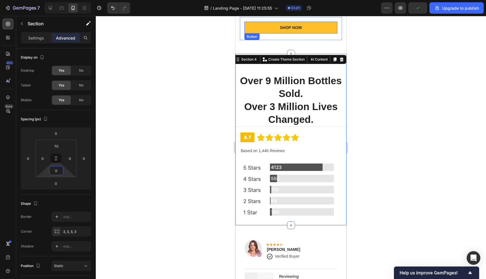
click at [286, 34] on div "SHOP NOW Button" at bounding box center [290, 29] width 93 height 14
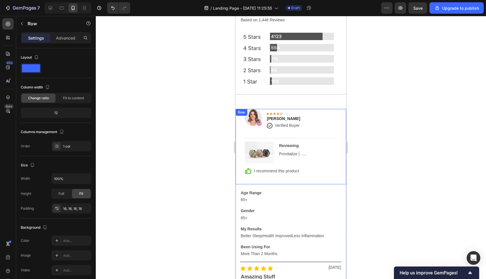
scroll to position [1378, 0]
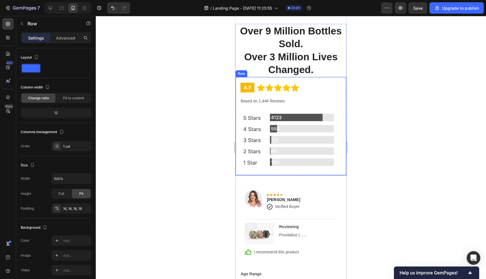
click at [285, 172] on div "Image Icon Icon Icon Icon Icon Icon List Row Based on 1,446 Reviews Text Block …" at bounding box center [290, 126] width 111 height 99
click at [265, 71] on icon at bounding box center [263, 72] width 3 height 4
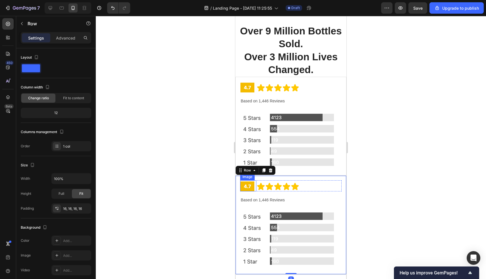
click at [250, 188] on img at bounding box center [247, 185] width 14 height 11
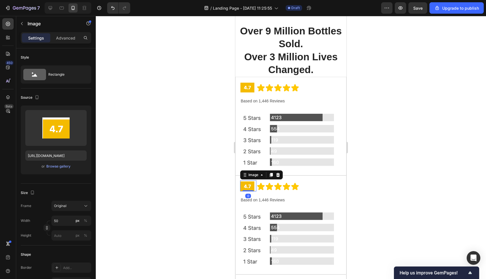
click at [250, 188] on img at bounding box center [247, 185] width 14 height 11
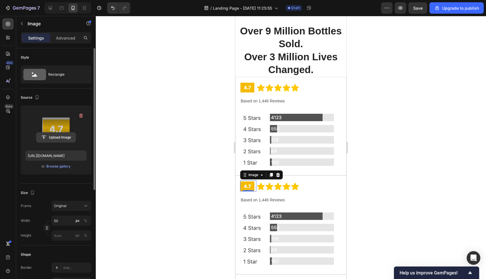
click at [48, 135] on input "file" at bounding box center [55, 137] width 39 height 10
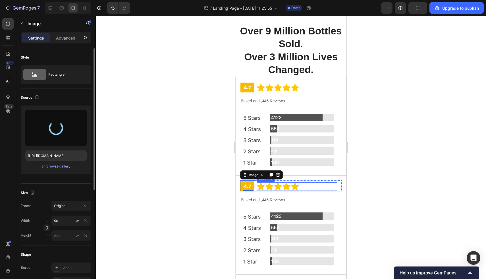
click at [299, 185] on div "Icon Icon Icon Icon Icon" at bounding box center [297, 186] width 81 height 9
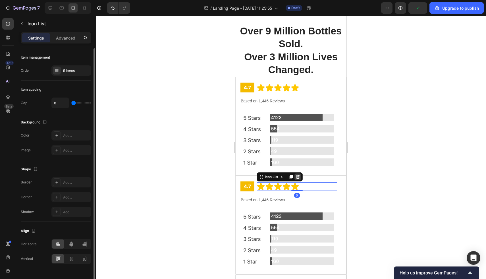
click at [297, 178] on icon at bounding box center [298, 177] width 4 height 4
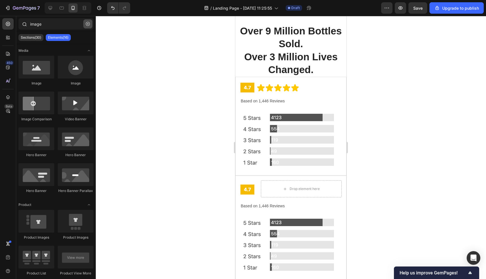
click at [88, 24] on icon "button" at bounding box center [88, 24] width 4 height 4
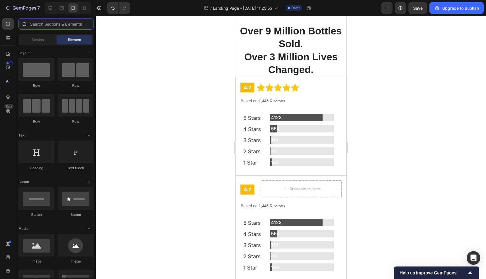
click at [47, 24] on input "text" at bounding box center [55, 23] width 75 height 11
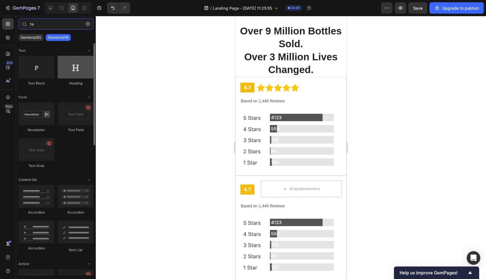
type input "te"
drag, startPoint x: 71, startPoint y: 66, endPoint x: 74, endPoint y: 71, distance: 5.5
click at [74, 71] on div at bounding box center [76, 67] width 36 height 23
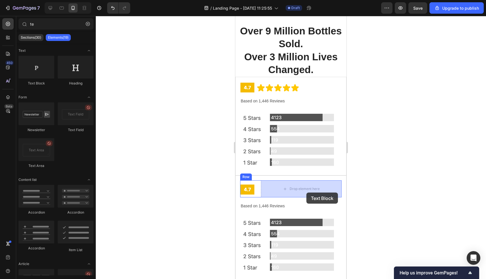
drag, startPoint x: 286, startPoint y: 85, endPoint x: 306, endPoint y: 192, distance: 109.3
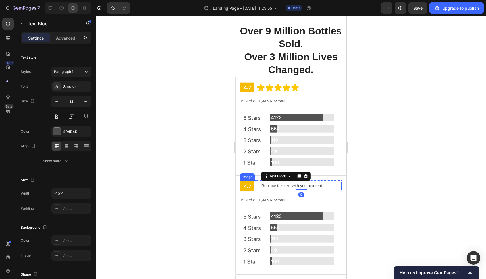
click at [243, 185] on img at bounding box center [247, 185] width 14 height 11
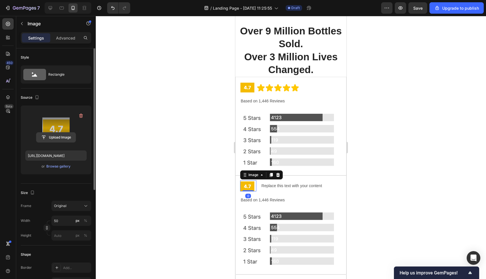
click at [61, 136] on input "file" at bounding box center [55, 137] width 39 height 10
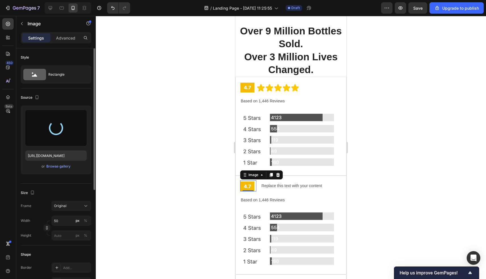
type input "https://cdn.shopify.com/s/files/1/0706/2526/3768/files/gempages_584460454521209…"
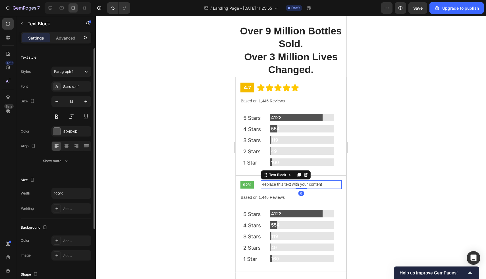
click at [285, 184] on div "Replace this text with your content" at bounding box center [301, 184] width 81 height 8
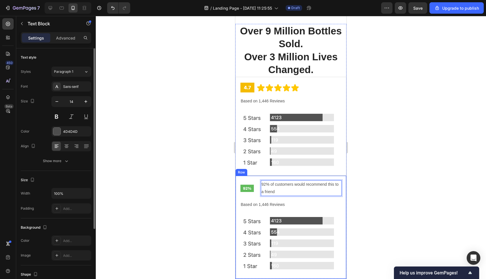
scroll to position [1412, 0]
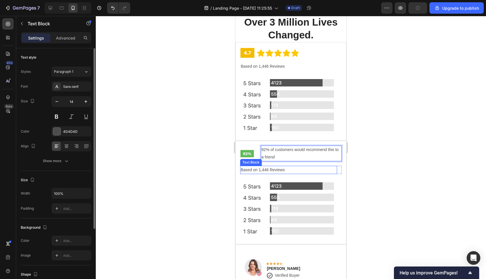
click at [286, 169] on p "Based on 1,446 Reviews" at bounding box center [289, 169] width 96 height 7
click at [284, 159] on icon at bounding box center [285, 160] width 4 height 4
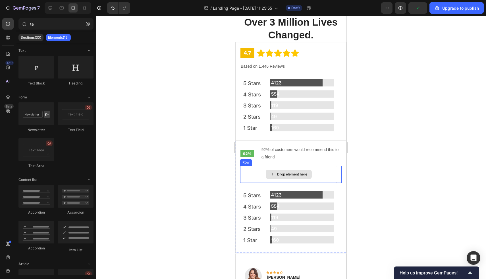
click at [322, 170] on div "Drop element here" at bounding box center [288, 174] width 97 height 17
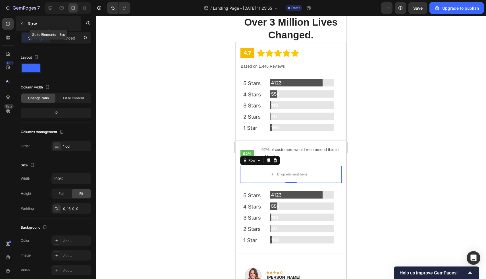
click at [28, 26] on p "Row" at bounding box center [52, 23] width 48 height 7
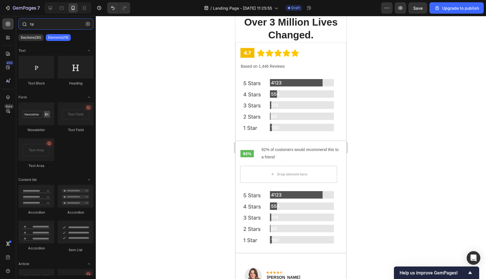
click at [42, 26] on input "te" at bounding box center [55, 23] width 75 height 11
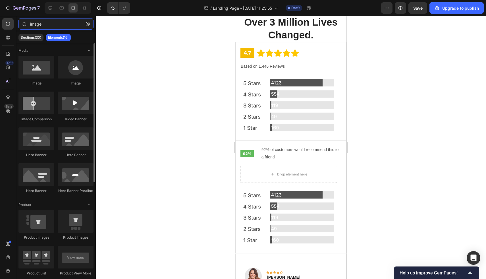
type input "image"
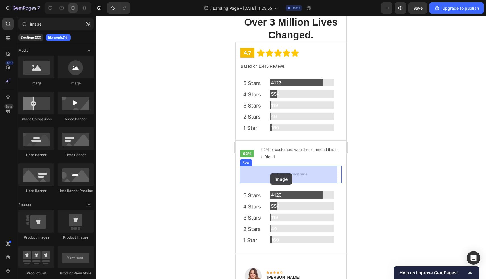
drag, startPoint x: 303, startPoint y: 97, endPoint x: 270, endPoint y: 173, distance: 82.6
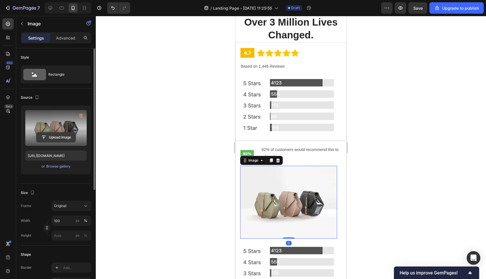
click at [61, 137] on input "file" at bounding box center [55, 137] width 39 height 10
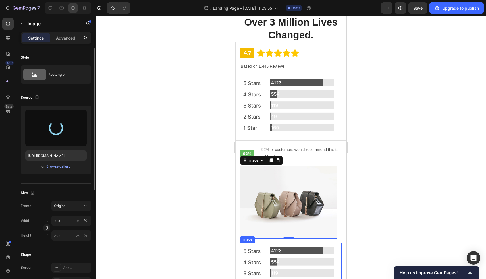
scroll to position [1519, 0]
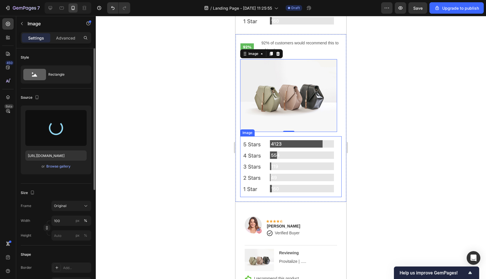
click at [306, 167] on img at bounding box center [290, 166] width 101 height 61
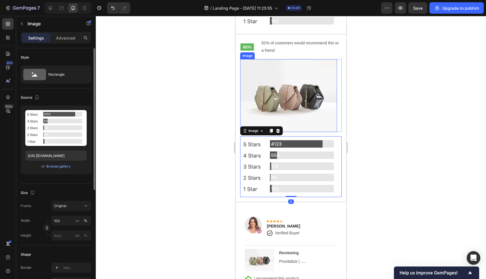
click at [273, 94] on img at bounding box center [288, 95] width 97 height 73
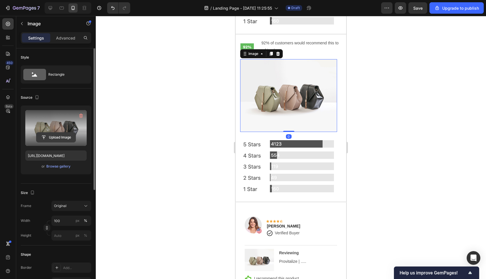
click at [52, 138] on input "file" at bounding box center [55, 137] width 39 height 10
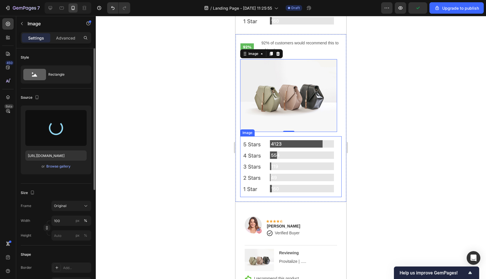
type input "https://cdn.shopify.com/s/files/1/0706/2526/3768/files/gempages_584460454521209…"
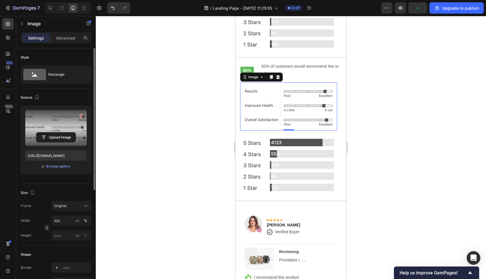
scroll to position [1460, 0]
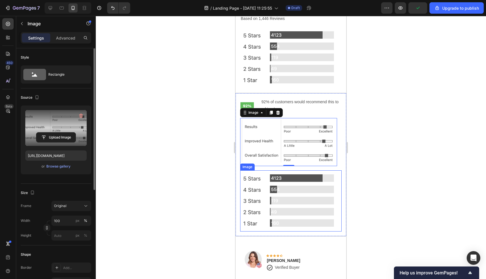
click at [275, 186] on img at bounding box center [290, 200] width 101 height 61
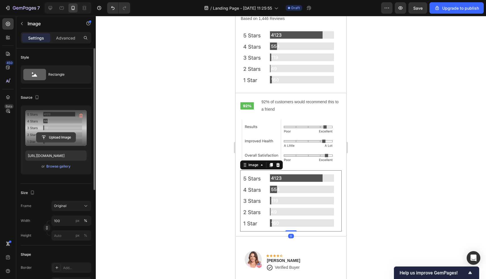
click at [58, 134] on input "file" at bounding box center [55, 137] width 39 height 10
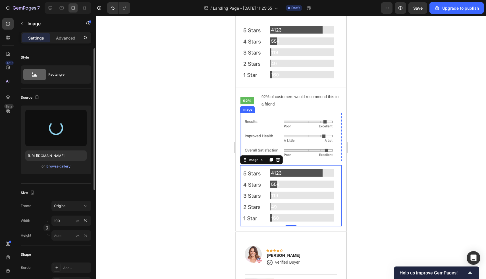
scroll to position [1482, 0]
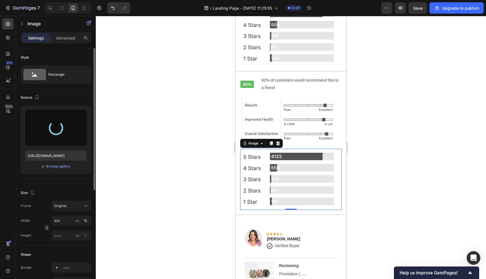
type input "https://cdn.shopify.com/s/files/1/0706/2526/3768/files/gempages_584460454521209…"
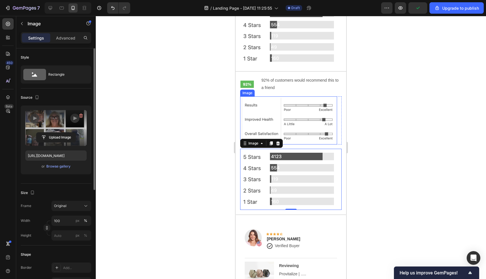
click at [279, 111] on img at bounding box center [288, 120] width 97 height 48
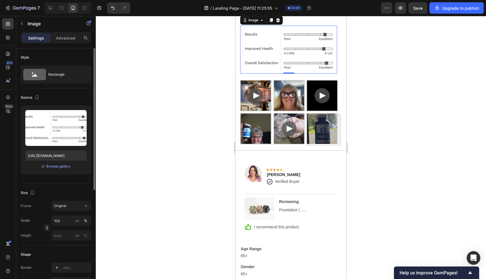
scroll to position [1601, 0]
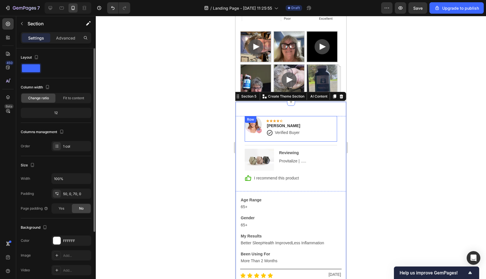
click at [292, 117] on div "Icon Icon Icon Icon Icon Row Rita Carroll Text block Icon Verified Buyer Text B…" at bounding box center [287, 126] width 42 height 21
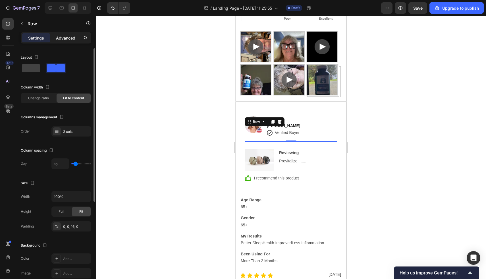
click at [66, 39] on p "Advanced" at bounding box center [65, 38] width 19 height 6
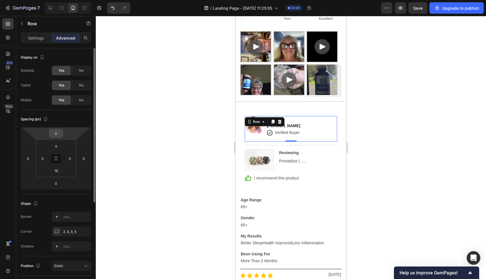
click at [57, 132] on input "0" at bounding box center [55, 133] width 11 height 9
type input "-10"
type input "0"
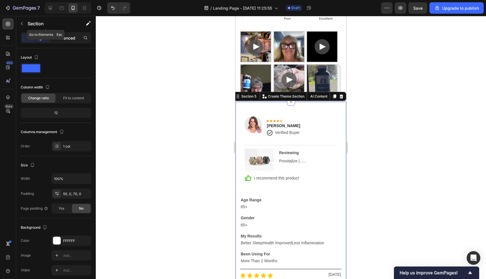
click at [67, 35] on p "Advanced" at bounding box center [65, 38] width 19 height 6
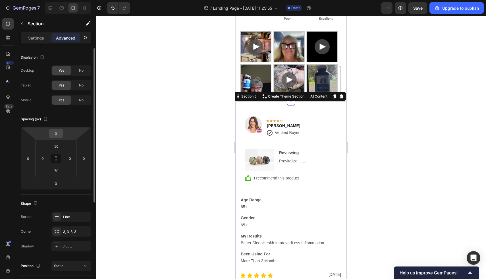
click at [56, 135] on input "0" at bounding box center [55, 133] width 11 height 9
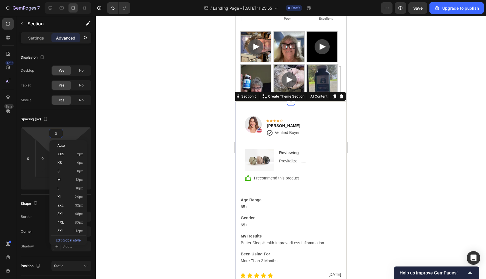
click at [47, 0] on html "7 / Landing Page - [DATE] 11:25:55 Draft Preview Save Upgrade to publish 450 Be…" at bounding box center [243, 0] width 486 height 0
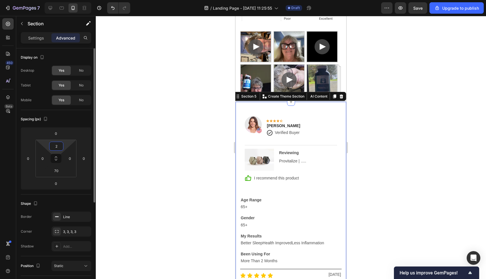
type input "20"
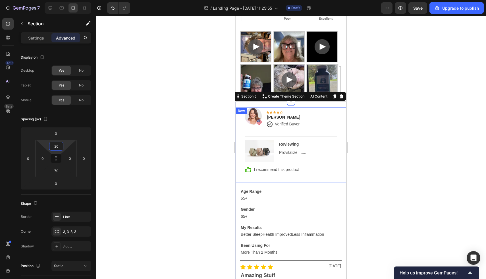
click at [292, 178] on div "Image Icon Icon Icon Icon Icon Row Rita Carroll Text block Icon Verified Buyer …" at bounding box center [291, 144] width 111 height 75
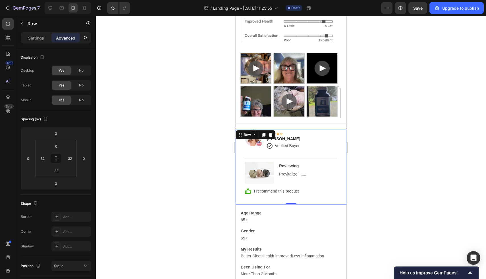
scroll to position [1579, 0]
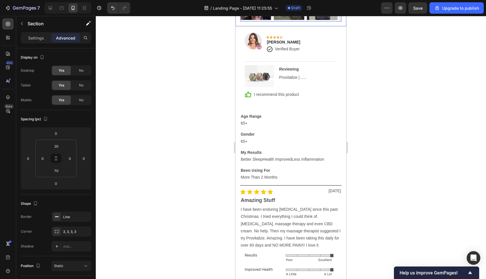
scroll to position [1693, 0]
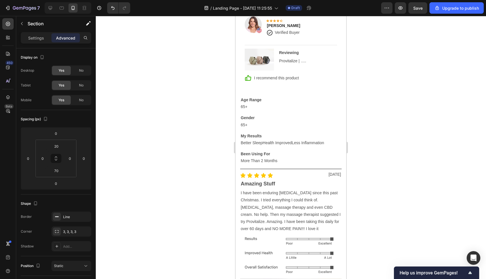
click at [238, 62] on div "Image Icon Icon Icon Icon Icon Row Rita Carroll Text block Icon Verified Buyer …" at bounding box center [291, 53] width 111 height 75
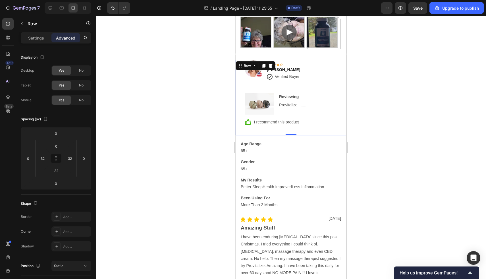
scroll to position [1604, 0]
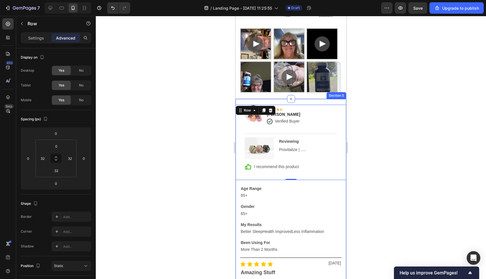
click at [335, 101] on div "Image Icon Icon Icon Icon Icon Row Rita Carroll Text block Icon Verified Buyer …" at bounding box center [290, 283] width 111 height 368
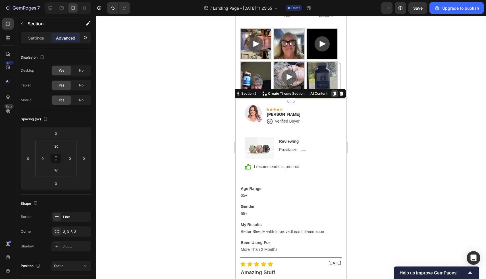
click at [332, 94] on icon at bounding box center [334, 93] width 5 height 5
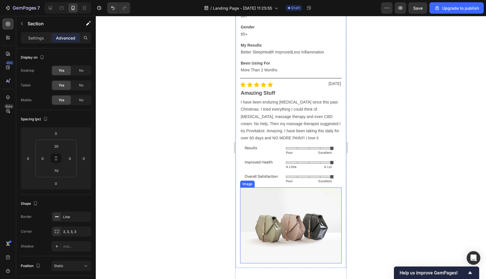
scroll to position [1815, 0]
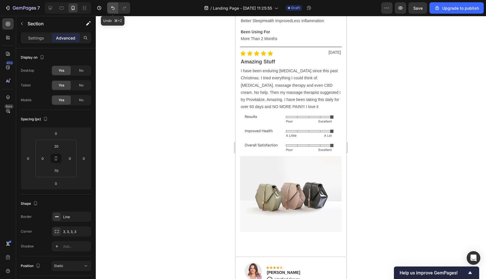
click at [116, 8] on button "Undo/Redo" at bounding box center [112, 7] width 11 height 11
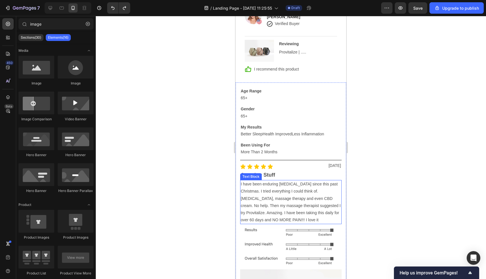
scroll to position [1647, 0]
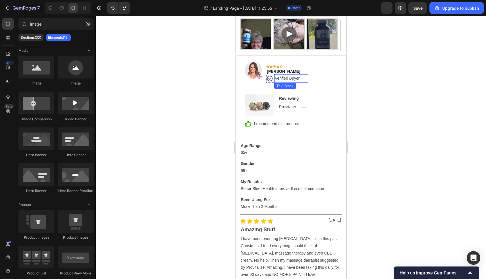
click at [282, 77] on p "Verified Buyer" at bounding box center [288, 78] width 27 height 7
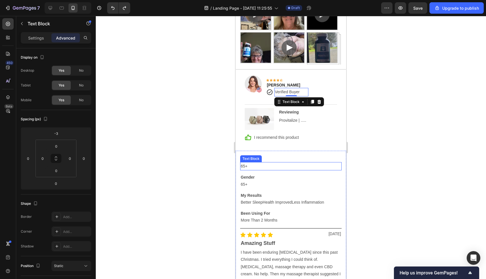
scroll to position [1617, 0]
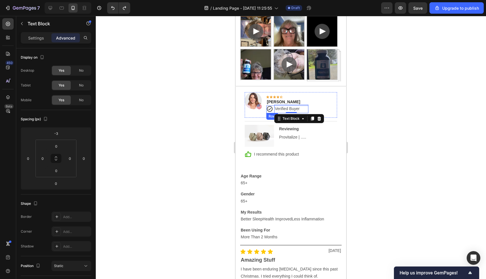
click at [270, 108] on icon at bounding box center [269, 108] width 7 height 7
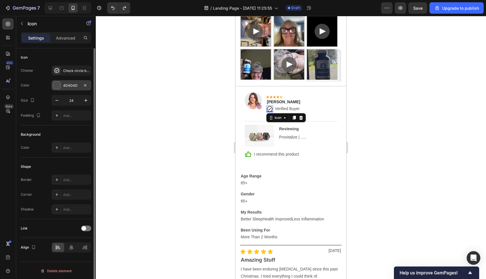
click at [57, 88] on div at bounding box center [56, 85] width 7 height 7
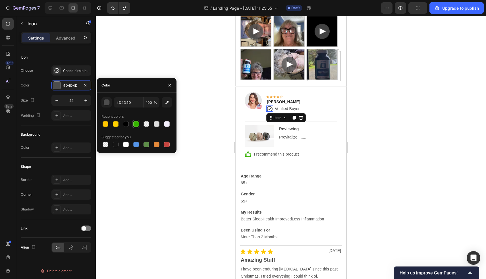
click at [133, 124] on div at bounding box center [136, 123] width 7 height 7
type input "35B200"
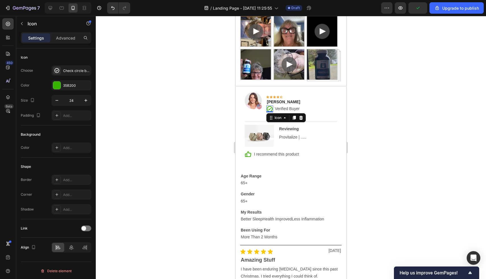
click at [280, 113] on div "Icon" at bounding box center [285, 117] width 39 height 9
click at [280, 111] on p "Verified Buyer" at bounding box center [288, 108] width 27 height 7
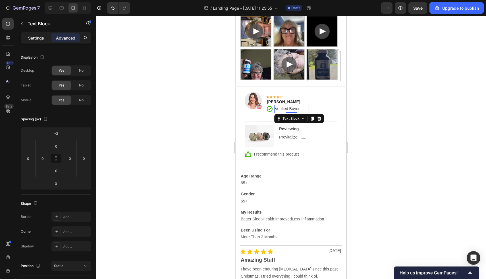
click at [38, 37] on p "Settings" at bounding box center [36, 38] width 16 height 6
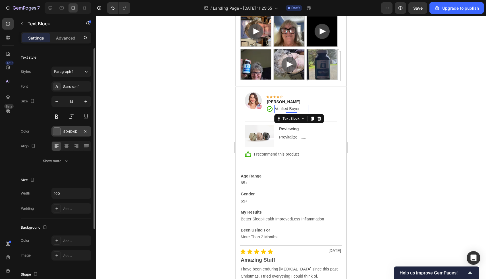
click at [59, 130] on div at bounding box center [56, 131] width 7 height 7
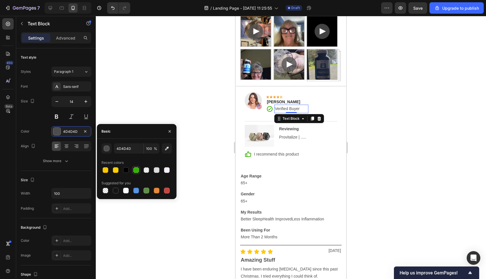
click at [136, 171] on div at bounding box center [136, 170] width 6 height 6
type input "35B200"
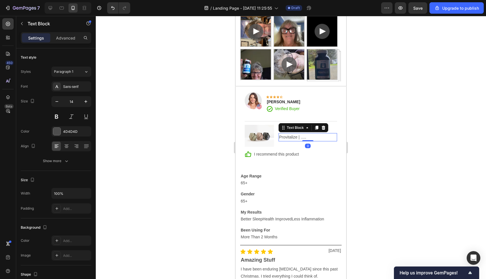
click at [286, 135] on p "Provitalize | ....." at bounding box center [307, 137] width 57 height 7
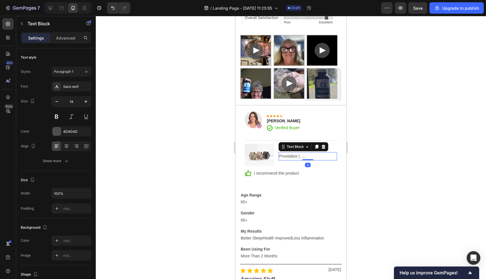
scroll to position [1572, 0]
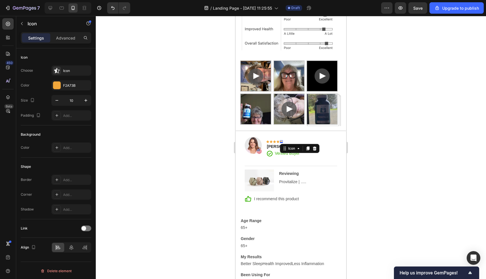
click at [282, 140] on icon at bounding box center [281, 141] width 3 height 3
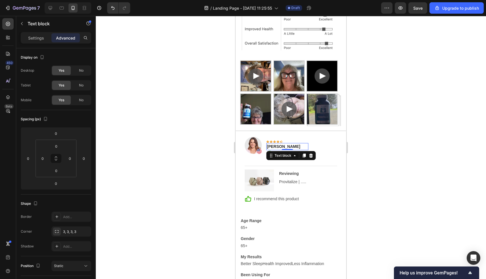
click at [292, 143] on div "[PERSON_NAME]" at bounding box center [287, 146] width 42 height 7
click at [288, 141] on div "Icon Icon Icon Icon Icon Row 0" at bounding box center [287, 141] width 42 height 3
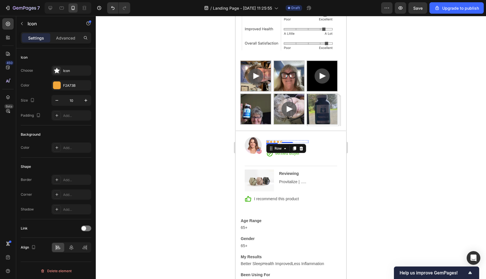
click at [267, 141] on div "Icon" at bounding box center [267, 141] width 3 height 3
click at [85, 99] on icon "button" at bounding box center [86, 100] width 6 height 6
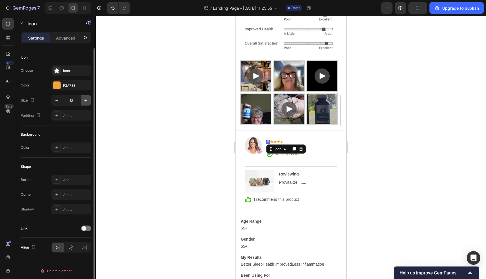
click at [85, 99] on icon "button" at bounding box center [86, 100] width 6 height 6
type input "14"
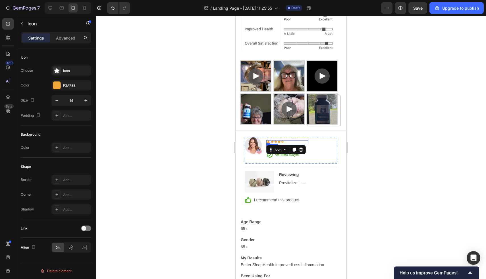
click at [284, 140] on div "Icon 0 Icon Icon Icon Icon Row" at bounding box center [287, 142] width 42 height 4
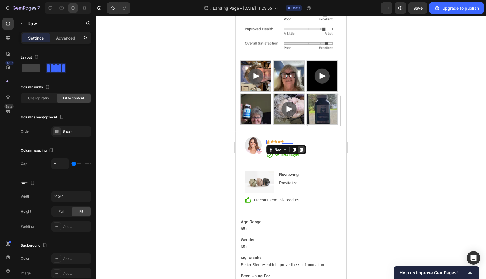
click at [301, 150] on icon at bounding box center [301, 149] width 5 height 5
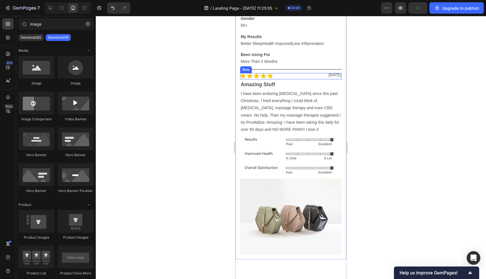
scroll to position [1828, 0]
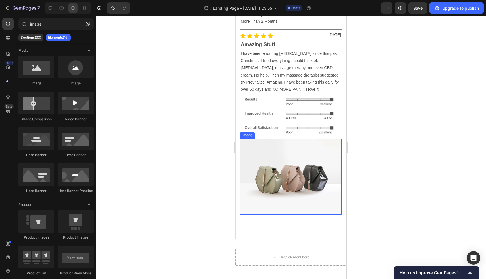
click at [272, 164] on img at bounding box center [290, 176] width 101 height 76
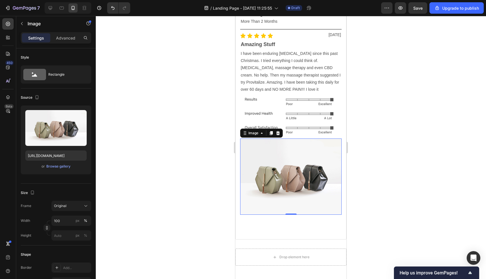
click at [265, 187] on img at bounding box center [290, 176] width 101 height 76
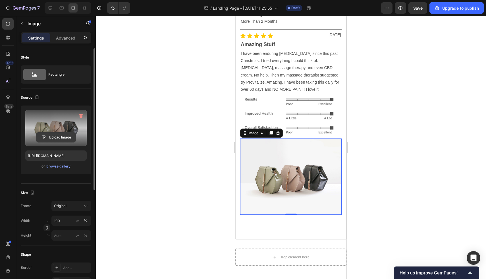
click at [59, 139] on input "file" at bounding box center [55, 137] width 39 height 10
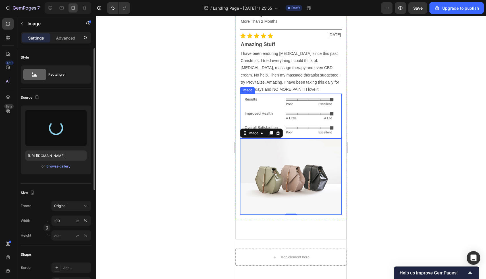
type input "https://cdn.shopify.com/s/files/1/0706/2526/3768/files/gempages_584460454521209…"
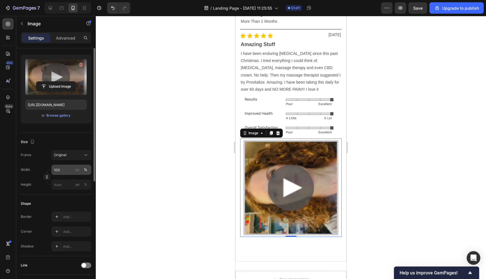
scroll to position [56, 0]
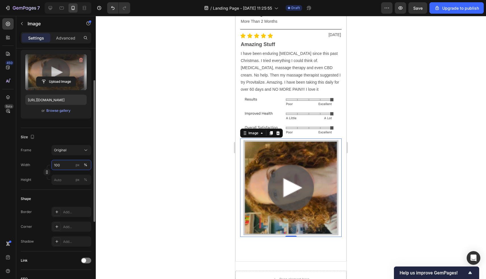
click at [62, 163] on input "100" at bounding box center [71, 165] width 40 height 10
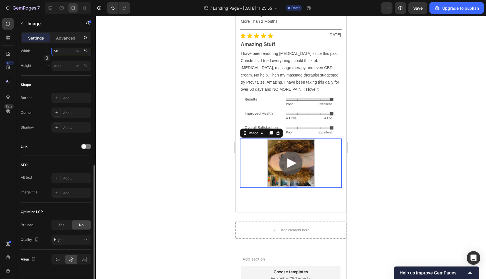
scroll to position [182, 0]
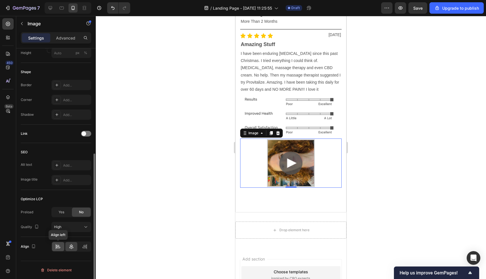
type input "50"
click at [60, 247] on icon at bounding box center [58, 247] width 4 height 1
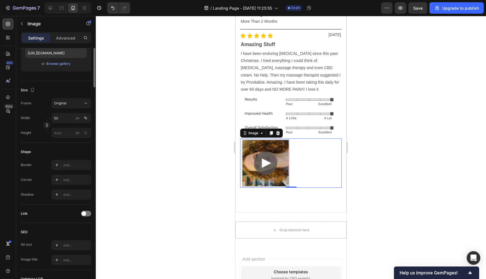
scroll to position [0, 0]
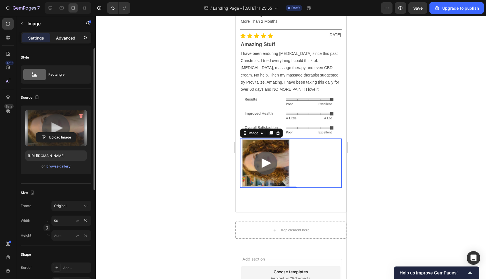
click at [63, 35] on p "Advanced" at bounding box center [65, 38] width 19 height 6
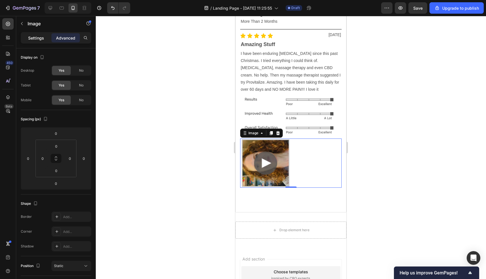
click at [37, 39] on p "Settings" at bounding box center [36, 38] width 16 height 6
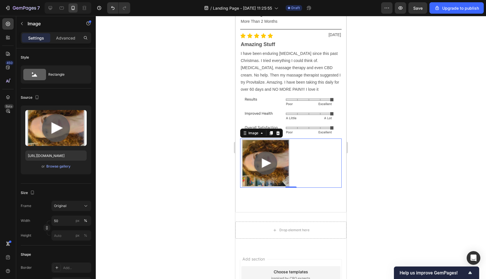
click at [292, 142] on div at bounding box center [290, 162] width 101 height 49
click at [270, 152] on img at bounding box center [265, 162] width 51 height 49
click at [306, 163] on div at bounding box center [290, 162] width 101 height 49
click at [311, 118] on img at bounding box center [290, 115] width 101 height 45
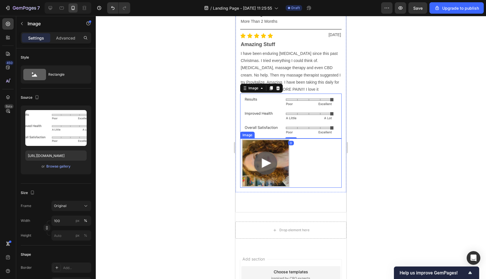
click at [310, 158] on div at bounding box center [290, 162] width 101 height 49
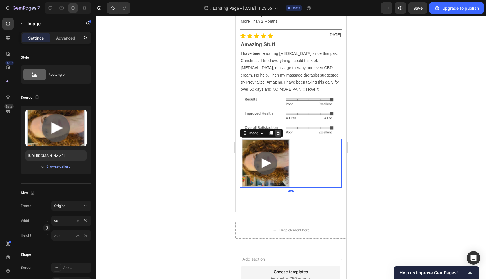
click at [277, 131] on icon at bounding box center [278, 133] width 4 height 4
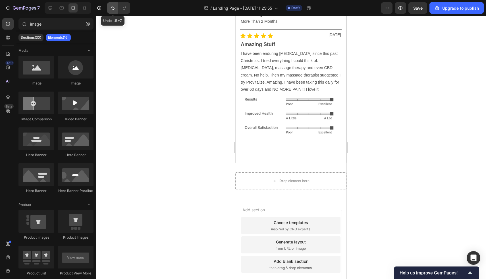
click at [109, 5] on button "Undo/Redo" at bounding box center [112, 7] width 11 height 11
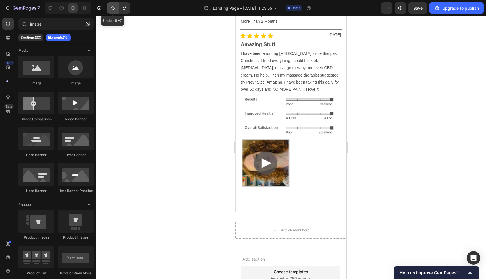
click at [109, 5] on button "Undo/Redo" at bounding box center [112, 7] width 11 height 11
click at [112, 9] on icon "Undo/Redo" at bounding box center [113, 8] width 6 height 6
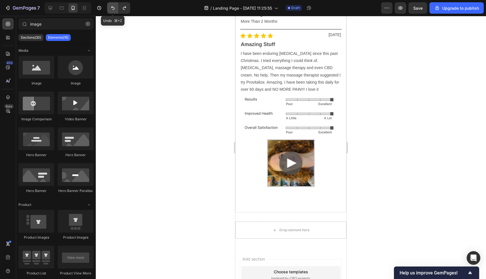
click at [112, 9] on icon "Undo/Redo" at bounding box center [113, 8] width 6 height 6
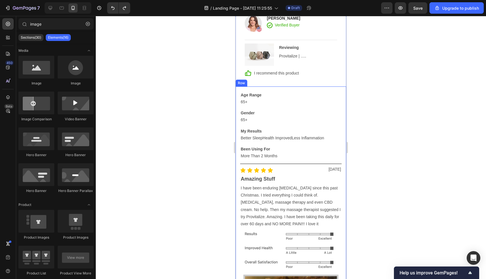
scroll to position [1593, 0]
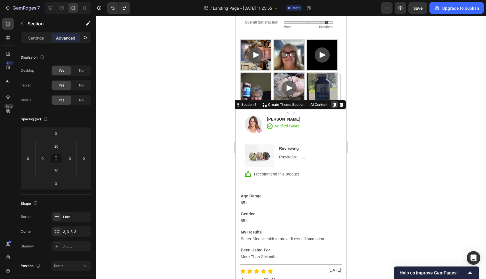
click at [333, 104] on icon at bounding box center [334, 104] width 5 height 5
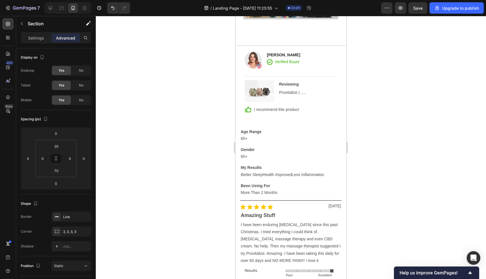
scroll to position [2054, 0]
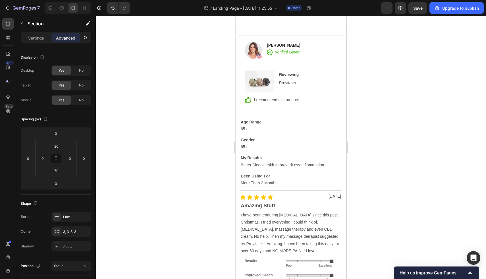
click at [327, 39] on div "Image Rita Carroll Text block Icon Verified Buyer Text Block Row Row Title Line…" at bounding box center [290, 229] width 111 height 387
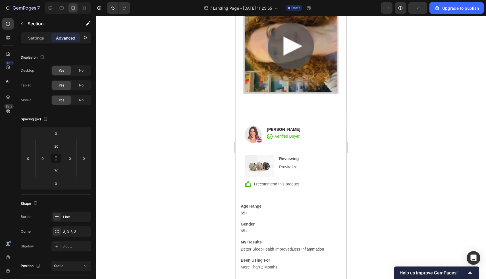
click at [236, 145] on div "Image Rita Carroll Text block Icon Verified Buyer Text Block Row Row Title Line…" at bounding box center [291, 161] width 111 height 71
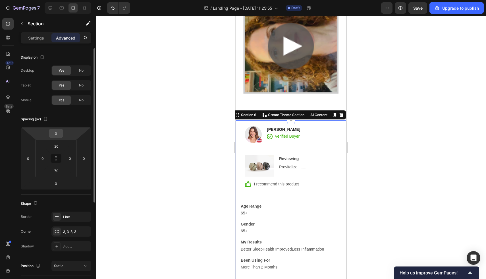
click at [59, 134] on input "0" at bounding box center [55, 133] width 11 height 9
type input "50"
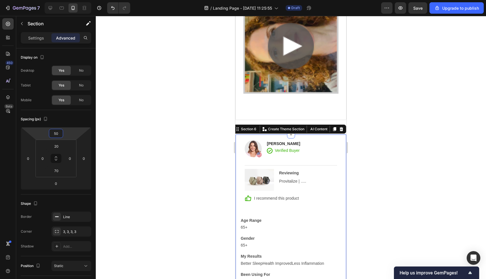
click at [54, 133] on input "50" at bounding box center [55, 133] width 11 height 9
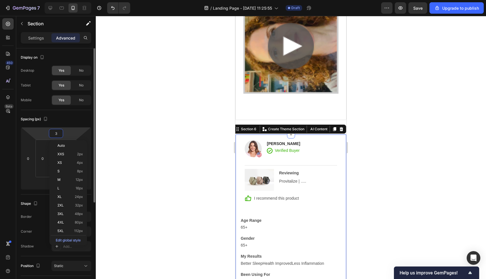
type input "35"
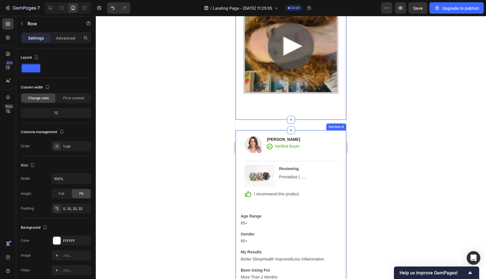
click at [236, 136] on div "Image Rita Carroll Text block Icon Verified Buyer Text Block Row Row Title Line…" at bounding box center [291, 171] width 111 height 71
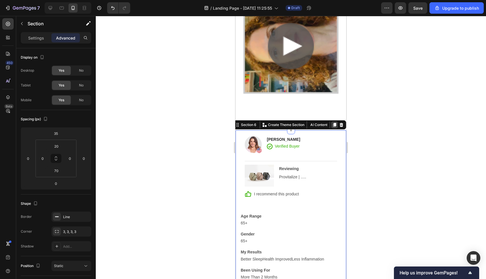
click at [335, 124] on icon at bounding box center [334, 125] width 3 height 4
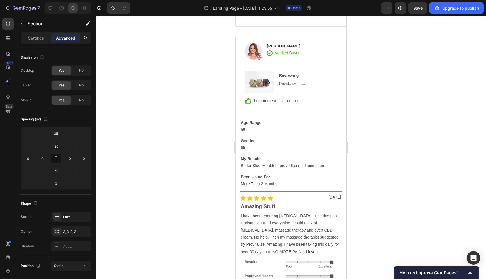
scroll to position [2461, 0]
click at [324, 39] on div "Image Rita Carroll Text block Icon Verified Buyer Text Block Row Row Title Line…" at bounding box center [290, 229] width 111 height 387
click at [291, 39] on div "Image Rita Carroll Text block Icon Verified Buyer Text Block Row Row Title Line…" at bounding box center [290, 229] width 111 height 387
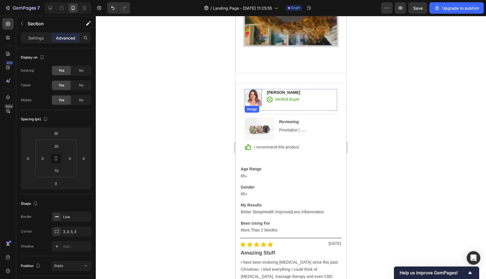
scroll to position [2380, 0]
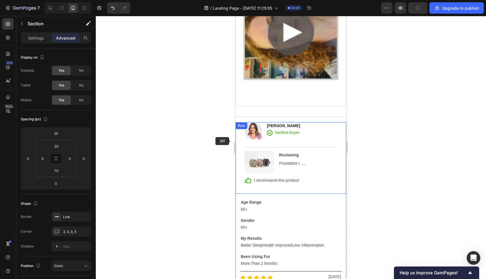
click at [238, 127] on div "Row" at bounding box center [241, 125] width 9 height 5
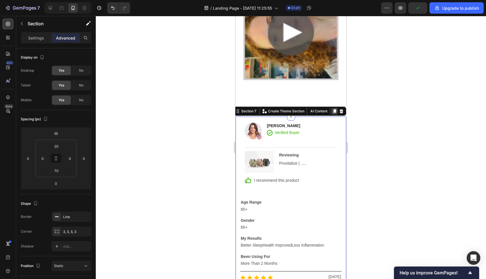
click at [335, 111] on icon at bounding box center [334, 111] width 3 height 4
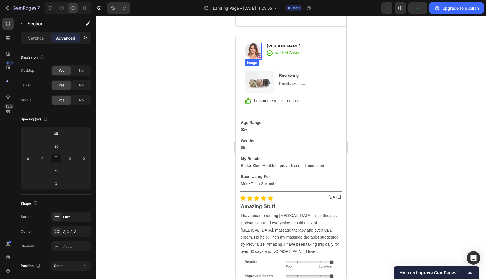
scroll to position [2811, 0]
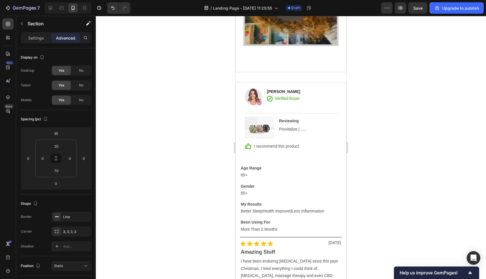
click at [238, 86] on div "Image Rita Carroll Text block Icon Verified Buyer Text Block Row Row Title Line…" at bounding box center [290, 275] width 111 height 387
click at [238, 88] on div "Image Rita Carroll Text block Icon Verified Buyer Text Block Row Row Title Line…" at bounding box center [291, 123] width 111 height 71
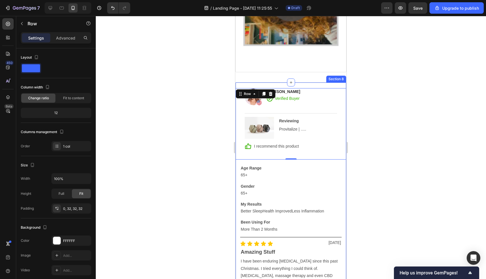
click at [238, 85] on div "Image Rita Carroll Text block Icon Verified Buyer Text Block Row Row Title Line…" at bounding box center [290, 275] width 111 height 387
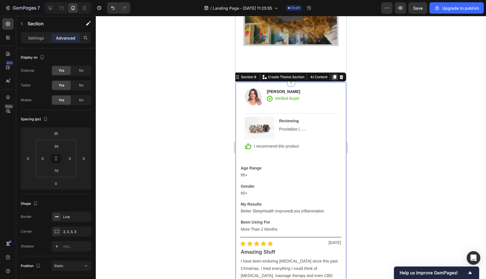
click at [336, 75] on icon at bounding box center [334, 77] width 3 height 4
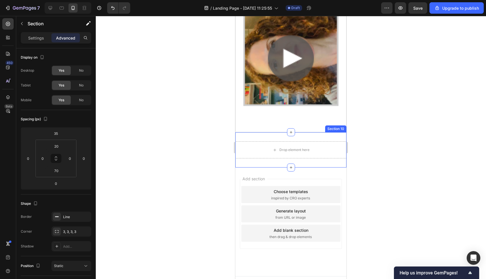
scroll to position [3554, 0]
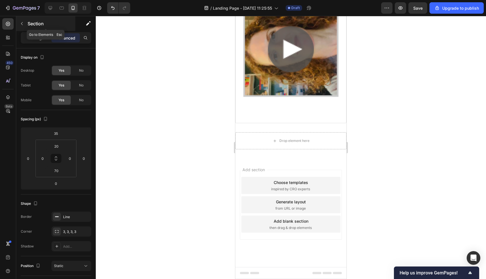
click at [21, 22] on icon "button" at bounding box center [22, 23] width 5 height 5
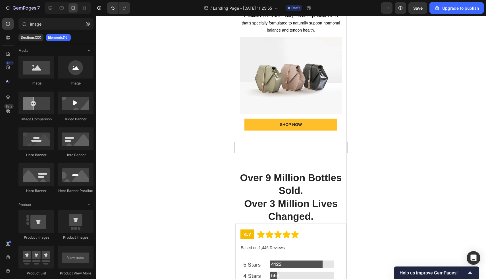
scroll to position [1226, 0]
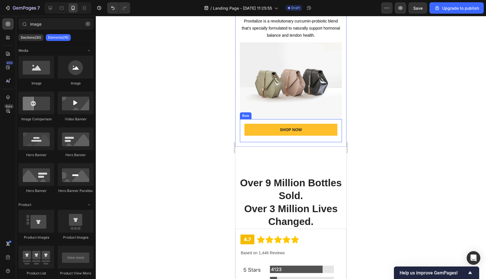
click at [292, 137] on div "SHOP NOW Button" at bounding box center [290, 131] width 93 height 14
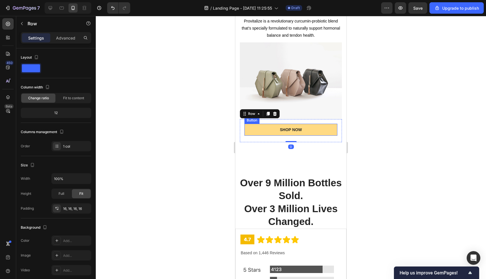
click at [309, 130] on button "SHOP NOW" at bounding box center [290, 130] width 93 height 12
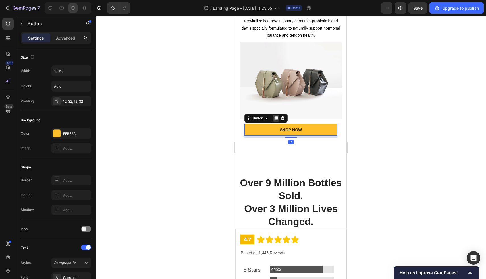
click at [277, 117] on icon at bounding box center [275, 118] width 3 height 4
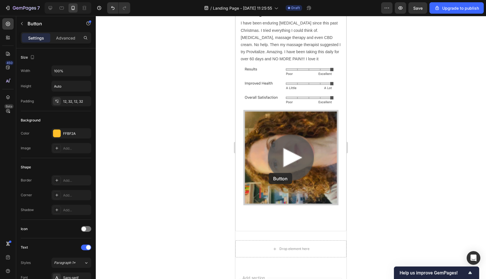
scroll to position [3568, 0]
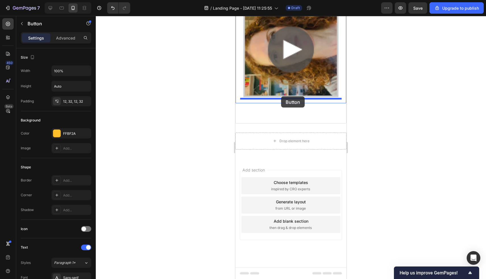
drag, startPoint x: 259, startPoint y: 130, endPoint x: 281, endPoint y: 96, distance: 40.4
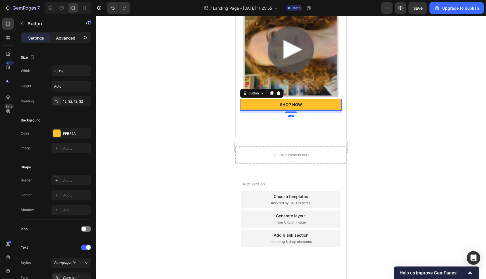
click at [69, 37] on p "Advanced" at bounding box center [65, 38] width 19 height 6
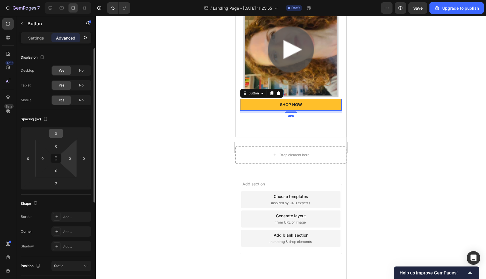
click at [59, 137] on input "0" at bounding box center [55, 133] width 11 height 9
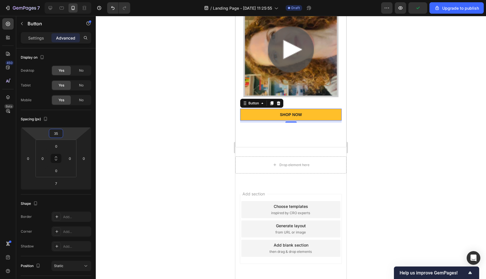
type input "35"
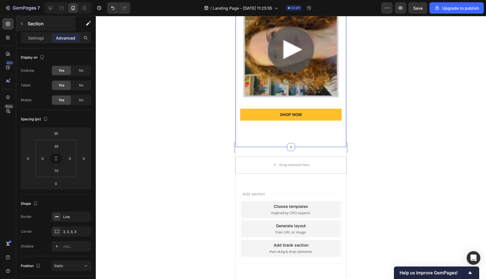
click at [22, 26] on icon "button" at bounding box center [22, 23] width 5 height 5
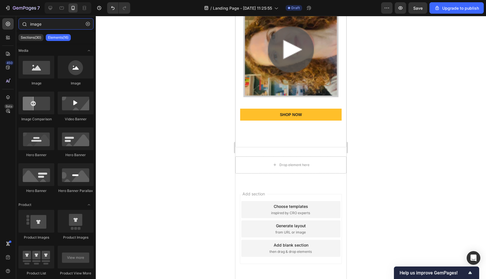
click at [53, 27] on input "image" at bounding box center [55, 23] width 75 height 11
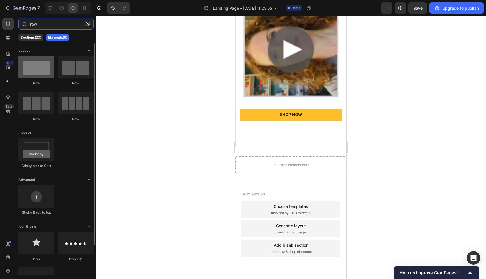
type input "row"
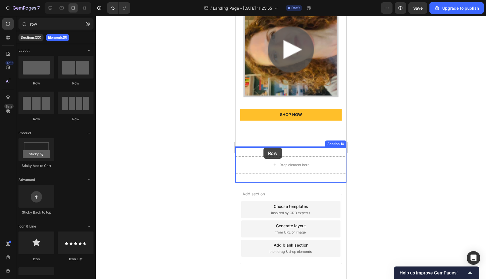
drag, startPoint x: 279, startPoint y: 87, endPoint x: 263, endPoint y: 147, distance: 62.7
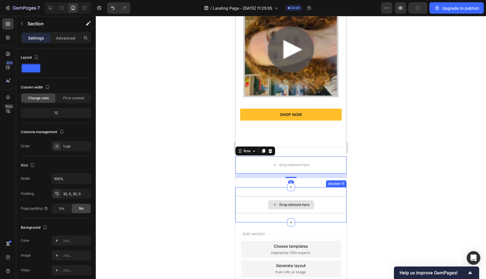
click at [313, 192] on div "Drop element here Section 11" at bounding box center [290, 204] width 111 height 35
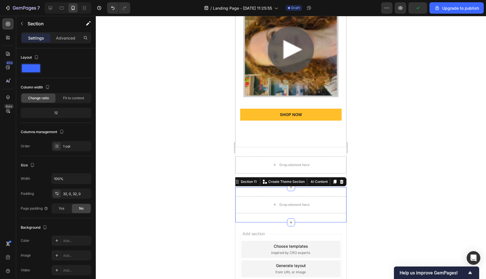
click at [335, 181] on icon at bounding box center [334, 182] width 3 height 4
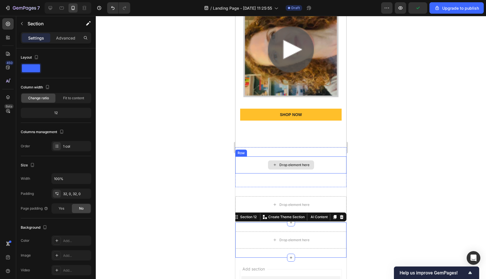
click at [314, 162] on div "Drop element here" at bounding box center [290, 164] width 111 height 17
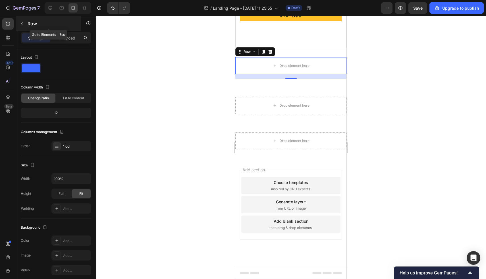
click at [23, 25] on icon "button" at bounding box center [22, 23] width 5 height 5
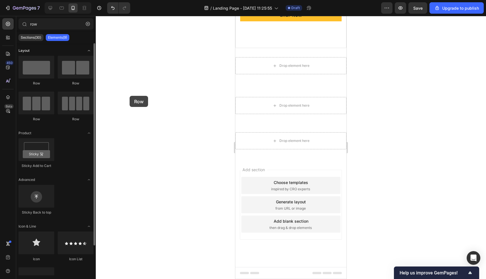
drag, startPoint x: 32, startPoint y: 68, endPoint x: 23, endPoint y: 53, distance: 17.0
click at [23, 53] on div "Layout Row Row Row Row Product Sticky Add to Cart Advanced Sticky Back to top I…" at bounding box center [56, 176] width 80 height 266
click at [88, 20] on button "button" at bounding box center [87, 23] width 9 height 9
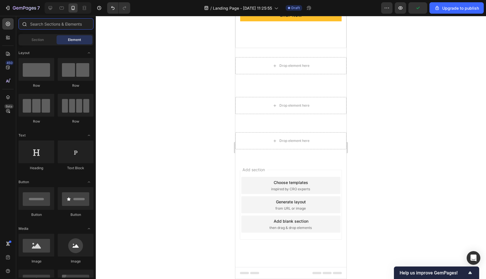
click at [68, 24] on input "text" at bounding box center [55, 23] width 75 height 11
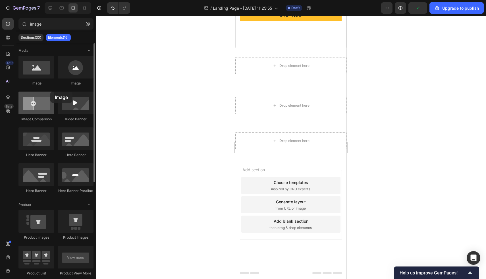
drag, startPoint x: 84, startPoint y: 100, endPoint x: 50, endPoint y: 91, distance: 34.9
click at [50, 91] on div "Image Image Image Comparison Video Banner Hero Banner Hero Banner Hero Banner H…" at bounding box center [55, 127] width 75 height 143
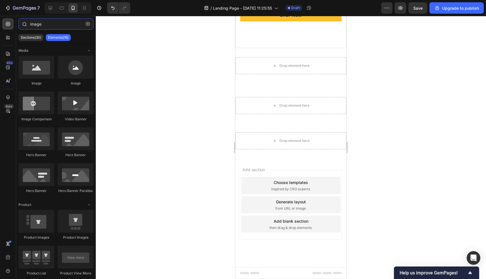
click at [71, 20] on input "image" at bounding box center [55, 23] width 75 height 11
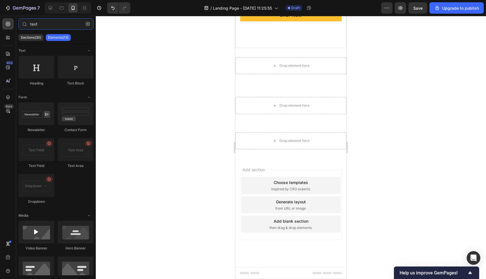
type input "text"
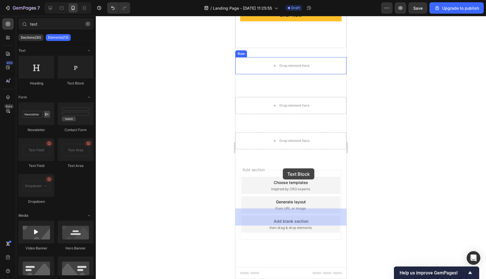
drag, startPoint x: 333, startPoint y: 104, endPoint x: 285, endPoint y: 164, distance: 77.6
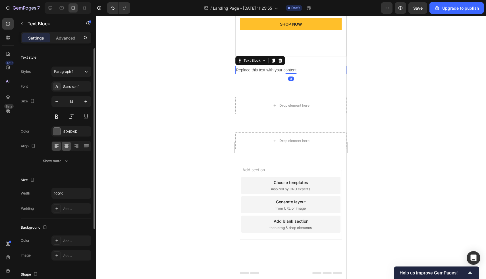
click at [66, 144] on icon at bounding box center [66, 144] width 4 height 1
click at [291, 74] on div "Replace this text with your content" at bounding box center [290, 70] width 111 height 8
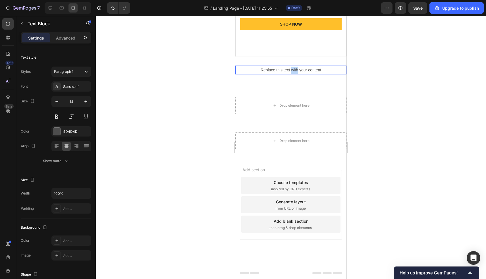
click at [291, 74] on p "Replace this text with your content" at bounding box center [291, 69] width 110 height 7
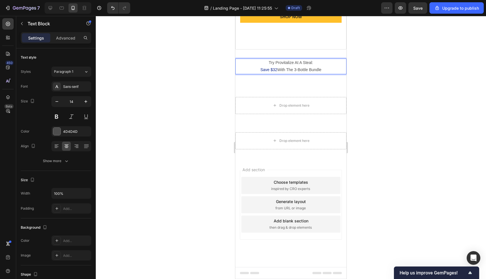
click at [328, 66] on p "Try Provitalize At A Steal:" at bounding box center [291, 62] width 110 height 7
click at [326, 78] on div "Try Provitalize At A Steal: Save $32 With The 3-Bottle Bundle Text Block 0 Row" at bounding box center [290, 69] width 111 height 20
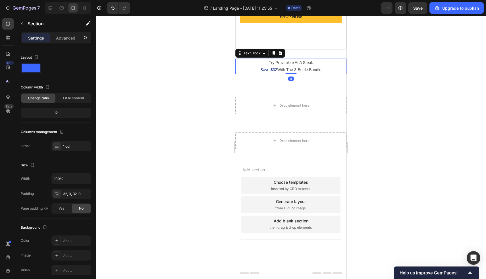
click at [325, 73] on p "Save $32 With The 3-Bottle Bundle" at bounding box center [291, 69] width 110 height 7
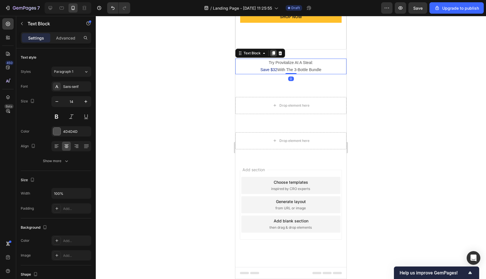
click at [273, 55] on icon at bounding box center [273, 53] width 3 height 4
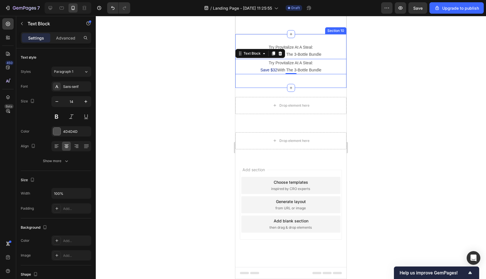
click at [269, 88] on div "Try Provitalize At A Steal: Save $32 With The 3-Bottle Bundle Text Block Try Pr…" at bounding box center [290, 61] width 111 height 54
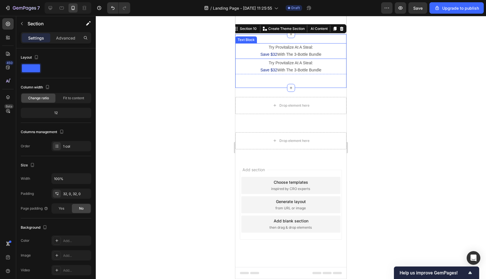
click at [301, 66] on p "Try Provitalize At A Steal:" at bounding box center [291, 62] width 110 height 7
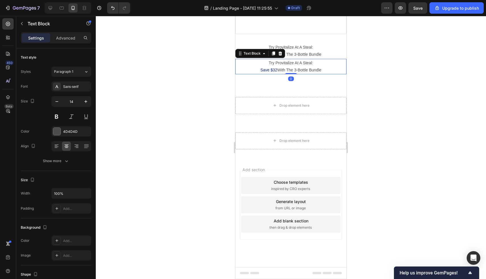
click at [301, 66] on p "Try Provitalize At A Steal:" at bounding box center [291, 62] width 110 height 7
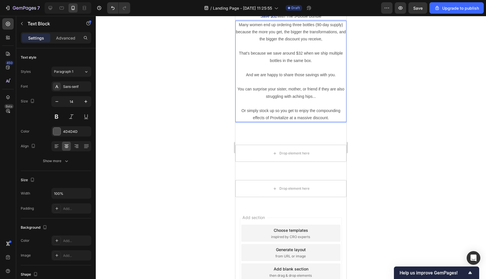
click at [307, 50] on p "Rich Text Editor. Editing area: main" at bounding box center [291, 46] width 110 height 7
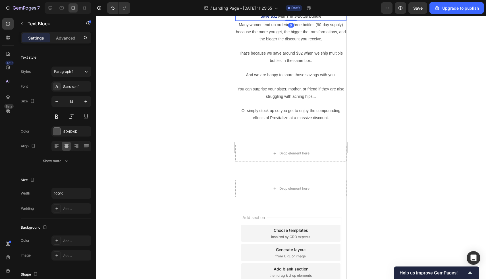
click at [303, 13] on p "Try Provitalize At A Steal:" at bounding box center [291, 9] width 110 height 7
click at [305, 64] on p "That's because we save around $32 when we ship multiple bottles in the same box." at bounding box center [291, 57] width 110 height 14
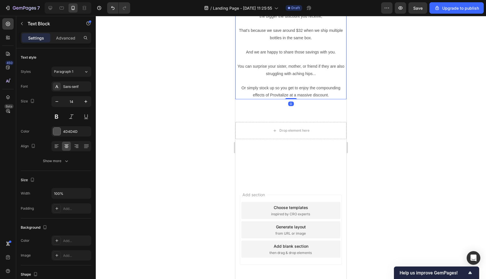
scroll to position [3592, 0]
click at [63, 35] on p "Advanced" at bounding box center [65, 38] width 19 height 6
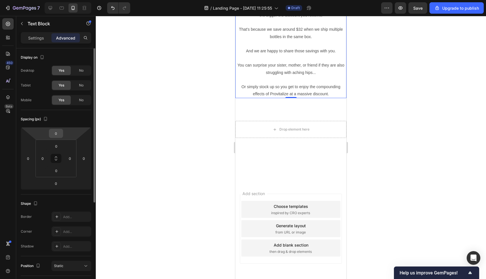
click at [60, 134] on input "0" at bounding box center [55, 133] width 11 height 9
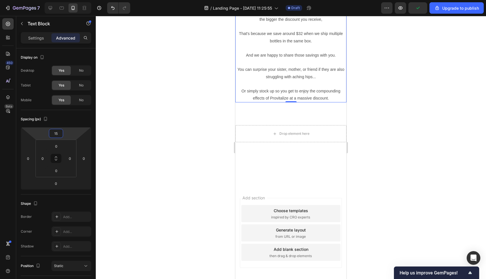
type input "15"
click at [334, 116] on div "Try Provitalize At A Steal: Save $32 With The 3-Bottle Bundle Text Block Many w…" at bounding box center [290, 44] width 111 height 144
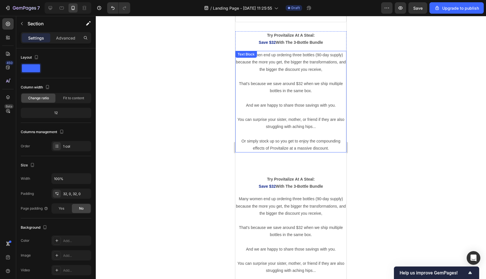
scroll to position [3653, 0]
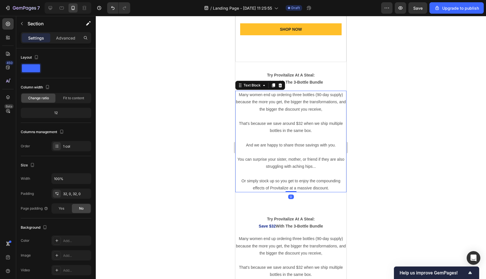
click at [253, 110] on p "Many women end up ordering three bottles (90-day supply) because the more you g…" at bounding box center [291, 102] width 110 height 22
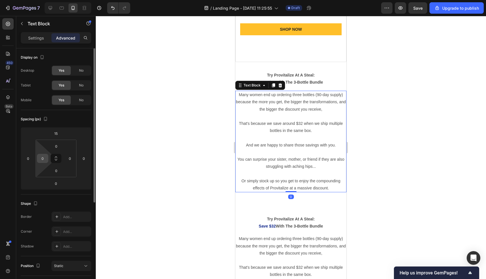
click at [40, 161] on input "0" at bounding box center [42, 158] width 9 height 9
type input "15"
click at [69, 160] on input "0" at bounding box center [70, 158] width 9 height 9
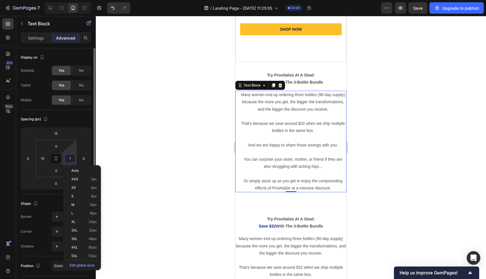
type input "15"
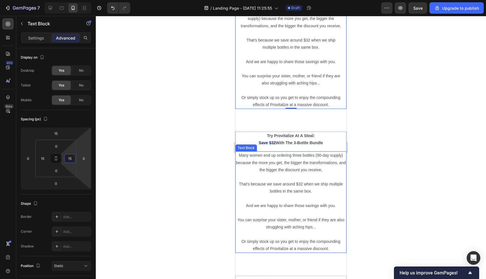
scroll to position [3753, 0]
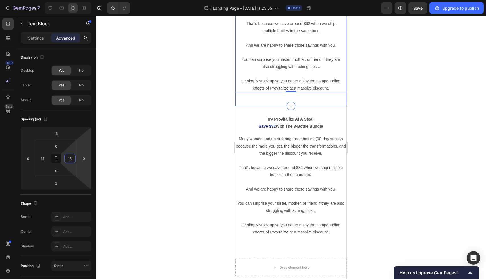
click at [263, 103] on div "Try Provitalize At A Steal: Save $32 With The 3-Bottle Bundle Text Block Many w…" at bounding box center [290, 34] width 111 height 144
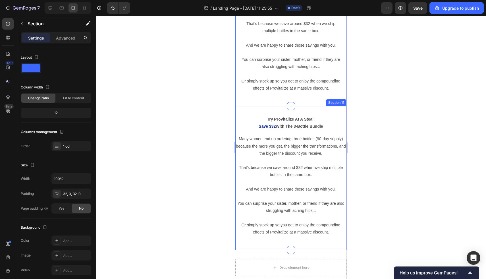
click at [256, 108] on div "Try Provitalize At A Steal: Save $32 With The 3-Bottle Bundle Text Block Many w…" at bounding box center [290, 178] width 111 height 144
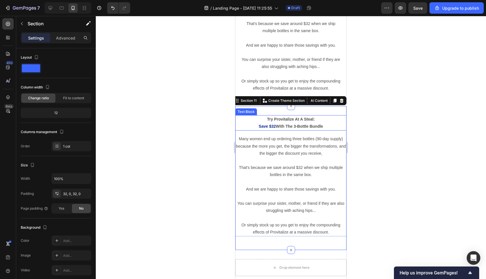
click at [297, 122] on p "Try Provitalize At A Steal:" at bounding box center [291, 119] width 110 height 7
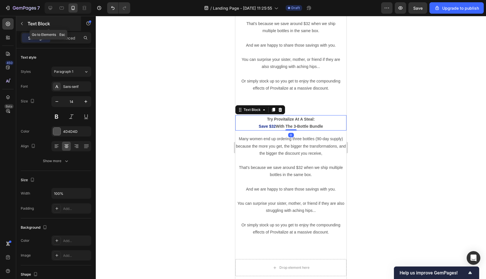
click at [24, 22] on button "button" at bounding box center [21, 23] width 9 height 9
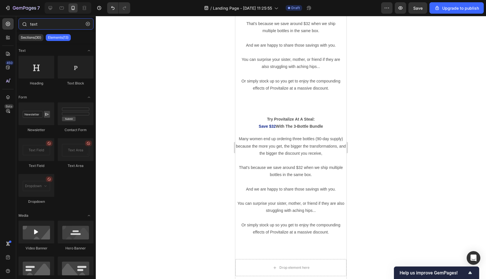
click at [50, 29] on input "text" at bounding box center [55, 23] width 75 height 11
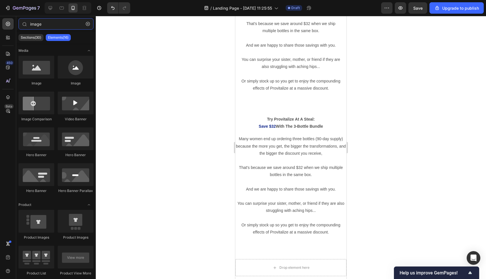
type input "image"
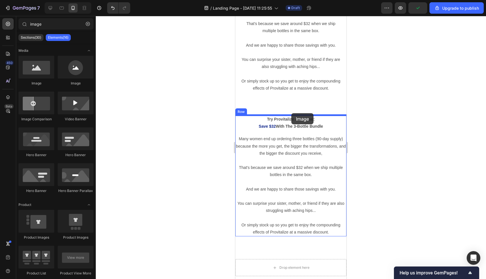
drag, startPoint x: 422, startPoint y: 138, endPoint x: 292, endPoint y: 114, distance: 132.5
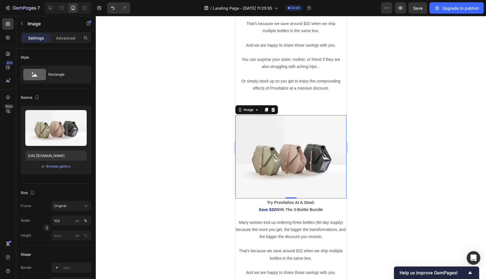
click at [291, 204] on div "0" at bounding box center [291, 203] width 6 height 5
click at [299, 201] on strong "Try Provitalize At A Steal:" at bounding box center [291, 202] width 48 height 5
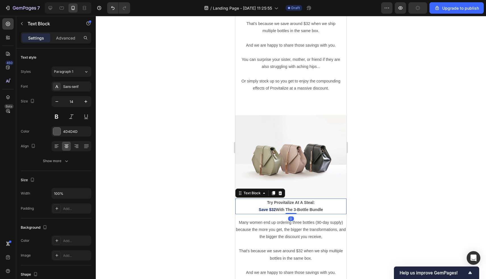
click at [299, 201] on strong "Try Provitalize At A Steal:" at bounding box center [291, 202] width 48 height 5
click at [299, 202] on strong "Try Provitalize At A Steal:" at bounding box center [291, 202] width 48 height 5
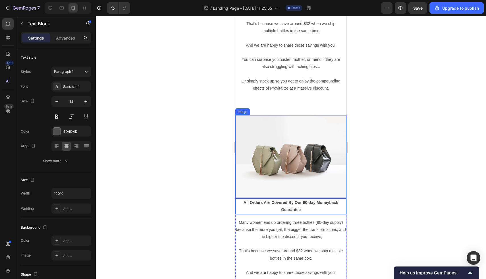
click at [309, 227] on p "Many women end up ordering three bottles (90-day supply) because the more you g…" at bounding box center [291, 230] width 110 height 22
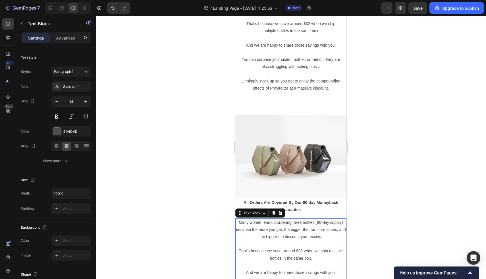
click at [309, 227] on p "Many women end up ordering three bottles (90-day supply) because the more you g…" at bounding box center [291, 230] width 110 height 22
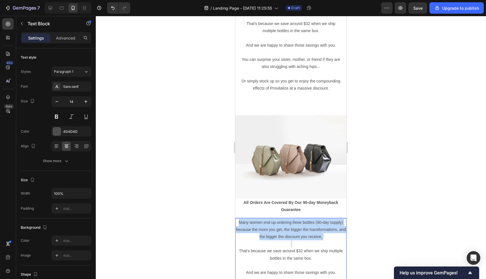
click at [309, 227] on p "Many women end up ordering three bottles (90-day supply) because the more you g…" at bounding box center [291, 230] width 110 height 22
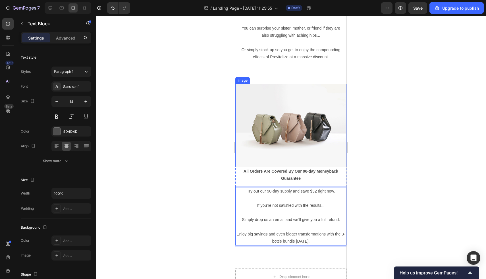
scroll to position [3832, 0]
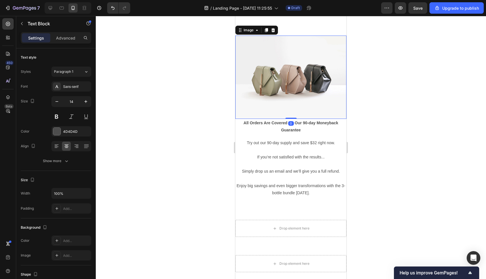
click at [292, 92] on img at bounding box center [290, 77] width 111 height 83
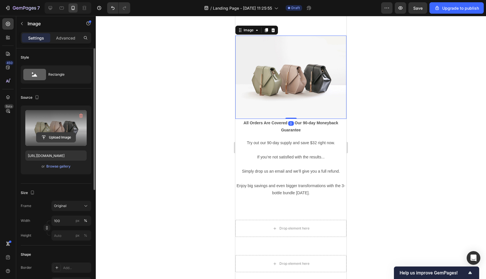
click at [63, 139] on input "file" at bounding box center [55, 137] width 39 height 10
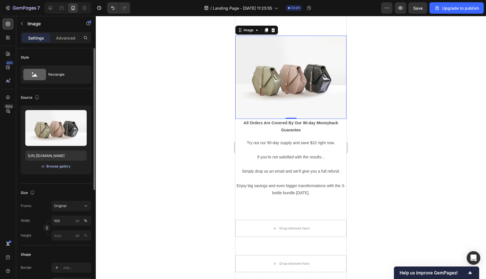
click at [62, 165] on div "Browse gallery" at bounding box center [58, 166] width 24 height 5
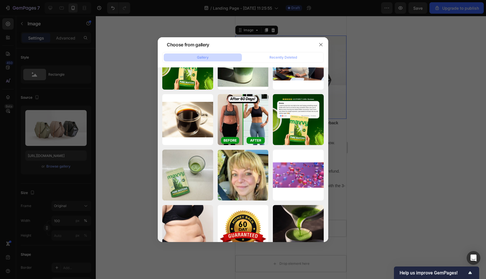
scroll to position [604, 0]
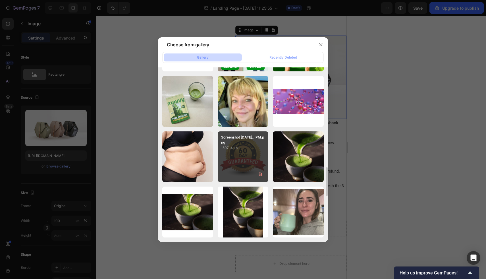
click at [240, 158] on div "Screenshot [DATE]...PM.png 1507.14 kb" at bounding box center [243, 156] width 51 height 51
type input "[URL][DOMAIN_NAME]"
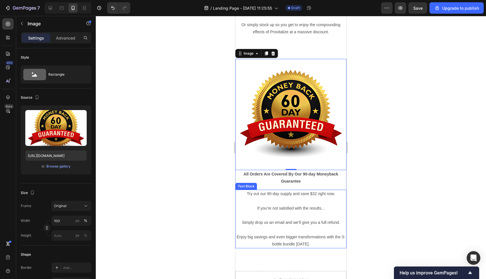
scroll to position [3806, 0]
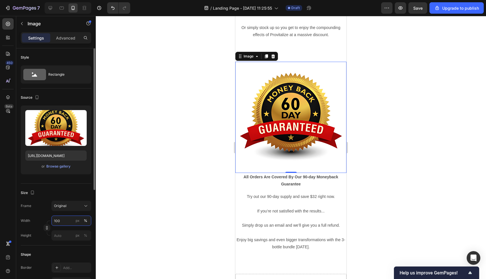
click at [66, 222] on input "100" at bounding box center [71, 220] width 40 height 10
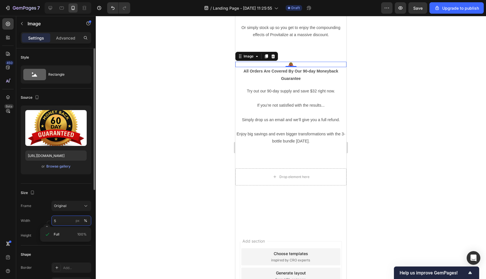
type input "50"
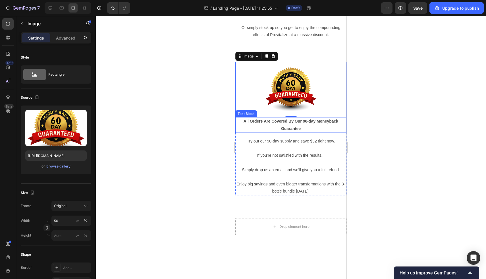
click at [241, 119] on p "All Orders Are Covered By Our 90-day Moneyback Guarantee" at bounding box center [291, 125] width 110 height 14
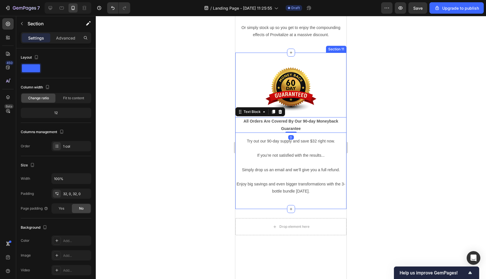
click at [240, 199] on div "Image All Orders Are Covered By Our 90-day Moneyback Guarantee Text Block 0 Try…" at bounding box center [290, 131] width 111 height 138
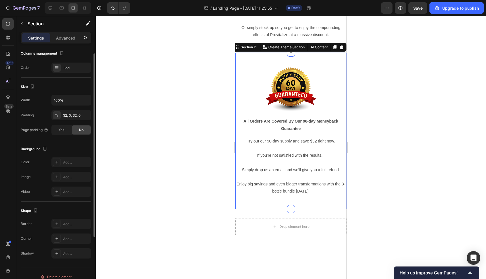
scroll to position [85, 0]
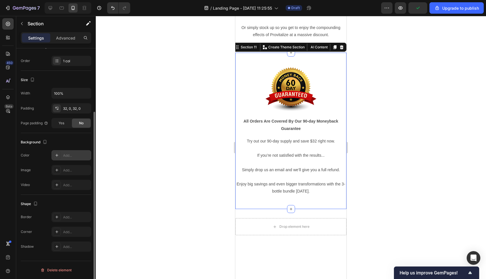
click at [55, 156] on icon at bounding box center [57, 155] width 5 height 5
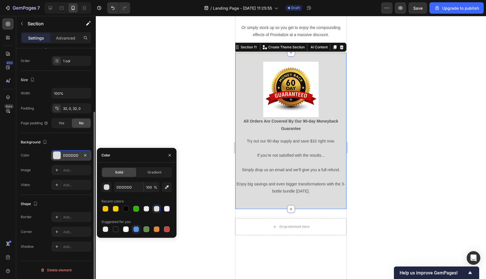
click at [134, 227] on div at bounding box center [136, 229] width 6 height 6
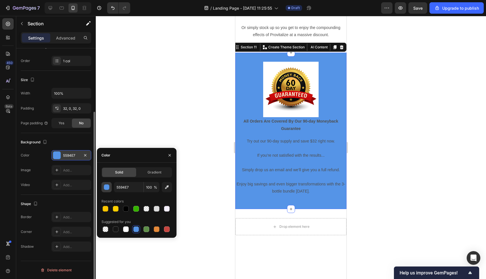
click at [107, 184] on div "button" at bounding box center [107, 187] width 6 height 6
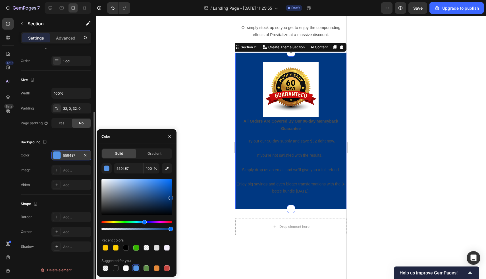
type input "003882"
drag, startPoint x: 147, startPoint y: 183, endPoint x: 191, endPoint y: 197, distance: 46.4
click at [191, 0] on div "7 / Landing Page - [DATE] 11:25:55 Draft Preview Save Upgrade to publish 450 Be…" at bounding box center [243, 0] width 486 height 0
click at [290, 121] on strong "All Orders Are Covered By Our 90-day Moneyback Guarantee" at bounding box center [290, 125] width 95 height 12
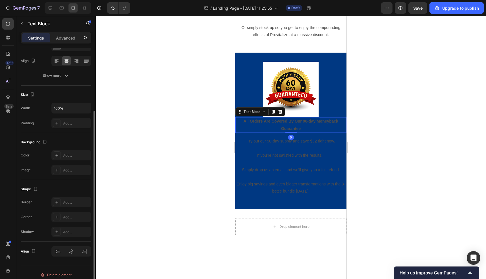
scroll to position [0, 0]
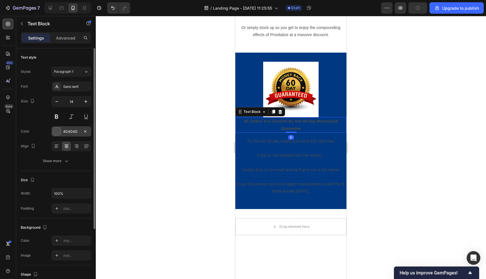
click at [55, 129] on div at bounding box center [56, 131] width 7 height 7
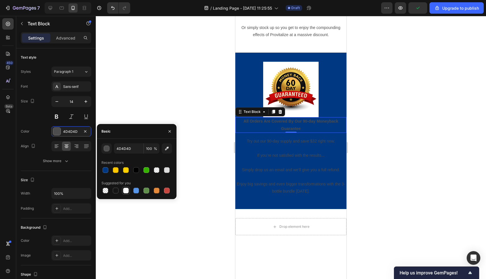
click at [127, 191] on div at bounding box center [126, 191] width 6 height 6
type input "FFFFFF"
click at [274, 154] on p "If you’re not satisfied with the results..." at bounding box center [291, 155] width 110 height 7
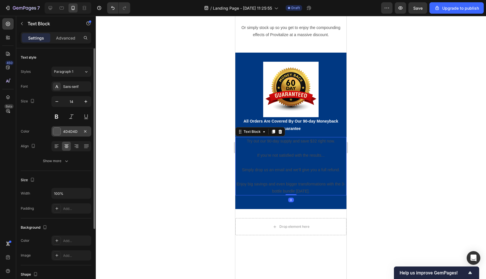
click at [60, 128] on div at bounding box center [56, 131] width 7 height 7
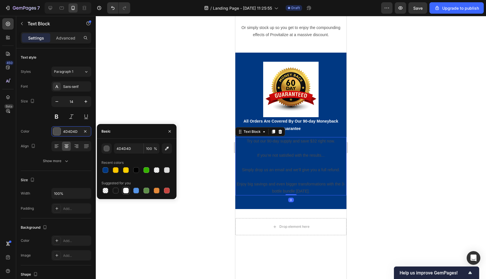
click at [128, 190] on div at bounding box center [126, 191] width 6 height 6
type input "FFFFFF"
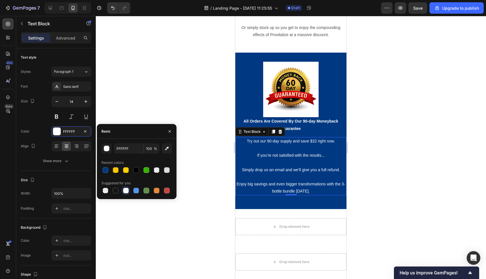
scroll to position [3867, 0]
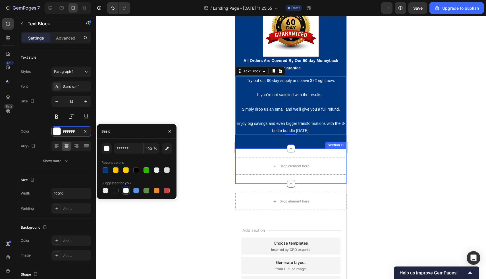
click at [296, 150] on div "Drop element here Section 12" at bounding box center [290, 165] width 111 height 35
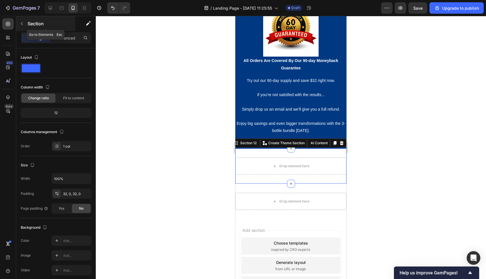
click at [24, 21] on button "button" at bounding box center [21, 23] width 9 height 9
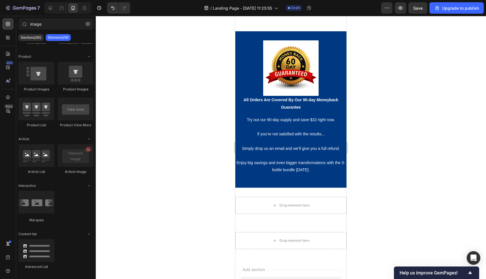
scroll to position [3927, 0]
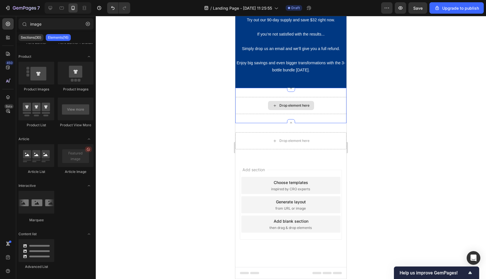
click at [299, 101] on div "Drop element here" at bounding box center [291, 105] width 46 height 9
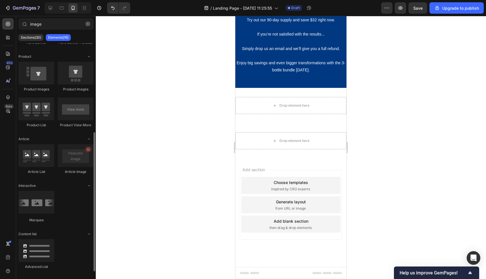
scroll to position [0, 0]
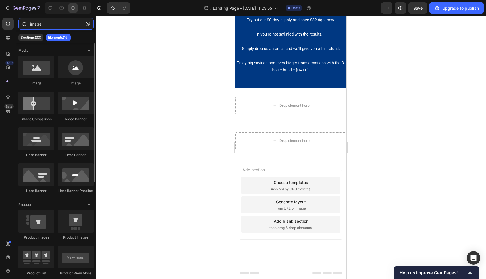
click at [57, 21] on input "image" at bounding box center [55, 23] width 75 height 11
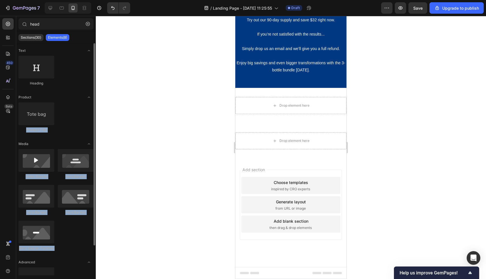
drag, startPoint x: 198, startPoint y: 132, endPoint x: 69, endPoint y: 86, distance: 137.2
click at [69, 0] on div "7 / Landing Page - [DATE] 11:25:55 Draft Preview Save Upgrade to publish 450 Be…" at bounding box center [243, 0] width 486 height 0
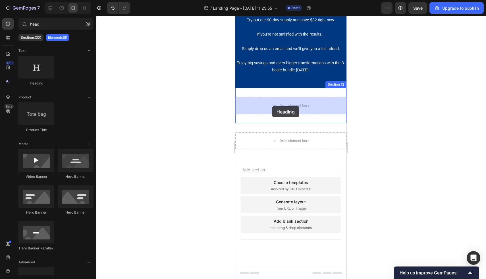
drag, startPoint x: 268, startPoint y: 81, endPoint x: 272, endPoint y: 106, distance: 25.0
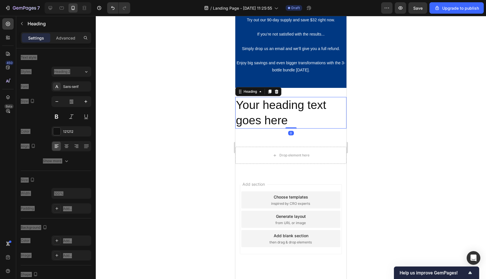
click at [281, 119] on h2 "Your heading text goes here" at bounding box center [290, 113] width 111 height 32
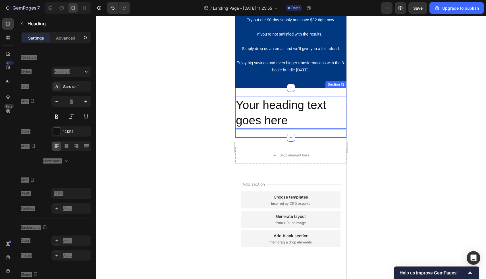
click at [296, 137] on div "Your heading text goes here Heading 0 Section 12" at bounding box center [290, 113] width 111 height 50
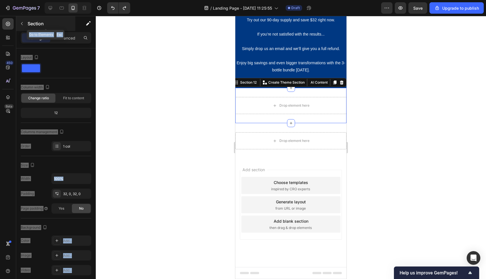
click at [22, 25] on icon "button" at bounding box center [22, 23] width 5 height 5
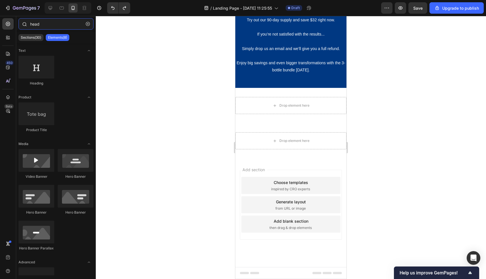
click at [54, 23] on input "head" at bounding box center [55, 23] width 75 height 11
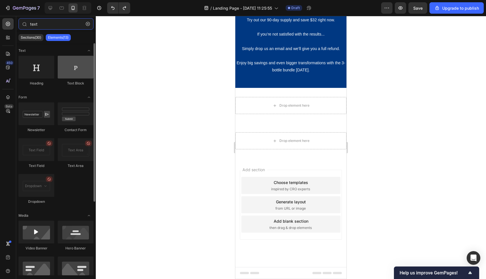
type input "text"
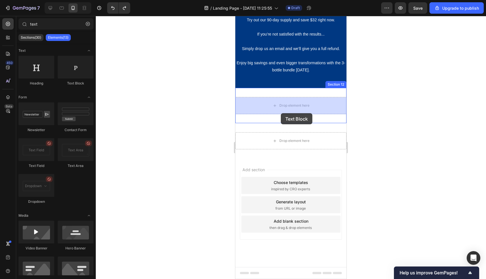
drag, startPoint x: 307, startPoint y: 75, endPoint x: 284, endPoint y: 106, distance: 38.4
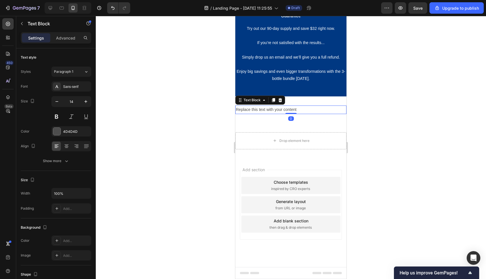
scroll to position [3919, 0]
click at [63, 144] on div at bounding box center [66, 145] width 9 height 9
click at [306, 107] on div "Replace this text with your content" at bounding box center [290, 110] width 111 height 8
click at [306, 107] on p "Replace this text with your content" at bounding box center [291, 109] width 110 height 7
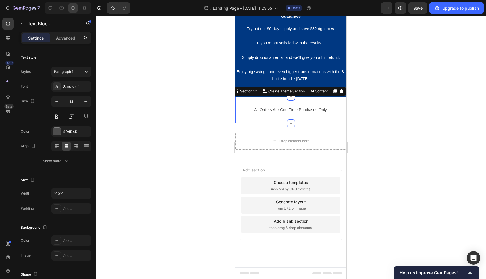
click at [318, 116] on div "All Orders Are One-Time Purchases Only. Text Block Section 12 You can create re…" at bounding box center [290, 110] width 111 height 26
click at [323, 110] on p "All Orders Are One-Time Purchases Only." at bounding box center [291, 109] width 110 height 7
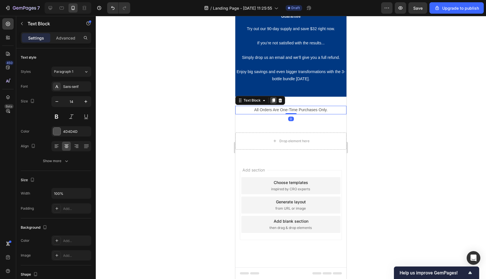
click at [273, 100] on icon at bounding box center [273, 101] width 3 height 4
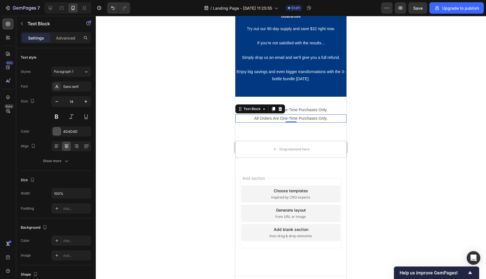
click at [293, 120] on p "All Orders Are One-Time Purchases Only." at bounding box center [291, 118] width 110 height 7
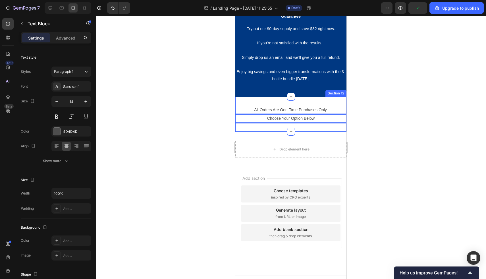
click at [324, 124] on div "All Orders Are One-Time Purchases Only. Text Block Choose Your Option Below Tex…" at bounding box center [290, 114] width 111 height 35
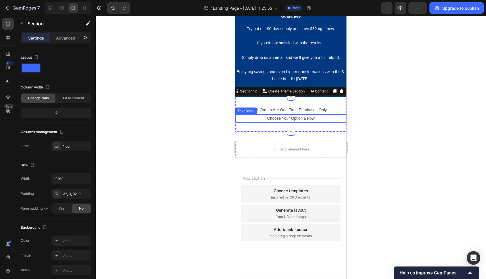
click at [324, 120] on p "Choose Your Option Below" at bounding box center [291, 118] width 110 height 7
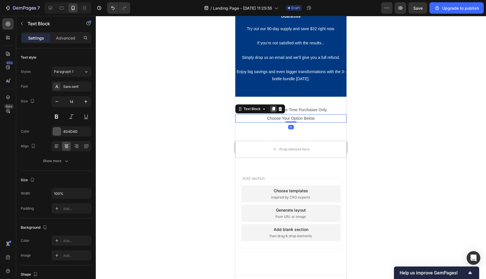
click at [272, 108] on icon at bounding box center [273, 109] width 3 height 4
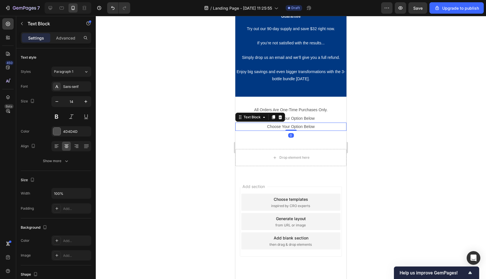
click at [280, 125] on p "Choose Your Option Below" at bounding box center [291, 126] width 110 height 7
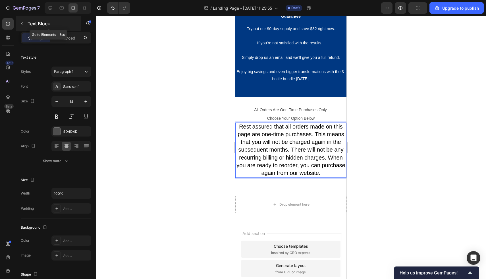
click at [24, 21] on button "button" at bounding box center [21, 23] width 9 height 9
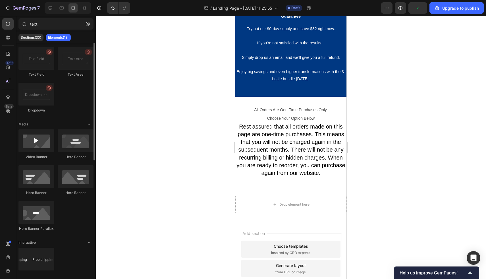
scroll to position [107, 0]
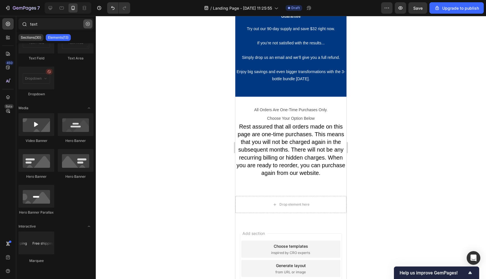
click at [88, 22] on icon "button" at bounding box center [88, 24] width 4 height 4
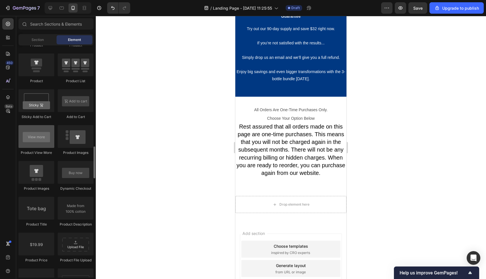
scroll to position [738, 0]
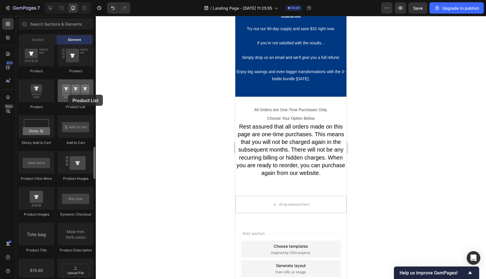
click at [67, 94] on div at bounding box center [76, 90] width 36 height 23
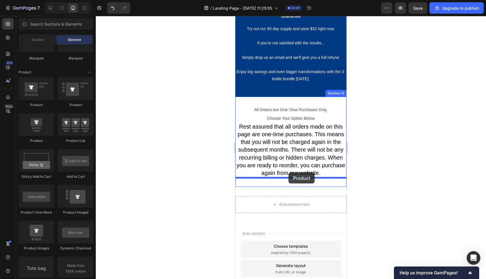
drag, startPoint x: 304, startPoint y: 109, endPoint x: 288, endPoint y: 173, distance: 66.3
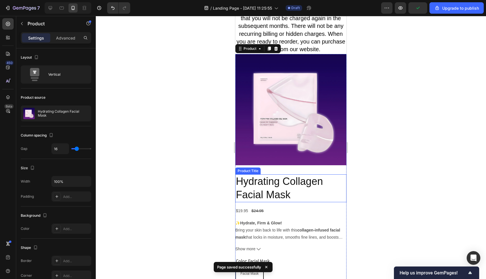
scroll to position [4154, 0]
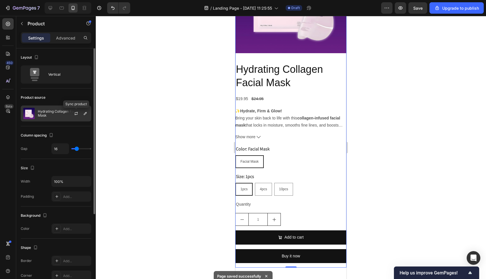
click at [63, 113] on p "Hydrating Collagen Facial Mask" at bounding box center [63, 113] width 51 height 8
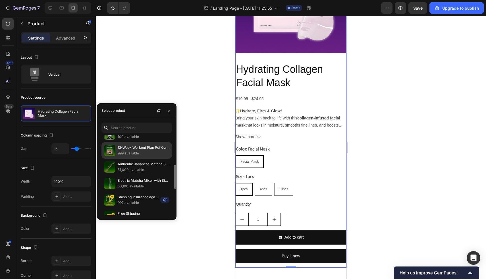
scroll to position [184, 0]
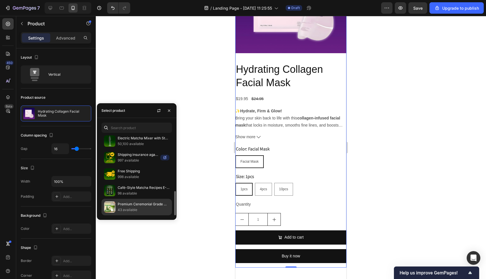
click at [130, 203] on p "Premium Ceremonial Grade Matcha Powder" at bounding box center [144, 204] width 52 height 6
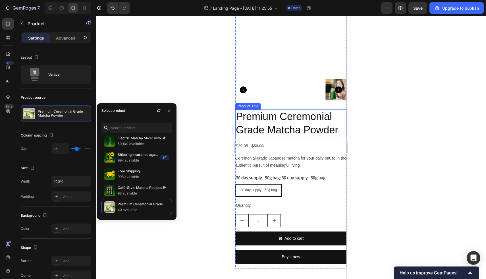
scroll to position [4047, 0]
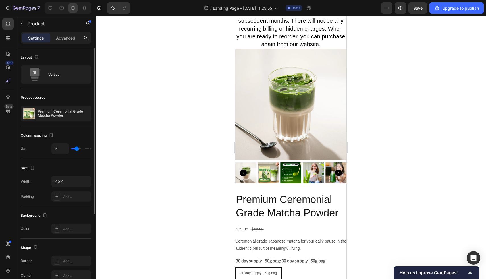
click at [74, 98] on div "Product source" at bounding box center [56, 97] width 70 height 9
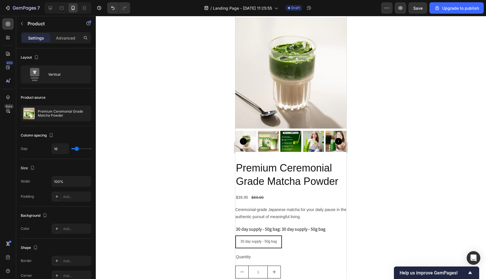
scroll to position [4098, 0]
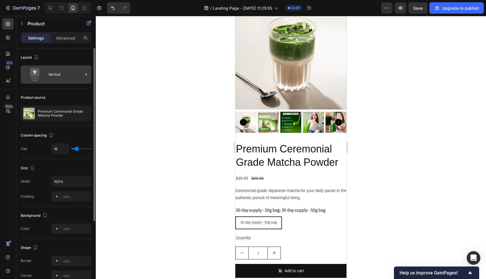
click at [55, 76] on div "Vertical" at bounding box center [65, 74] width 35 height 13
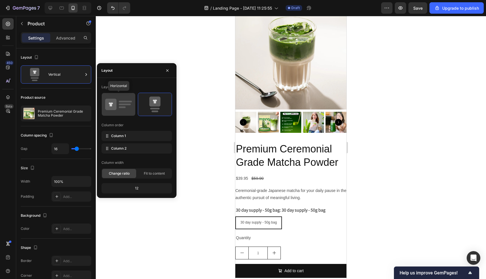
click at [122, 105] on rect at bounding box center [125, 104] width 12 height 2
type input "32"
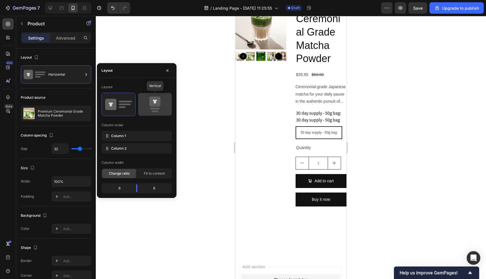
click at [162, 106] on icon at bounding box center [154, 104] width 27 height 16
type input "16"
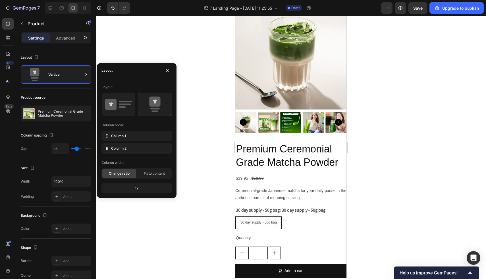
click at [302, 150] on h2 "Premium Ceremonial Grade Matcha Powder" at bounding box center [290, 156] width 111 height 28
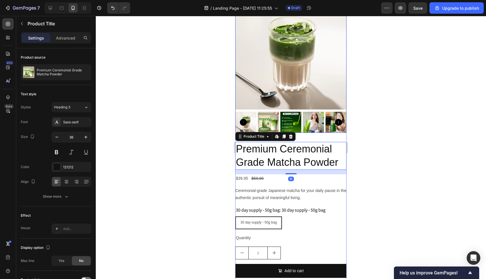
scroll to position [4030, 0]
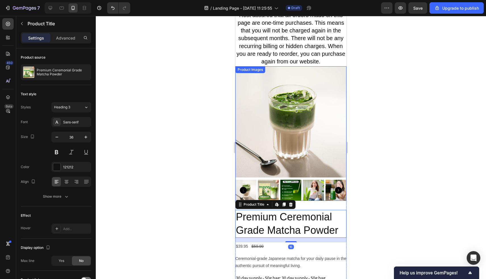
click at [290, 127] on img at bounding box center [290, 121] width 111 height 111
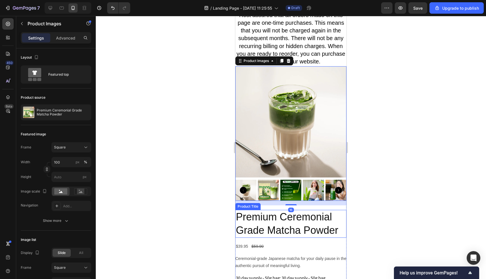
click at [325, 208] on div "Product Images 16 Premium Ceremonial Grade Matcha Powder Product Title $39.95 P…" at bounding box center [290, 217] width 111 height 302
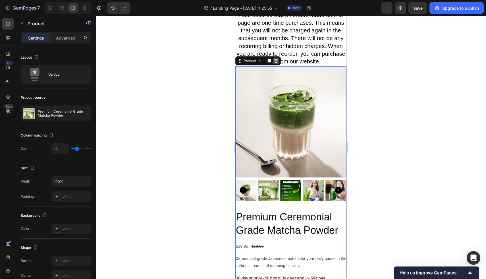
click at [275, 61] on icon at bounding box center [276, 61] width 4 height 4
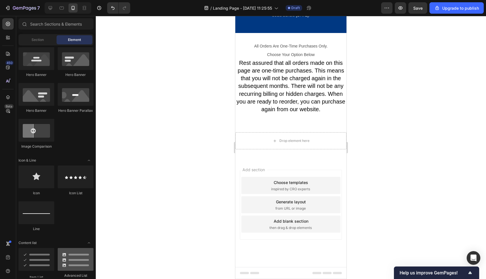
scroll to position [0, 0]
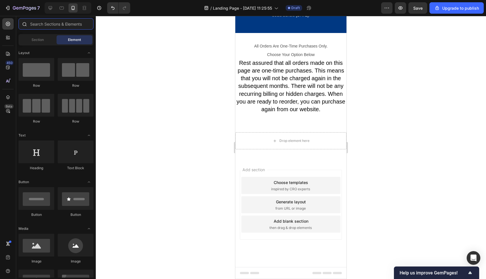
click at [62, 21] on input "text" at bounding box center [55, 23] width 75 height 11
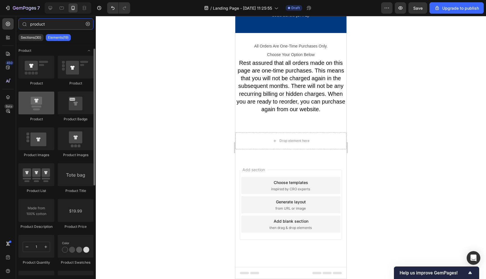
scroll to position [11, 0]
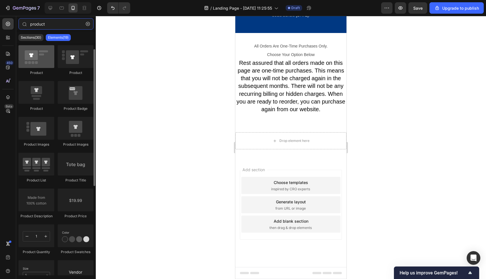
type input "product"
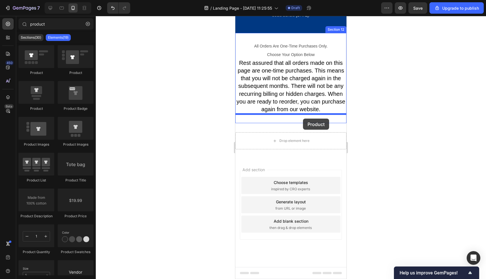
drag, startPoint x: 273, startPoint y: 77, endPoint x: 303, endPoint y: 118, distance: 51.0
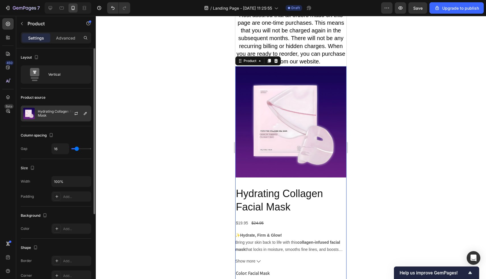
click at [59, 109] on div "Hydrating Collagen Facial Mask" at bounding box center [56, 113] width 70 height 16
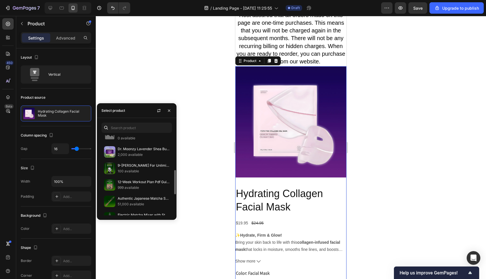
scroll to position [109, 0]
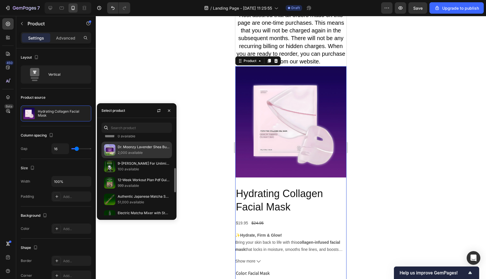
click at [139, 151] on p "2,000 available" at bounding box center [144, 153] width 52 height 6
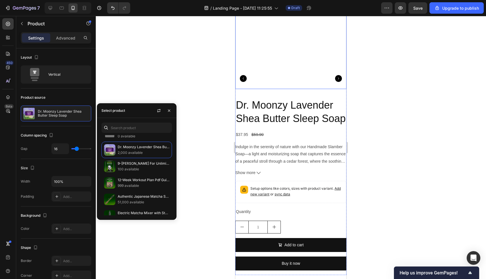
scroll to position [4165, 0]
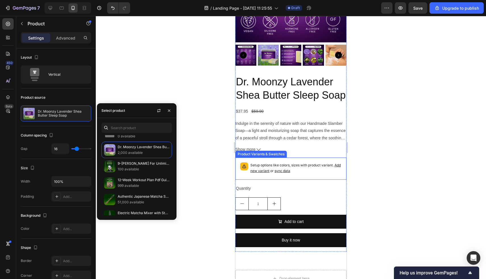
click at [263, 160] on div "Setup options like colors, sizes with product variant. Add new variant or sync …" at bounding box center [290, 168] width 111 height 22
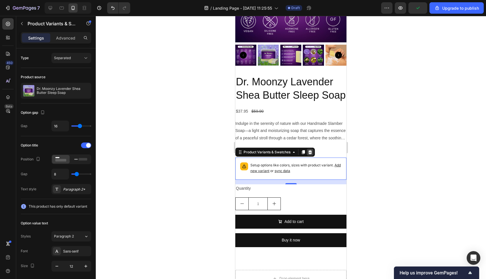
click at [309, 152] on icon at bounding box center [310, 152] width 5 height 5
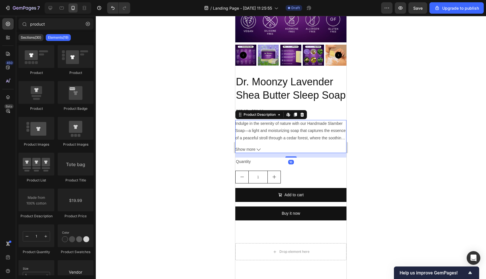
click at [259, 148] on icon at bounding box center [259, 149] width 4 height 4
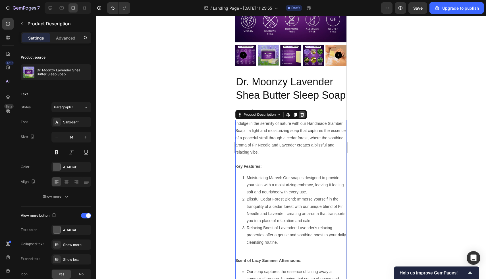
click at [302, 116] on icon at bounding box center [302, 115] width 4 height 4
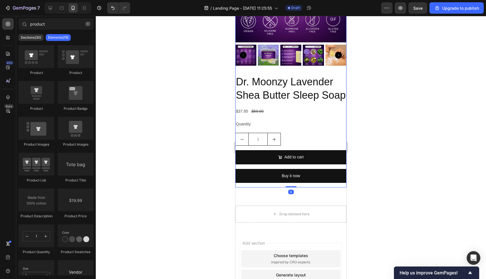
click at [268, 131] on div "Dr. Moonzy Lavender Shea Butter Sleep Soap Product Title $37.95 Product Price P…" at bounding box center [290, 131] width 111 height 112
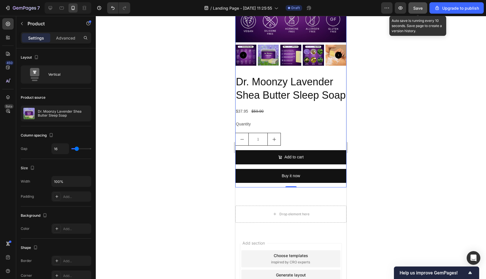
click at [417, 7] on span "Save" at bounding box center [417, 8] width 9 height 5
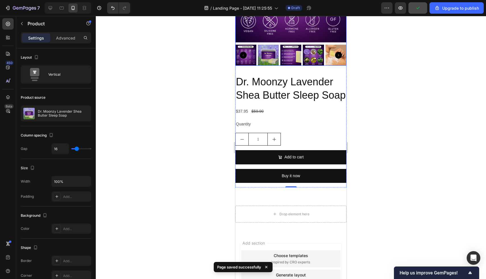
scroll to position [4046, 0]
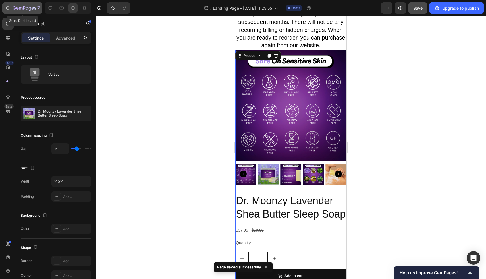
click at [15, 9] on icon "button" at bounding box center [24, 8] width 23 height 5
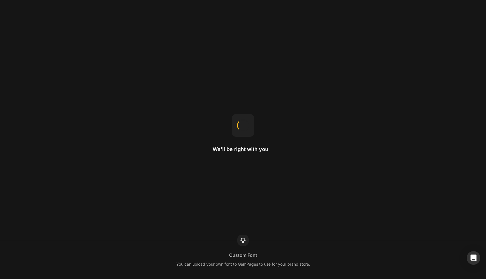
click at [140, 28] on div "We'll be right with you Custom Font You can upload your own font to GemPages to…" at bounding box center [243, 139] width 486 height 279
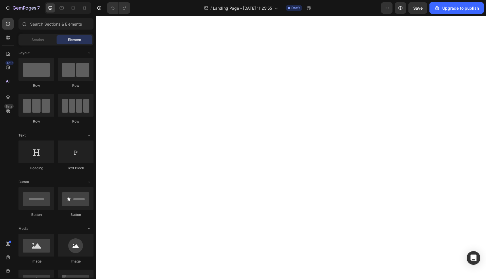
scroll to position [1153, 0]
click at [72, 7] on icon at bounding box center [73, 8] width 6 height 6
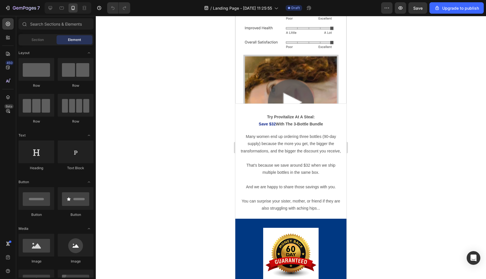
scroll to position [3164, 0]
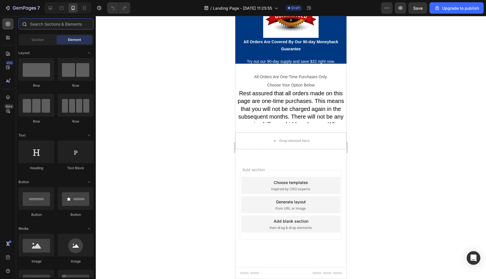
click at [68, 25] on input "text" at bounding box center [55, 23] width 75 height 11
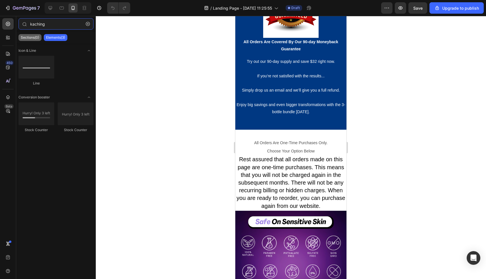
type input "kaching"
click at [37, 36] on p "Sections(0)" at bounding box center [30, 37] width 18 height 5
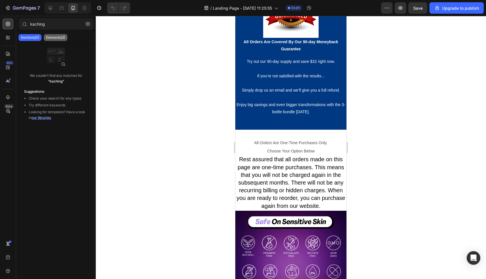
click at [54, 38] on p "Elements(3)" at bounding box center [55, 37] width 19 height 5
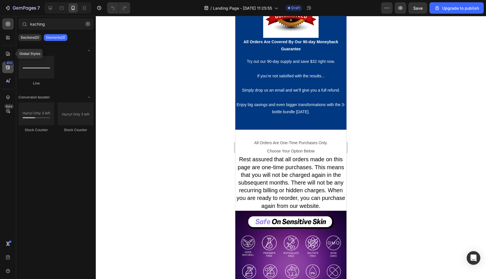
click at [7, 68] on icon at bounding box center [8, 67] width 6 height 6
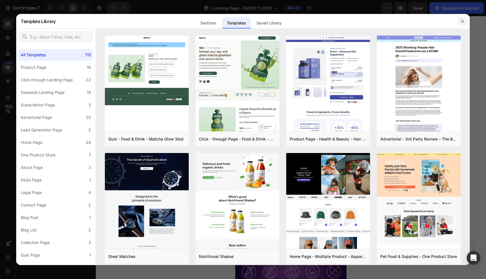
click at [464, 23] on button "button" at bounding box center [462, 21] width 9 height 9
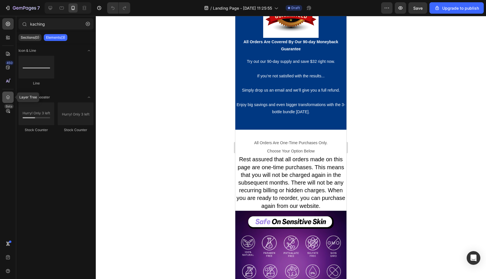
click at [9, 99] on icon at bounding box center [8, 97] width 6 height 6
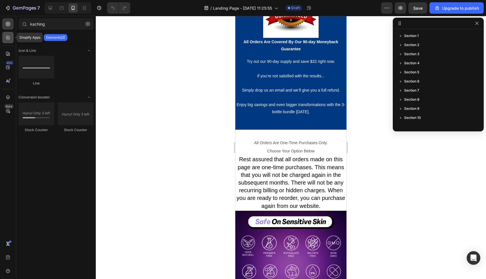
click at [9, 38] on icon at bounding box center [8, 38] width 6 height 6
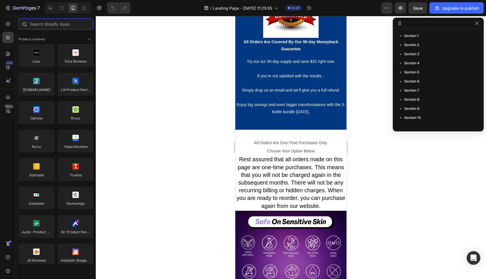
click at [72, 26] on input "text" at bounding box center [55, 23] width 75 height 11
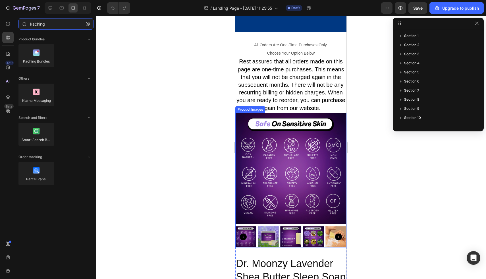
scroll to position [3258, 0]
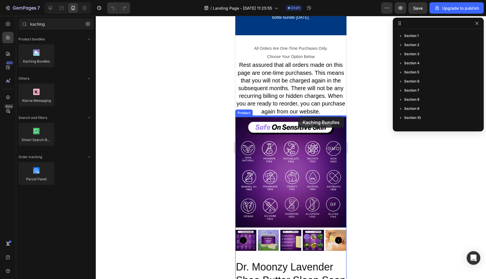
drag, startPoint x: 269, startPoint y: 70, endPoint x: 298, endPoint y: 116, distance: 54.7
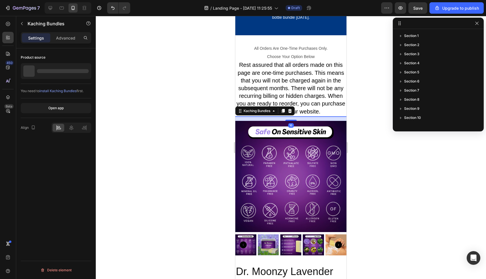
scroll to position [126, 0]
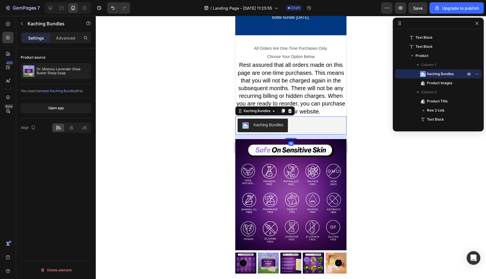
click at [266, 124] on div "Kaching Bundles" at bounding box center [268, 125] width 30 height 6
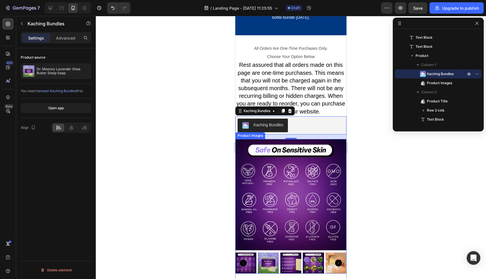
click at [266, 152] on img at bounding box center [290, 194] width 111 height 111
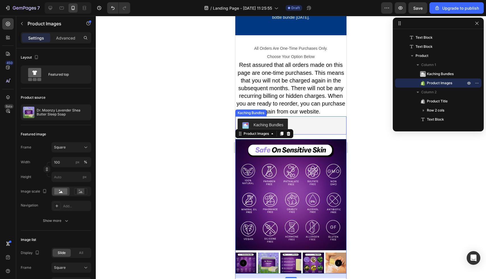
click at [308, 130] on div "Kaching Bundles" at bounding box center [291, 125] width 107 height 14
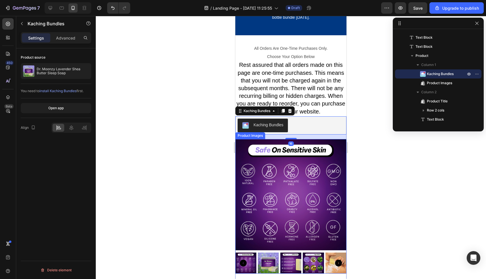
click at [307, 157] on img at bounding box center [290, 194] width 111 height 111
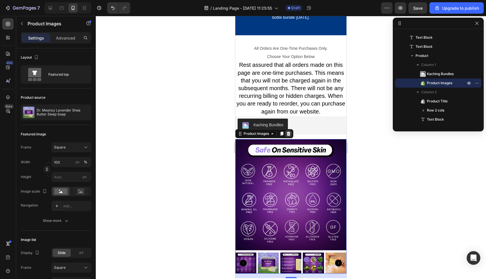
click at [288, 133] on icon at bounding box center [289, 134] width 4 height 4
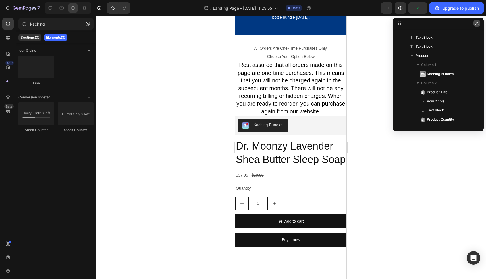
click at [476, 23] on icon "button" at bounding box center [476, 23] width 3 height 3
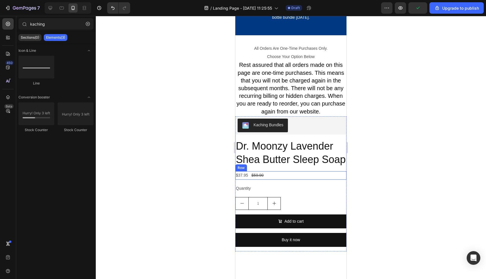
click at [293, 162] on h2 "Dr. Moonzy Lavender Shea Butter Sleep Soap" at bounding box center [290, 153] width 111 height 28
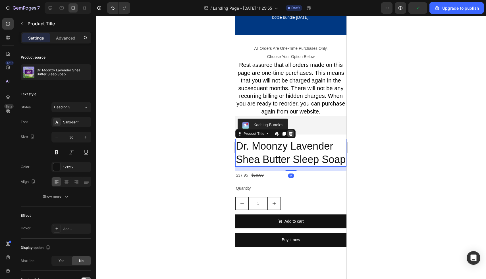
click at [292, 134] on icon at bounding box center [290, 133] width 5 height 5
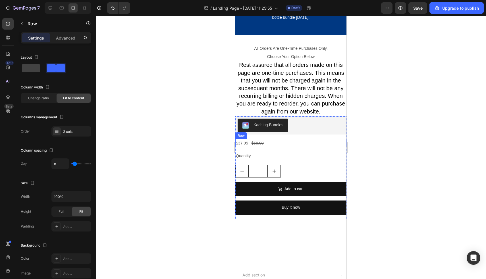
click at [291, 144] on div "$37.95 Product Price Product Price $59.90 Product Price Product Price Row" at bounding box center [290, 143] width 111 height 8
click at [273, 134] on div at bounding box center [270, 133] width 7 height 7
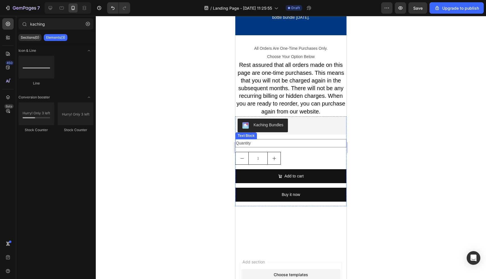
click at [272, 141] on div "Quantity" at bounding box center [290, 143] width 111 height 8
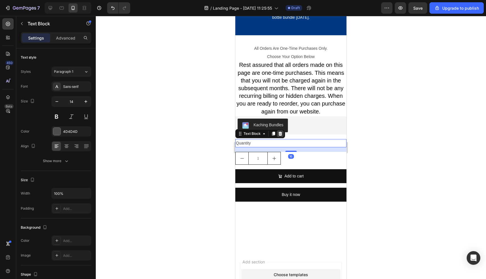
click at [281, 136] on div at bounding box center [280, 133] width 7 height 7
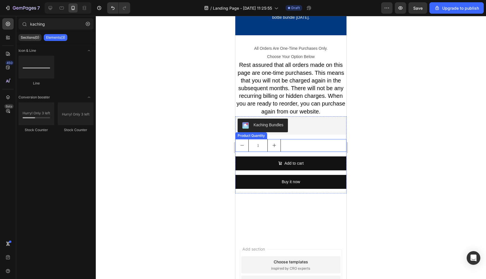
click at [281, 140] on div "1" at bounding box center [290, 145] width 111 height 13
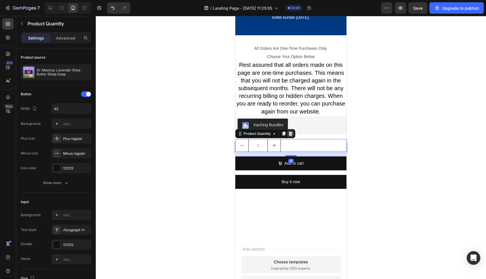
click at [291, 132] on icon at bounding box center [290, 133] width 5 height 5
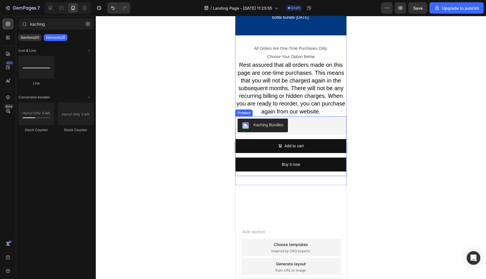
click at [292, 138] on div "Kaching Bundles Kaching Bundles Add to cart Add to Cart Buy it now Dynamic Chec…" at bounding box center [290, 146] width 111 height 60
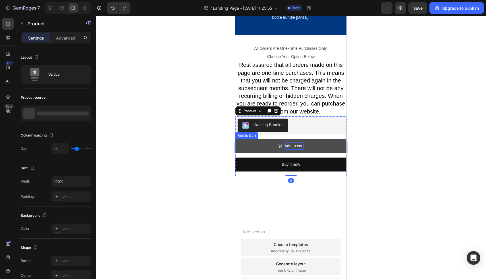
click at [292, 143] on div "Add to cart" at bounding box center [293, 145] width 19 height 7
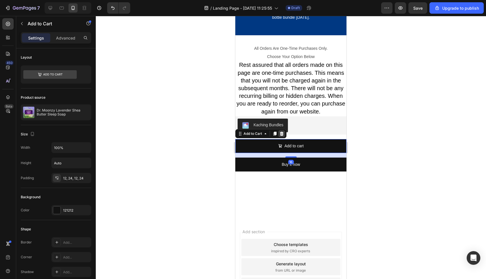
click at [282, 135] on icon at bounding box center [282, 134] width 4 height 4
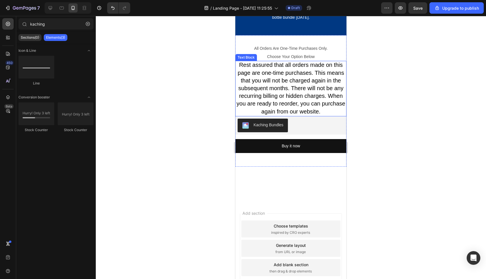
click at [284, 95] on span "Rest assured that all orders made on this page are one-time purchases. This mea…" at bounding box center [290, 88] width 109 height 53
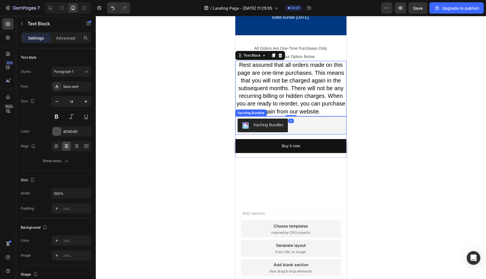
click at [302, 128] on div "Kaching Bundles" at bounding box center [291, 125] width 107 height 14
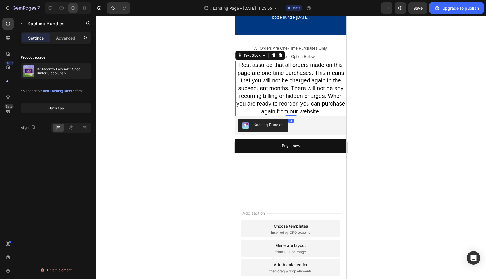
click at [307, 111] on span "Rest assured that all orders made on this page are one-time purchases. This mea…" at bounding box center [290, 88] width 109 height 53
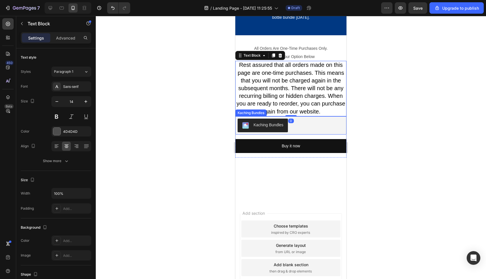
click at [304, 127] on div "Kaching Bundles" at bounding box center [291, 125] width 107 height 14
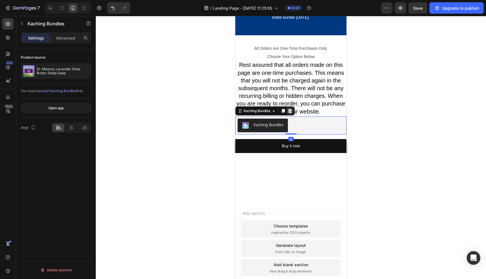
click at [291, 112] on icon at bounding box center [290, 111] width 4 height 4
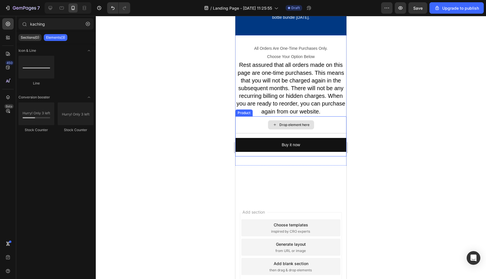
click at [289, 127] on div "Drop element here" at bounding box center [294, 124] width 30 height 5
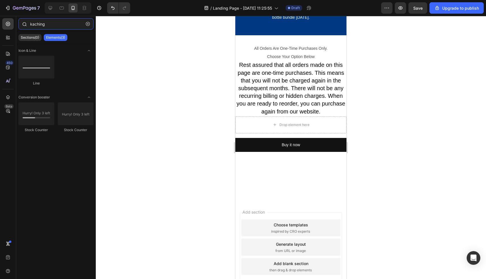
click at [64, 22] on input "kaching" at bounding box center [55, 23] width 75 height 11
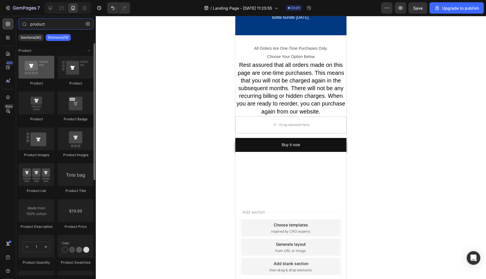
type input "product"
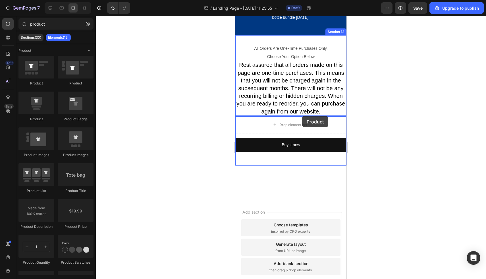
drag, startPoint x: 267, startPoint y: 83, endPoint x: 302, endPoint y: 116, distance: 48.6
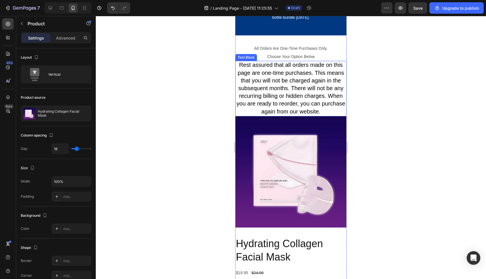
click at [293, 151] on img at bounding box center [290, 171] width 111 height 111
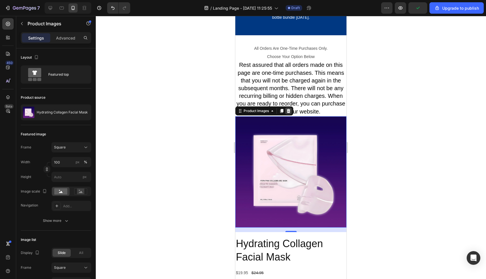
click at [290, 111] on icon at bounding box center [289, 111] width 4 height 4
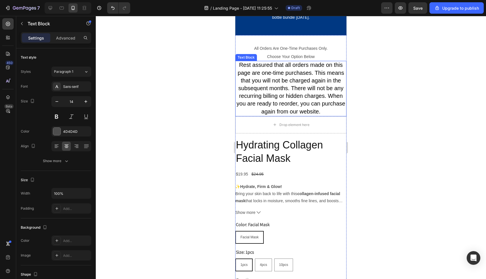
click at [308, 85] on span "Rest assured that all orders made on this page are one-time purchases. This mea…" at bounding box center [290, 88] width 109 height 53
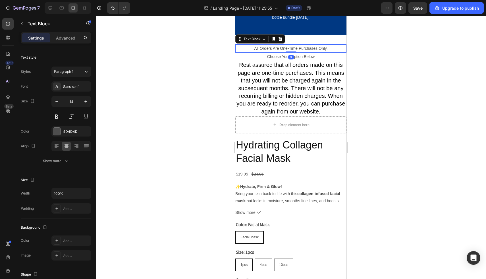
click at [246, 44] on div "All Orders Are One-Time Purchases Only." at bounding box center [290, 48] width 111 height 8
click at [237, 53] on div "Choose Your Option Below" at bounding box center [290, 57] width 111 height 8
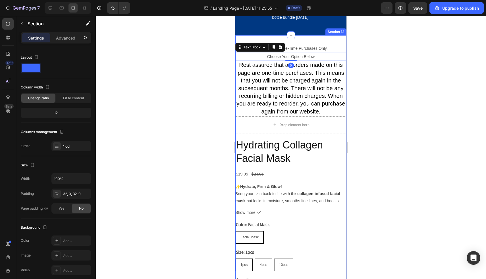
click at [238, 37] on div "All Orders Are One-Time Purchases Only. Text Block Choose Your Option Below Tex…" at bounding box center [290, 213] width 111 height 357
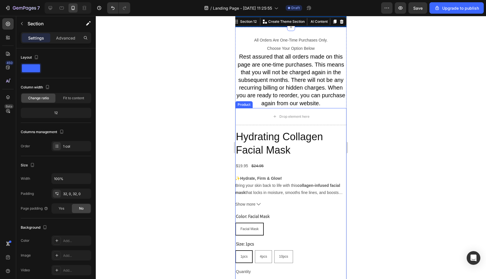
scroll to position [3326, 0]
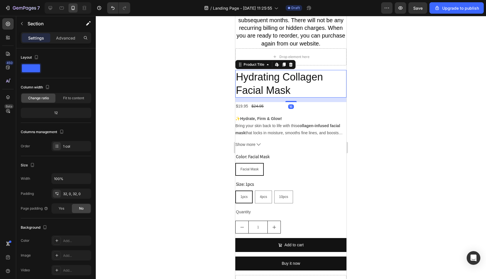
click at [280, 88] on h2 "Hydrating Collagen Facial Mask" at bounding box center [290, 84] width 111 height 28
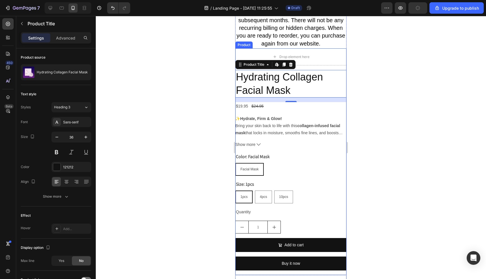
click at [324, 67] on div "Drop element here Hydrating Collagen Facial Mask Product Title Edit content in …" at bounding box center [290, 161] width 111 height 227
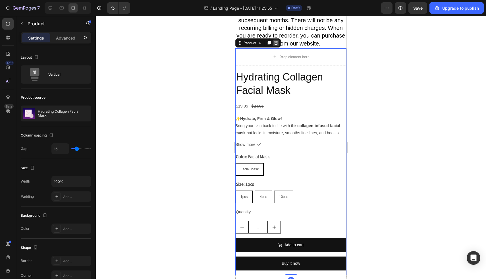
click at [276, 41] on icon at bounding box center [276, 43] width 5 height 5
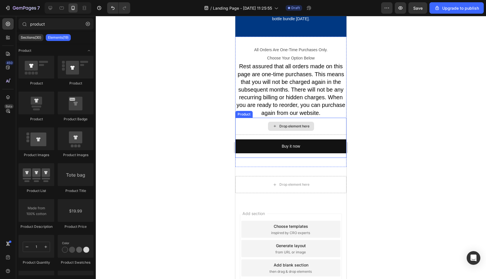
scroll to position [3208, 0]
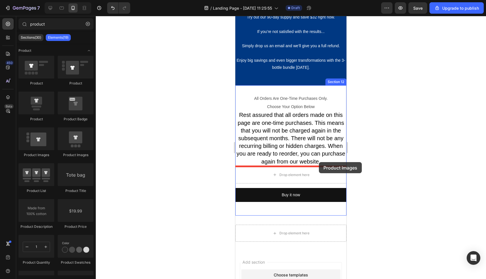
drag, startPoint x: 278, startPoint y: 154, endPoint x: 319, endPoint y: 162, distance: 41.4
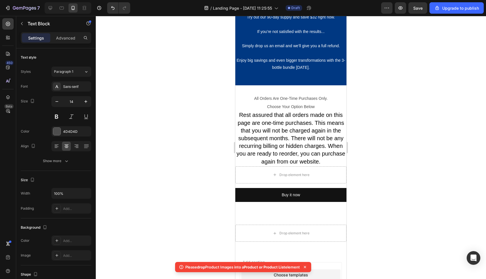
click at [319, 162] on span "Rest assured that all orders made on this page are one-time purchases. This mea…" at bounding box center [290, 138] width 109 height 53
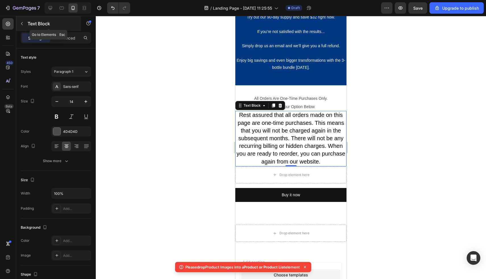
click at [22, 26] on button "button" at bounding box center [21, 23] width 9 height 9
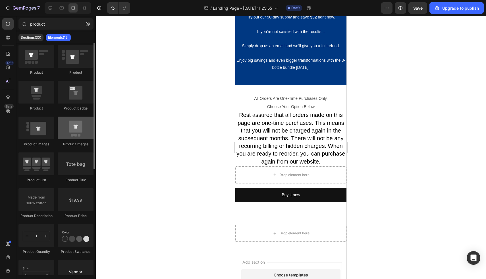
scroll to position [0, 0]
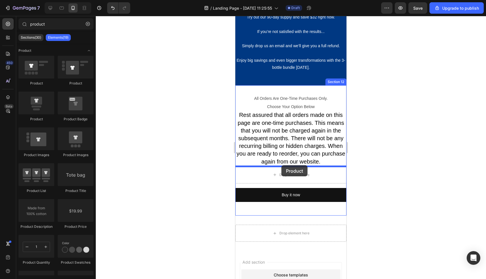
drag, startPoint x: 313, startPoint y: 89, endPoint x: 281, endPoint y: 163, distance: 80.5
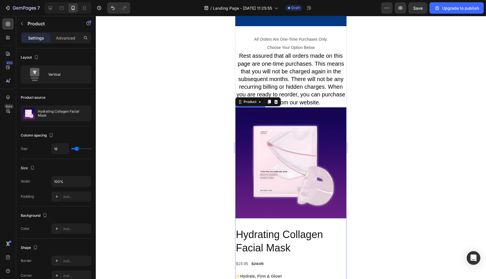
scroll to position [3319, 0]
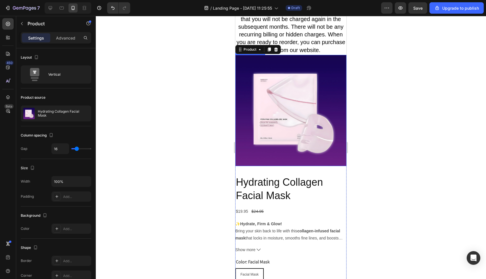
click at [305, 148] on img at bounding box center [290, 110] width 111 height 111
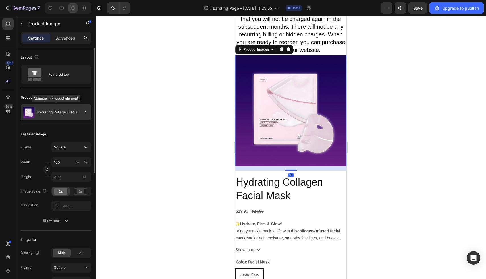
click at [57, 116] on div "Hydrating Collagen Facial Mask" at bounding box center [56, 112] width 70 height 16
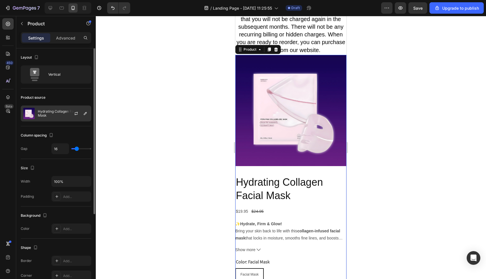
click at [57, 110] on div "Hydrating Collagen Facial Mask" at bounding box center [56, 113] width 70 height 16
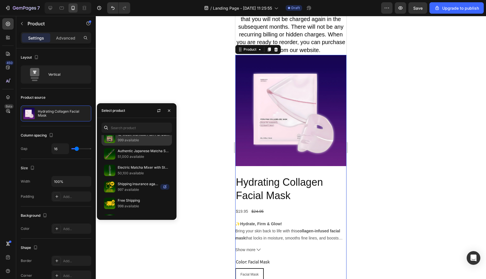
scroll to position [184, 0]
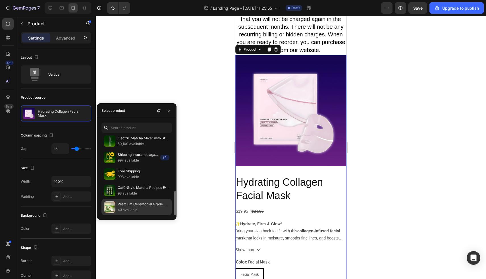
click at [137, 210] on p "43 available" at bounding box center [144, 210] width 52 height 6
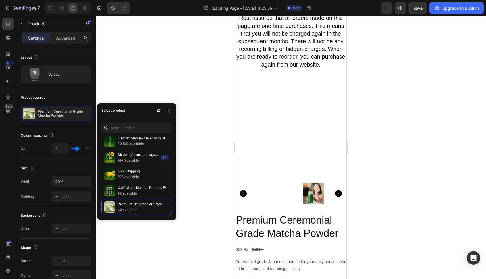
scroll to position [3319, 0]
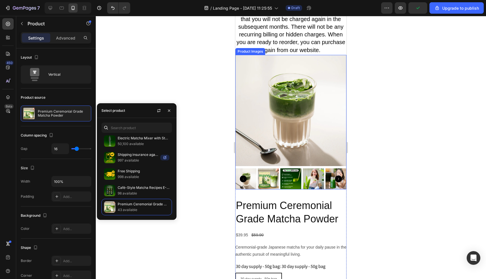
click at [302, 147] on img at bounding box center [290, 110] width 111 height 111
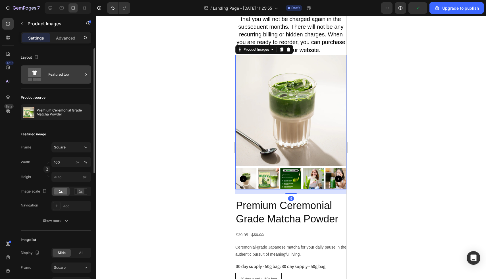
click at [56, 74] on div "Featured top" at bounding box center [65, 74] width 35 height 13
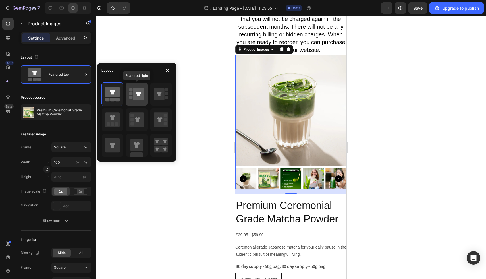
click at [138, 98] on icon at bounding box center [138, 94] width 11 height 12
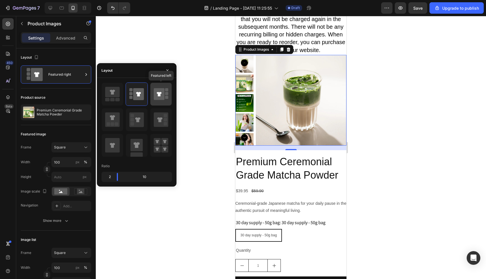
click at [157, 97] on icon at bounding box center [159, 94] width 11 height 12
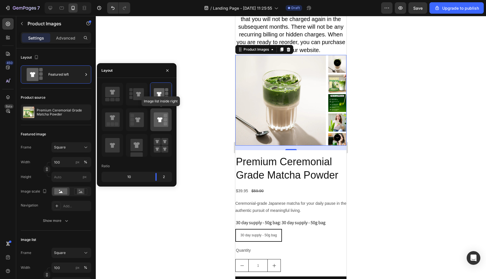
click at [158, 120] on icon at bounding box center [161, 119] width 14 height 14
type input "20"
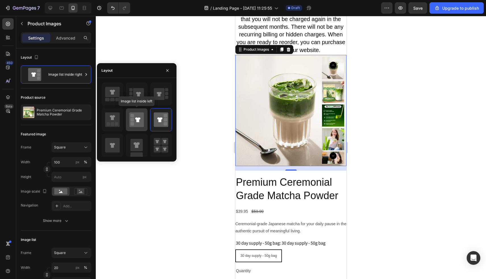
click at [137, 124] on icon at bounding box center [136, 119] width 14 height 14
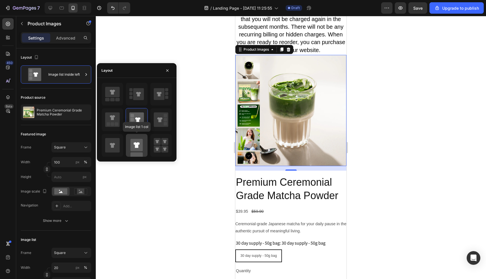
click at [139, 149] on rect at bounding box center [136, 145] width 12 height 12
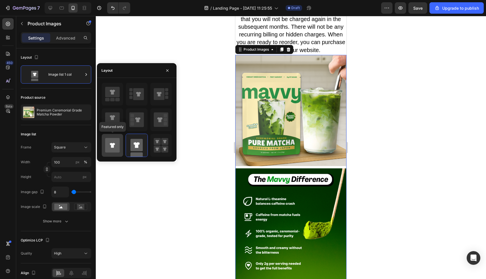
click at [114, 147] on icon at bounding box center [112, 145] width 14 height 14
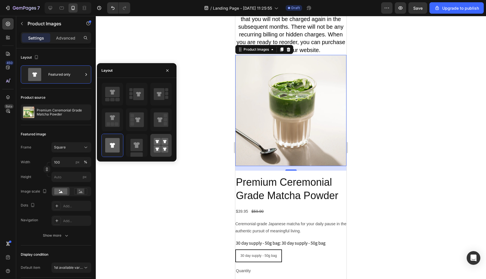
click at [154, 150] on rect at bounding box center [157, 148] width 7 height 7
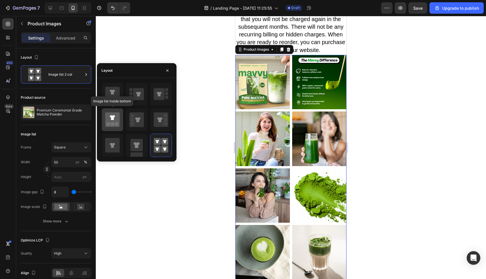
click at [122, 122] on div at bounding box center [112, 119] width 21 height 23
type input "100"
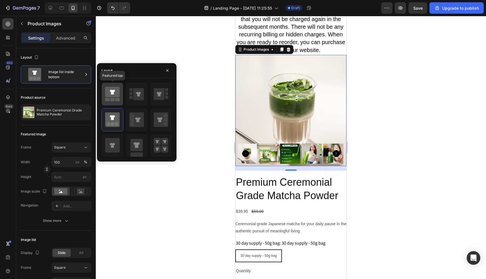
click at [114, 93] on icon at bounding box center [112, 91] width 5 height 5
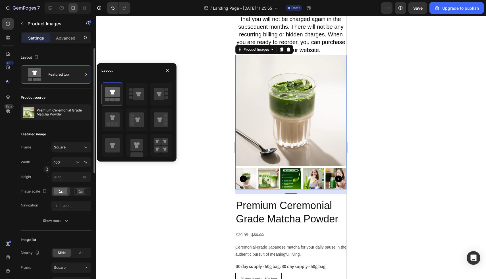
click at [53, 140] on div "Featured image Frame Square Width 100 px % Height px Image scale Navigation Add…" at bounding box center [56, 177] width 70 height 105
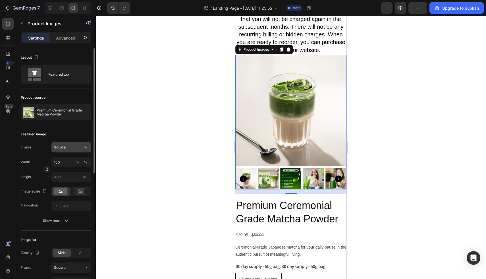
click at [60, 150] on div "Square" at bounding box center [71, 147] width 35 height 6
click at [61, 178] on div "Horizontal" at bounding box center [65, 182] width 45 height 11
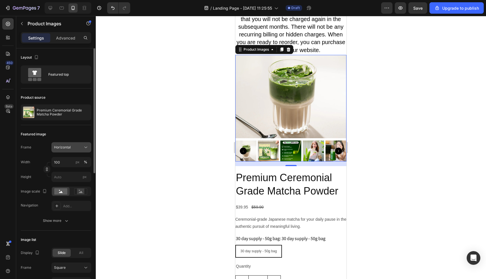
click at [70, 144] on div "Horizontal" at bounding box center [71, 147] width 35 height 6
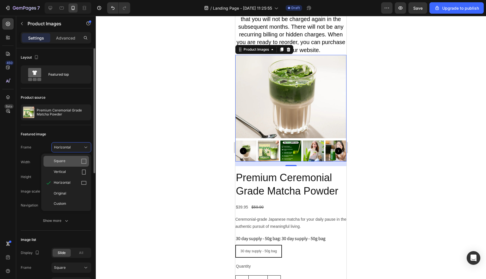
click at [70, 159] on div "Square" at bounding box center [70, 161] width 33 height 6
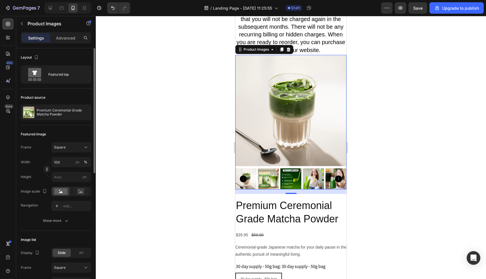
click at [47, 140] on div "Featured image Frame Square Width 100 px % Height px Image scale Navigation Add…" at bounding box center [56, 177] width 70 height 105
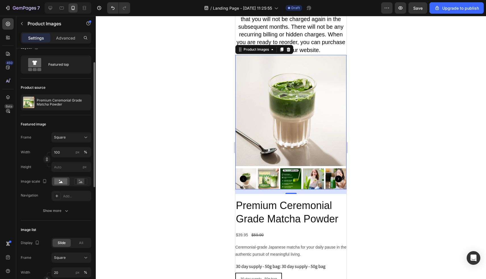
scroll to position [20, 0]
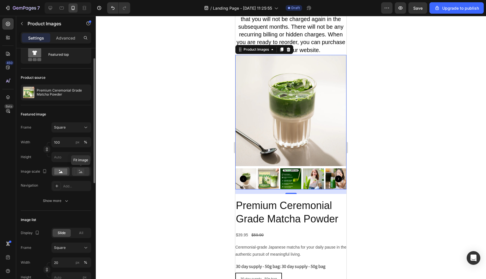
click at [82, 172] on icon at bounding box center [81, 172] width 4 height 2
click at [66, 173] on rect at bounding box center [60, 171] width 13 height 6
click at [63, 39] on p "Advanced" at bounding box center [65, 38] width 19 height 6
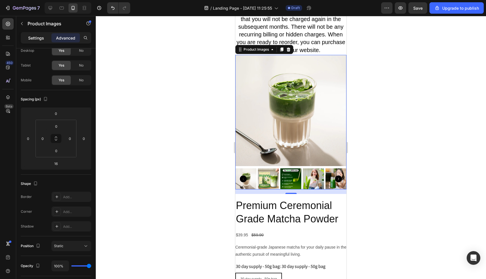
click at [38, 37] on p "Settings" at bounding box center [36, 38] width 16 height 6
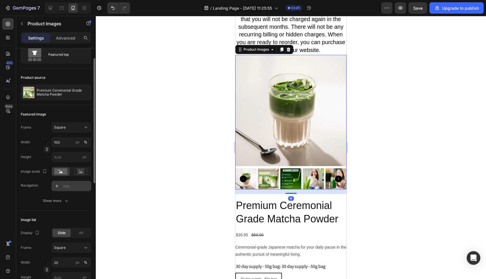
click at [68, 186] on div "Add..." at bounding box center [76, 186] width 27 height 5
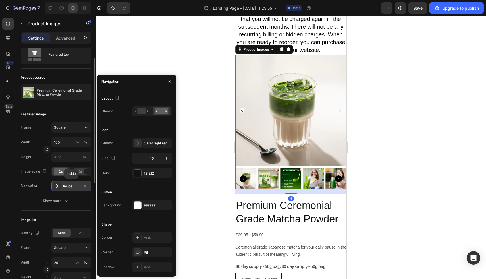
click at [71, 187] on div "Inside" at bounding box center [71, 186] width 16 height 5
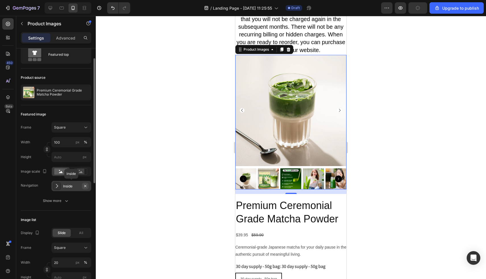
click at [84, 186] on icon "button" at bounding box center [85, 186] width 5 height 5
click at [75, 186] on div "Add..." at bounding box center [76, 186] width 27 height 5
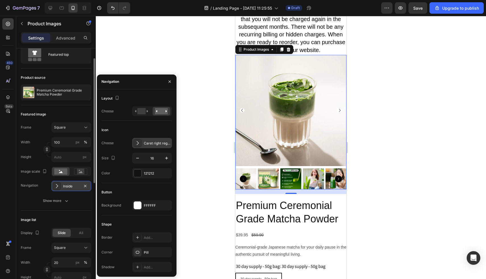
click at [134, 144] on div at bounding box center [138, 143] width 8 height 8
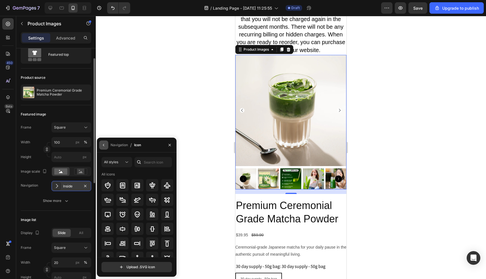
click at [105, 145] on icon "button" at bounding box center [103, 145] width 5 height 5
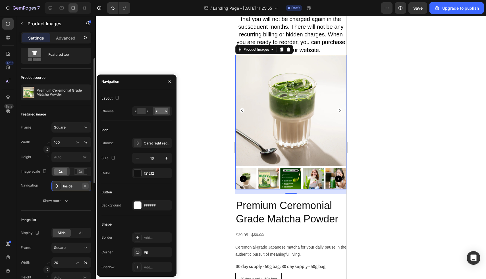
click at [86, 187] on icon "button" at bounding box center [85, 185] width 2 height 2
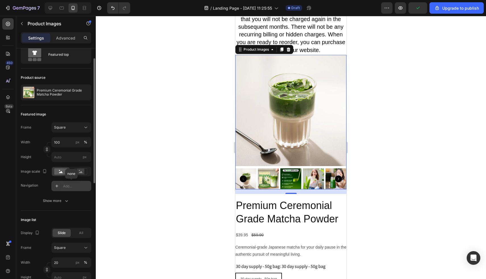
click at [68, 186] on div "Add..." at bounding box center [76, 186] width 27 height 5
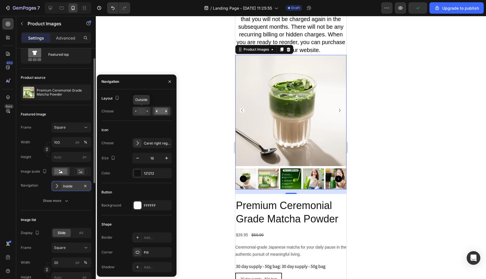
click at [140, 112] on rect at bounding box center [141, 111] width 8 height 6
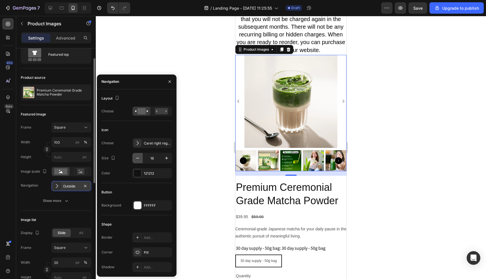
click at [136, 158] on icon "button" at bounding box center [138, 158] width 6 height 6
click at [165, 157] on icon "button" at bounding box center [167, 158] width 6 height 6
type input "16"
click at [261, 162] on img at bounding box center [268, 160] width 21 height 21
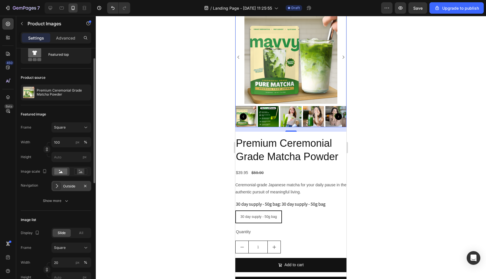
scroll to position [3373, 0]
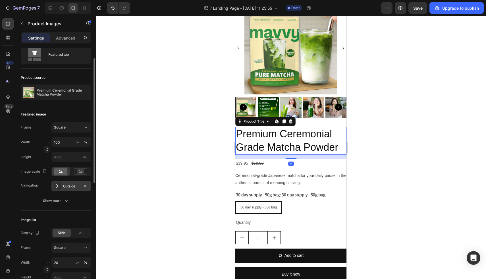
click at [259, 140] on h2 "Premium Ceremonial Grade Matcha Powder" at bounding box center [290, 141] width 111 height 28
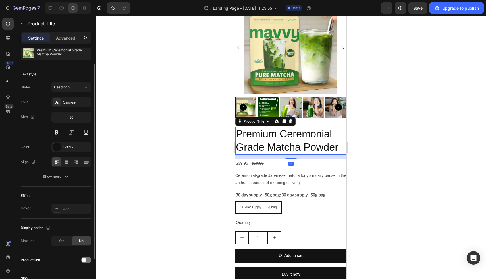
scroll to position [0, 0]
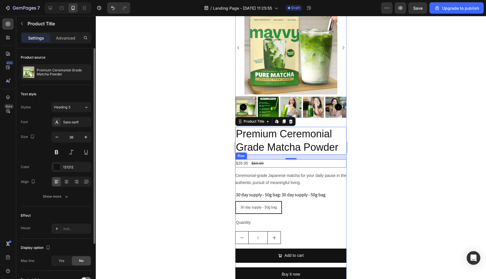
click at [274, 165] on div "$39.95 Product Price Product Price $59.90 Product Price Product Price Row" at bounding box center [290, 163] width 111 height 8
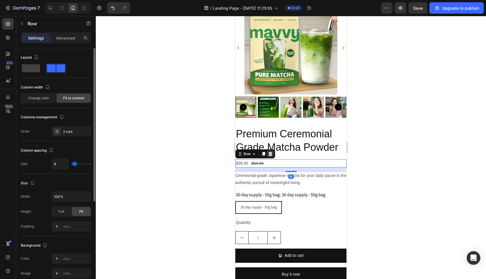
click at [271, 155] on icon at bounding box center [270, 153] width 4 height 4
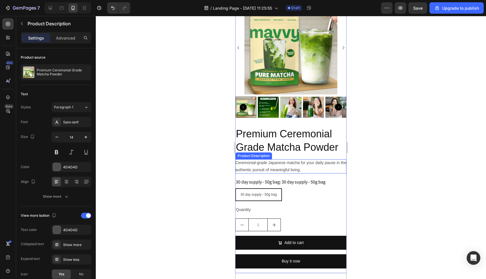
click at [269, 167] on div "Ceremonial-grade Japanese matcha for your daily pause in the authentic pursuit …" at bounding box center [290, 166] width 111 height 14
click at [302, 155] on icon at bounding box center [302, 153] width 4 height 4
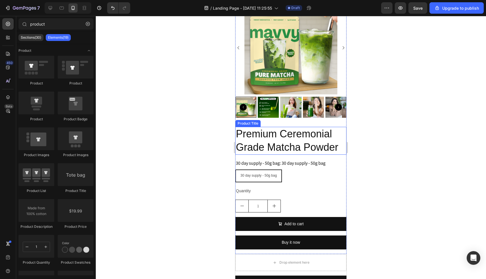
click at [291, 160] on legend "30 day supply - 50g bag: 30 day supply - 50g bag" at bounding box center [280, 163] width 91 height 8
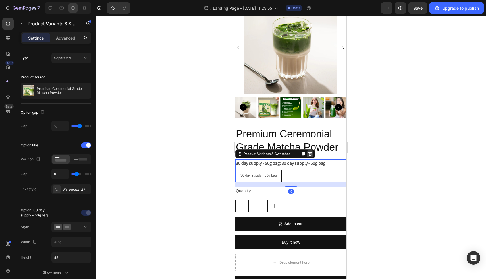
click at [310, 153] on icon at bounding box center [310, 153] width 4 height 4
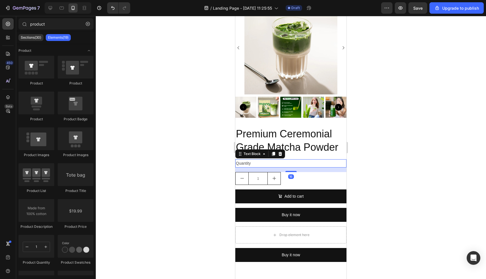
click at [293, 163] on div "Quantity" at bounding box center [290, 163] width 111 height 8
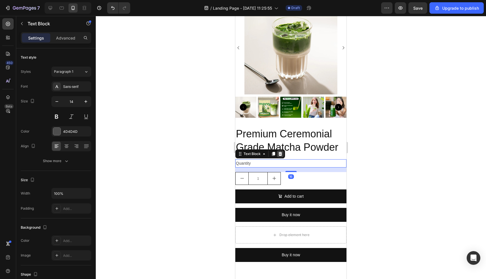
click at [277, 152] on div at bounding box center [280, 153] width 7 height 7
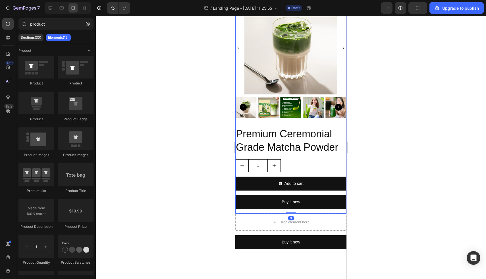
click at [303, 176] on div "Premium Ceremonial Grade Matcha Powder Product Title 1 Product Quantity Add to …" at bounding box center [290, 170] width 111 height 87
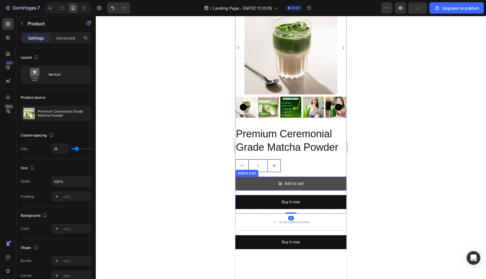
click at [300, 178] on button "Add to cart" at bounding box center [290, 183] width 111 height 14
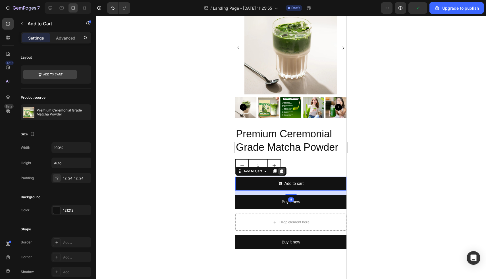
click at [282, 170] on icon at bounding box center [282, 171] width 4 height 4
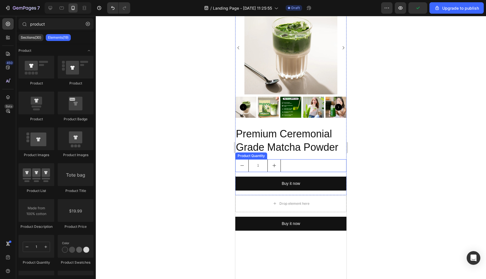
click at [278, 167] on button "increment" at bounding box center [274, 165] width 13 height 12
type input "2"
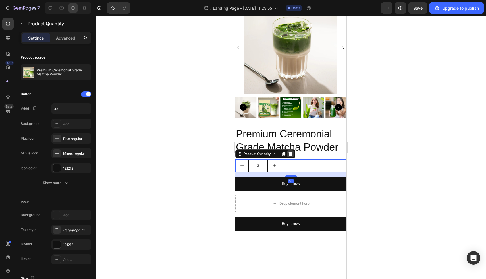
click at [291, 154] on icon at bounding box center [291, 153] width 4 height 4
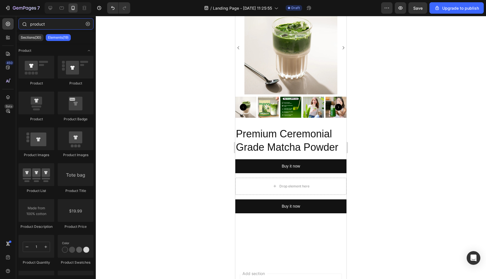
click at [51, 25] on input "product" at bounding box center [55, 23] width 75 height 11
click at [8, 37] on icon at bounding box center [8, 38] width 6 height 6
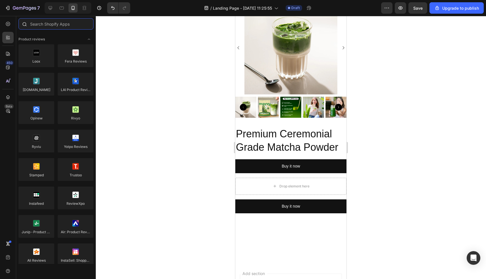
type input "a"
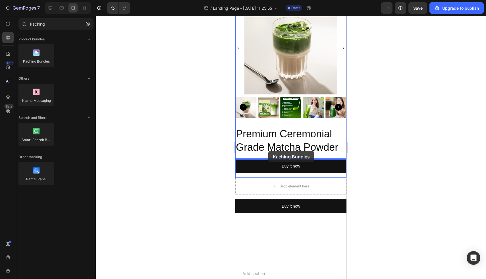
drag, startPoint x: 270, startPoint y: 64, endPoint x: 268, endPoint y: 153, distance: 88.7
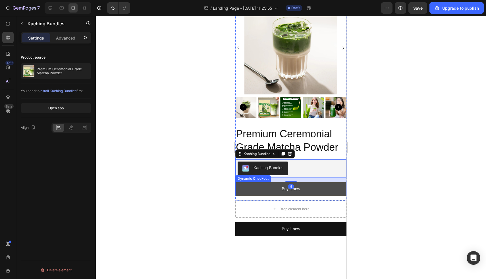
click at [307, 189] on button "Buy it now" at bounding box center [290, 189] width 111 height 14
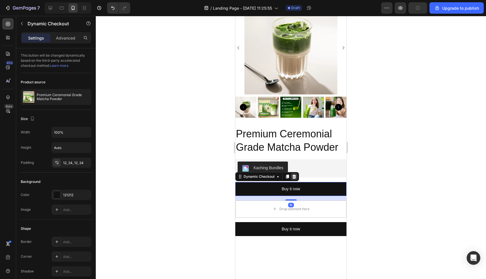
click at [294, 176] on icon at bounding box center [294, 176] width 4 height 4
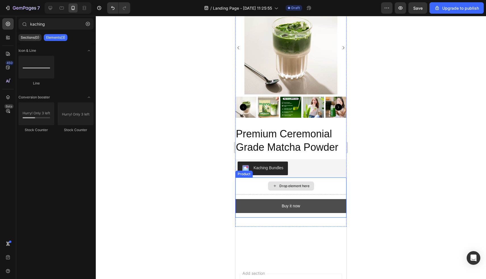
click at [327, 211] on button "Buy it now" at bounding box center [290, 206] width 111 height 14
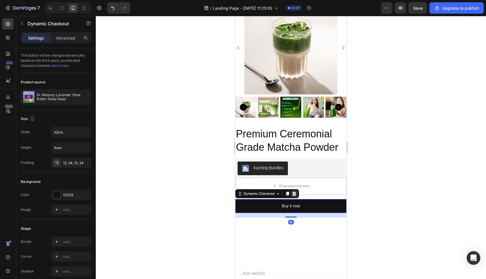
click at [293, 194] on icon at bounding box center [294, 193] width 4 height 4
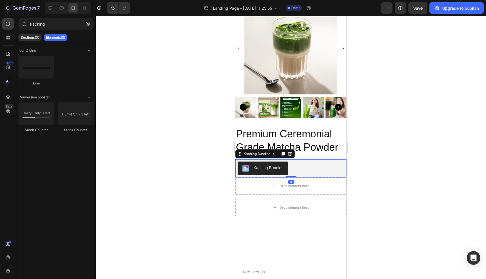
click at [307, 168] on div "Kaching Bundles" at bounding box center [291, 168] width 107 height 14
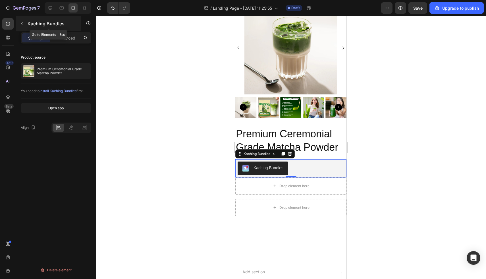
click at [21, 24] on icon "button" at bounding box center [22, 23] width 5 height 5
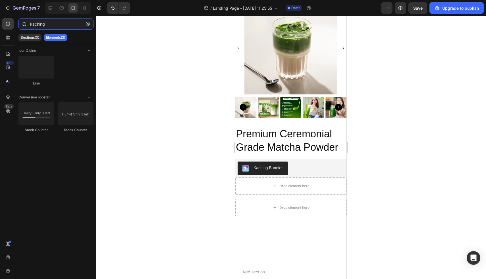
click at [43, 25] on input "kaching" at bounding box center [55, 23] width 75 height 11
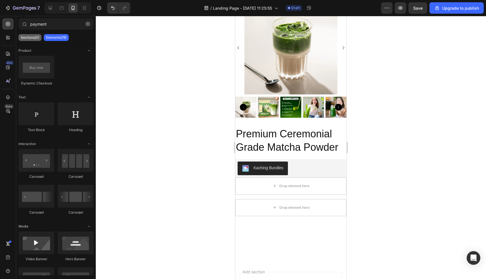
click at [28, 34] on div "Sections(0)" at bounding box center [29, 37] width 23 height 7
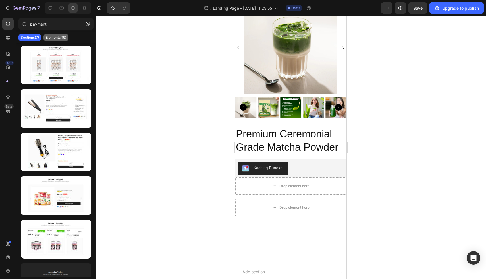
click at [50, 37] on p "Elements(19)" at bounding box center [56, 37] width 20 height 5
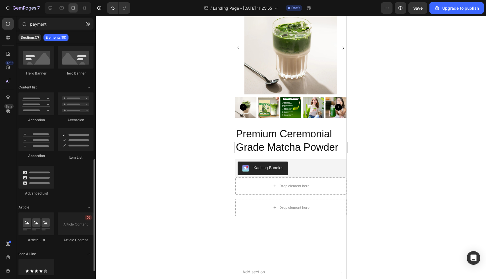
scroll to position [247, 0]
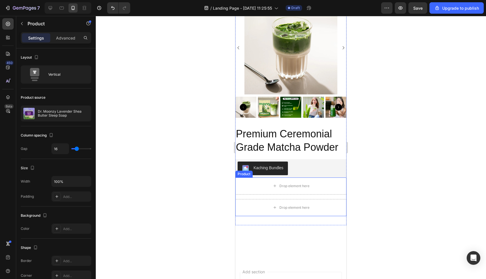
click at [311, 195] on div "Drop element here Drop element here Product" at bounding box center [290, 196] width 111 height 39
click at [275, 172] on icon at bounding box center [276, 172] width 5 height 5
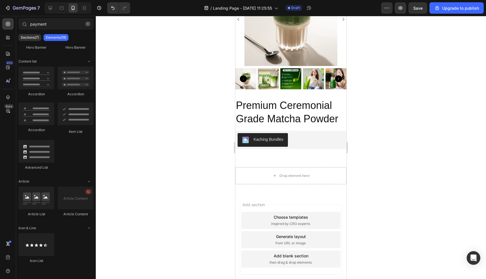
scroll to position [3407, 0]
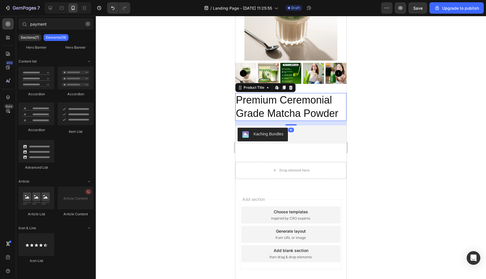
click at [317, 113] on h2 "Premium Ceremonial Grade Matcha Powder" at bounding box center [290, 107] width 111 height 28
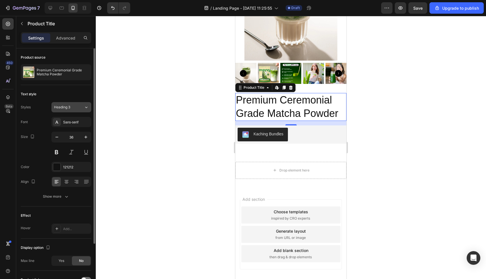
click at [72, 104] on button "Heading 3" at bounding box center [71, 107] width 40 height 10
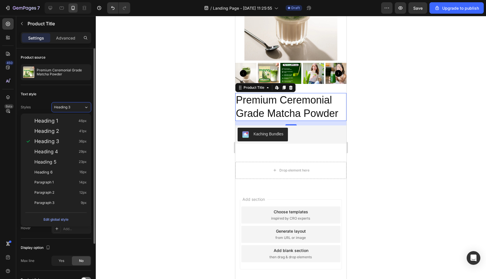
click at [69, 94] on div "Text style" at bounding box center [56, 93] width 70 height 9
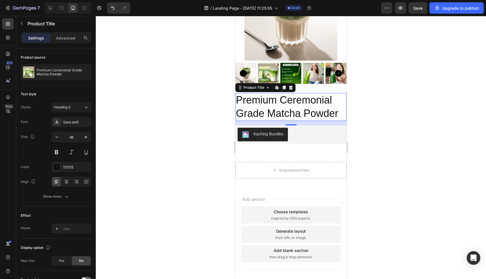
click at [286, 105] on h2 "Premium Ceremonial Grade Matcha Powder" at bounding box center [290, 107] width 111 height 28
click at [287, 101] on h2 "Premium Ceremonial Grade Matcha Powder" at bounding box center [290, 107] width 111 height 28
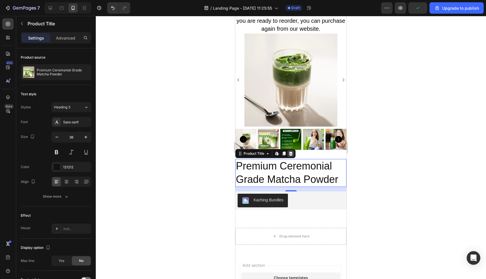
scroll to position [3339, 0]
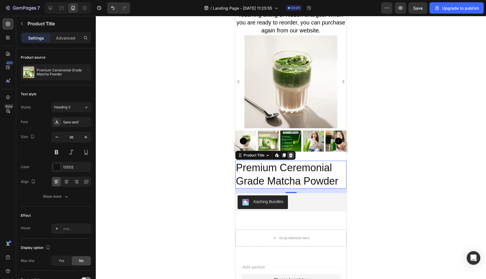
click at [291, 154] on icon at bounding box center [291, 155] width 4 height 4
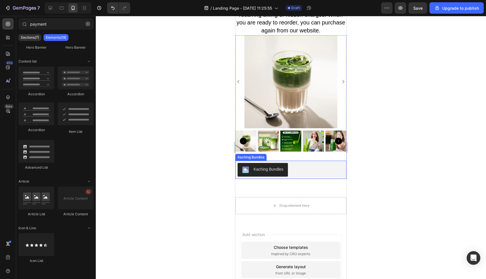
click at [293, 165] on div "Kaching Bundles" at bounding box center [291, 170] width 107 height 14
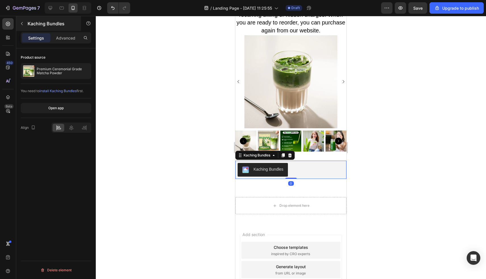
click at [22, 24] on icon "button" at bounding box center [22, 23] width 5 height 5
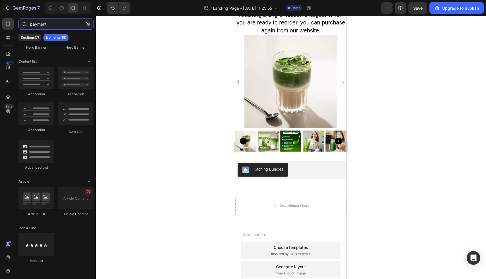
click at [51, 28] on input "payment" at bounding box center [55, 23] width 75 height 11
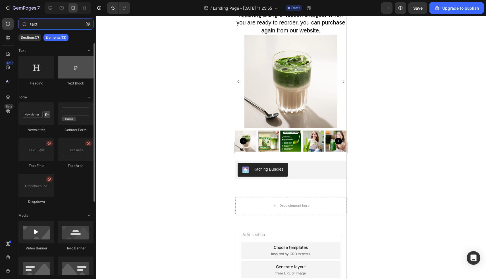
type input "text"
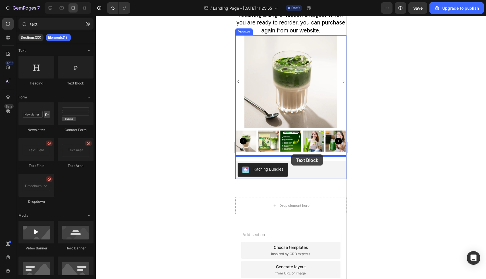
drag, startPoint x: 304, startPoint y: 78, endPoint x: 291, endPoint y: 152, distance: 75.6
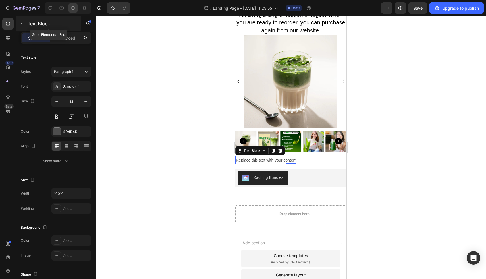
click at [24, 23] on button "button" at bounding box center [21, 23] width 9 height 9
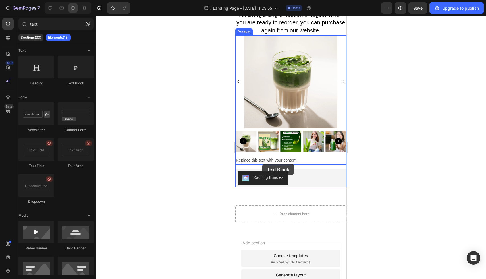
drag, startPoint x: 311, startPoint y: 88, endPoint x: 262, endPoint y: 164, distance: 90.5
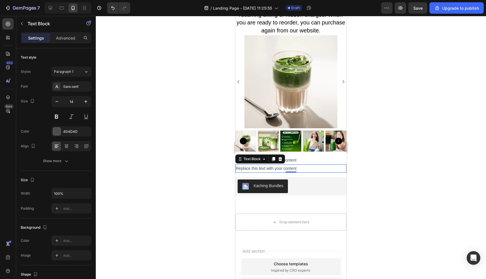
click at [300, 162] on div "Replace this text with your content" at bounding box center [290, 160] width 111 height 8
click at [310, 170] on div "Replace this text with your content" at bounding box center [290, 168] width 111 height 8
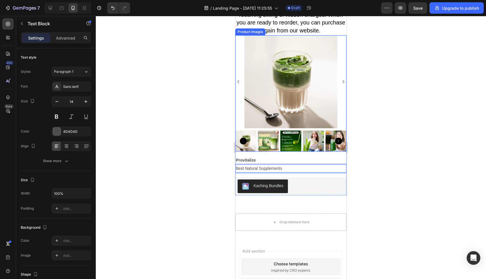
scroll to position [3231, 0]
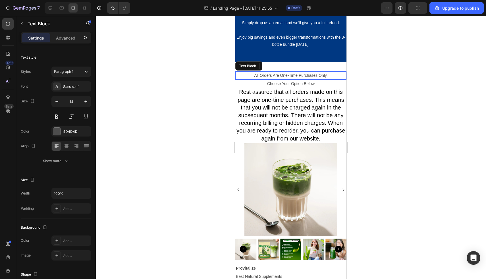
click at [240, 76] on p "All Orders Are One-Time Purchases Only." at bounding box center [291, 75] width 110 height 7
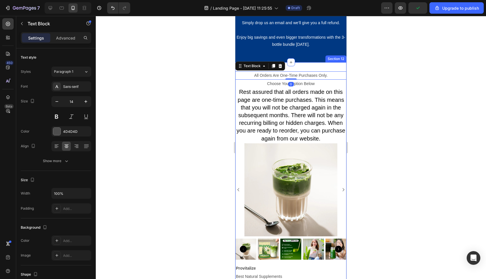
click at [296, 69] on div "All Orders Are One-Time Purchases Only. Text Block 0 Choose Your Option Below T…" at bounding box center [290, 187] width 111 height 250
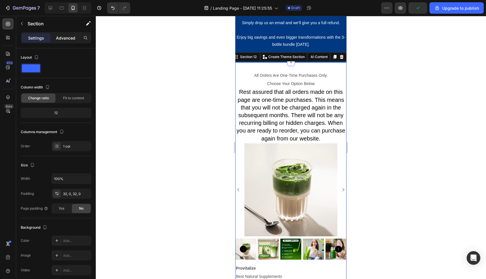
click at [64, 41] on div "Advanced" at bounding box center [65, 37] width 28 height 9
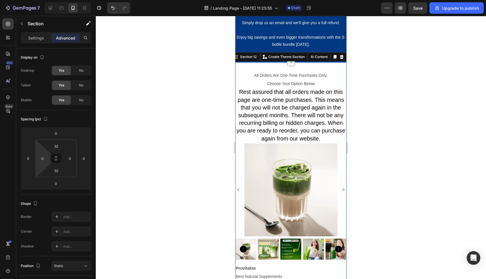
click at [43, 0] on html "7 / Landing Page - [DATE] 11:25:55 Draft Preview Save Upgrade to publish 450 Be…" at bounding box center [243, 0] width 486 height 0
type input "2"
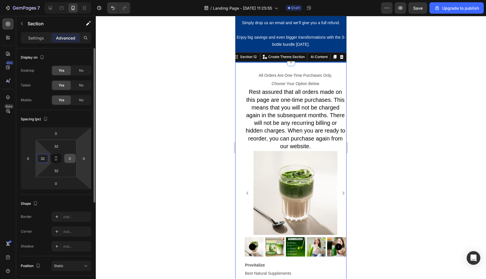
type input "32"
click at [71, 159] on input "0" at bounding box center [70, 158] width 9 height 9
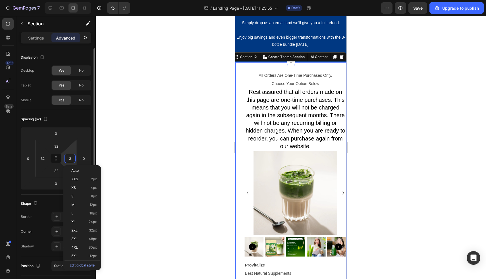
type input "32"
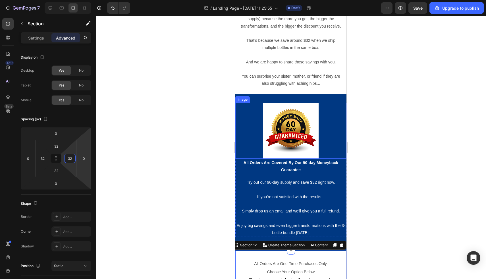
scroll to position [2909, 0]
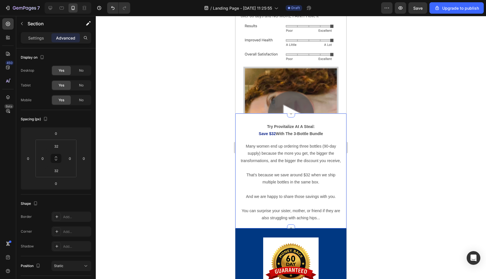
click at [240, 114] on div "Try Provitalize At A Steal: Save $32 With The 3-Bottle Bundle Text Block Many w…" at bounding box center [290, 170] width 111 height 115
click at [240, 120] on div "Try Provitalize At A Steal: Save $32 With The 3-Bottle Bundle Text Block Many w…" at bounding box center [290, 170] width 111 height 115
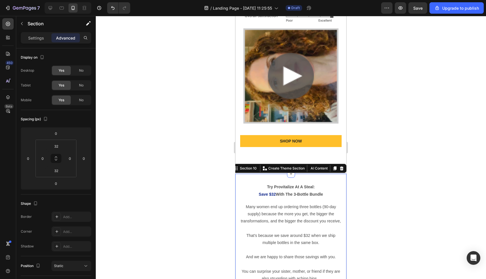
scroll to position [2993, 0]
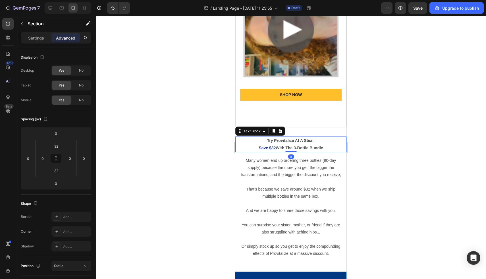
click at [246, 145] on p "Save $32 With The 3-Bottle Bundle" at bounding box center [291, 147] width 110 height 7
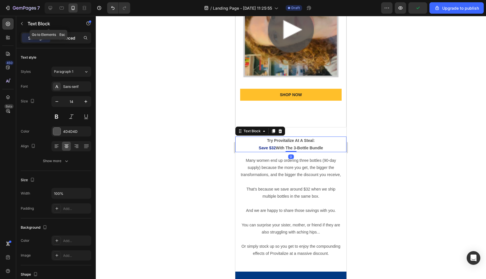
click at [62, 35] on p "Advanced" at bounding box center [65, 38] width 19 height 6
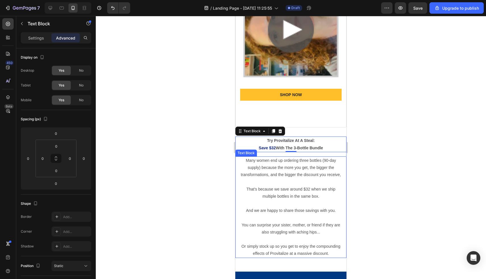
click at [242, 188] on p "That's because we save around $32 when we ship multiple bottles in the same box." at bounding box center [290, 193] width 101 height 14
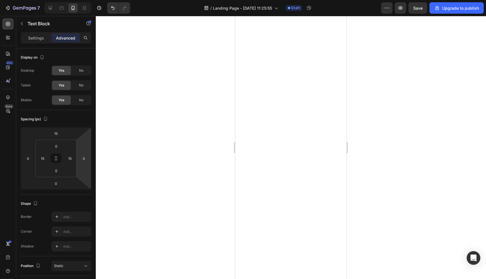
scroll to position [249, 0]
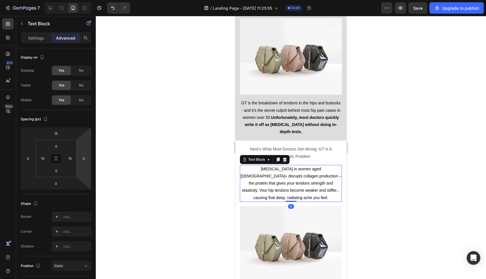
click at [240, 165] on div "[MEDICAL_DATA] in women aged [DEMOGRAPHIC_DATA]+ disrupts collagen production –…" at bounding box center [291, 183] width 102 height 37
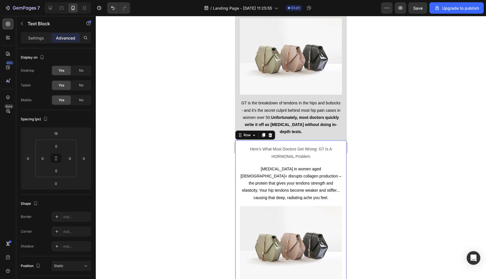
click at [238, 140] on div "Here’s What Most Doctors Get Wrong: GT Is A HORMONAL Problem Text Block [MEDICA…" at bounding box center [290, 236] width 111 height 192
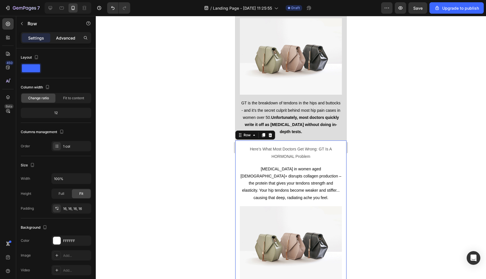
click at [57, 34] on div "Advanced" at bounding box center [65, 37] width 28 height 9
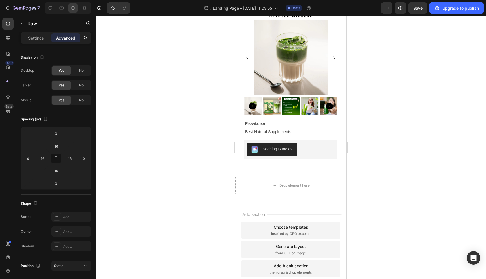
scroll to position [3316, 0]
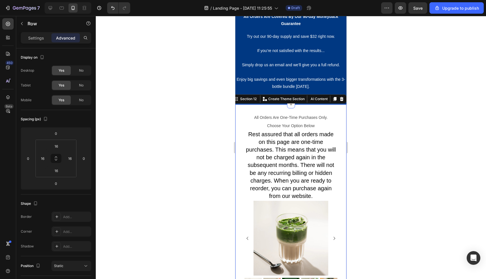
click at [245, 107] on div "All Orders Are One-Time Purchases Only. Text Block Choose Your Option Below Tex…" at bounding box center [290, 226] width 111 height 244
click at [44, 156] on input "32" at bounding box center [42, 158] width 9 height 9
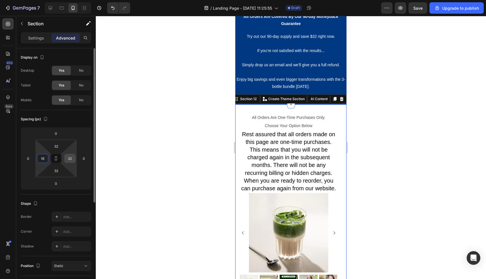
type input "16"
click at [68, 158] on input "32" at bounding box center [70, 158] width 9 height 9
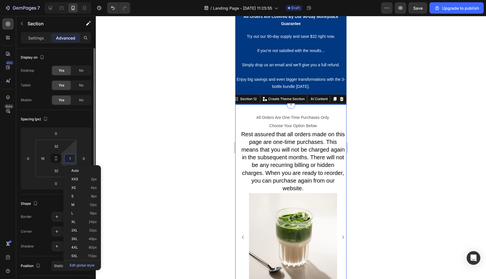
type input "16"
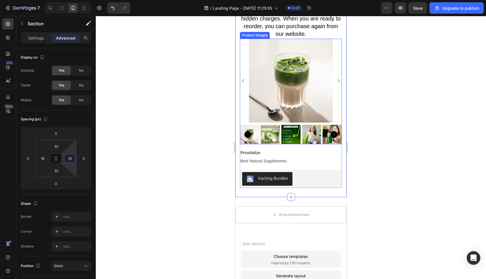
scroll to position [3483, 0]
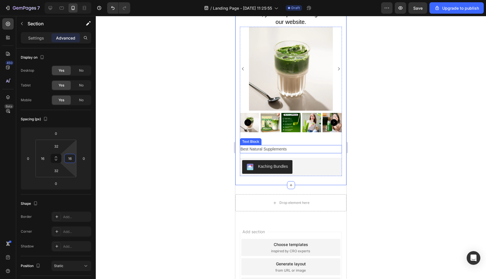
click at [259, 150] on p "Best Natural Supplements" at bounding box center [290, 148] width 101 height 7
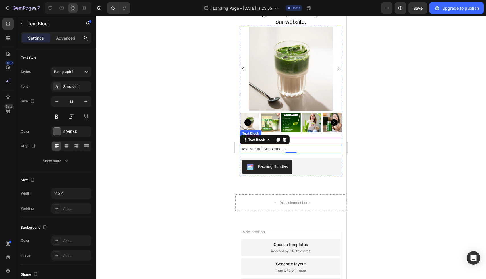
click at [320, 140] on p "Provitalize" at bounding box center [290, 140] width 101 height 7
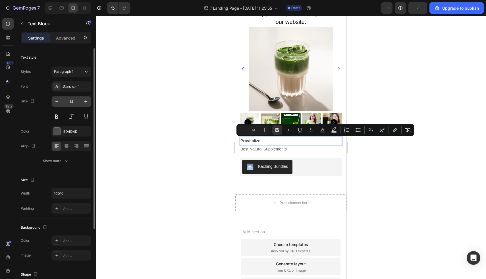
click at [76, 103] on input "14" at bounding box center [71, 101] width 19 height 10
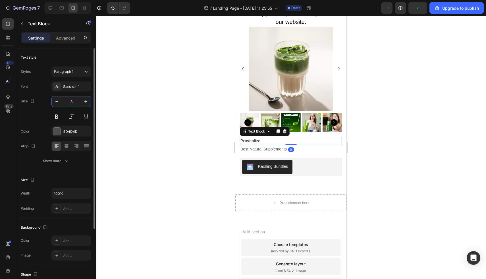
type input "35"
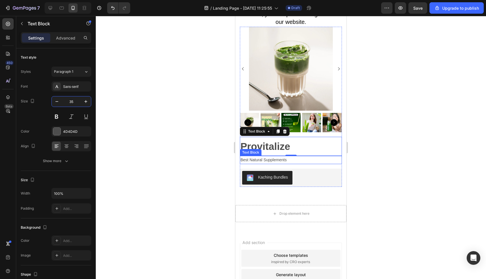
click at [279, 159] on p "Best Natural Supplements" at bounding box center [290, 159] width 101 height 7
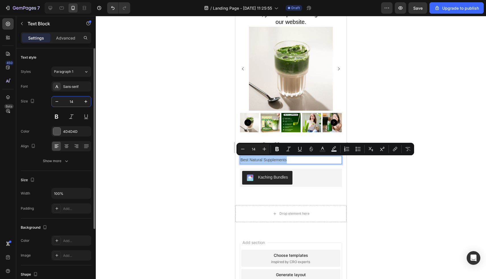
click at [73, 103] on input "14" at bounding box center [71, 101] width 19 height 10
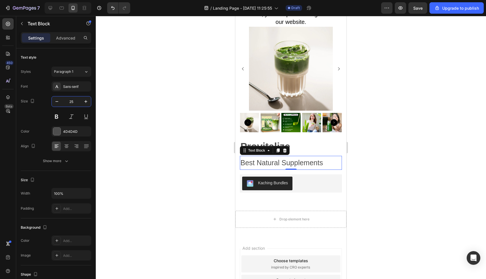
type input "25"
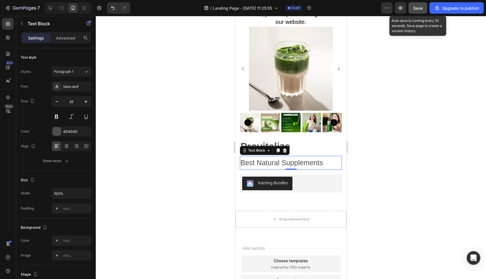
click at [421, 10] on span "Save" at bounding box center [417, 8] width 9 height 5
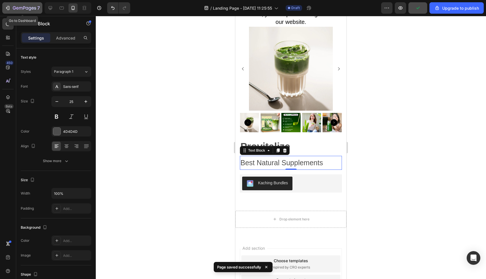
click at [12, 7] on div "7" at bounding box center [22, 8] width 35 height 7
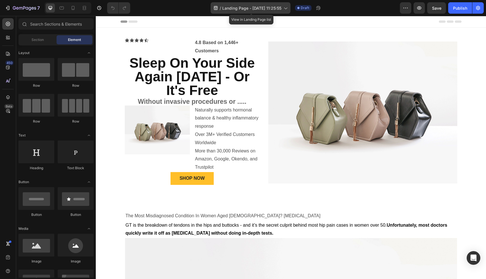
click at [230, 9] on span "Landing Page - [DATE] 11:25:55" at bounding box center [251, 8] width 59 height 6
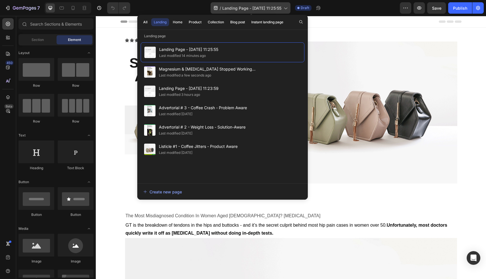
click at [232, 9] on span "Landing Page - [DATE] 11:25:55" at bounding box center [251, 8] width 59 height 6
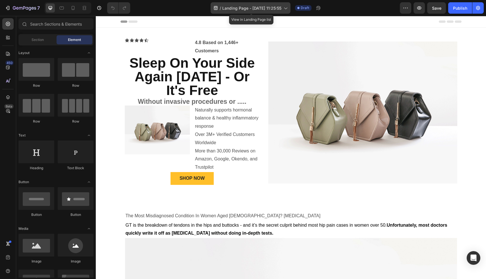
click at [256, 10] on span "Landing Page - [DATE] 11:25:55" at bounding box center [251, 8] width 59 height 6
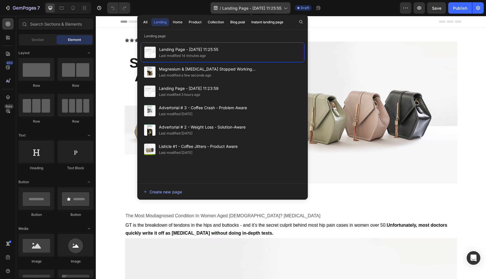
click at [256, 10] on span "Landing Page - [DATE] 11:25:55" at bounding box center [251, 8] width 59 height 6
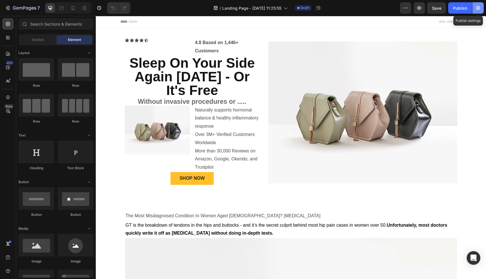
click at [480, 10] on icon "button" at bounding box center [478, 8] width 6 height 6
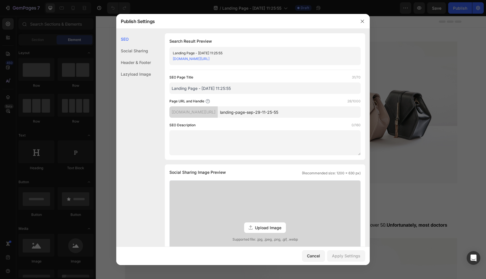
drag, startPoint x: 241, startPoint y: 86, endPoint x: 145, endPoint y: 85, distance: 96.6
click at [145, 85] on div "SEO Social Sharing Header & Footer Lazyload Image SEO Search Result Preview Lan…" at bounding box center [242, 254] width 253 height 442
click at [363, 20] on icon "button" at bounding box center [362, 21] width 5 height 5
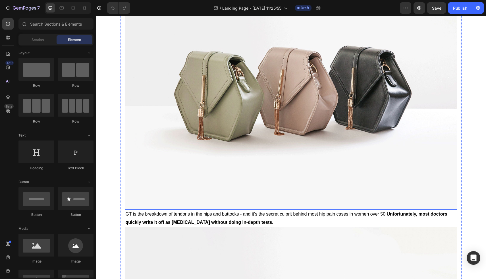
scroll to position [690, 0]
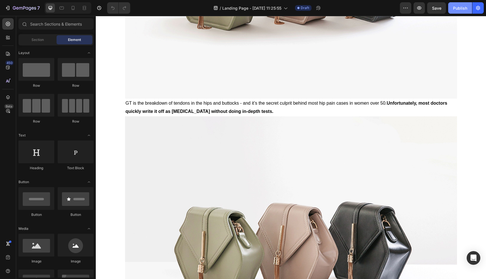
click at [461, 7] on div "Publish" at bounding box center [460, 8] width 14 height 6
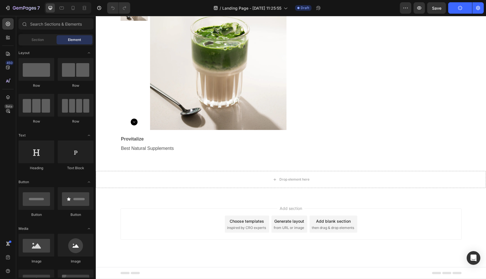
scroll to position [3499, 0]
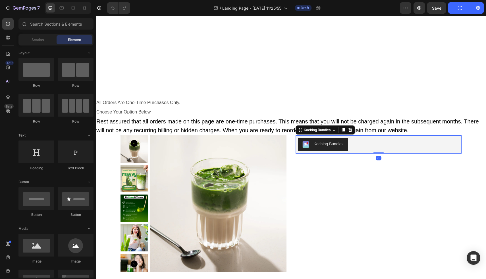
click at [357, 143] on div "Kaching Bundles" at bounding box center [378, 145] width 161 height 14
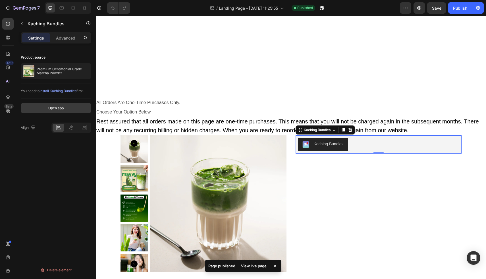
click at [59, 106] on div "Open app" at bounding box center [55, 107] width 15 height 5
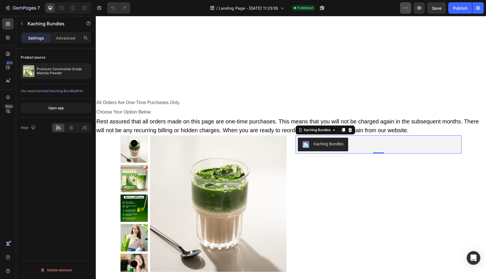
click at [404, 8] on icon "button" at bounding box center [406, 8] width 6 height 6
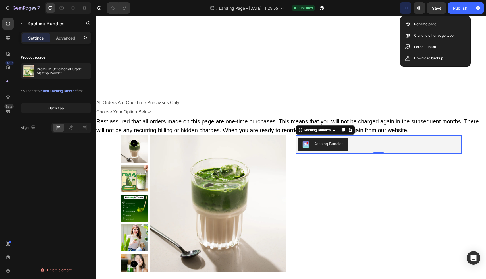
click at [412, 5] on div "Preview Save Publish" at bounding box center [442, 7] width 84 height 11
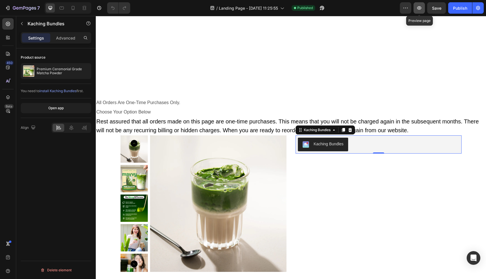
click at [416, 7] on button "button" at bounding box center [418, 7] width 11 height 11
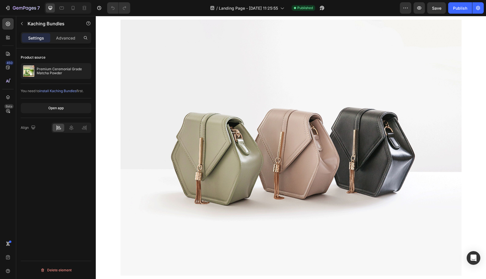
scroll to position [3641, 0]
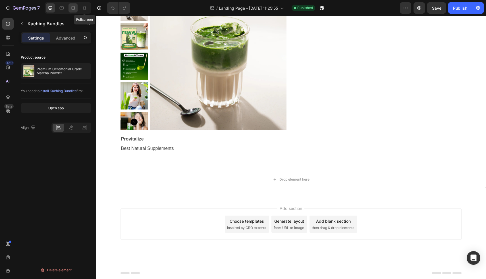
click at [75, 7] on icon at bounding box center [73, 8] width 6 height 6
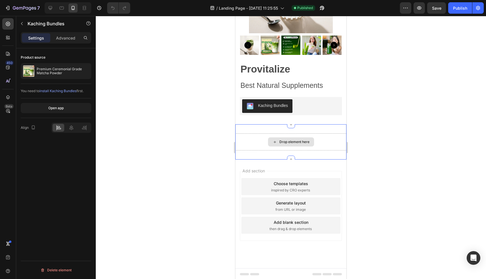
scroll to position [3768, 0]
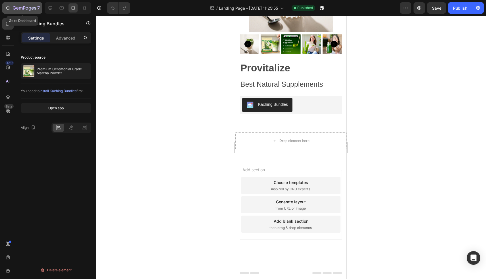
click at [27, 7] on icon "button" at bounding box center [27, 8] width 3 height 3
